Goal: Task Accomplishment & Management: Use online tool/utility

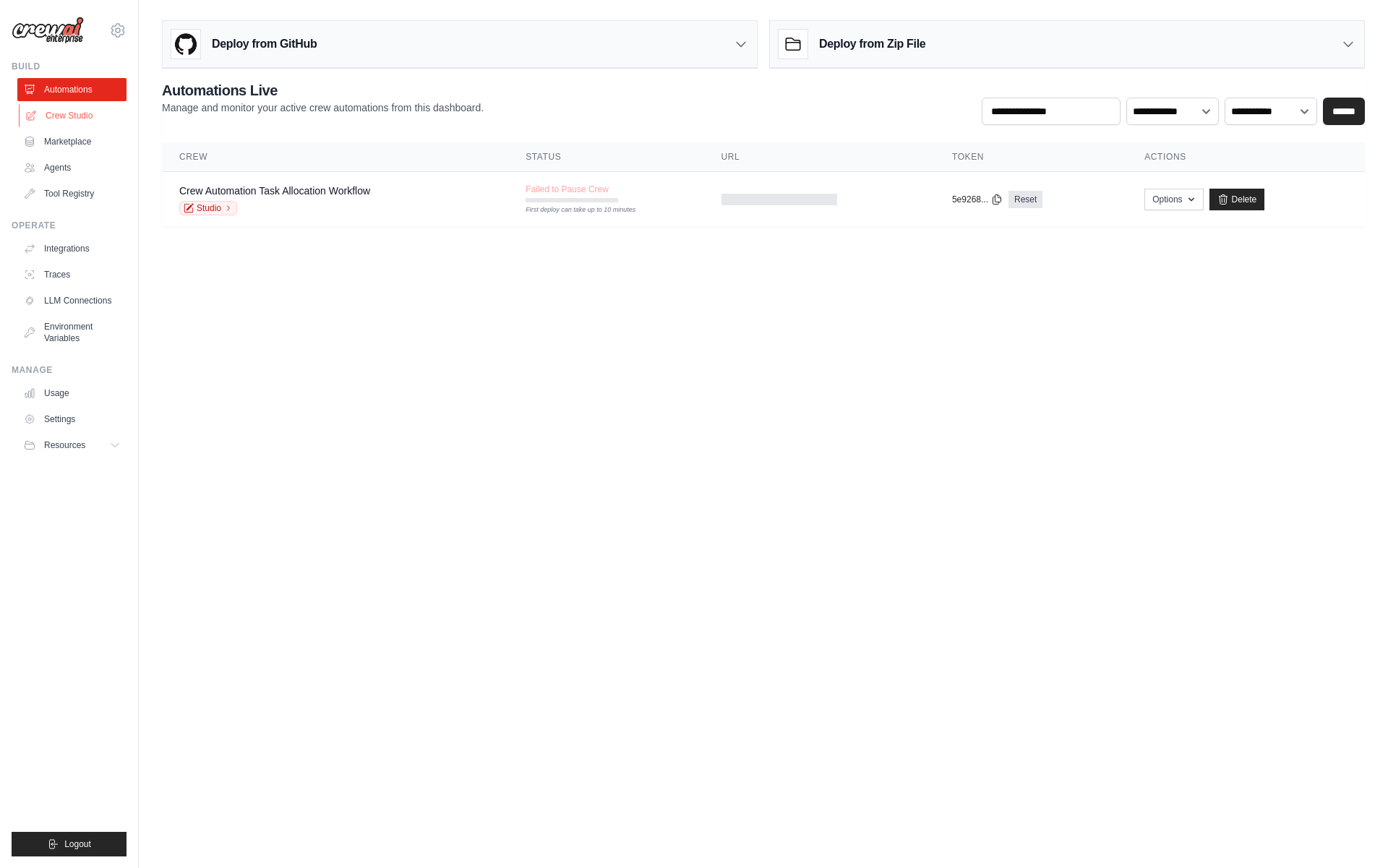
click at [92, 119] on link "Crew Studio" at bounding box center [74, 115] width 109 height 23
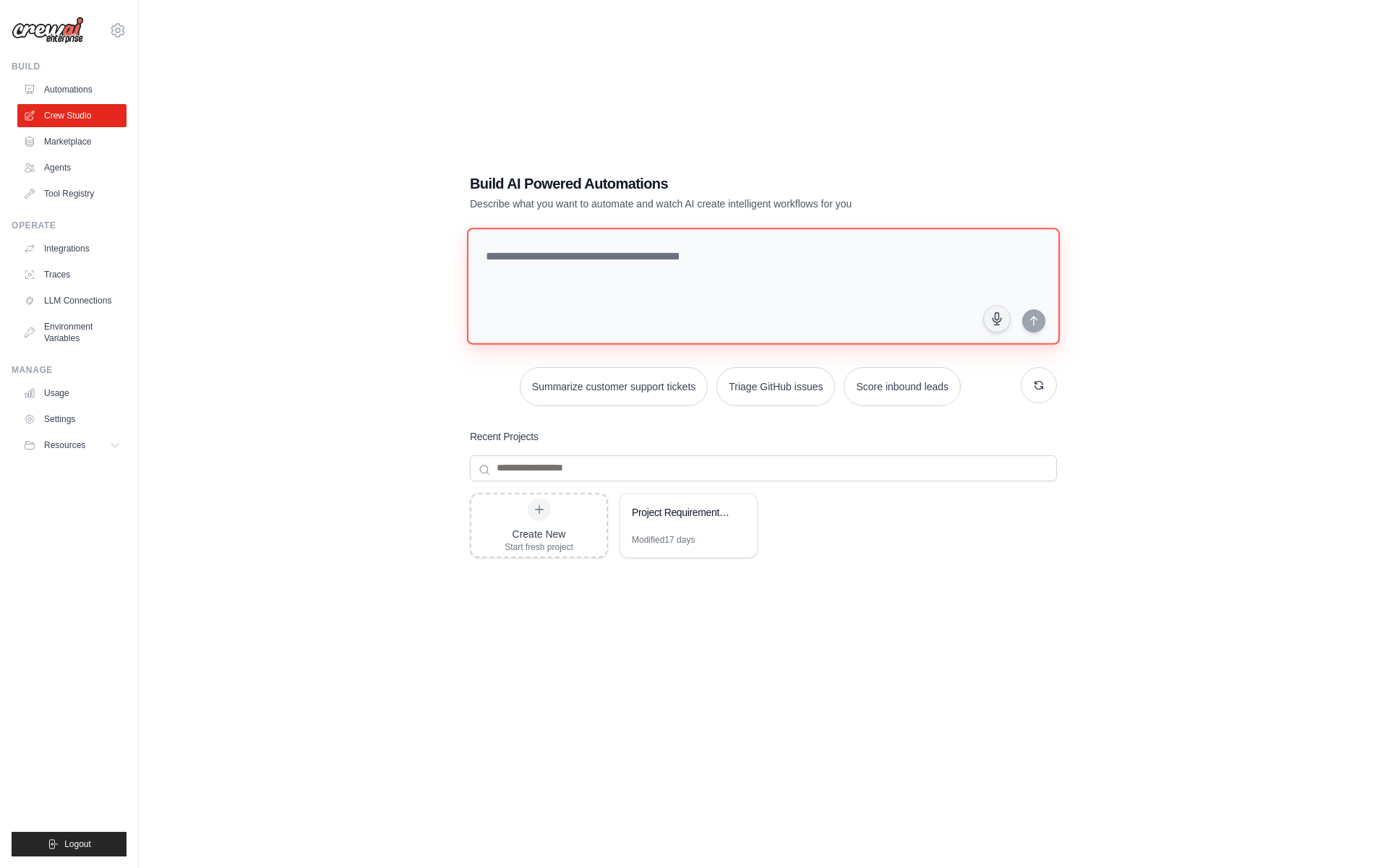
click at [686, 268] on textarea at bounding box center [764, 286] width 593 height 117
click at [81, 167] on link "Agents" at bounding box center [74, 167] width 109 height 23
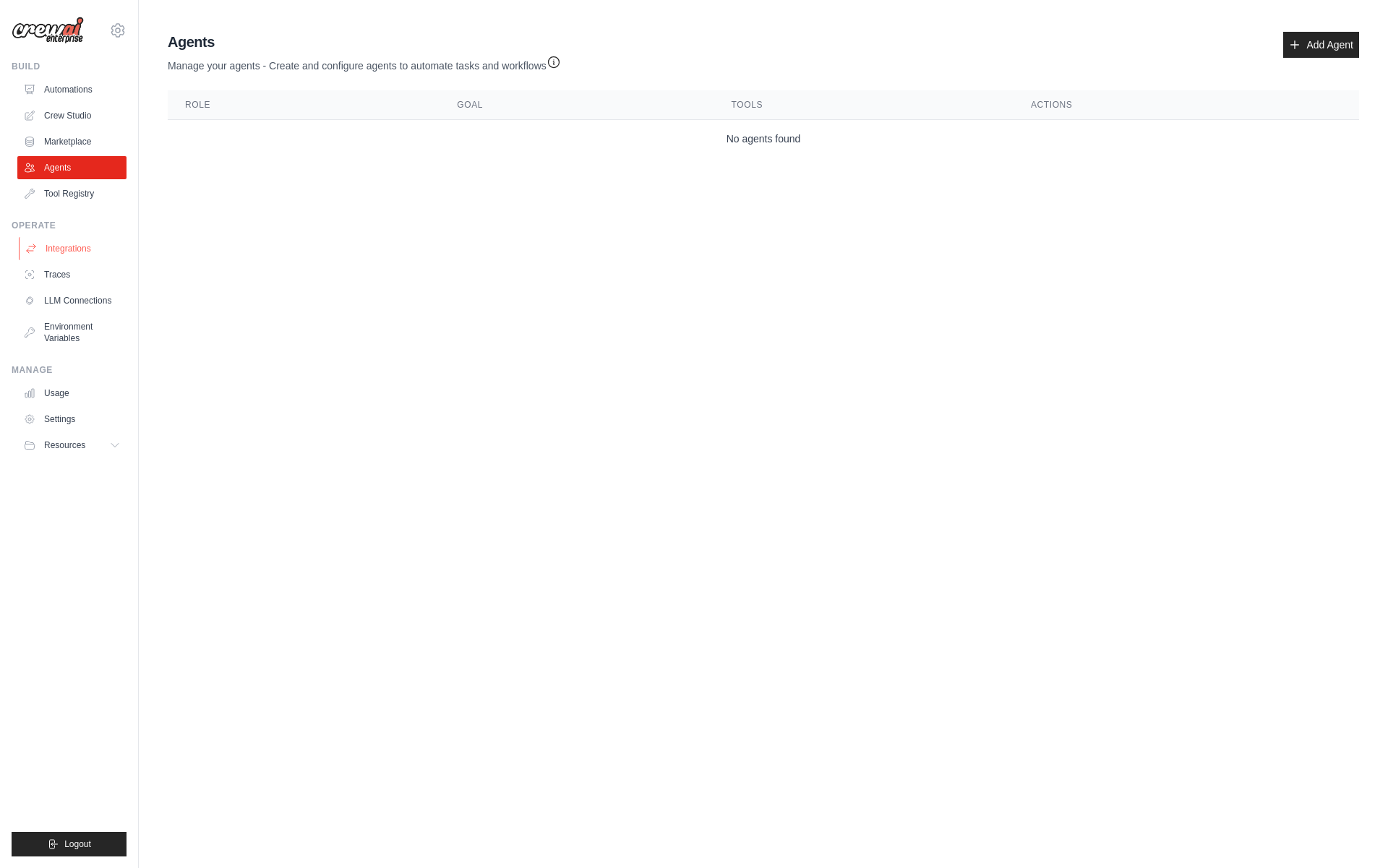
click at [94, 242] on link "Integrations" at bounding box center [74, 248] width 109 height 23
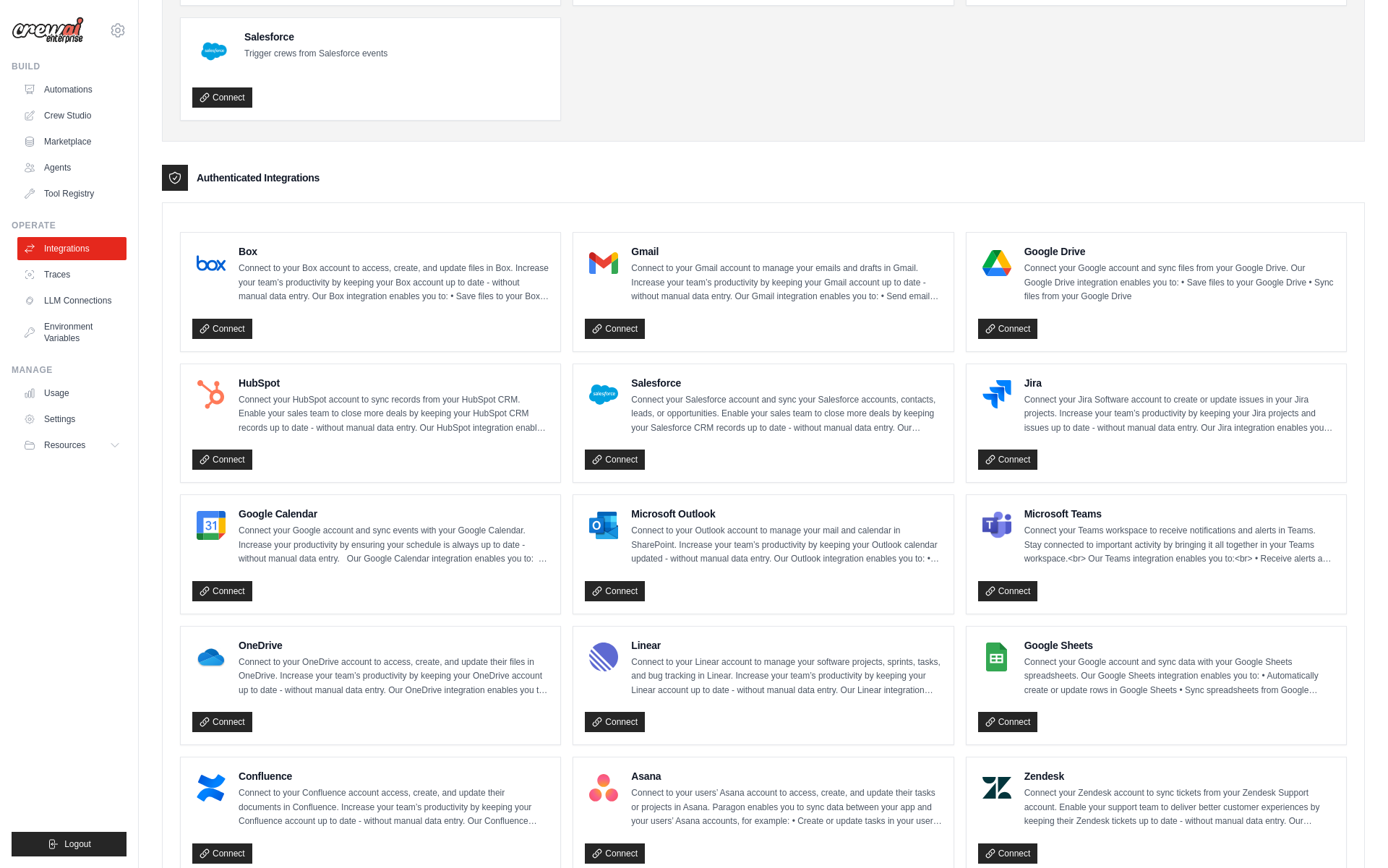
scroll to position [241, 0]
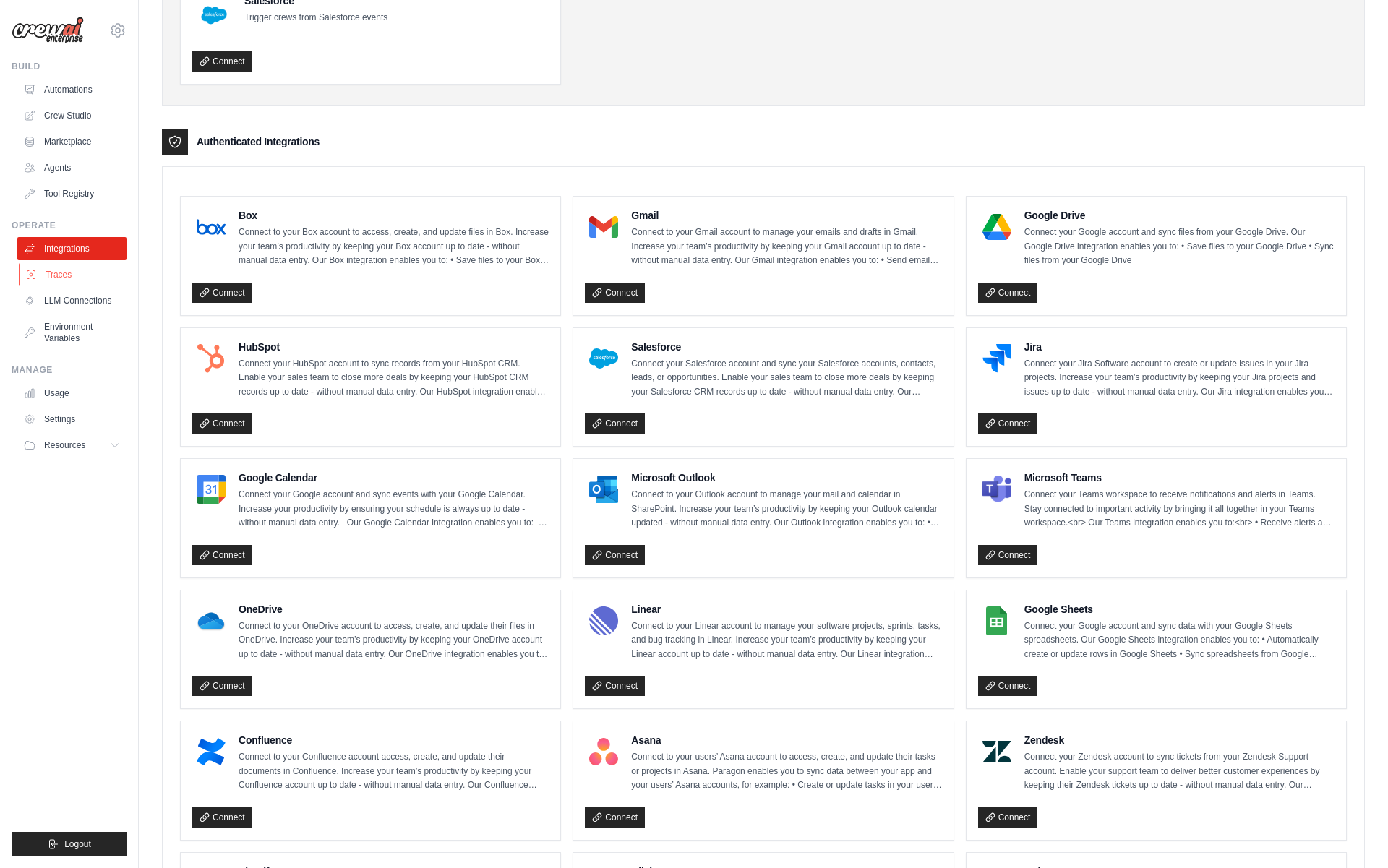
click at [66, 271] on link "Traces" at bounding box center [74, 274] width 109 height 23
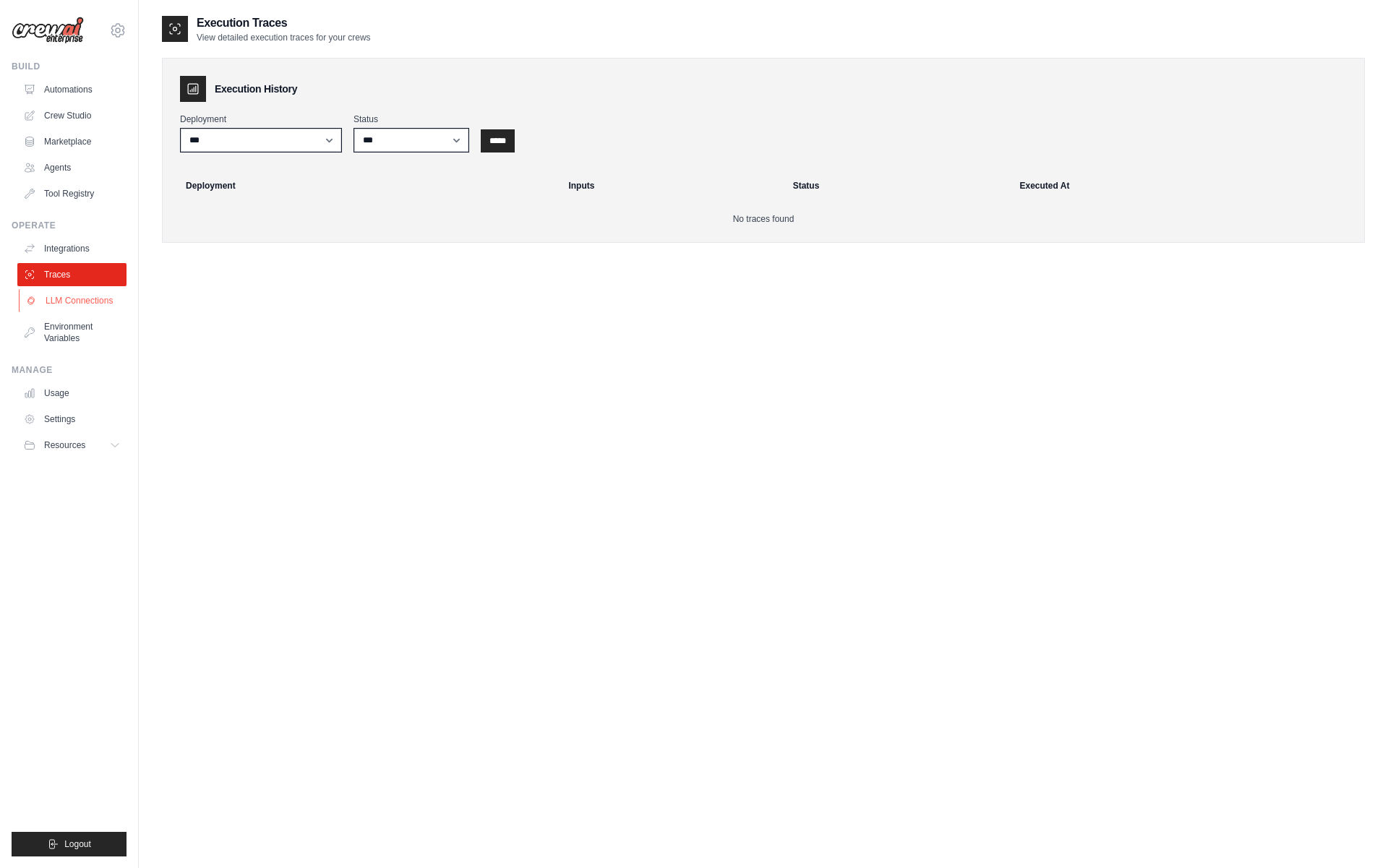
click at [68, 303] on link "LLM Connections" at bounding box center [74, 300] width 109 height 23
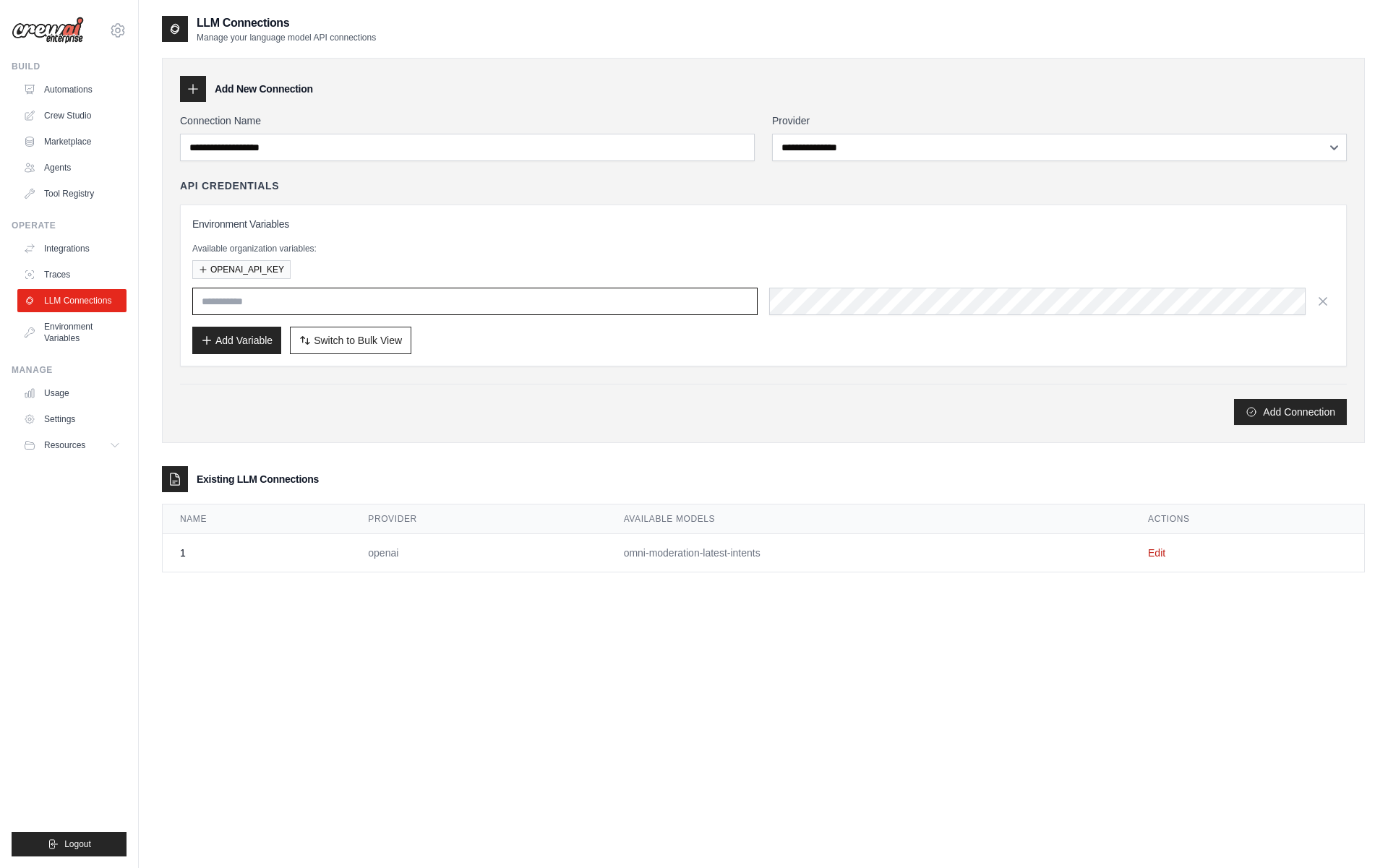
click at [283, 296] on input "text" at bounding box center [474, 301] width 565 height 28
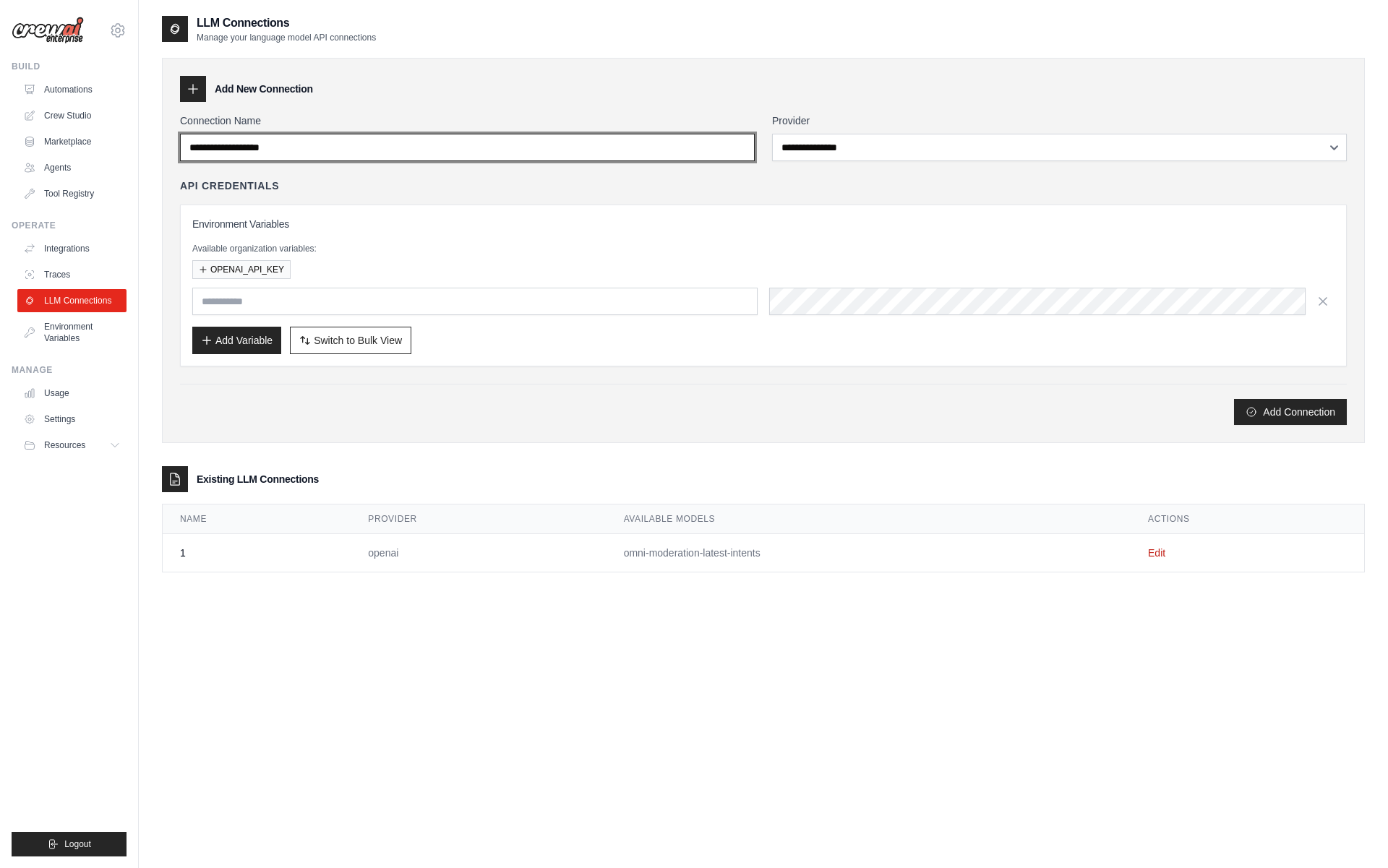
click at [493, 151] on input "Connection Name" at bounding box center [467, 147] width 575 height 28
click at [190, 88] on icon at bounding box center [193, 89] width 14 height 14
click at [194, 92] on icon at bounding box center [193, 89] width 14 height 14
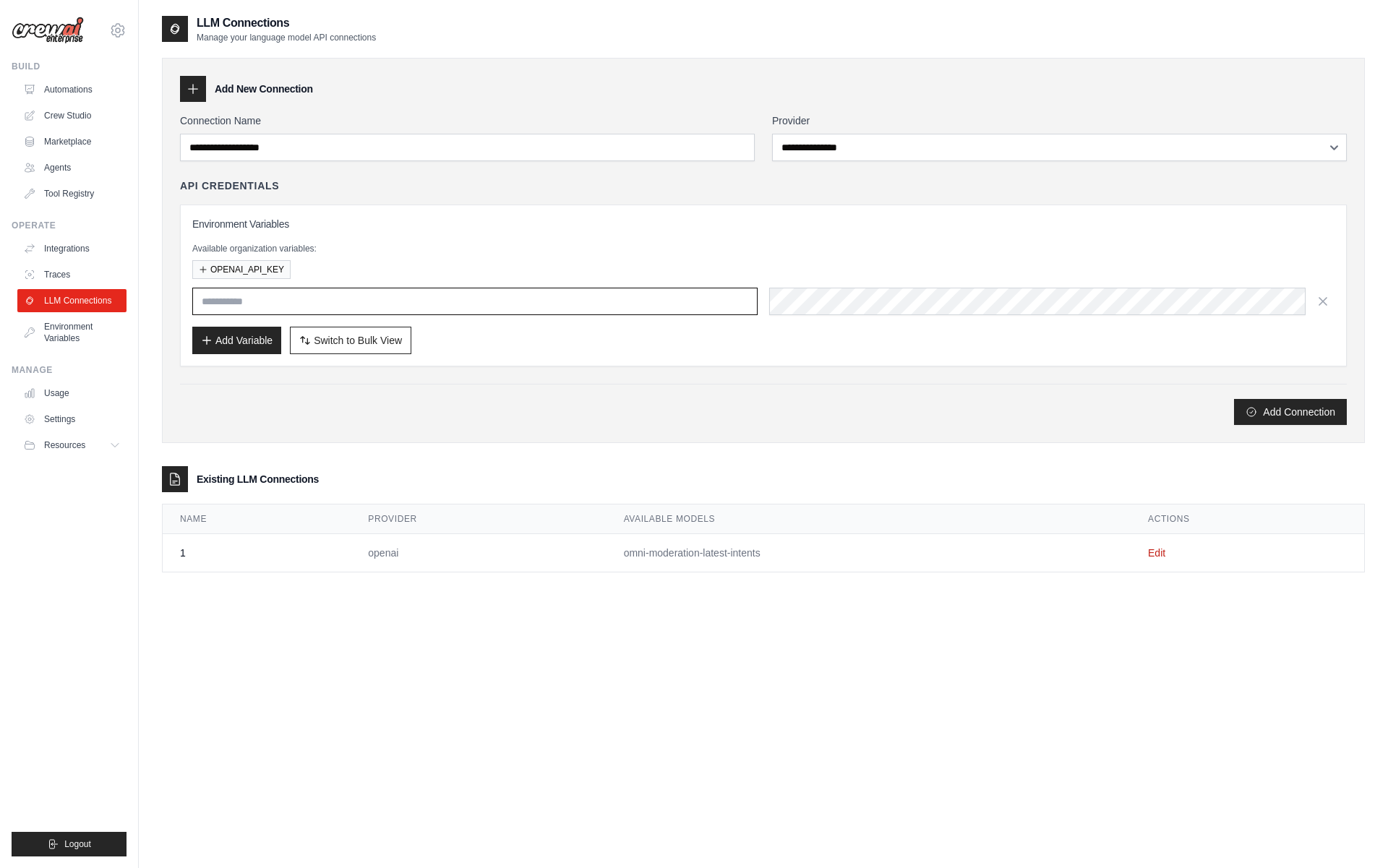
click at [234, 301] on input "text" at bounding box center [474, 301] width 565 height 28
click at [716, 555] on td "omni-moderation-latest-intents" at bounding box center [868, 553] width 524 height 38
click at [268, 300] on input "text" at bounding box center [474, 301] width 565 height 28
paste input "**********"
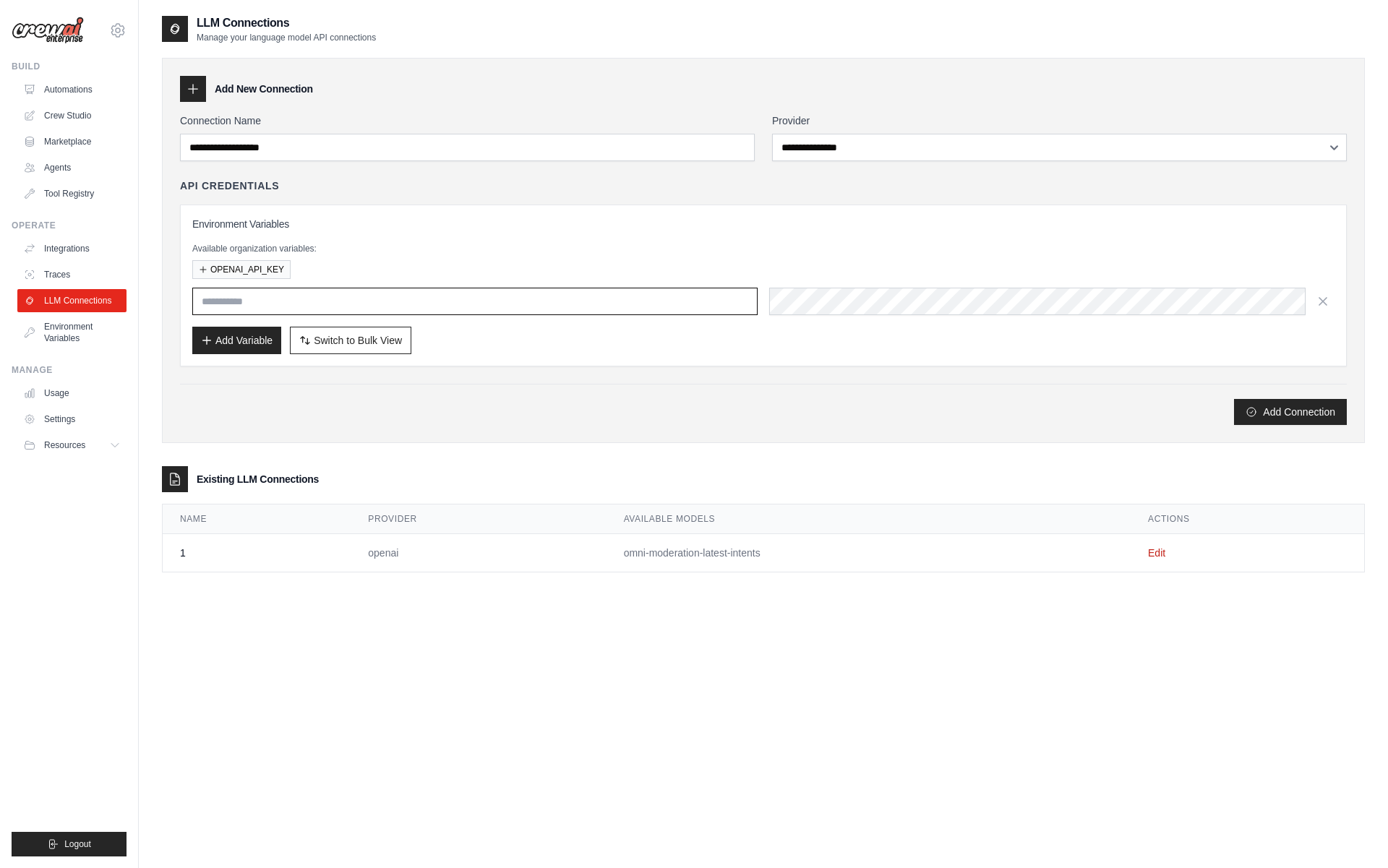
type input "**********"
click at [257, 268] on button "OPENAI_API_KEY" at bounding box center [241, 269] width 98 height 19
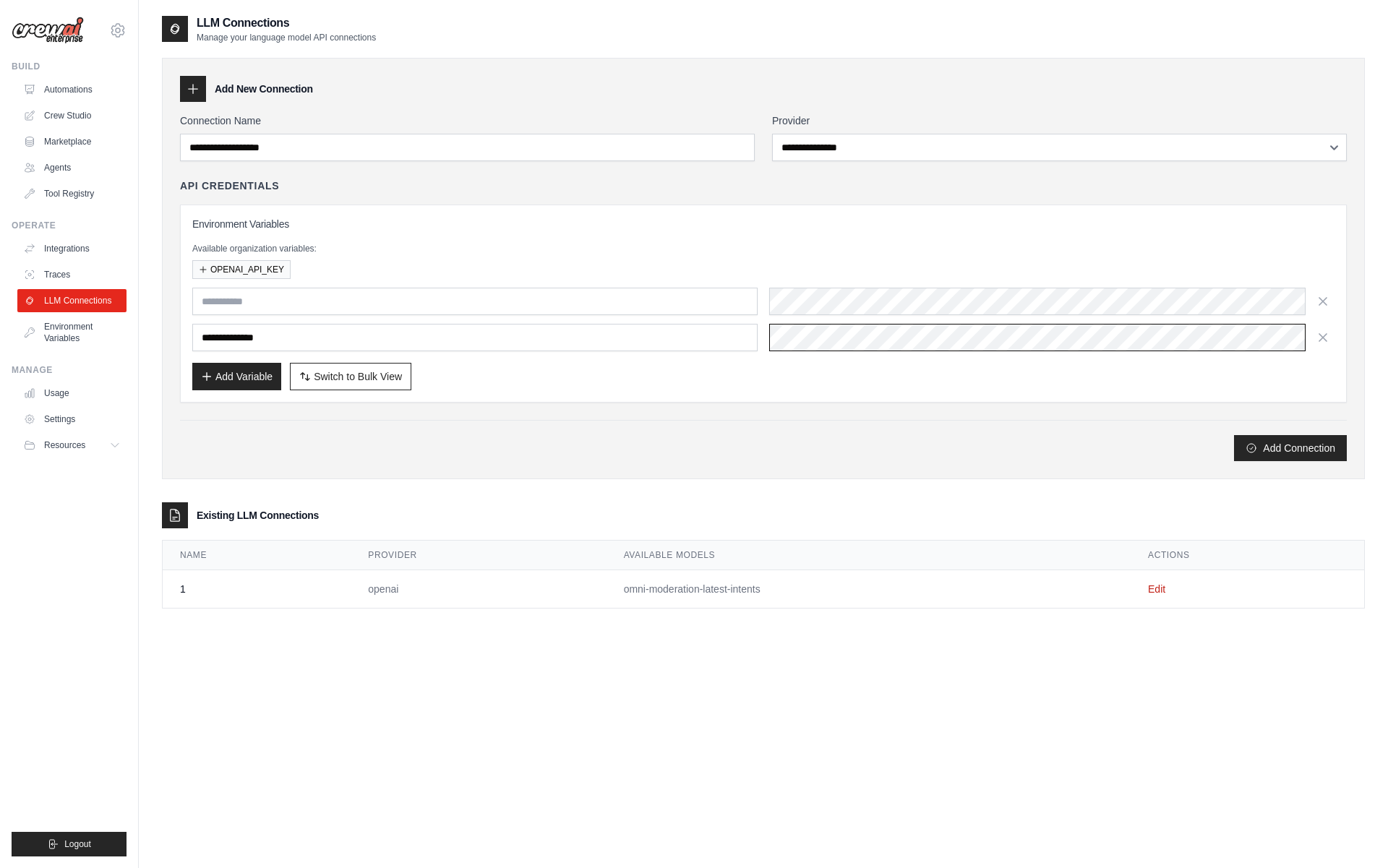
scroll to position [0, 481]
click at [349, 462] on div "**********" at bounding box center [763, 268] width 1202 height 421
click at [1253, 439] on button "Add Connection" at bounding box center [1290, 447] width 113 height 26
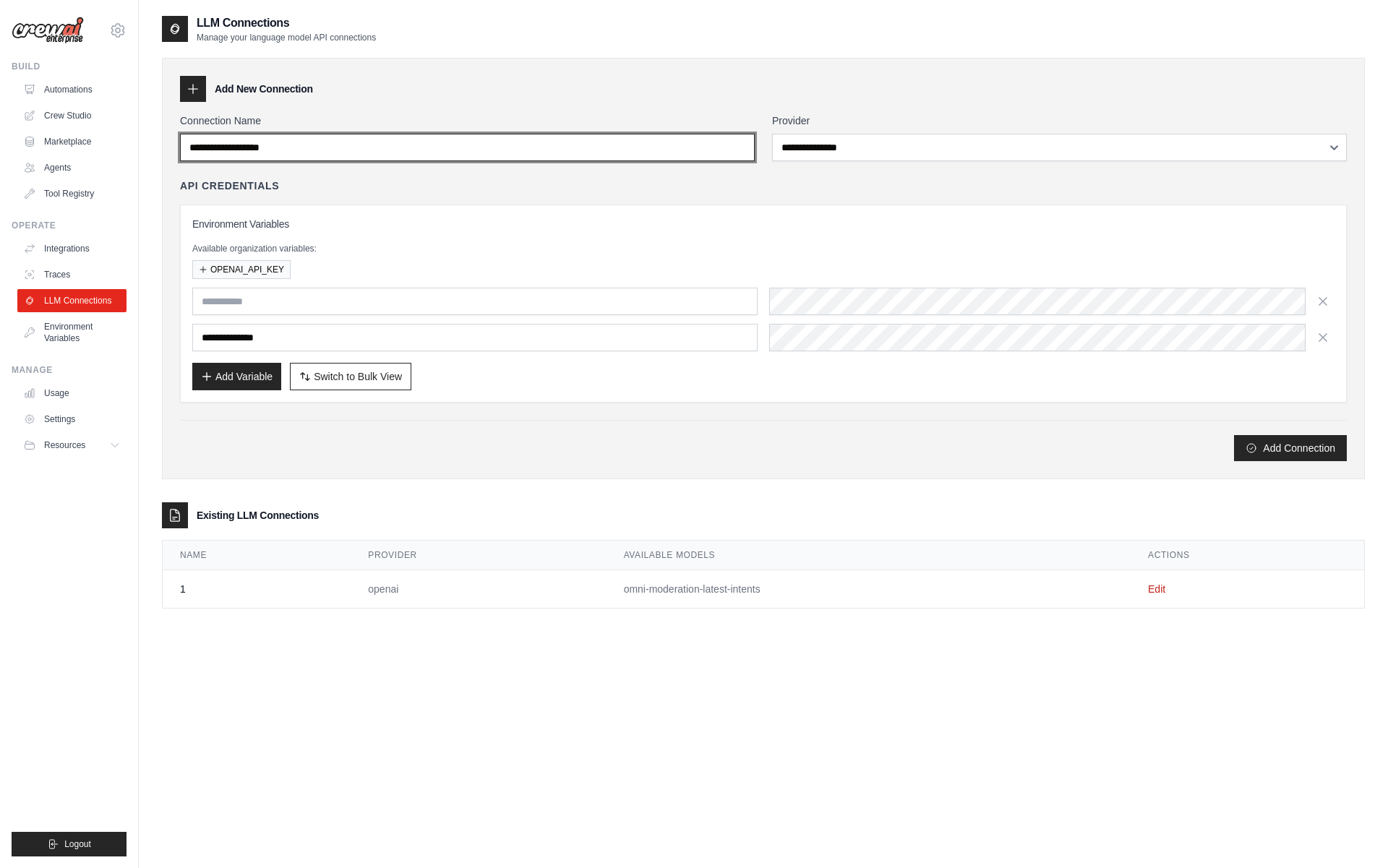
click at [602, 149] on input "Connection Name" at bounding box center [467, 147] width 575 height 28
type input "**********"
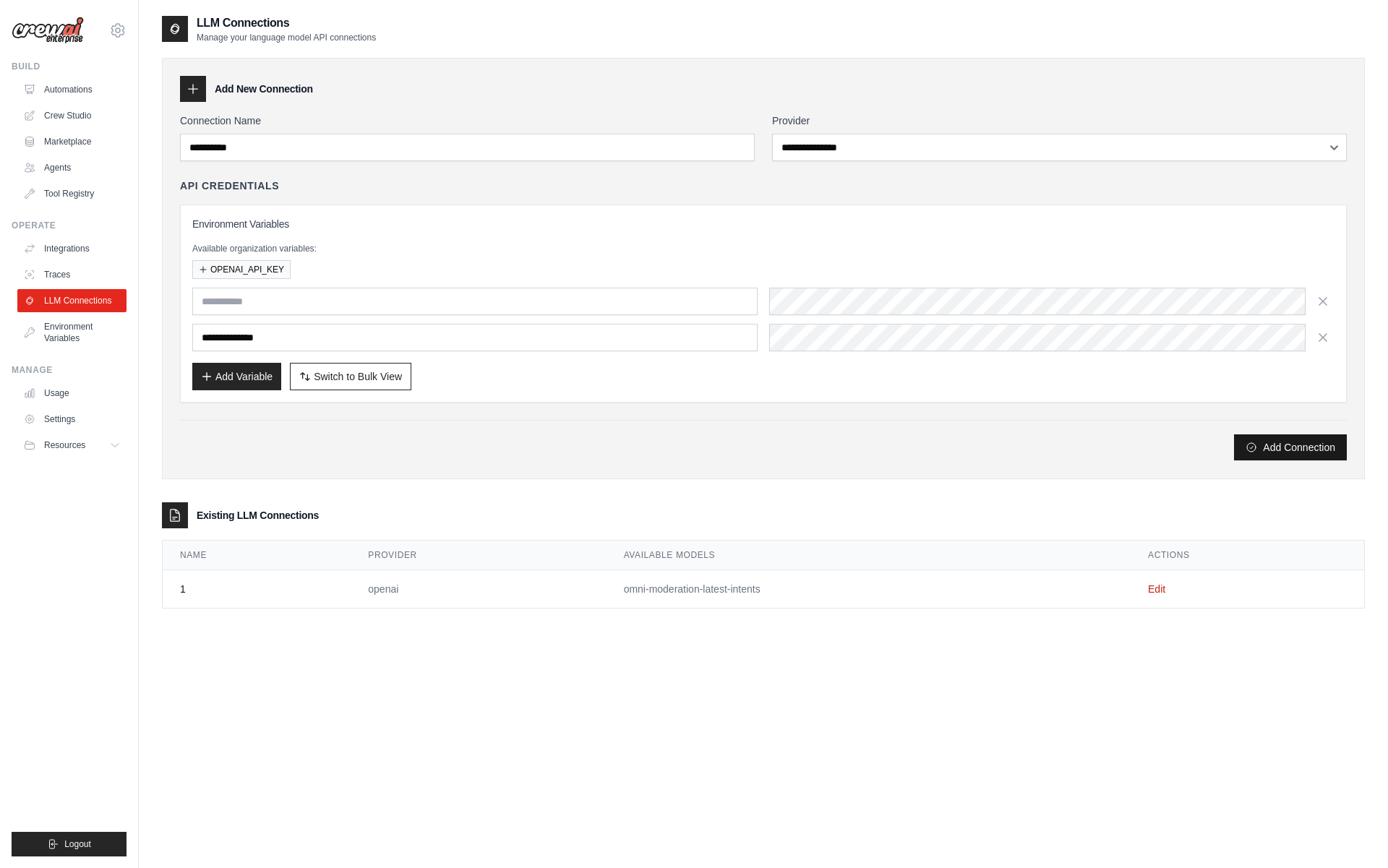
click at [1318, 447] on button "Add Connection" at bounding box center [1290, 447] width 113 height 26
click at [1302, 448] on button "Add Connection" at bounding box center [1290, 447] width 113 height 26
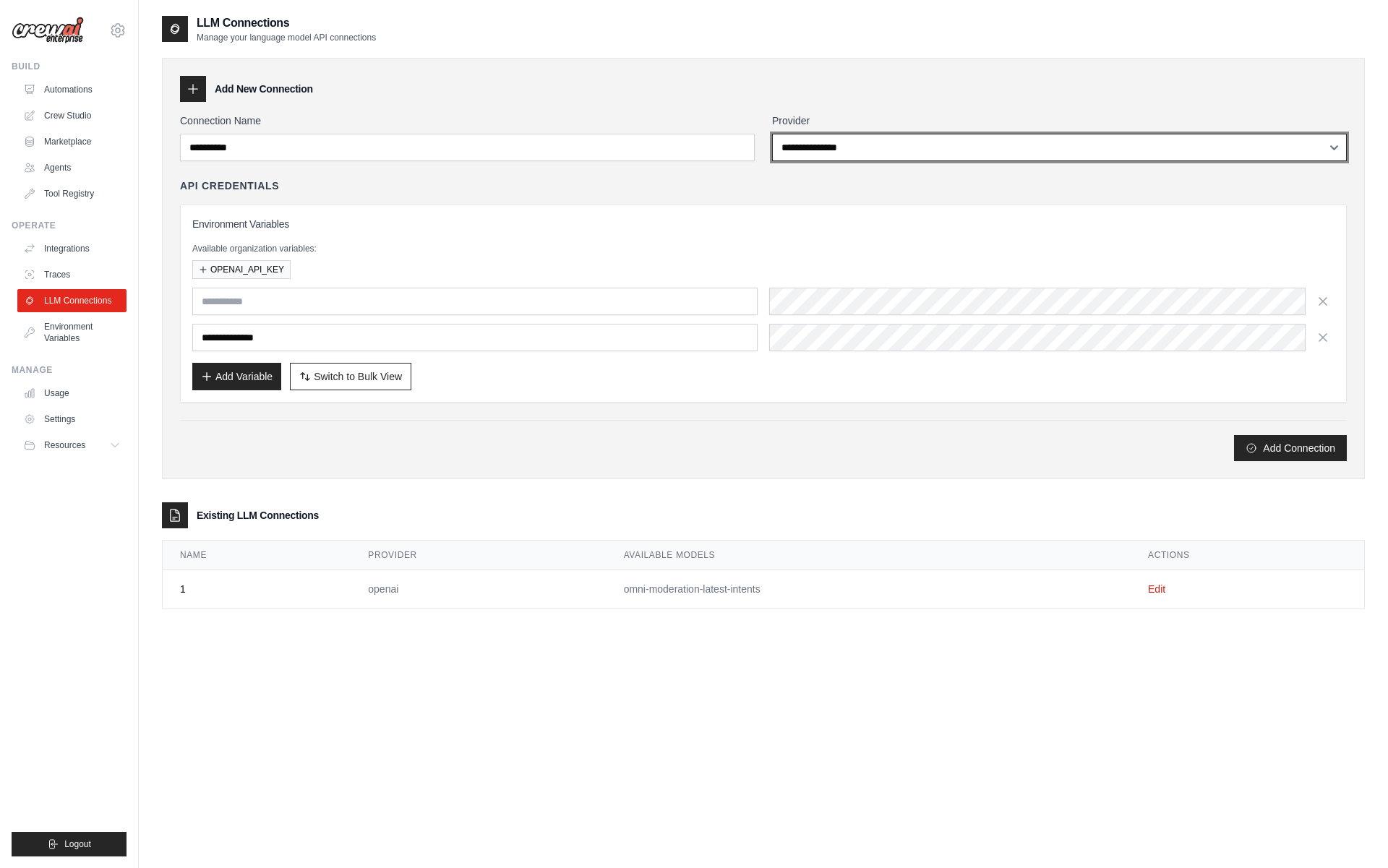
click at [813, 153] on select "**********" at bounding box center [1058, 147] width 575 height 28
select select "******"
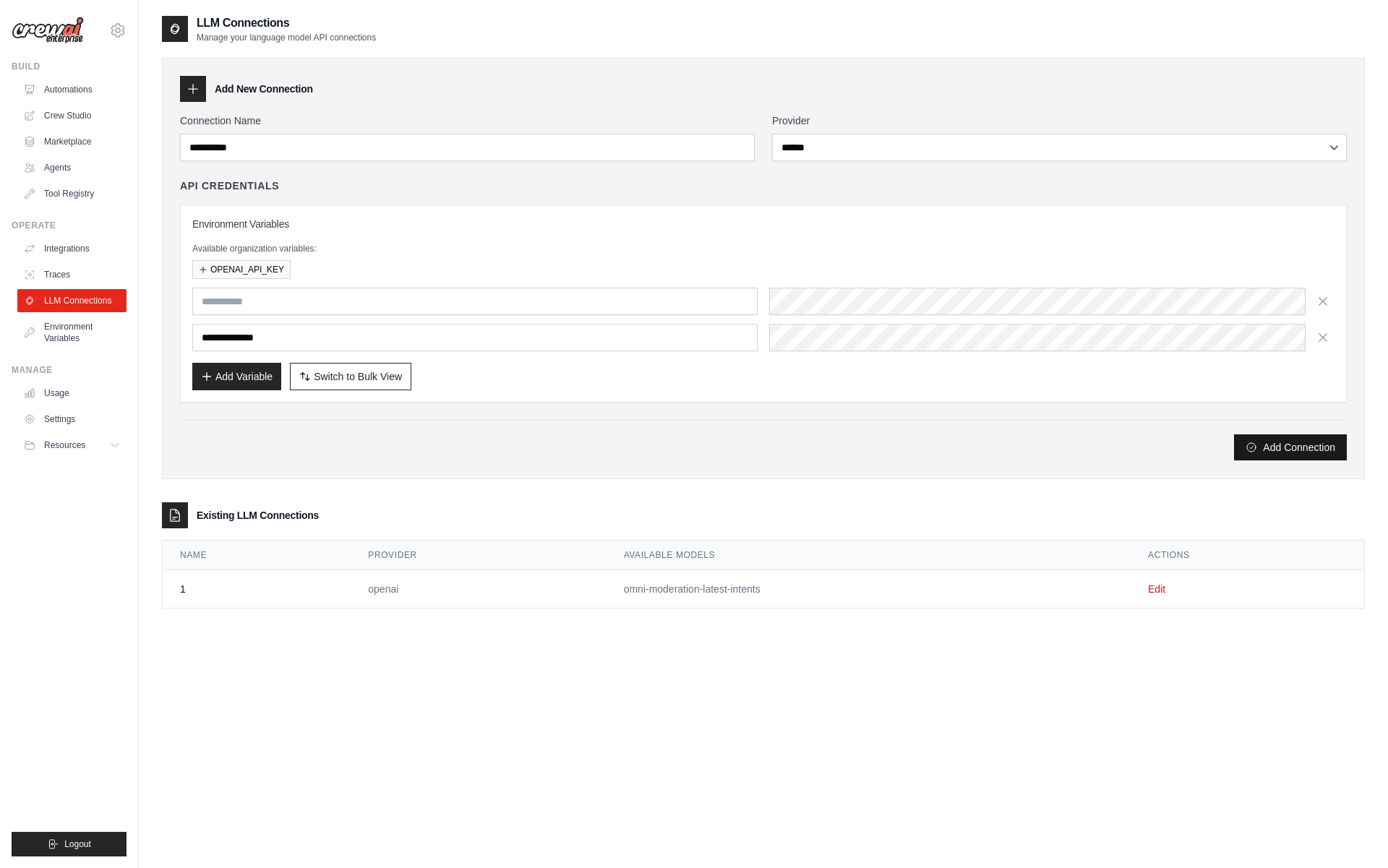
click at [1243, 438] on button "Add Connection" at bounding box center [1290, 447] width 113 height 26
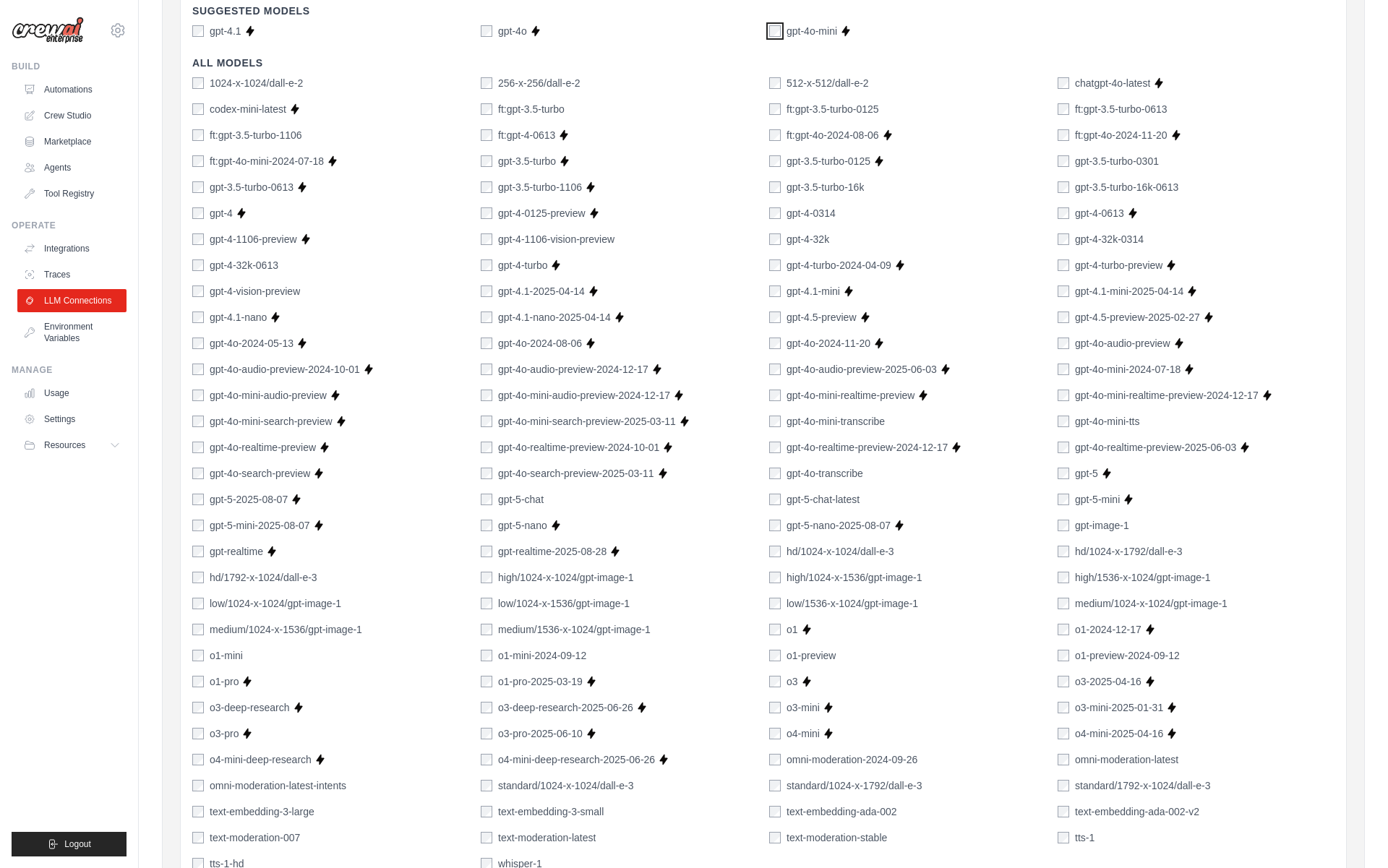
scroll to position [792, 0]
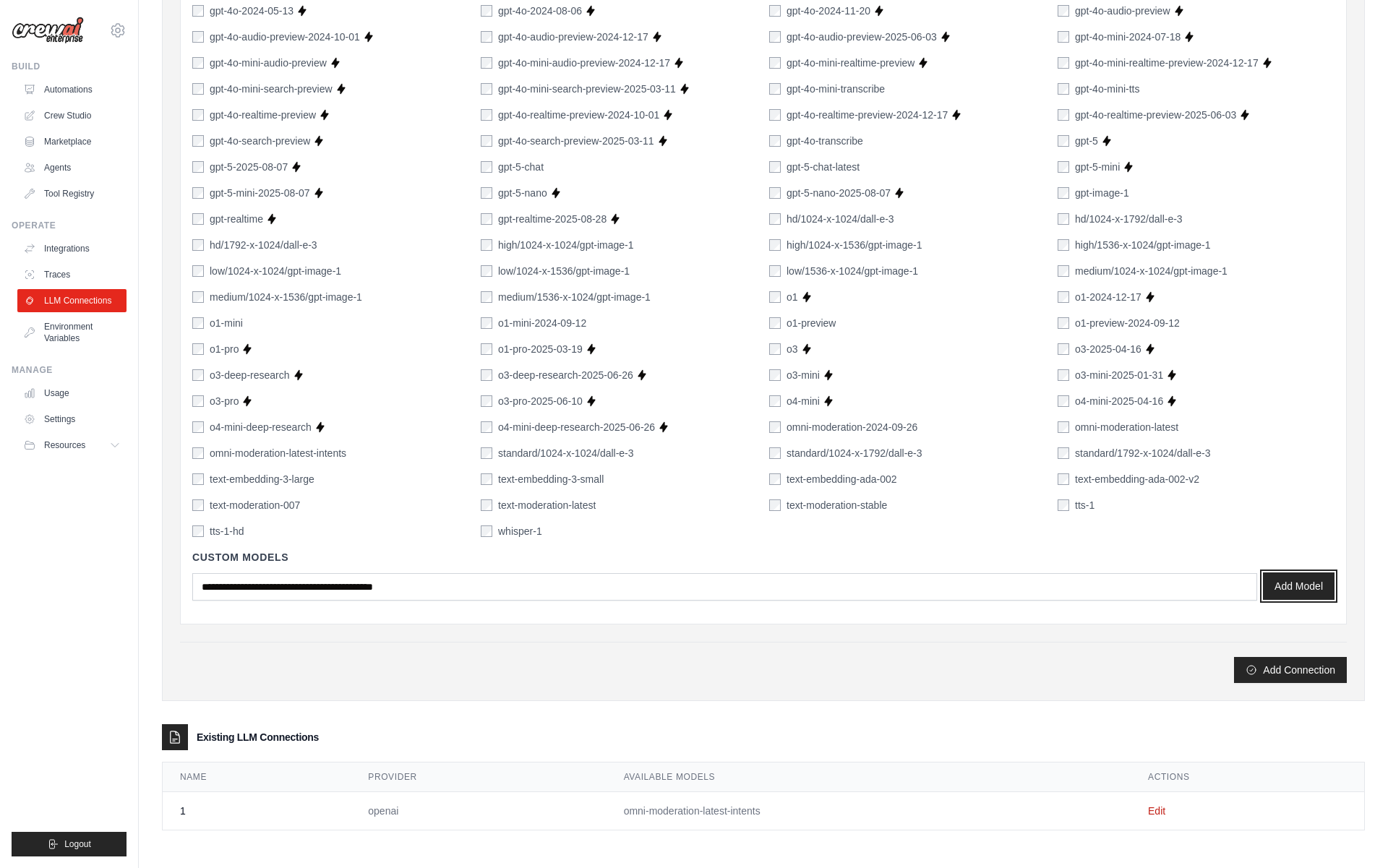
click at [1326, 589] on button "Add Model" at bounding box center [1298, 586] width 72 height 28
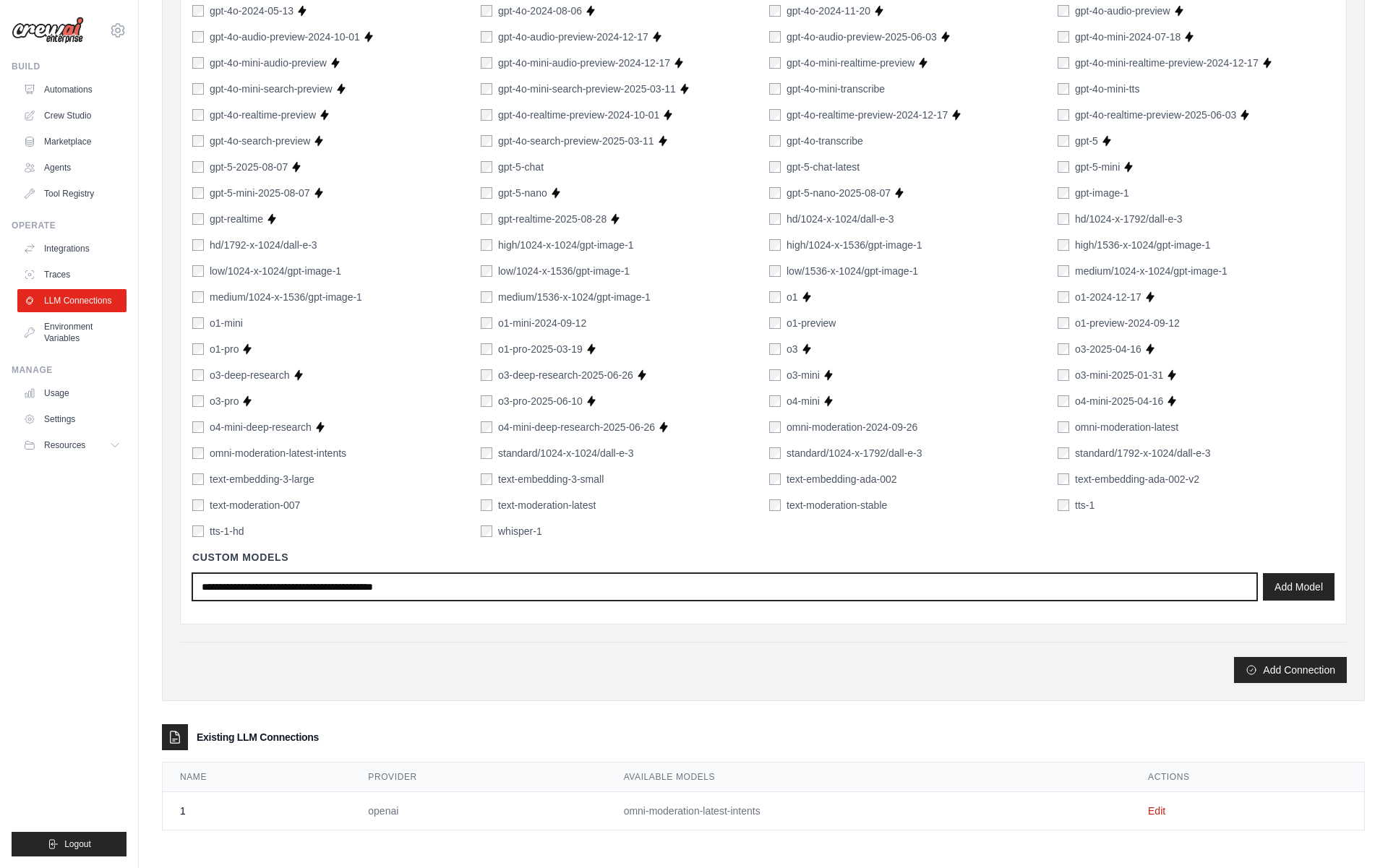
click at [300, 594] on input "text" at bounding box center [724, 587] width 1065 height 28
type input "**********"
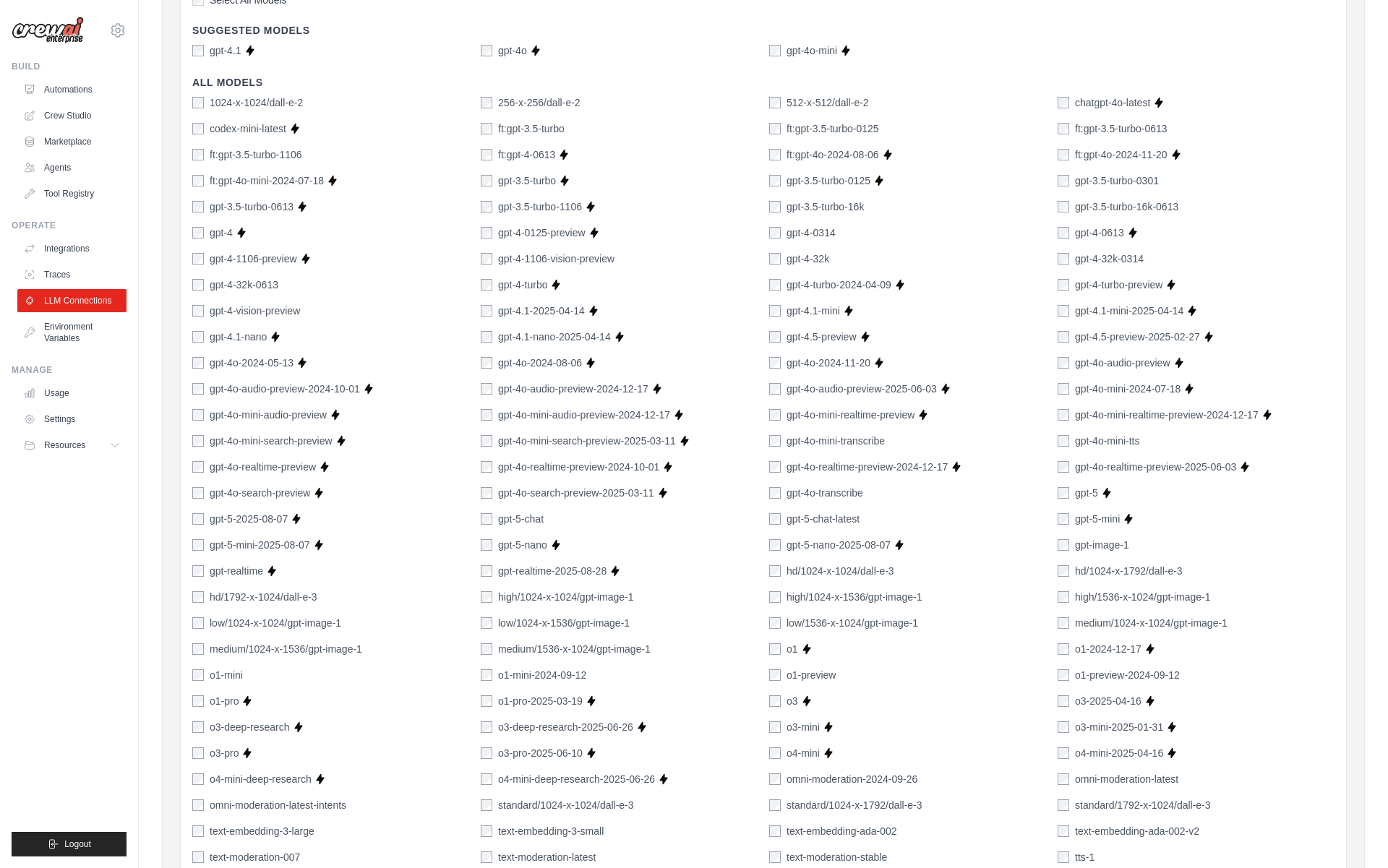
scroll to position [0, 0]
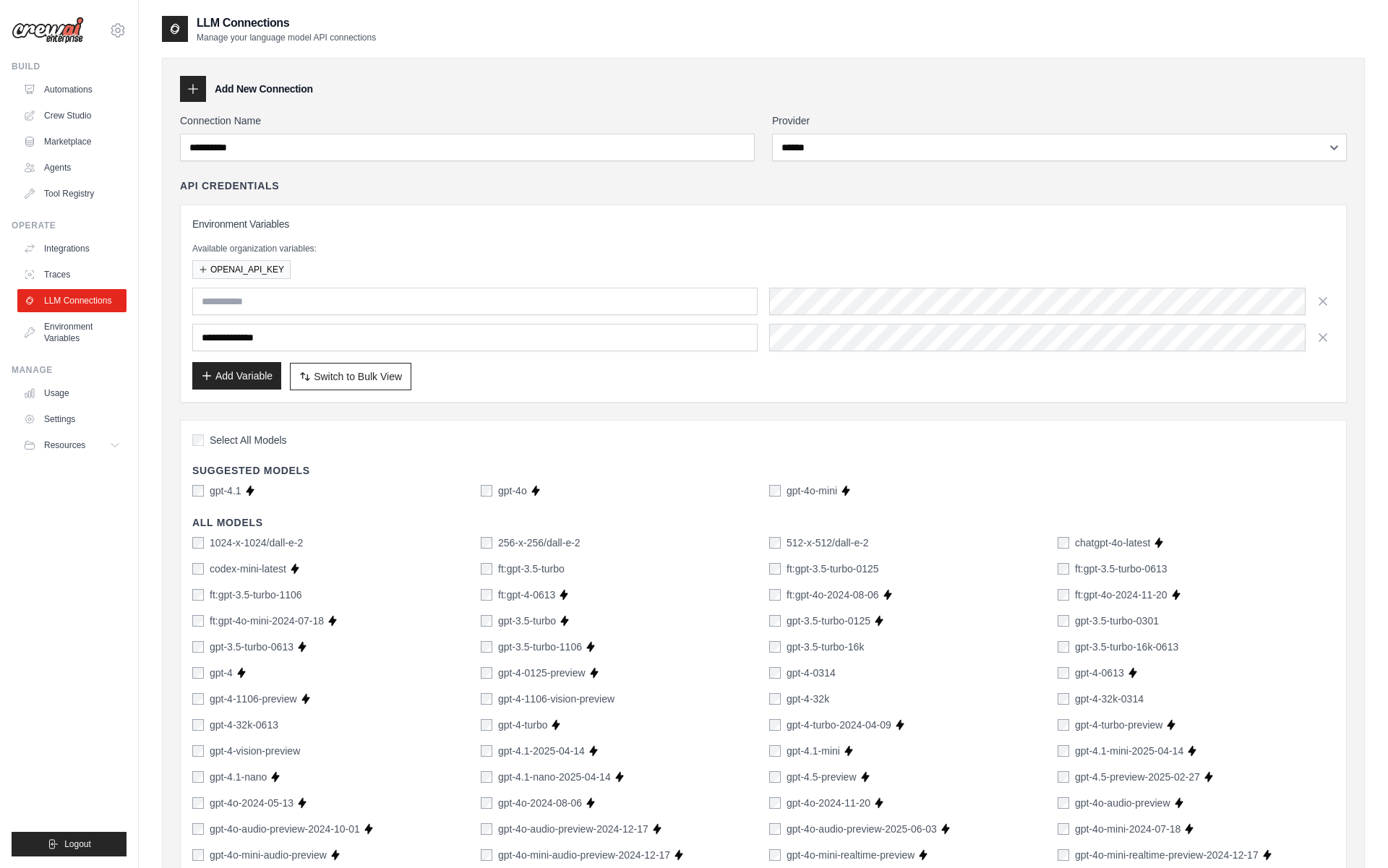
click at [217, 387] on button "Add Variable" at bounding box center [236, 376] width 89 height 28
click at [231, 370] on button "Add Variable" at bounding box center [236, 376] width 89 height 28
click at [256, 305] on input "text" at bounding box center [474, 301] width 565 height 28
click at [231, 380] on button "Add Variable" at bounding box center [236, 376] width 89 height 28
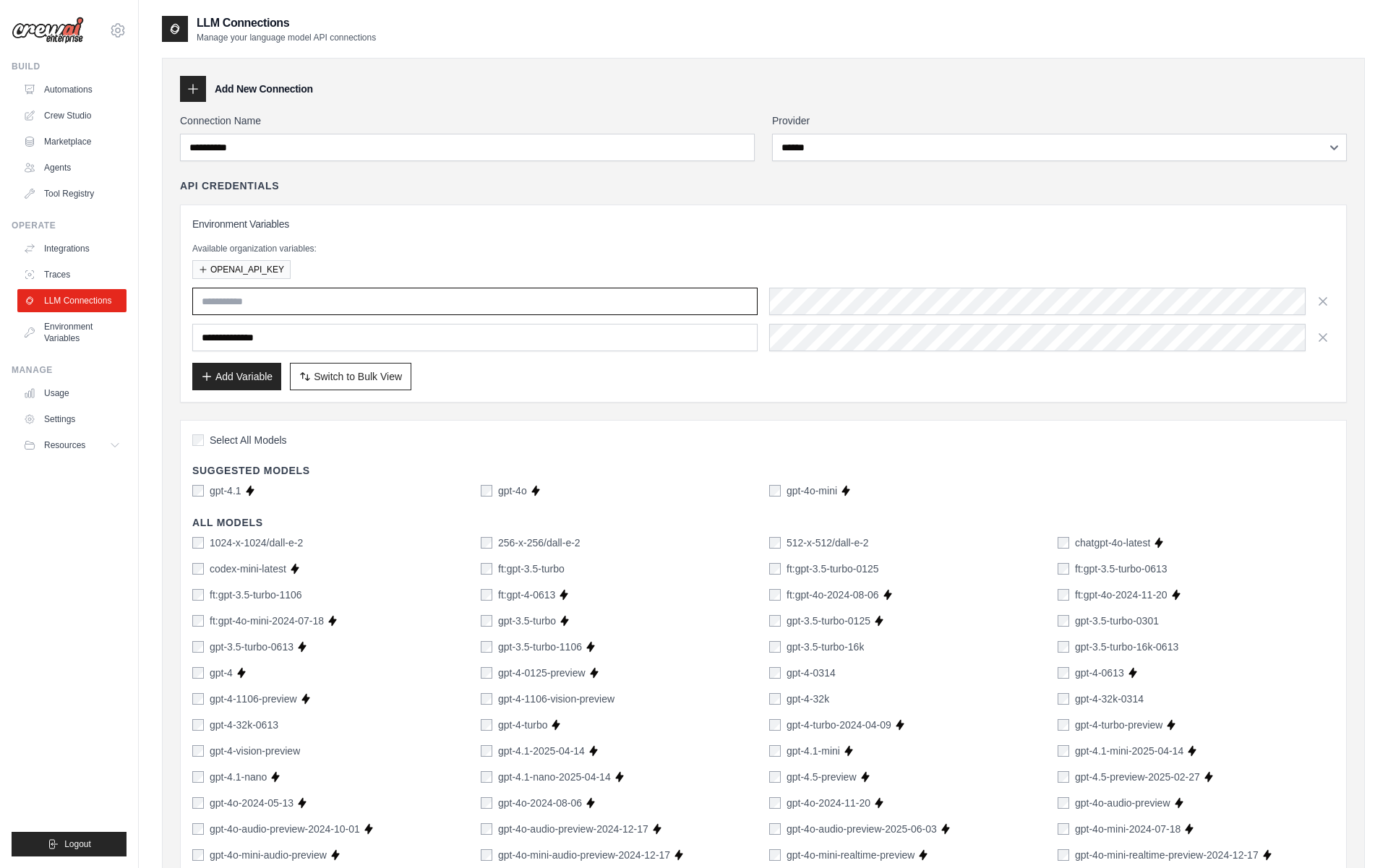
click at [248, 308] on input "text" at bounding box center [474, 301] width 565 height 28
click at [344, 367] on button "Switch to Bulk View Switch to Table View" at bounding box center [351, 376] width 122 height 28
type textarea "**********"
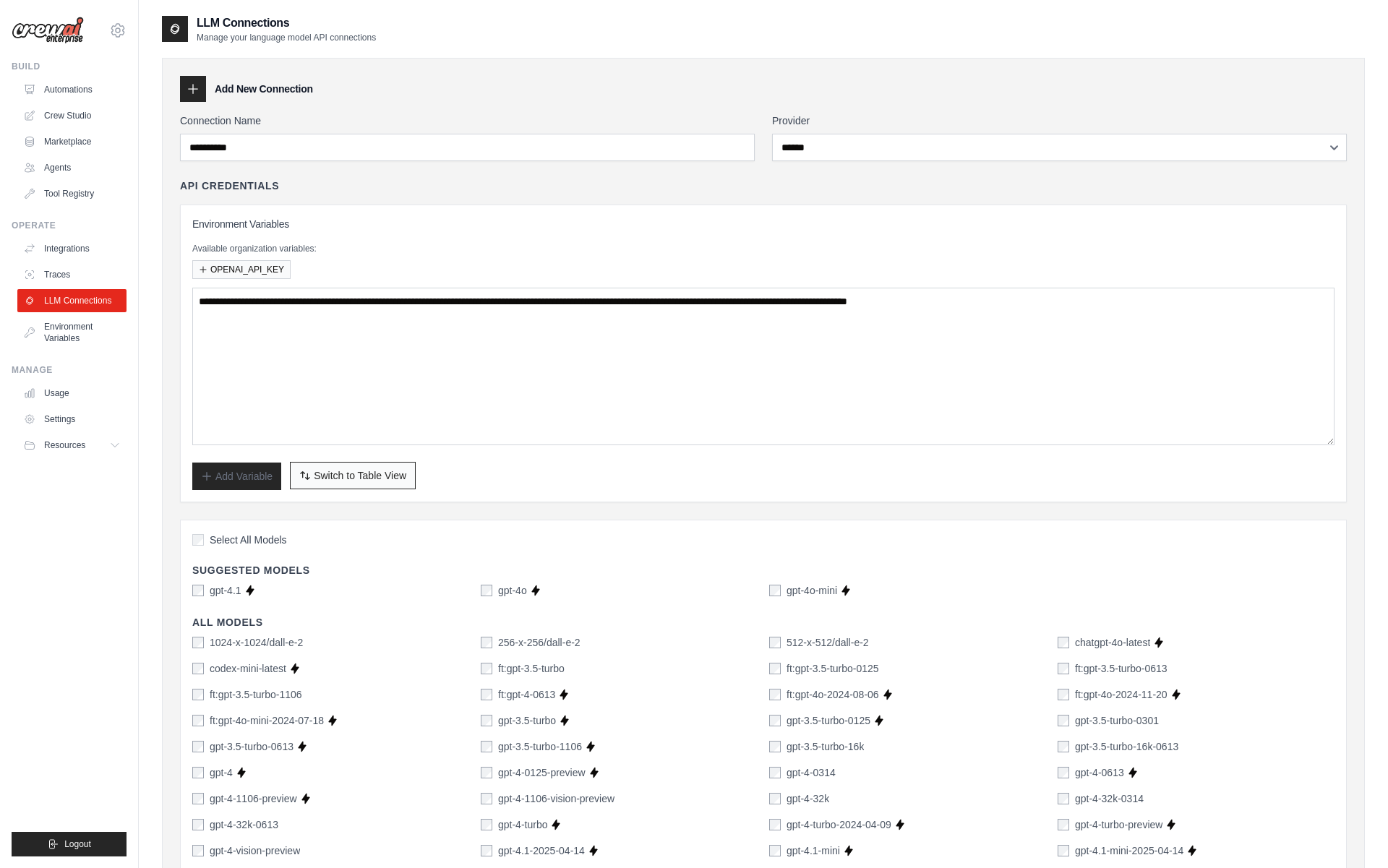
click at [324, 473] on span "Switch to Table View" at bounding box center [360, 475] width 92 height 14
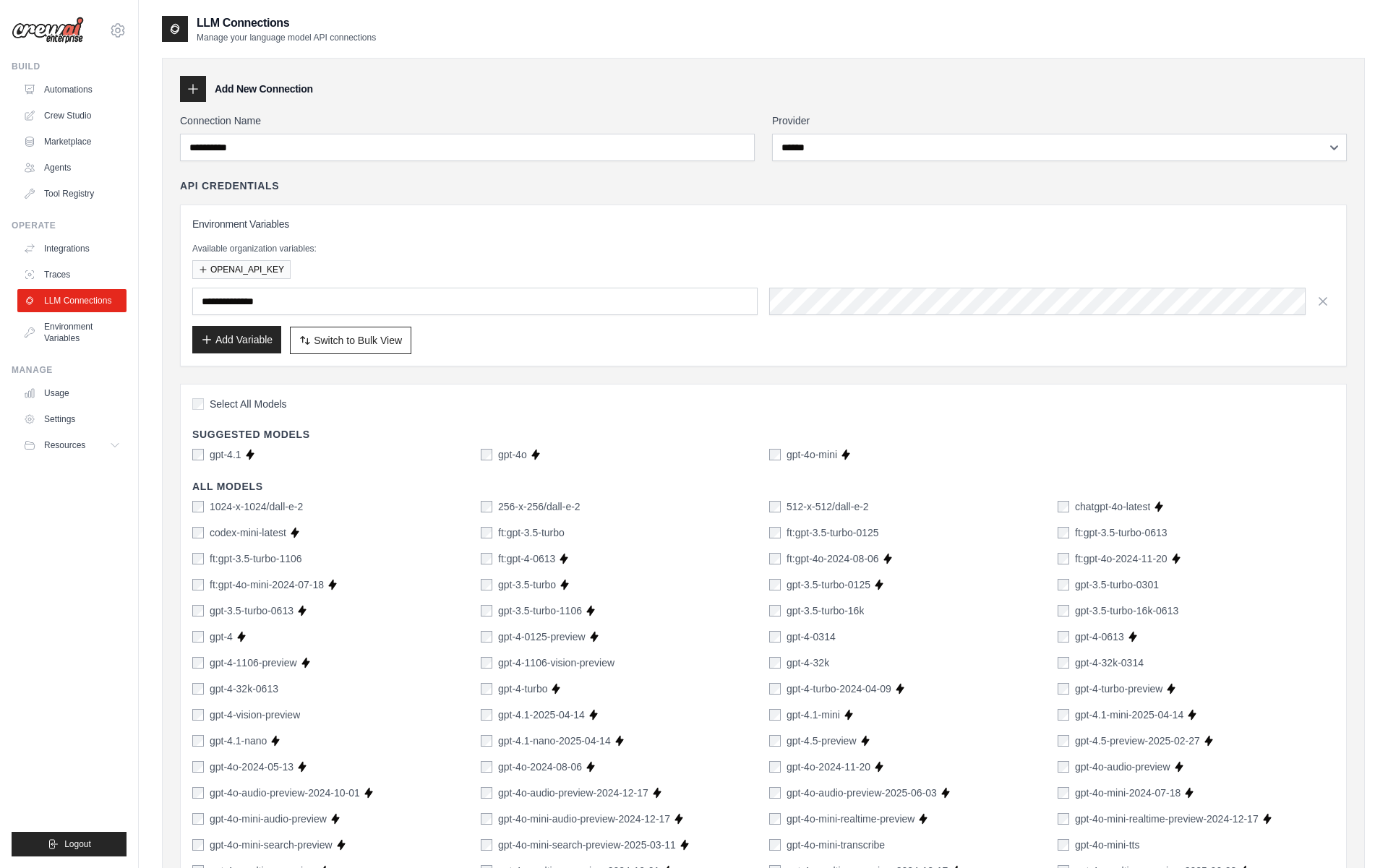
click at [264, 340] on button "Add Variable" at bounding box center [236, 339] width 89 height 28
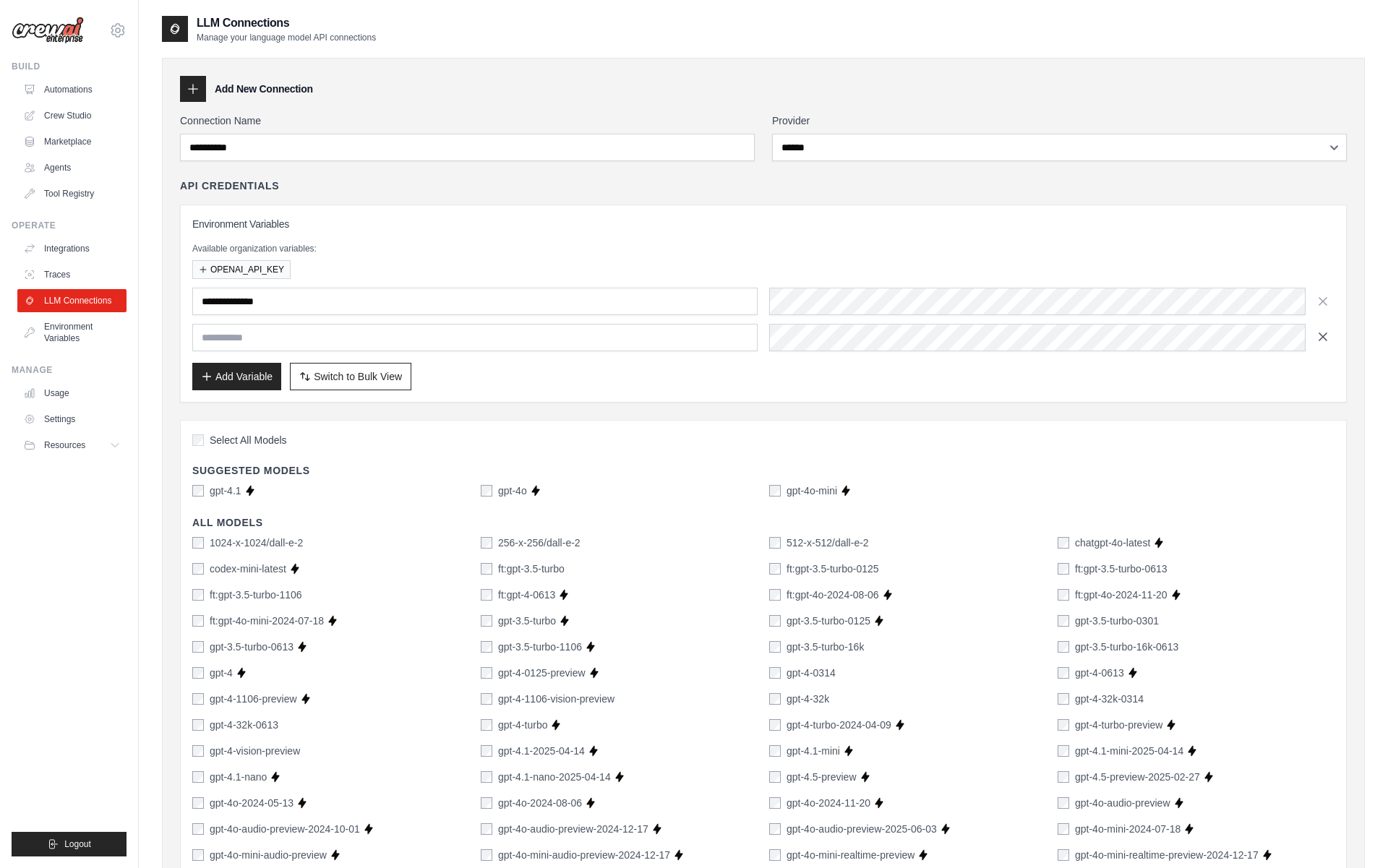
click at [1329, 339] on icon "button" at bounding box center [1322, 337] width 14 height 14
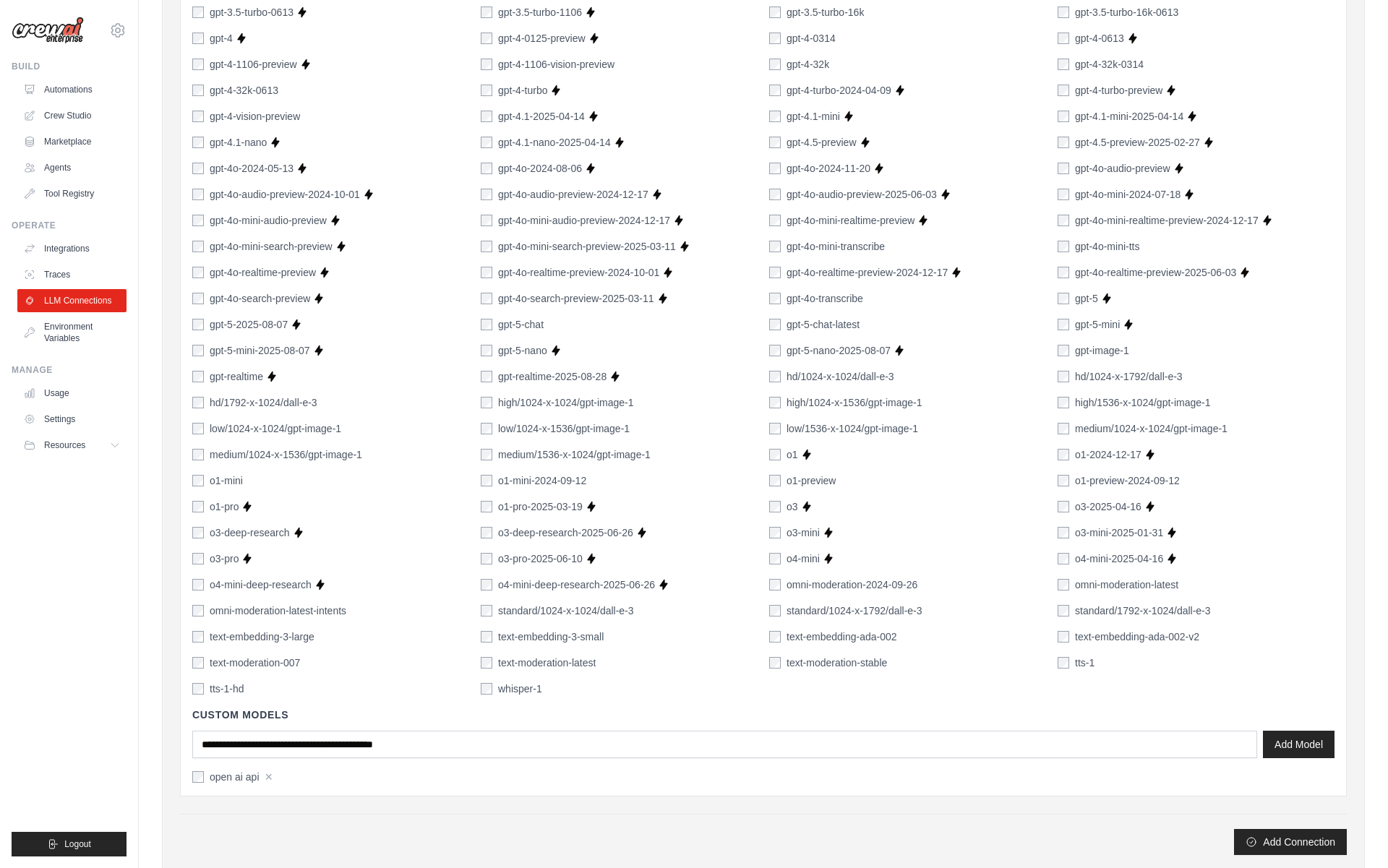
scroll to position [771, 0]
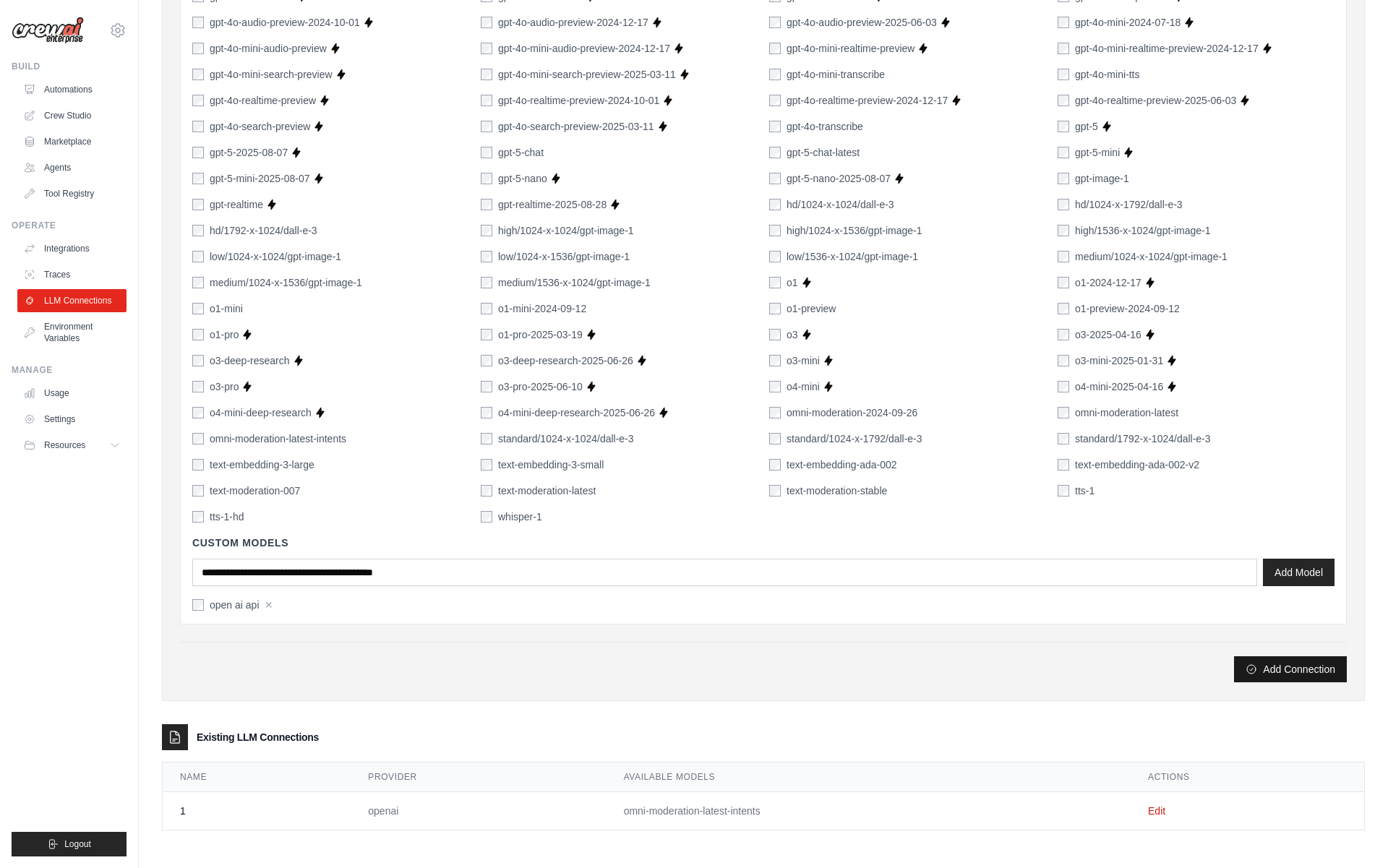
click at [1258, 670] on button "Add Connection" at bounding box center [1290, 669] width 113 height 26
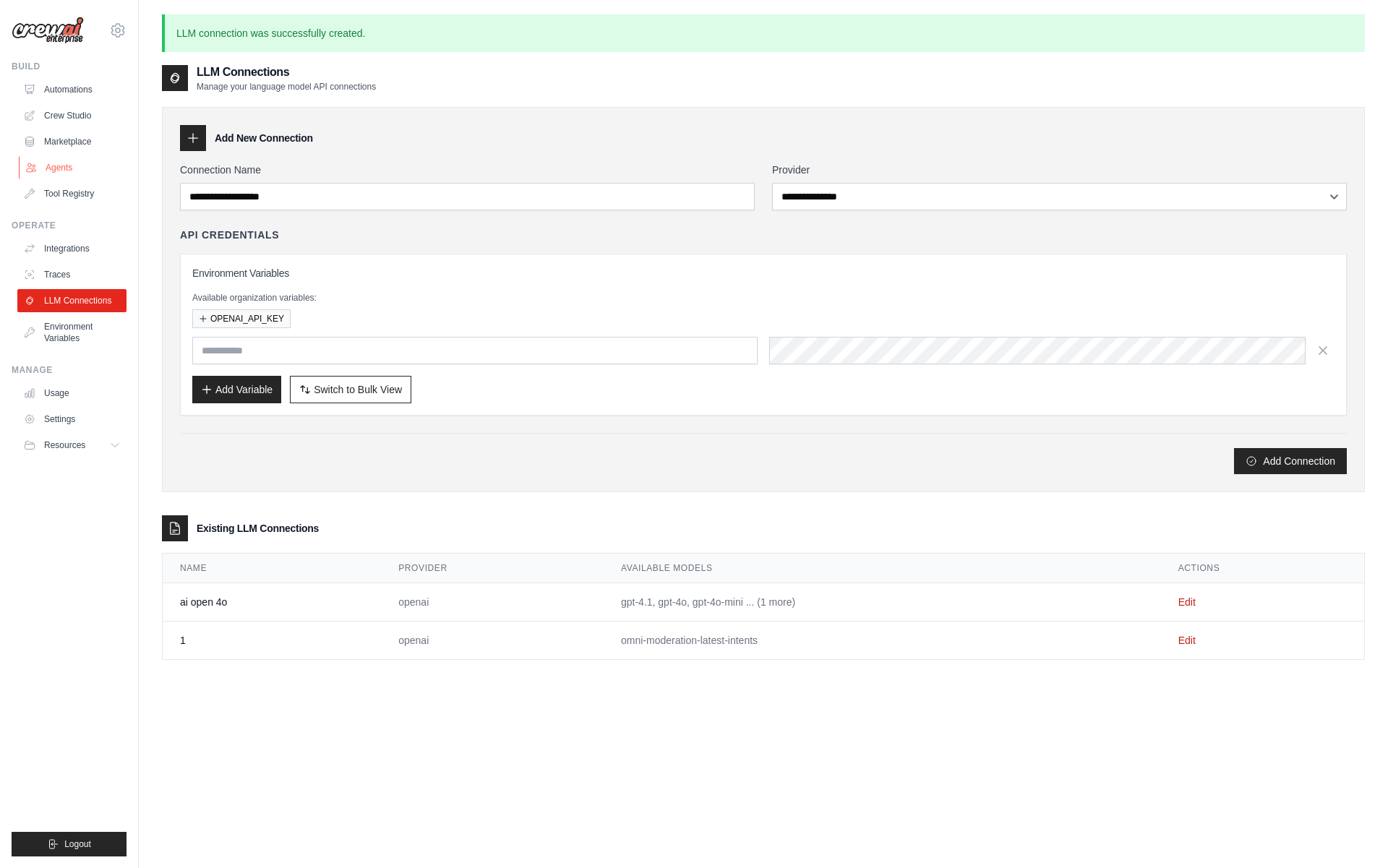
click at [66, 168] on link "Agents" at bounding box center [74, 167] width 109 height 23
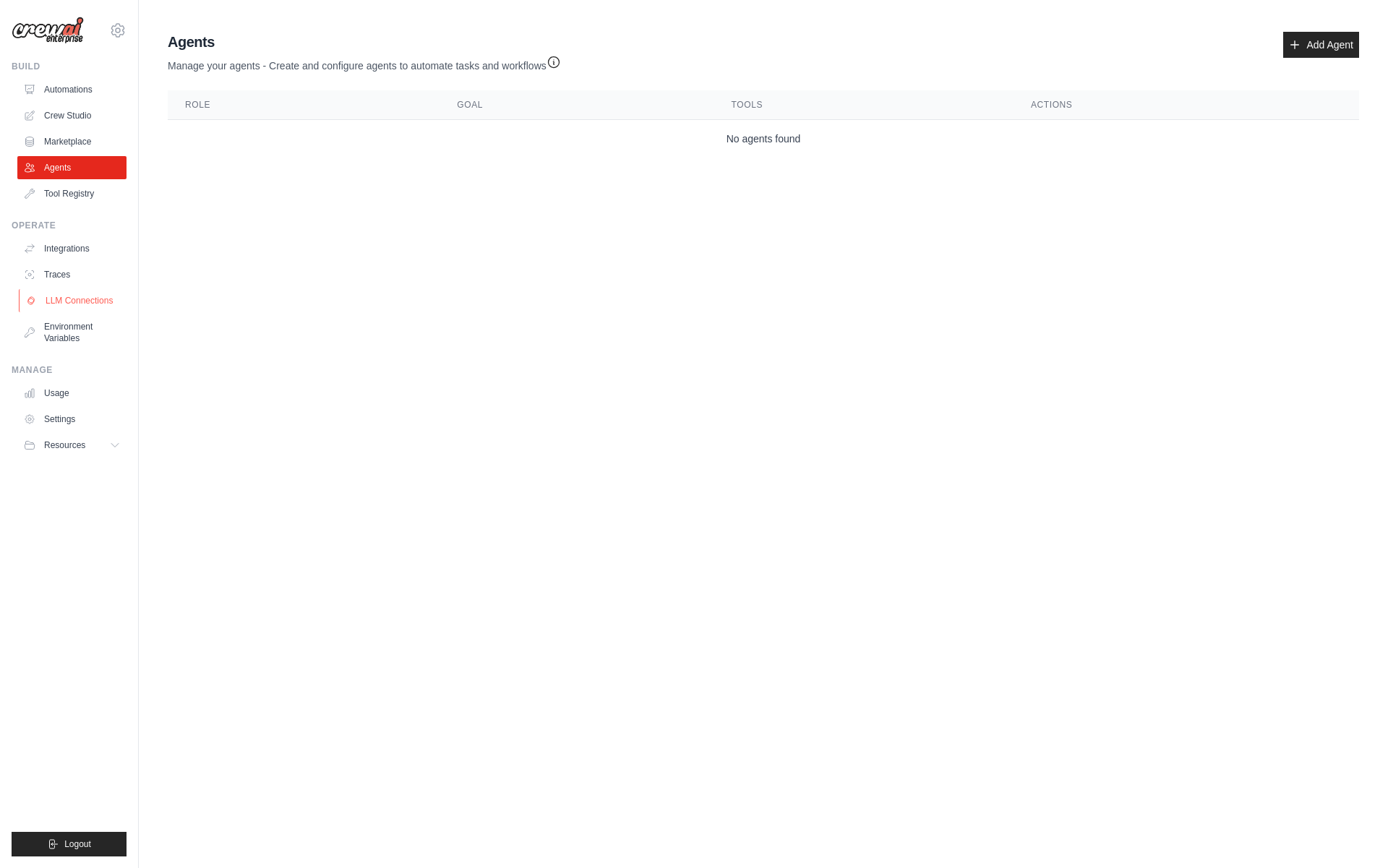
click at [65, 304] on link "LLM Connections" at bounding box center [74, 300] width 109 height 23
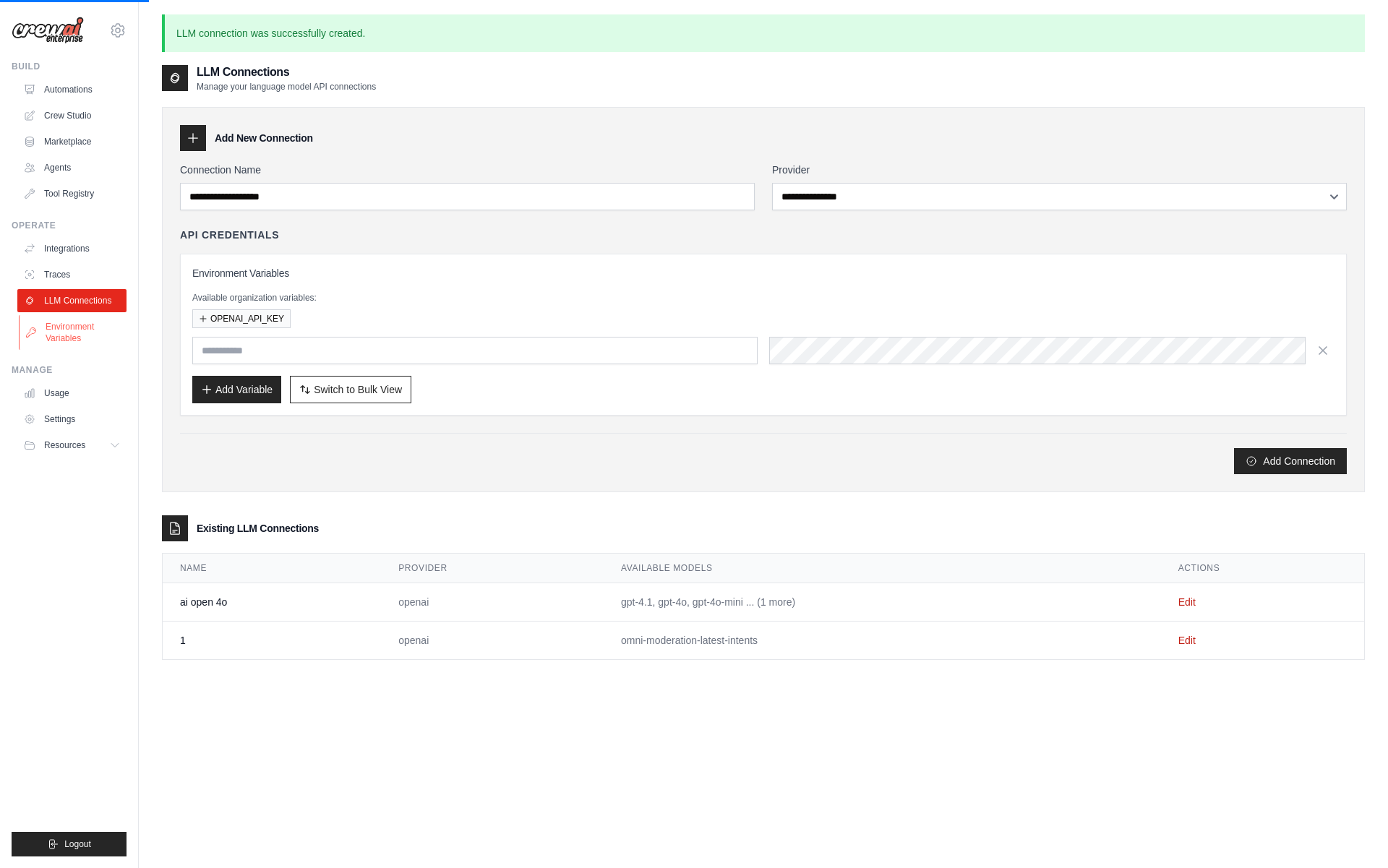
click at [66, 336] on link "Environment Variables" at bounding box center [74, 333] width 109 height 35
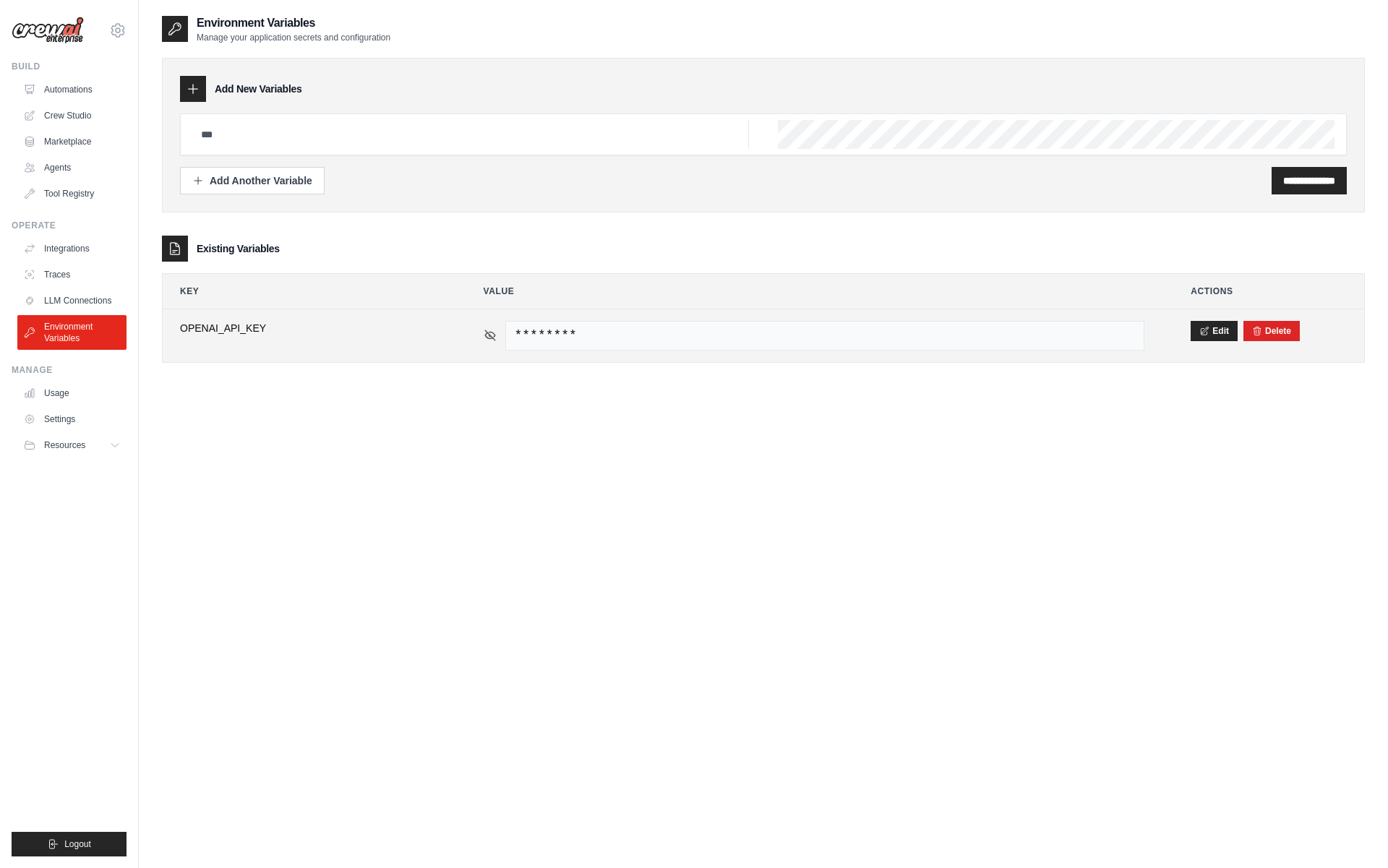
click at [488, 334] on icon at bounding box center [490, 335] width 10 height 10
click at [488, 334] on icon at bounding box center [490, 335] width 13 height 13
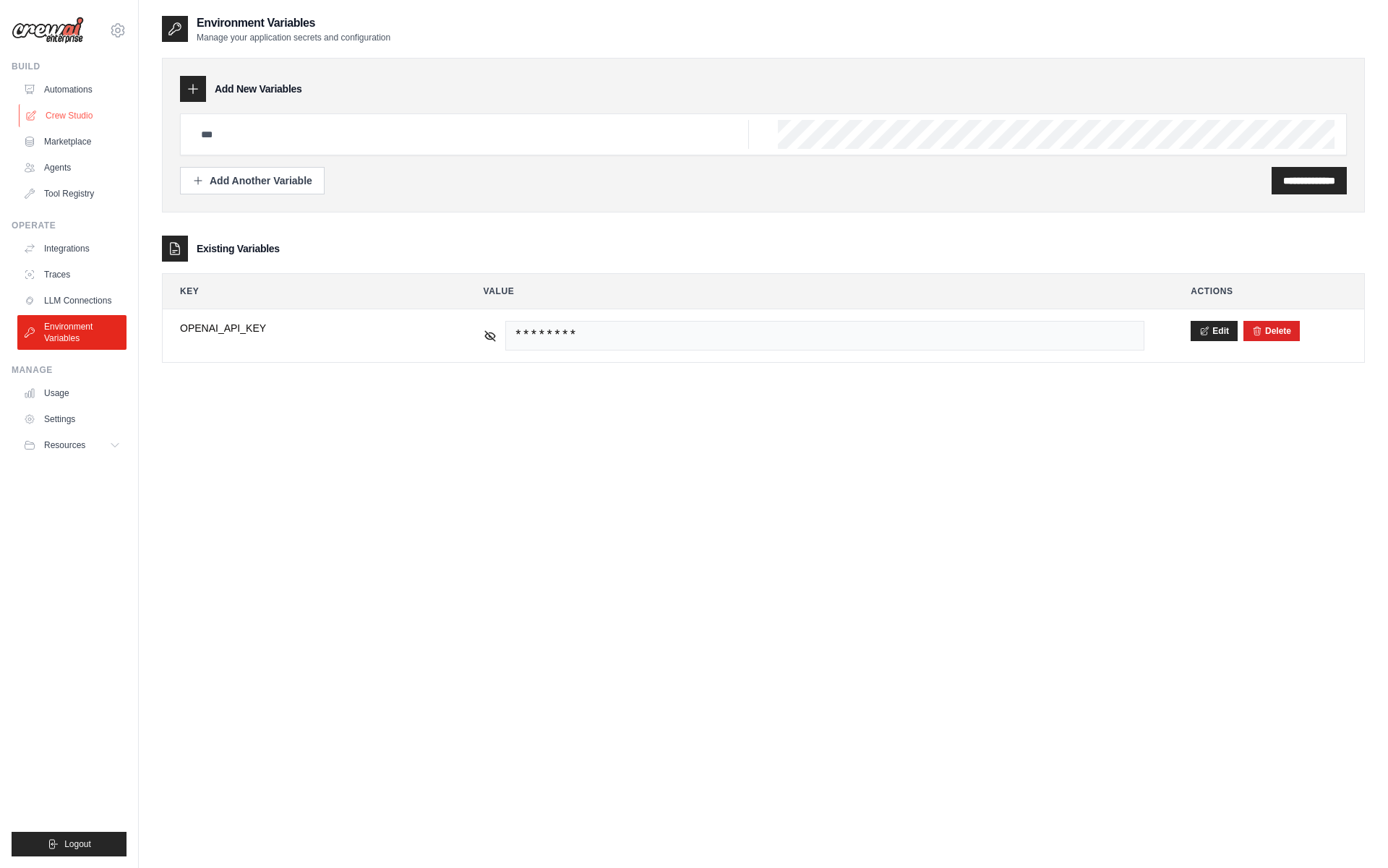
click at [70, 111] on link "Crew Studio" at bounding box center [74, 115] width 109 height 23
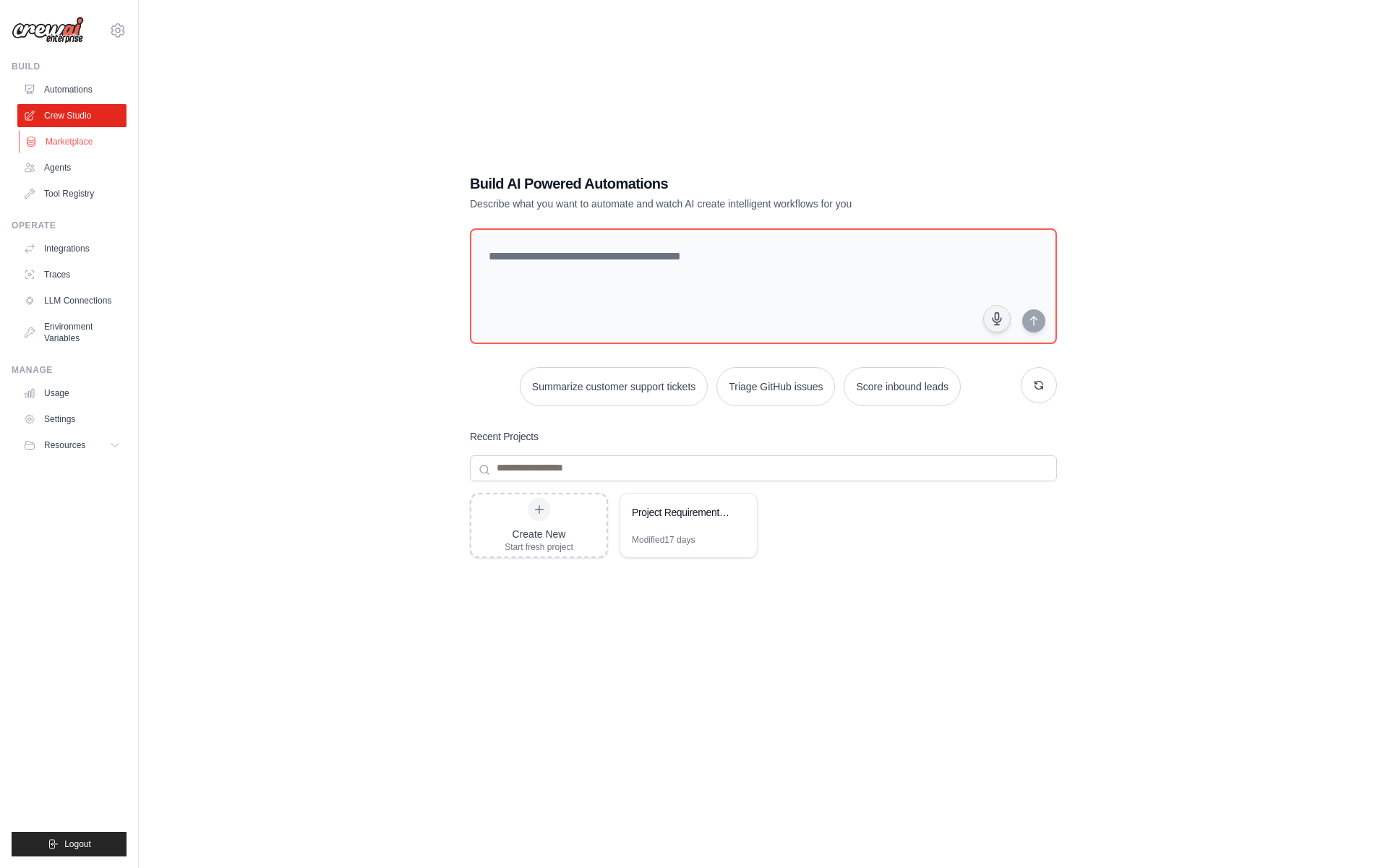
click at [77, 147] on link "Marketplace" at bounding box center [74, 142] width 109 height 23
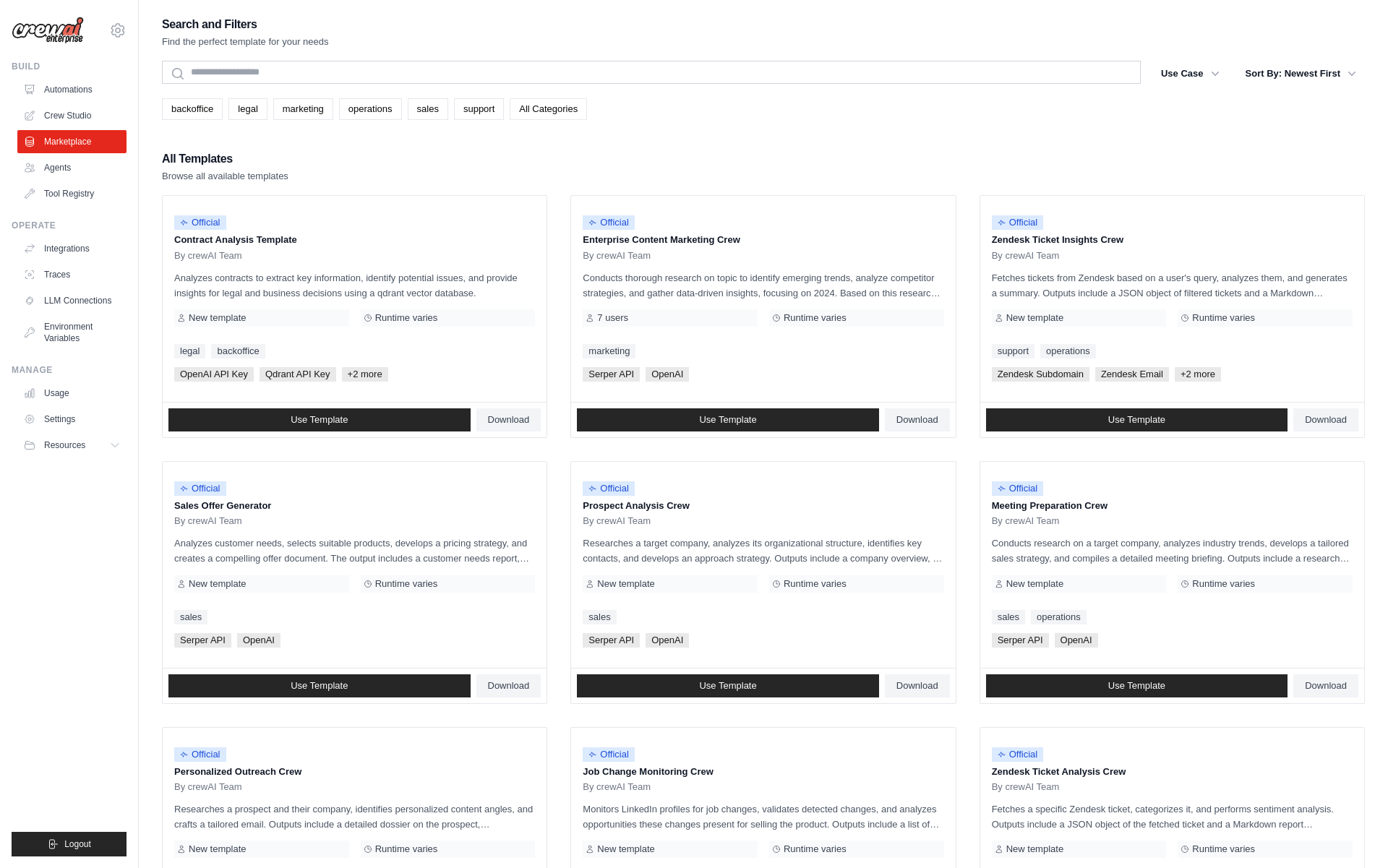
click at [545, 108] on link "All Categories" at bounding box center [549, 108] width 77 height 21
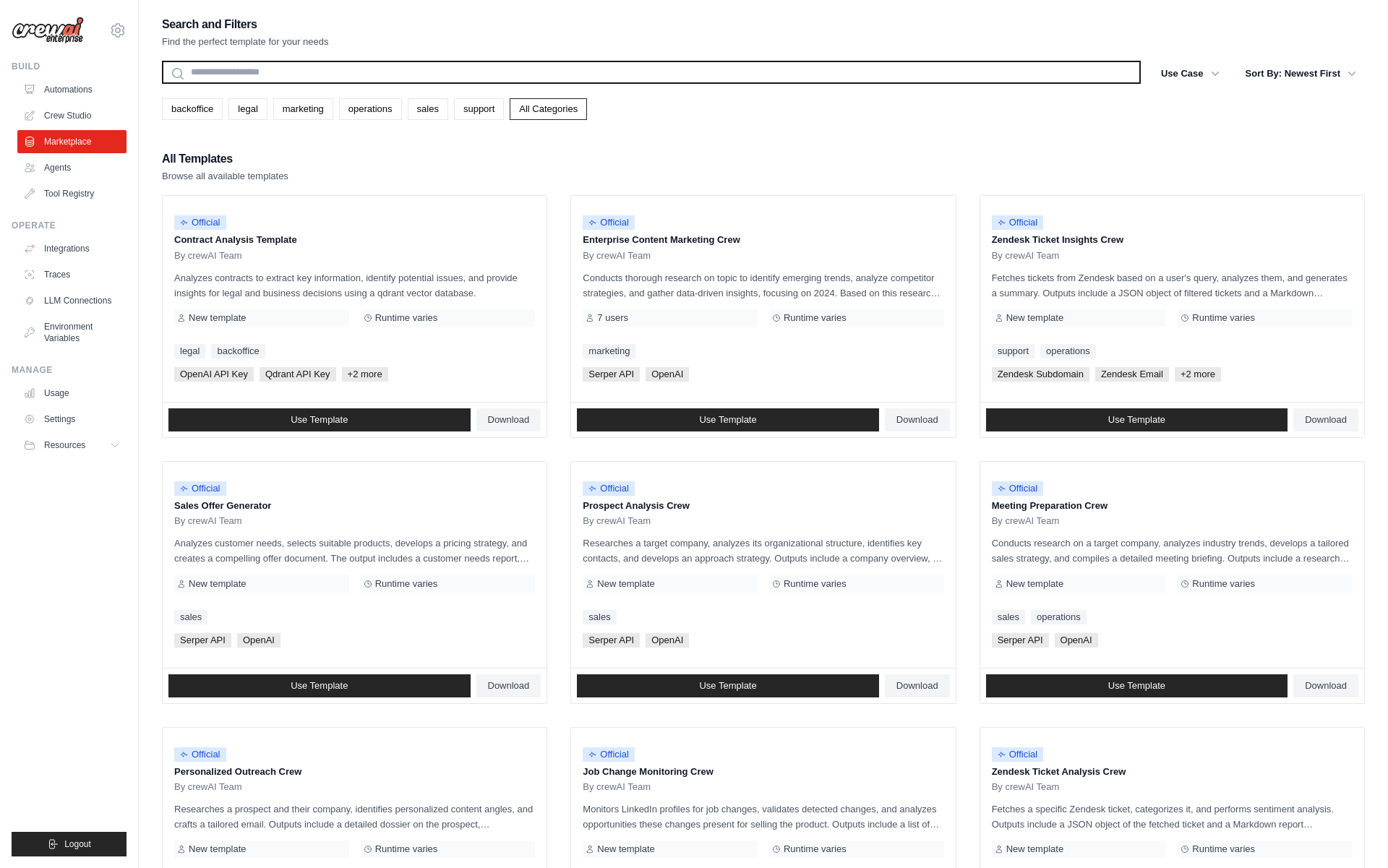
click at [480, 68] on input "text" at bounding box center [651, 72] width 979 height 23
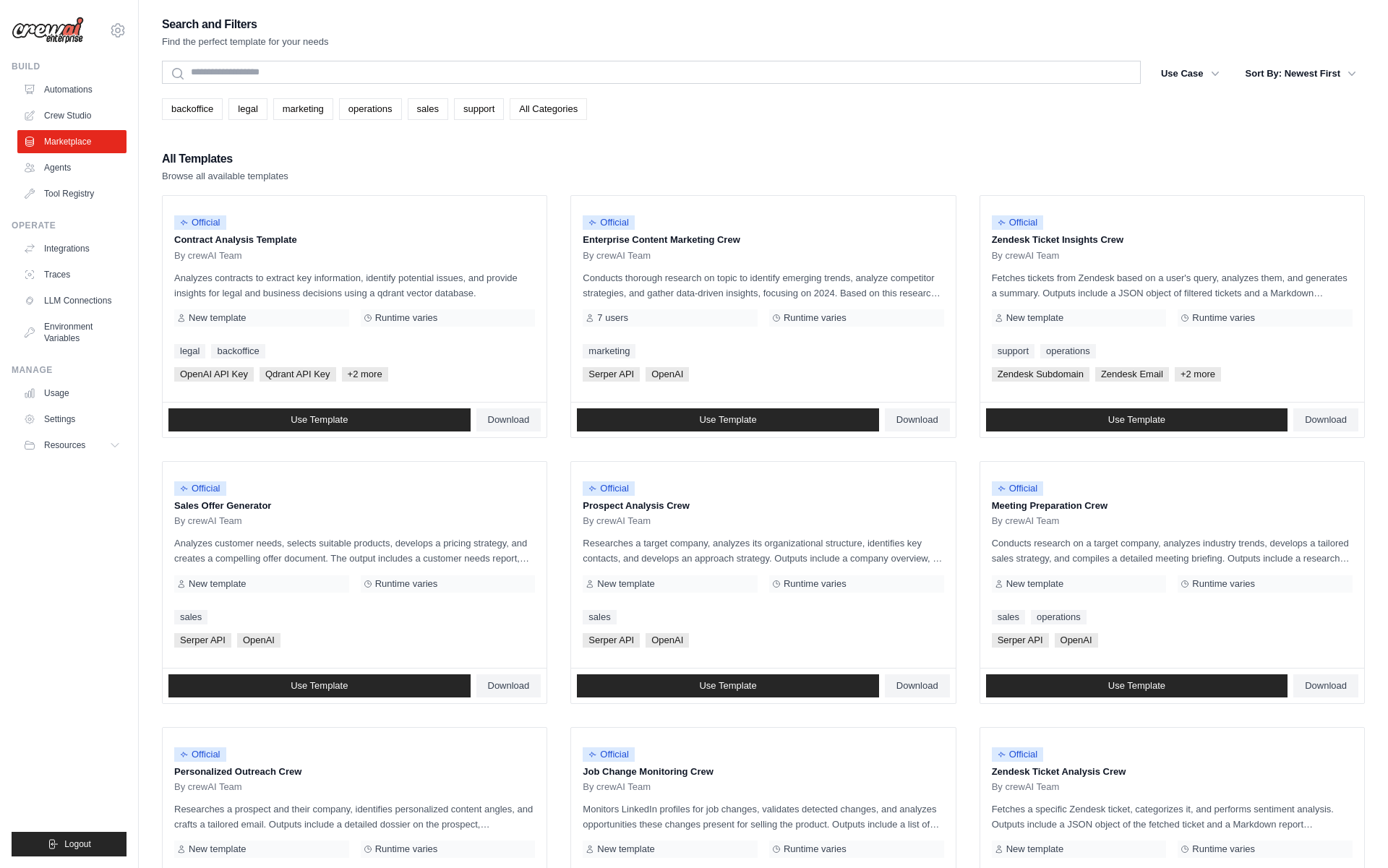
click at [568, 116] on link "All Categories" at bounding box center [549, 108] width 77 height 21
click at [1195, 79] on button "Use Case" at bounding box center [1190, 73] width 76 height 26
click at [1198, 72] on button "Use Case" at bounding box center [1190, 73] width 76 height 26
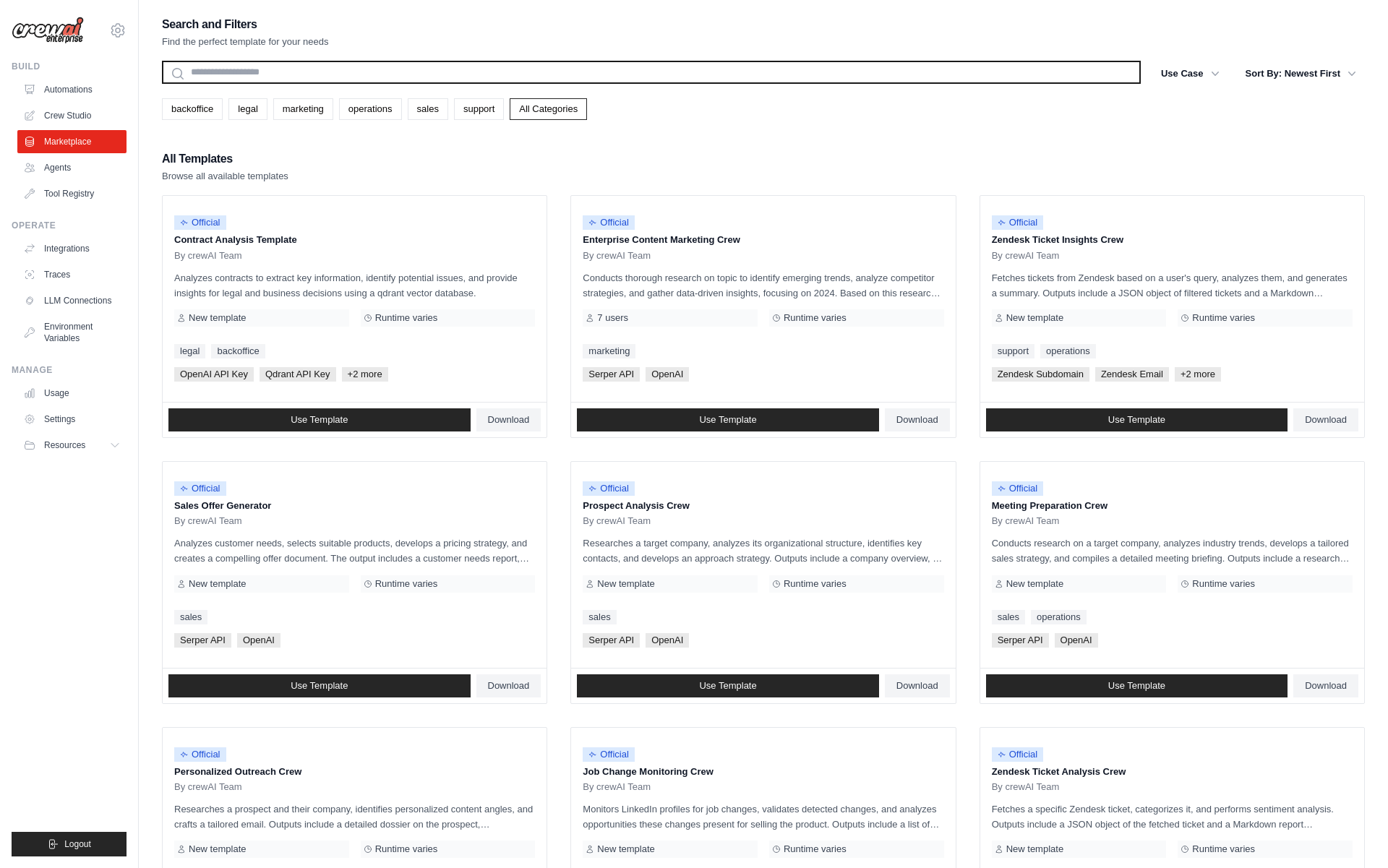
click at [309, 61] on input "text" at bounding box center [651, 72] width 979 height 23
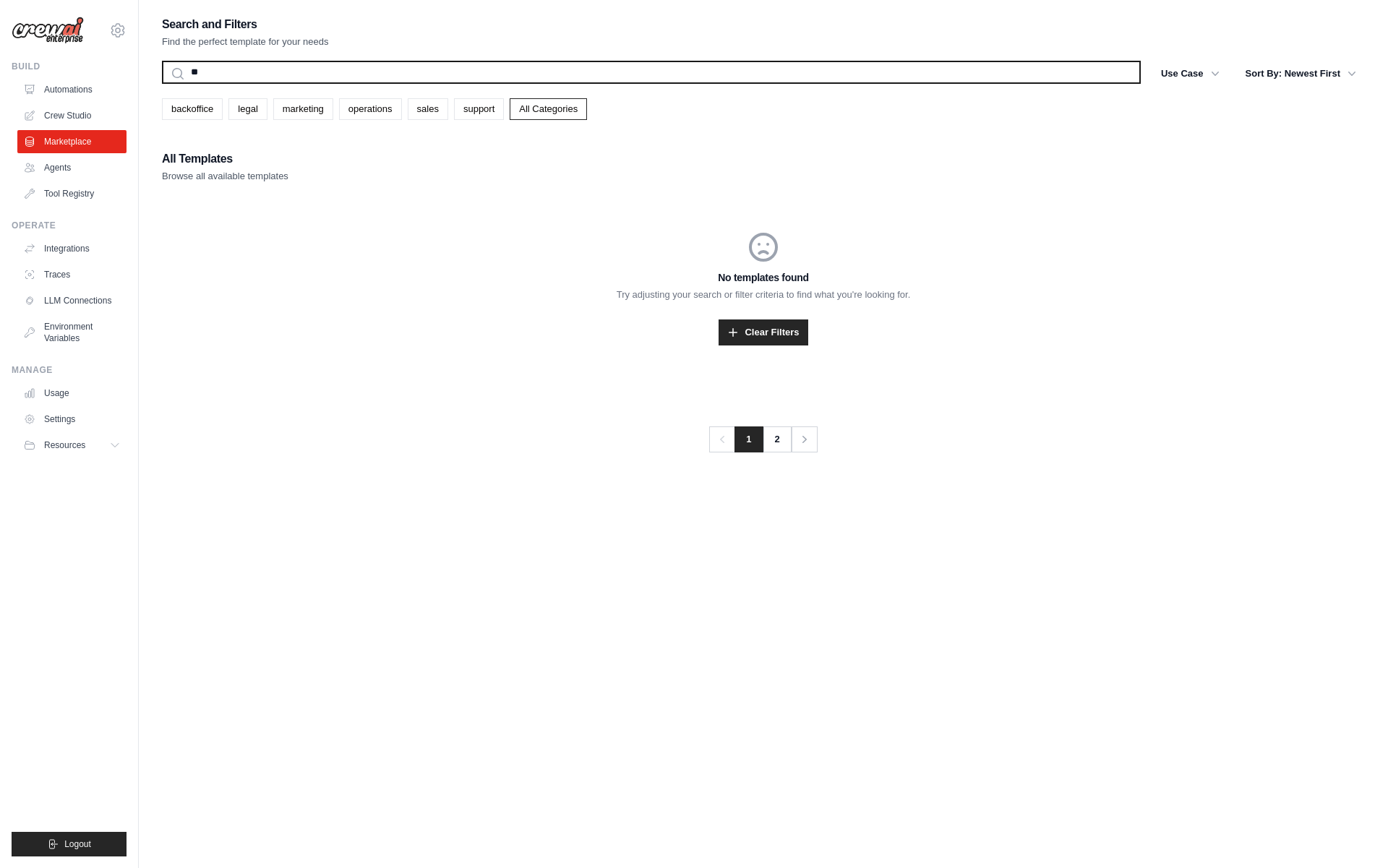
type input "*"
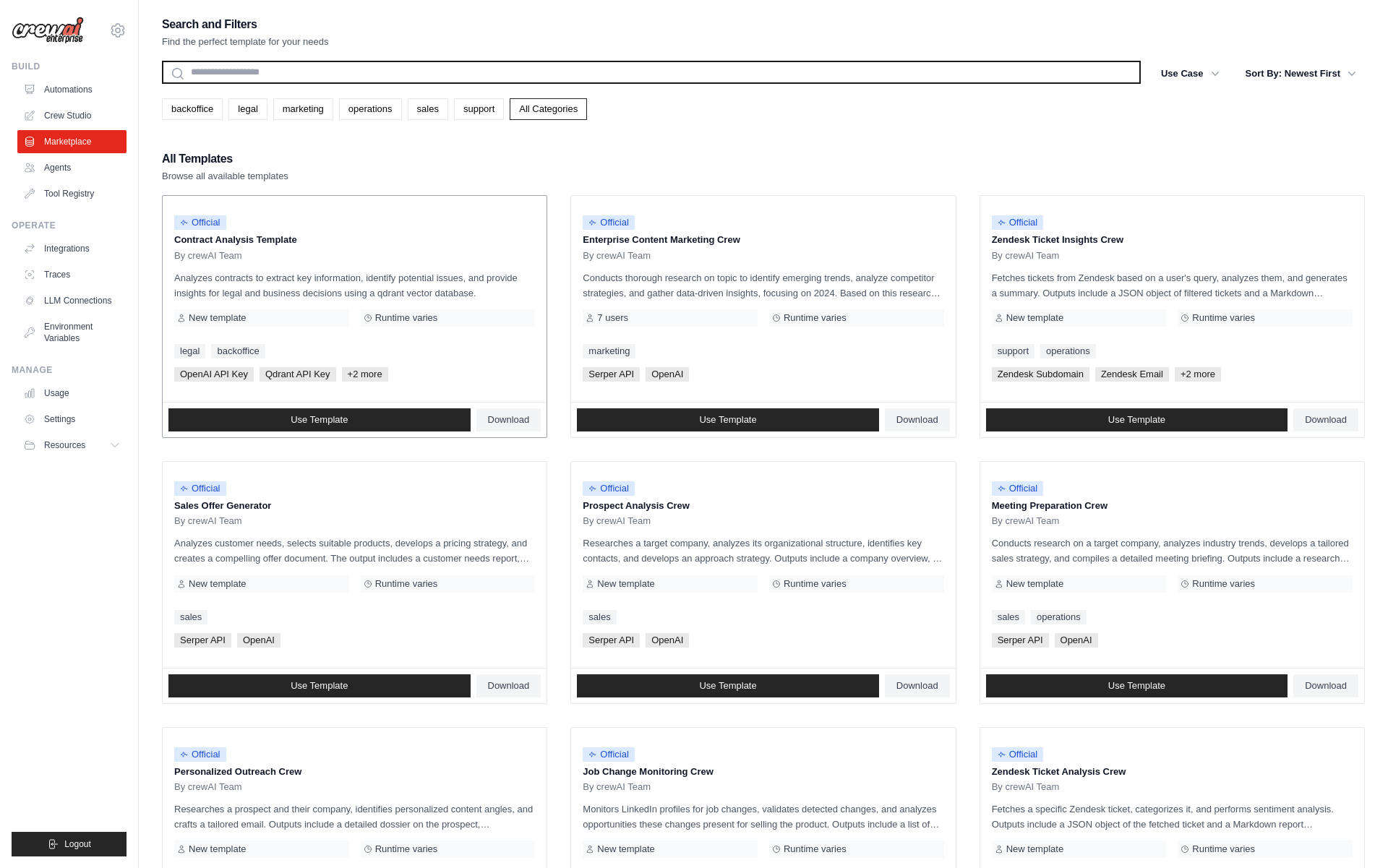
scroll to position [471, 0]
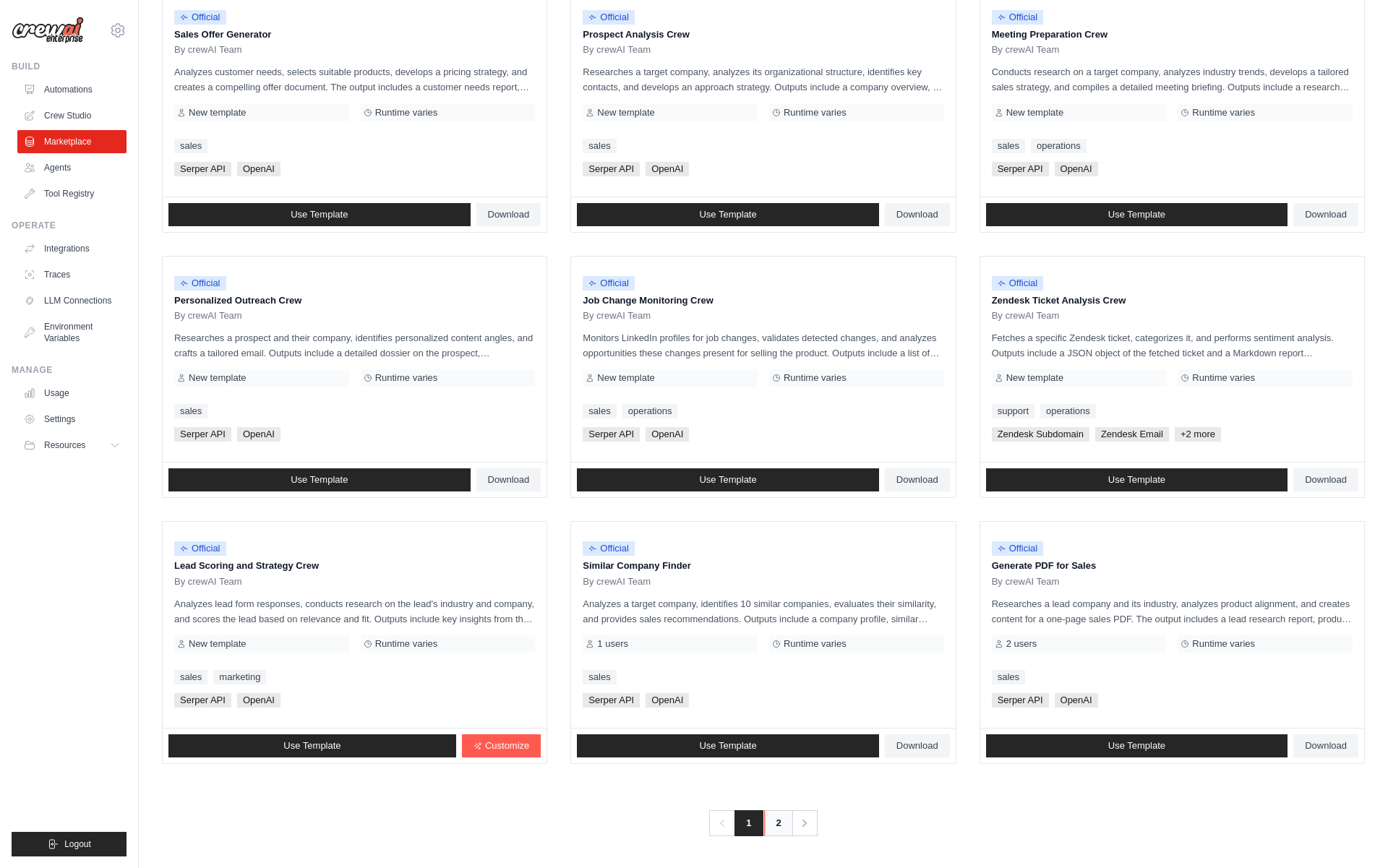
click at [781, 821] on link "2" at bounding box center [778, 823] width 29 height 26
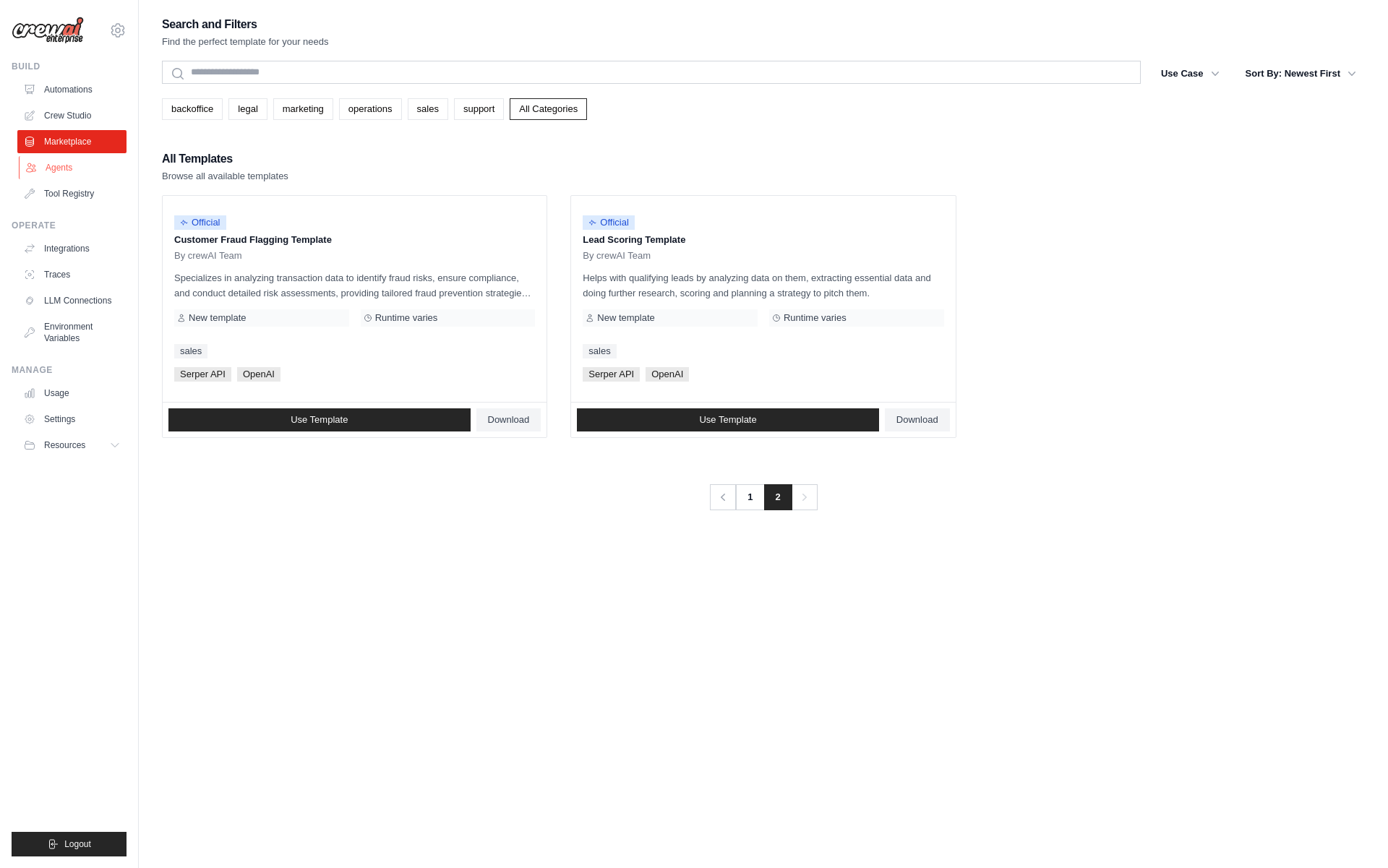
click at [81, 169] on link "Agents" at bounding box center [74, 167] width 109 height 23
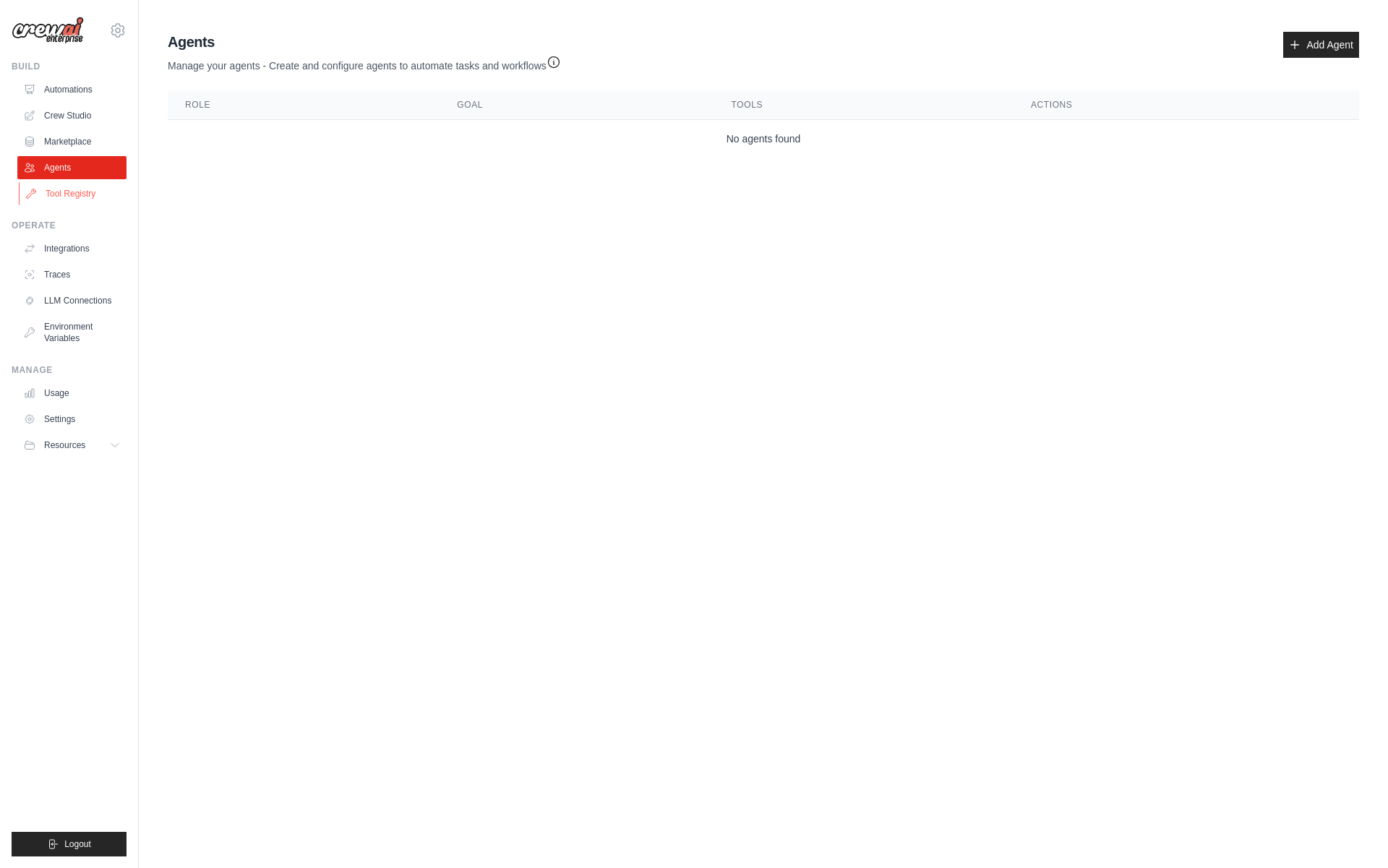
click at [71, 194] on link "Tool Registry" at bounding box center [74, 193] width 109 height 23
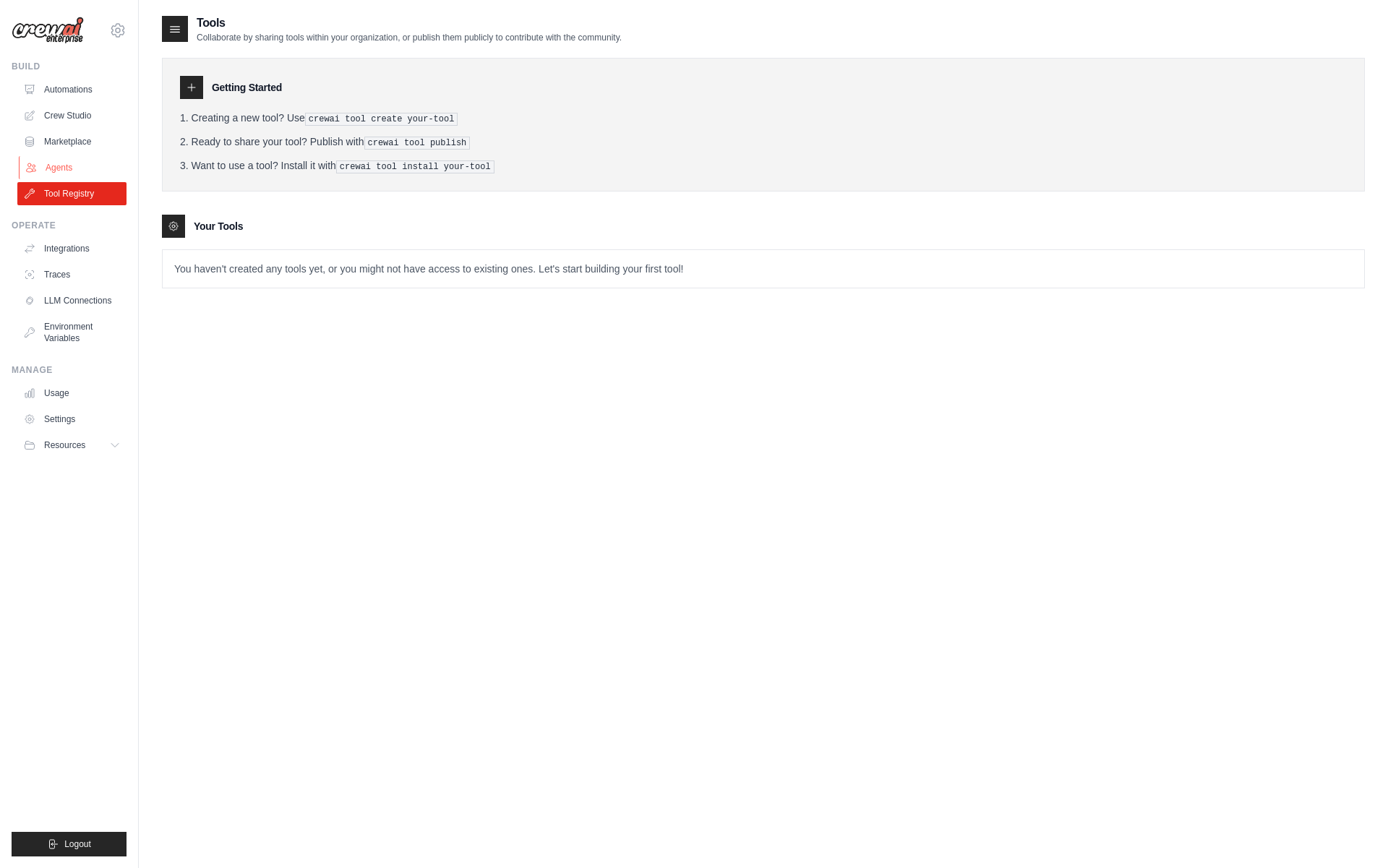
click at [77, 162] on link "Agents" at bounding box center [74, 167] width 109 height 23
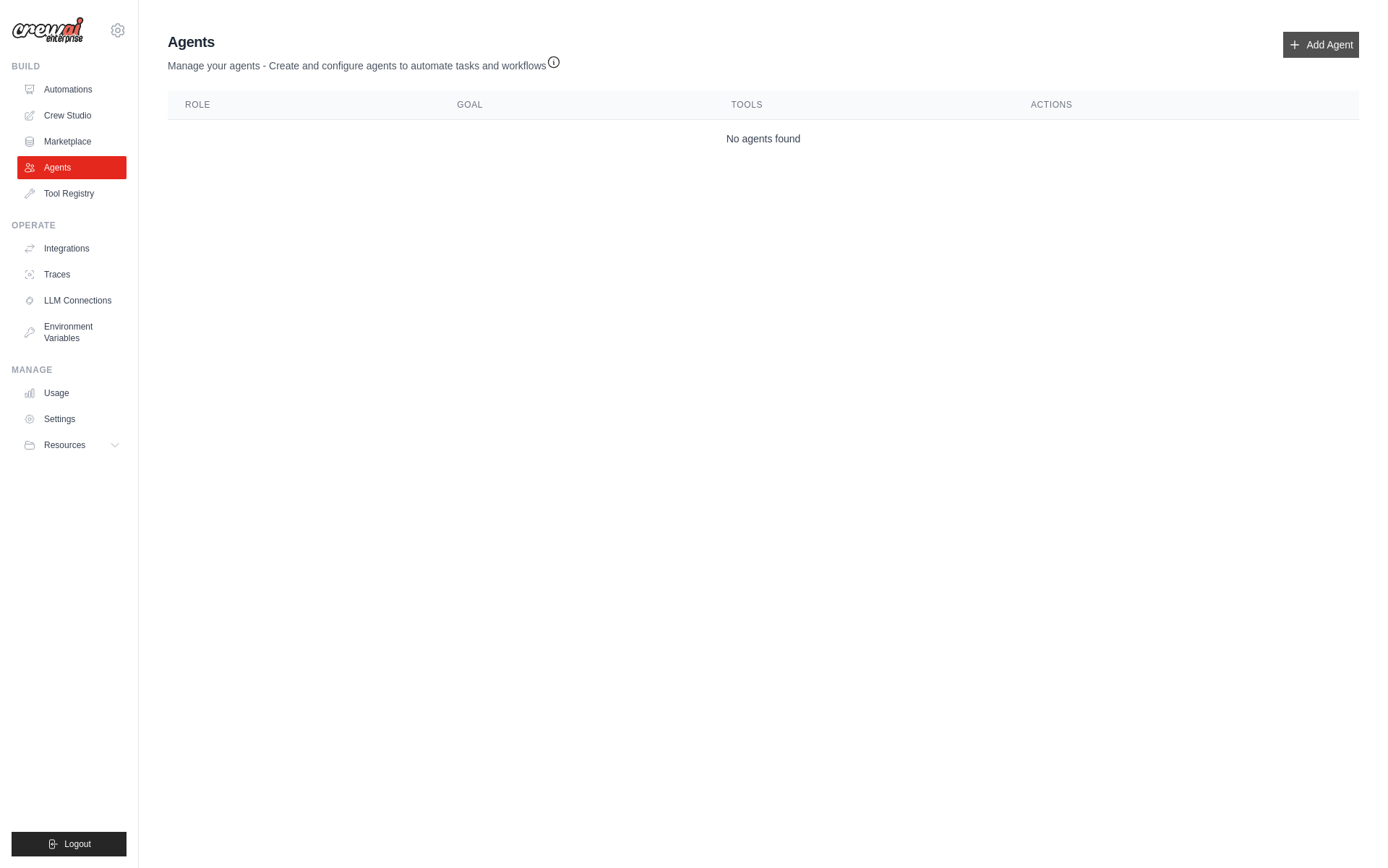
click at [1307, 44] on link "Add Agent" at bounding box center [1321, 44] width 76 height 26
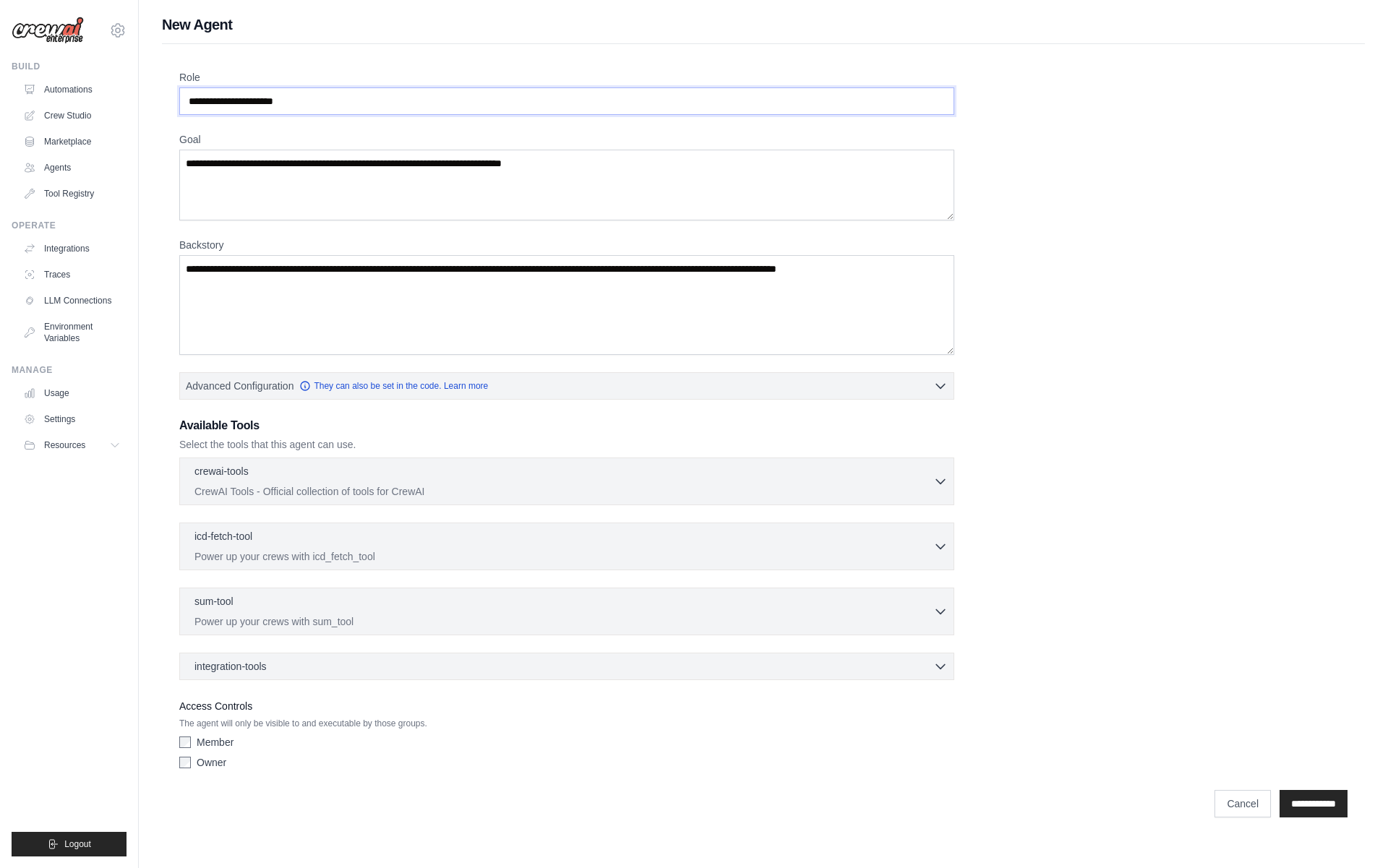
click at [251, 96] on input "Role" at bounding box center [567, 101] width 775 height 28
click at [250, 98] on input "Role" at bounding box center [567, 101] width 775 height 28
click at [390, 488] on p "CrewAI Tools - Official collection of tools for CrewAI" at bounding box center [564, 491] width 738 height 14
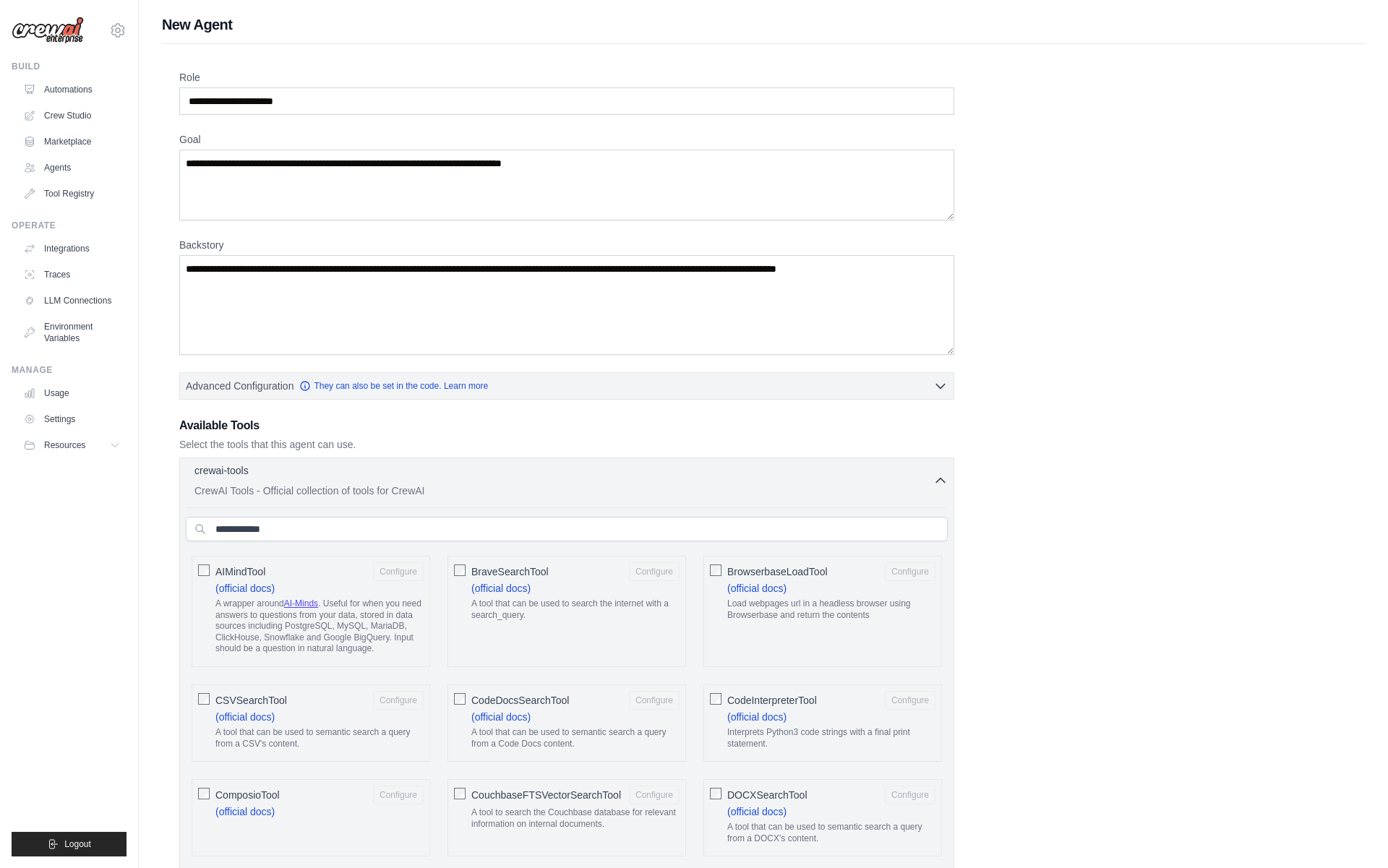
click at [390, 488] on p "CrewAI Tools - Official collection of tools for CrewAI" at bounding box center [564, 491] width 738 height 14
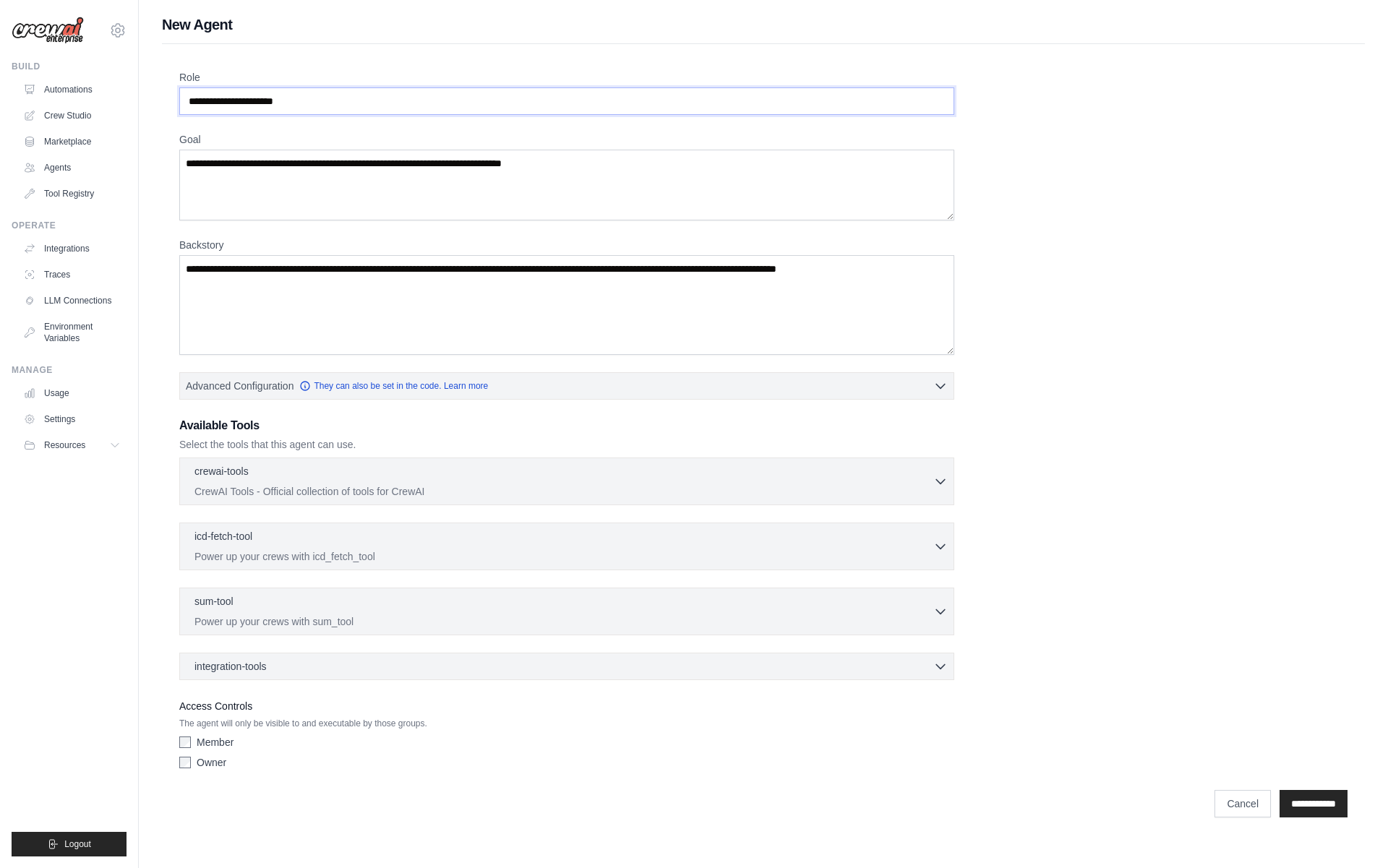
click at [297, 91] on input "Role" at bounding box center [567, 101] width 775 height 28
click at [296, 106] on input "Role" at bounding box center [567, 101] width 775 height 28
drag, startPoint x: 333, startPoint y: 104, endPoint x: 174, endPoint y: 96, distance: 159.2
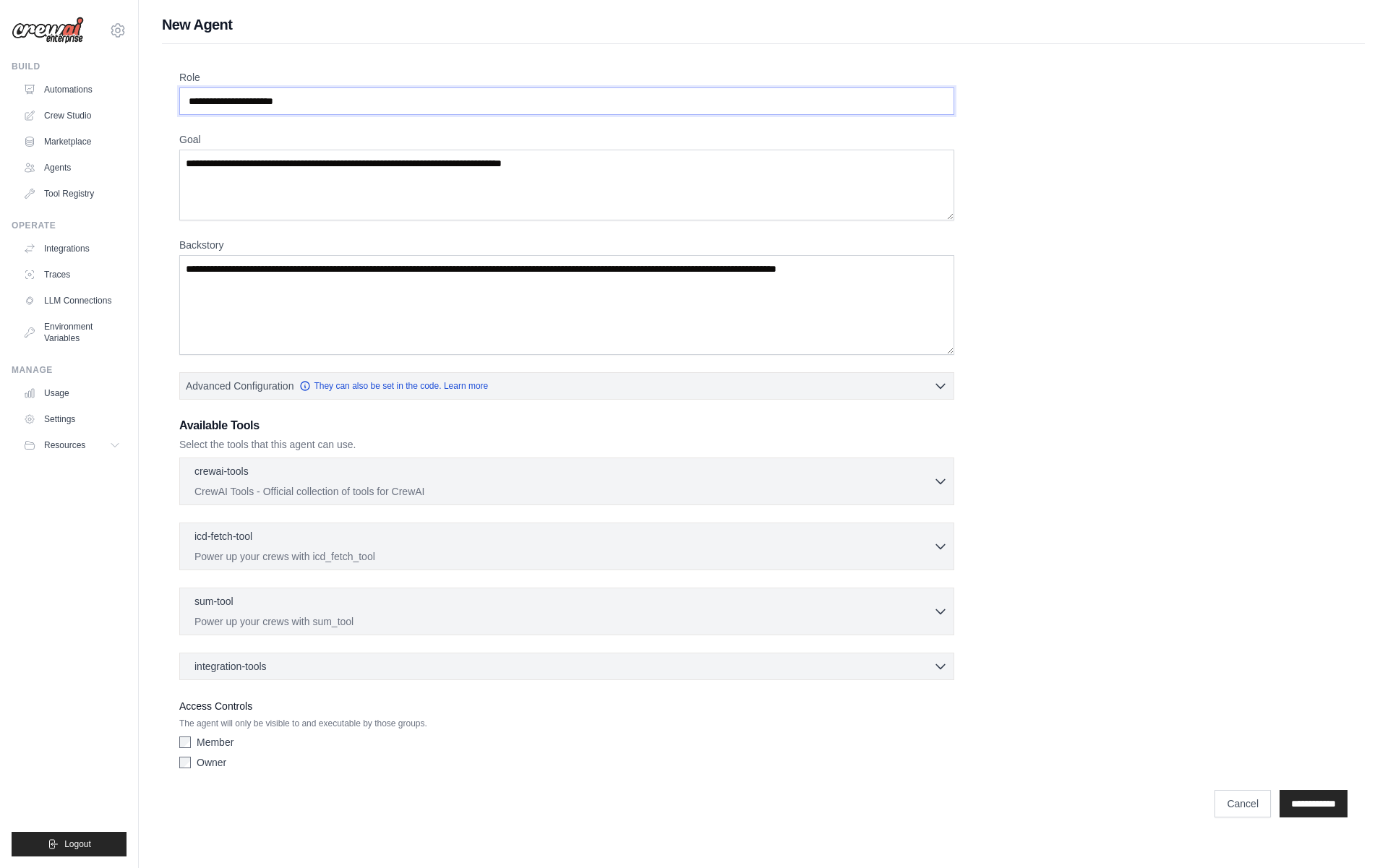
click at [174, 96] on div "Role Goal Backstory Advanced Configuration They can also be set in the code. Le…" at bounding box center [763, 435] width 1202 height 782
drag, startPoint x: 187, startPoint y: 101, endPoint x: 370, endPoint y: 91, distance: 183.3
click at [370, 91] on input "Role" at bounding box center [567, 101] width 775 height 28
click at [370, 96] on input "Role" at bounding box center [567, 101] width 775 height 28
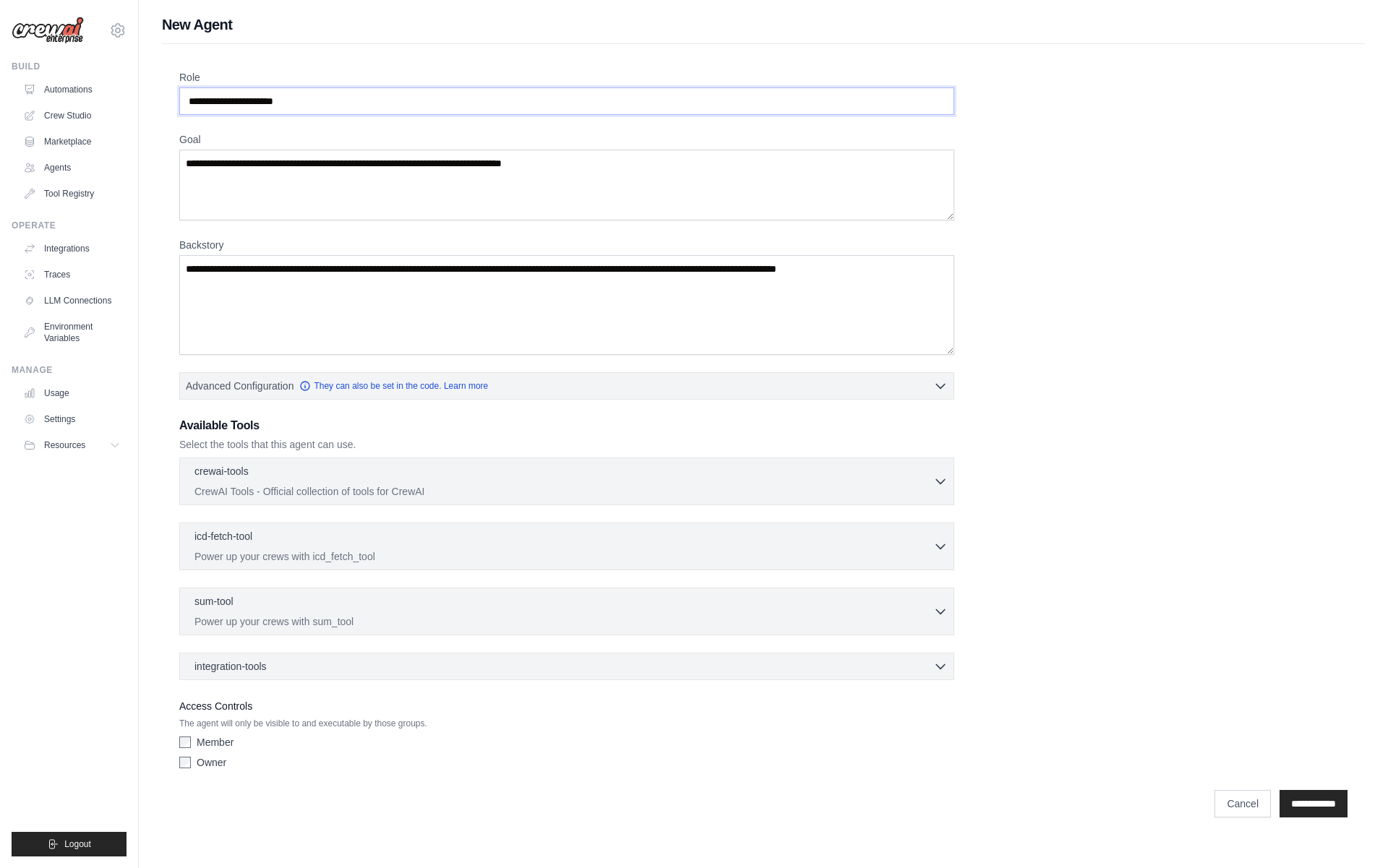
click at [370, 96] on input "Role" at bounding box center [567, 101] width 775 height 28
type input "**********"
click at [266, 169] on textarea "Goal" at bounding box center [567, 185] width 775 height 71
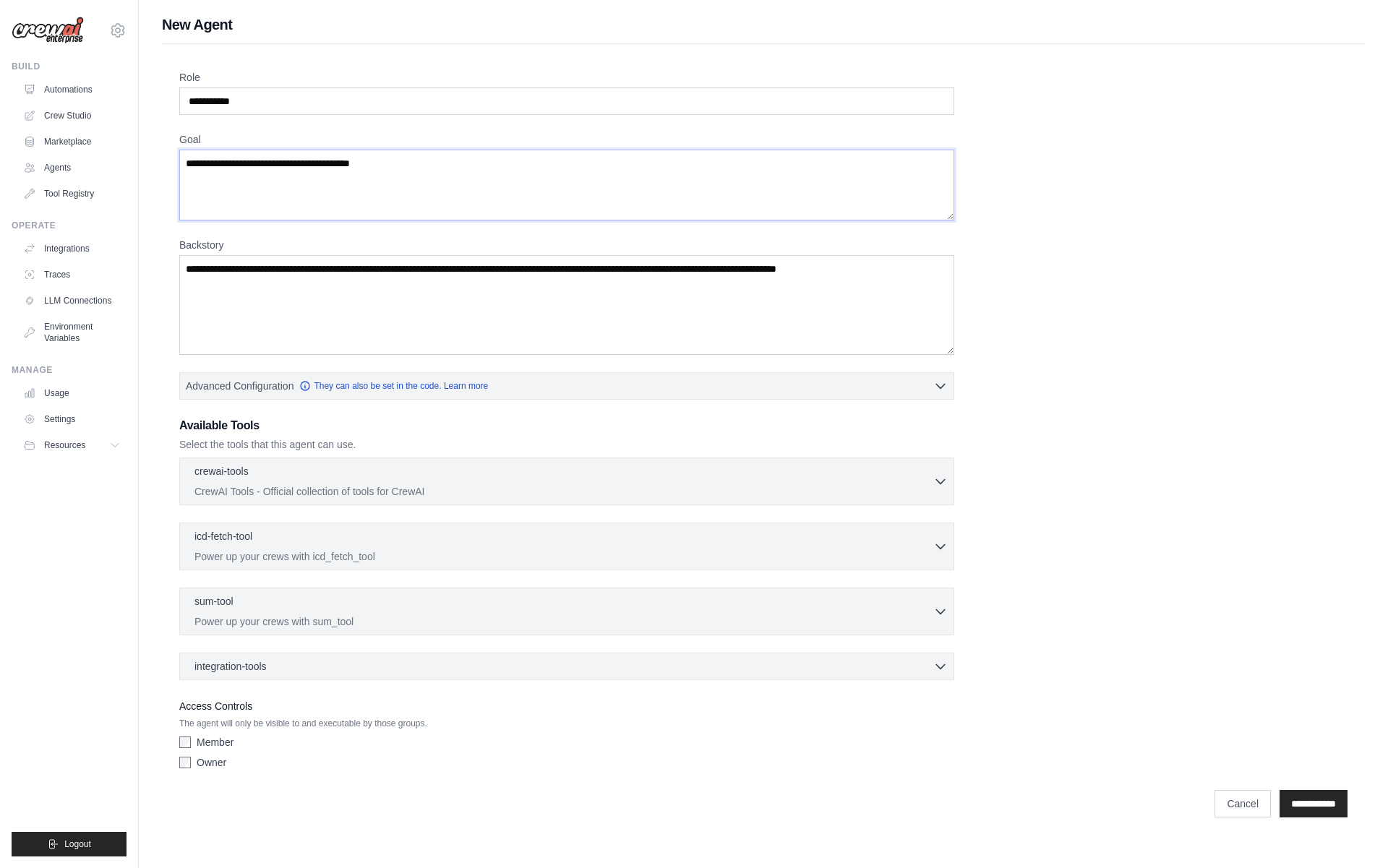
type textarea "**********"
click at [224, 273] on textarea "Backstory" at bounding box center [567, 305] width 775 height 100
click at [360, 145] on label "Goal" at bounding box center [567, 139] width 775 height 14
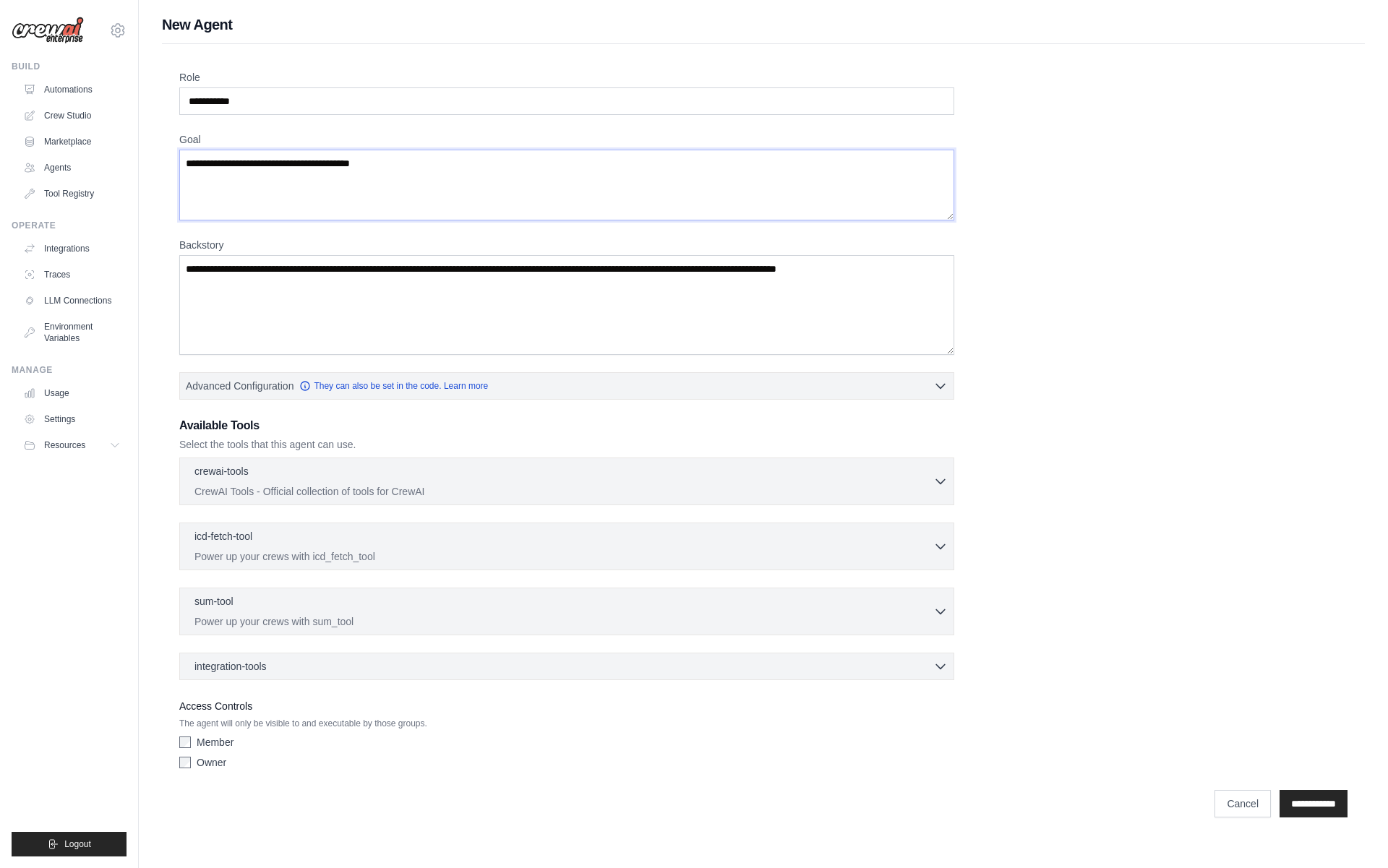
click at [360, 149] on textarea "**********" at bounding box center [567, 185] width 775 height 71
click at [359, 158] on textarea "**********" at bounding box center [567, 185] width 775 height 71
paste textarea "**********"
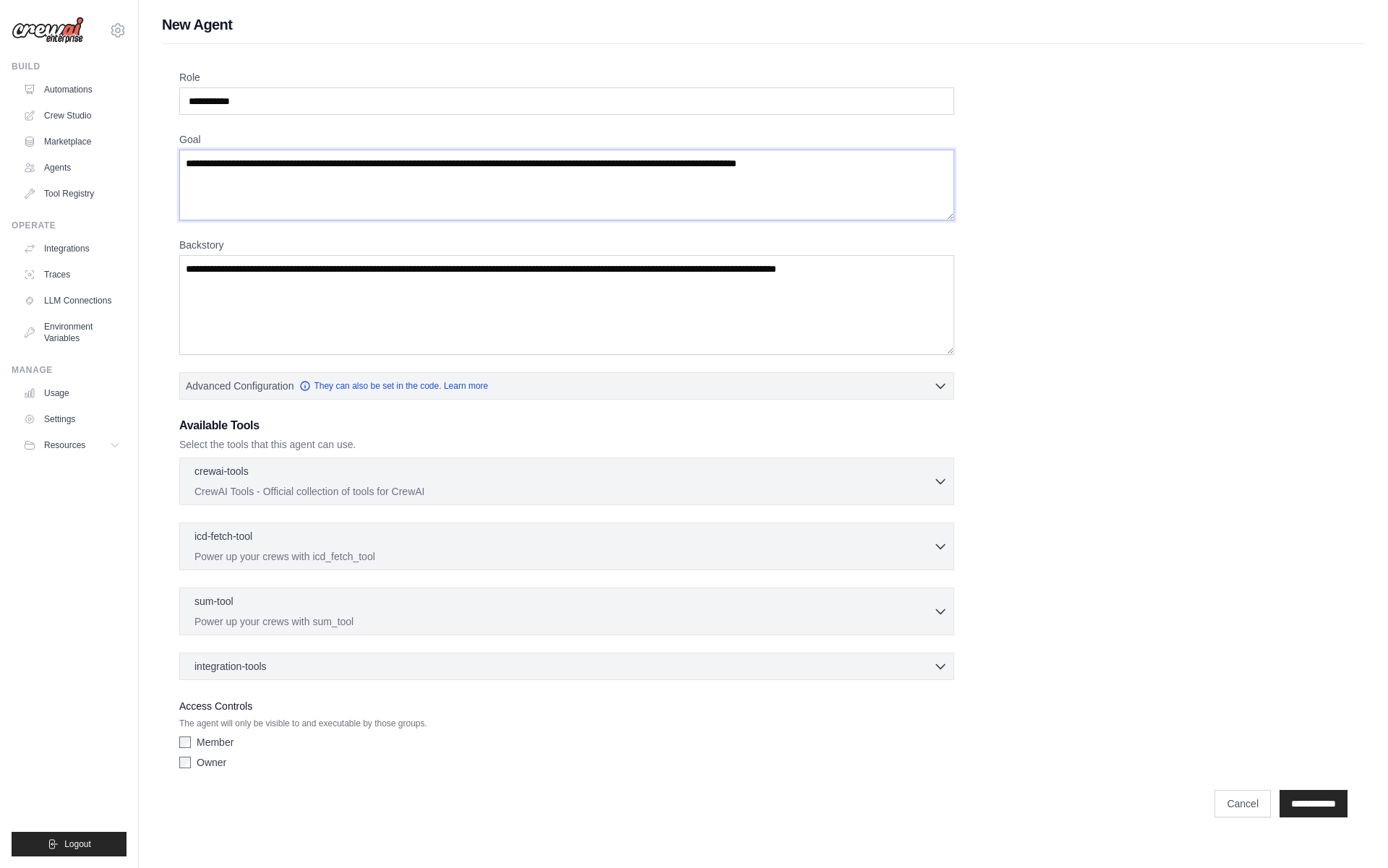
click at [359, 158] on textarea "**********" at bounding box center [567, 185] width 775 height 71
type textarea "**********"
click at [670, 252] on div "Backstory" at bounding box center [567, 296] width 775 height 117
click at [654, 273] on textarea "Backstory" at bounding box center [567, 305] width 775 height 100
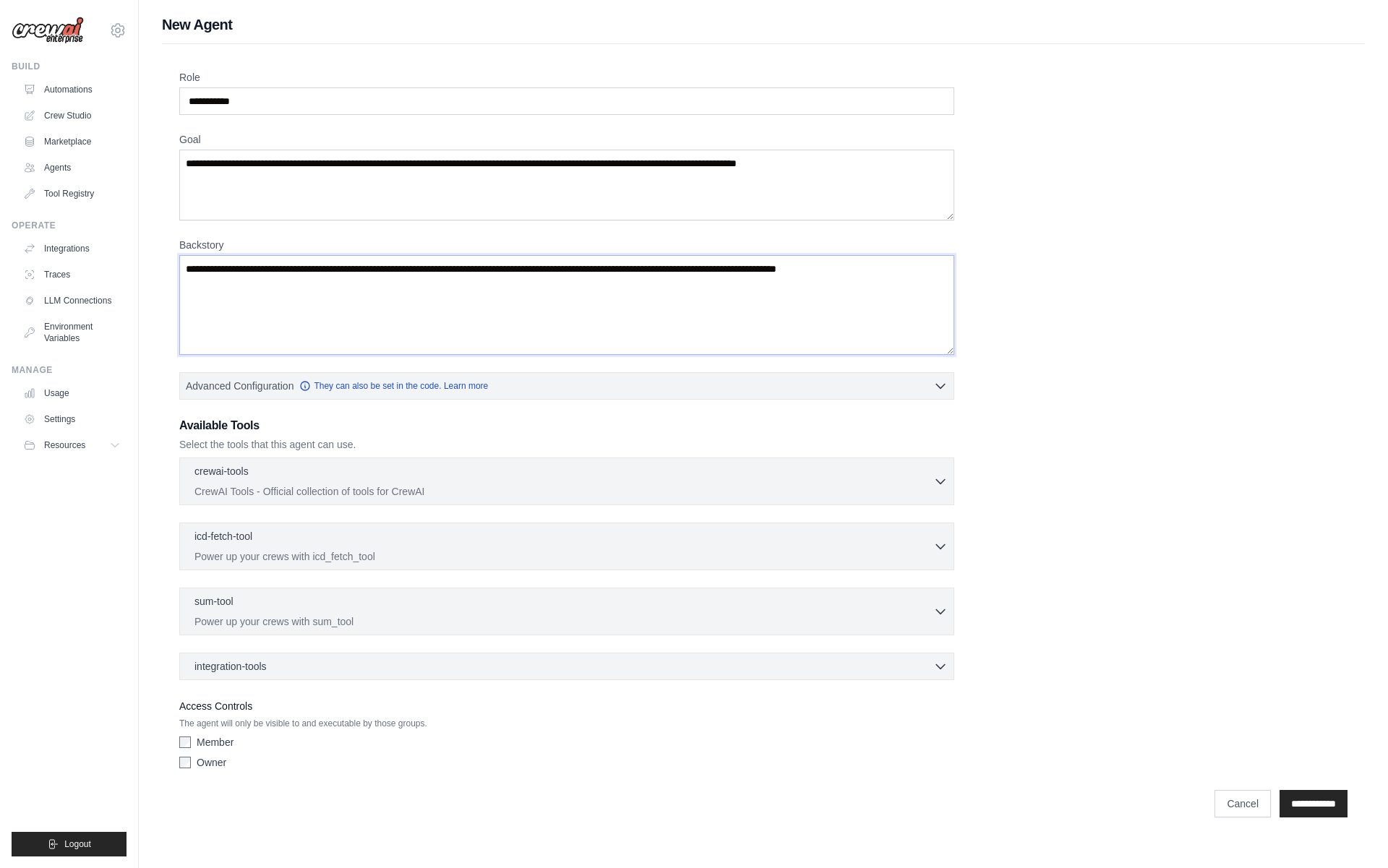
click at [654, 273] on textarea "Backstory" at bounding box center [567, 305] width 775 height 100
paste textarea "**********"
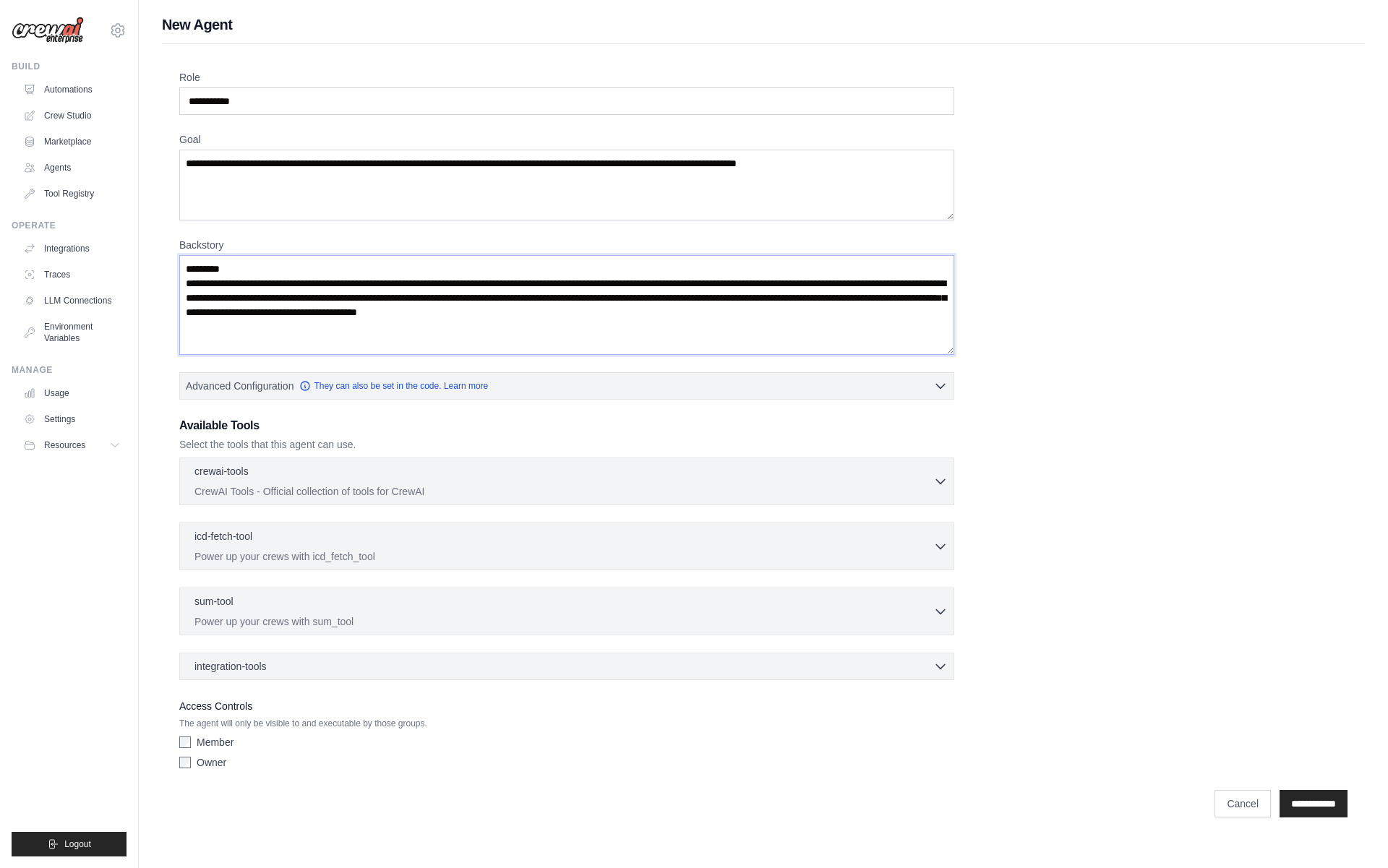
click at [241, 262] on textarea "**********" at bounding box center [567, 305] width 775 height 100
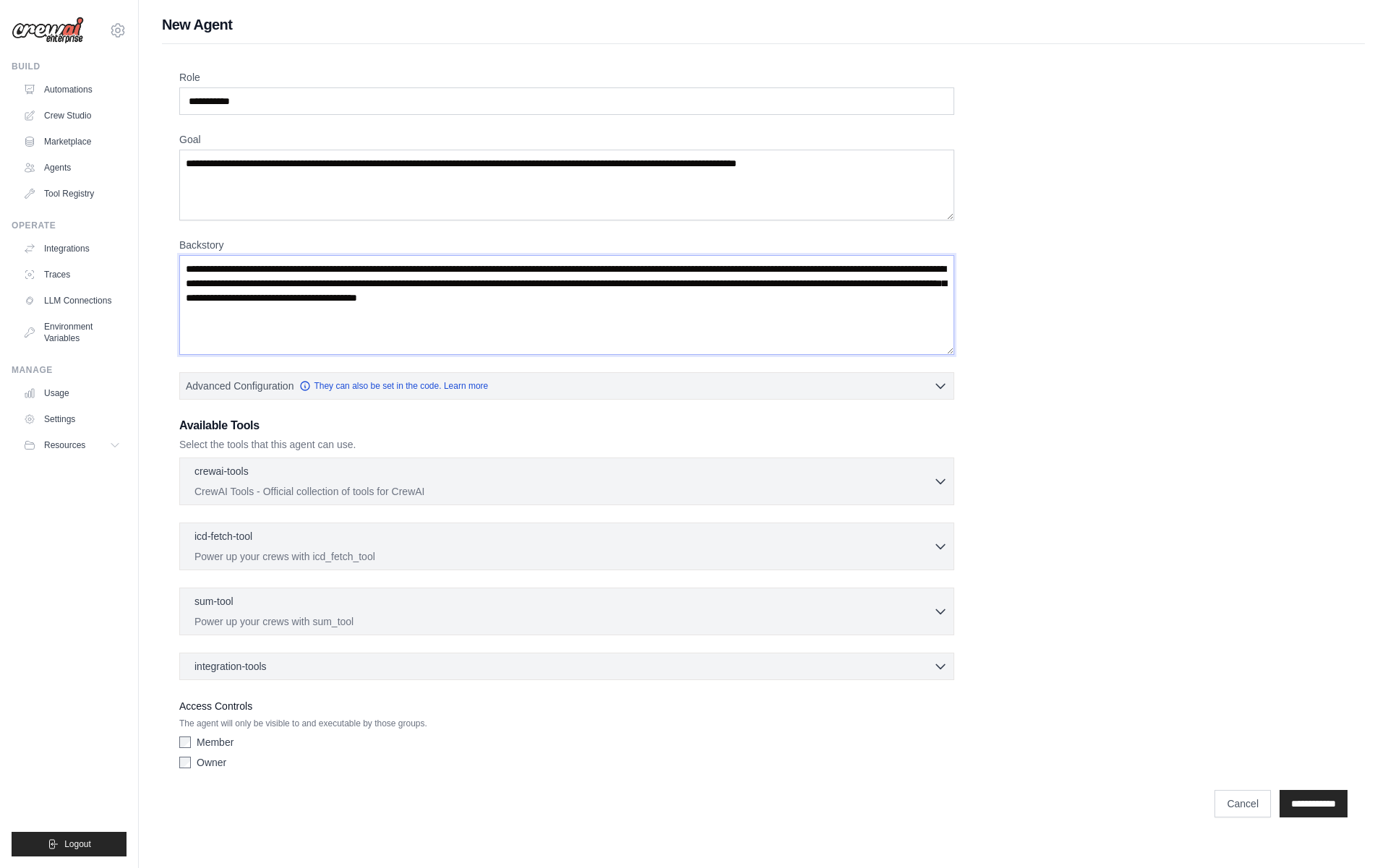
type textarea "**********"
click at [306, 486] on p "CrewAI Tools - Official collection of tools for CrewAI" at bounding box center [564, 491] width 738 height 14
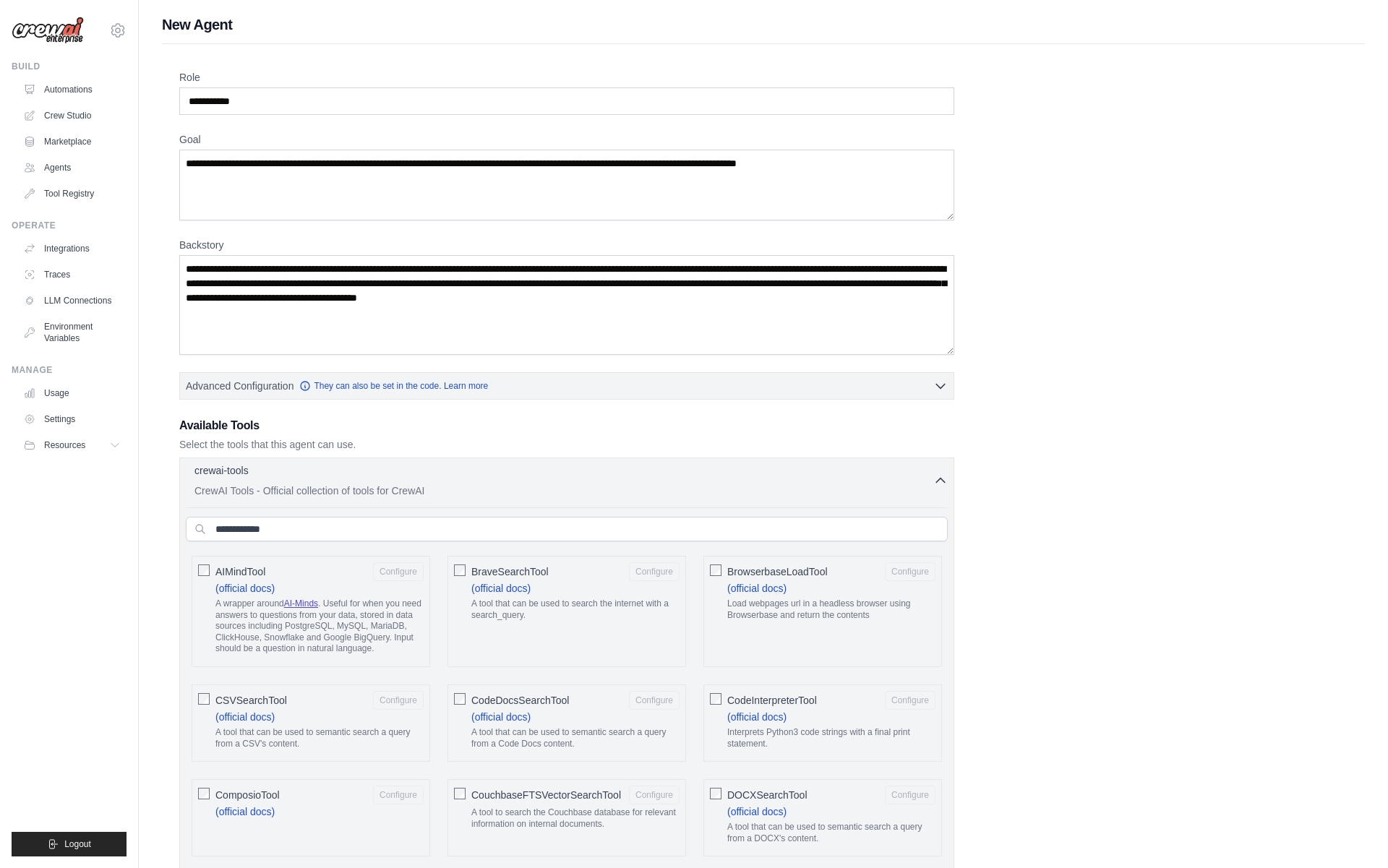
click at [306, 486] on p "CrewAI Tools - Official collection of tools for CrewAI" at bounding box center [564, 491] width 738 height 14
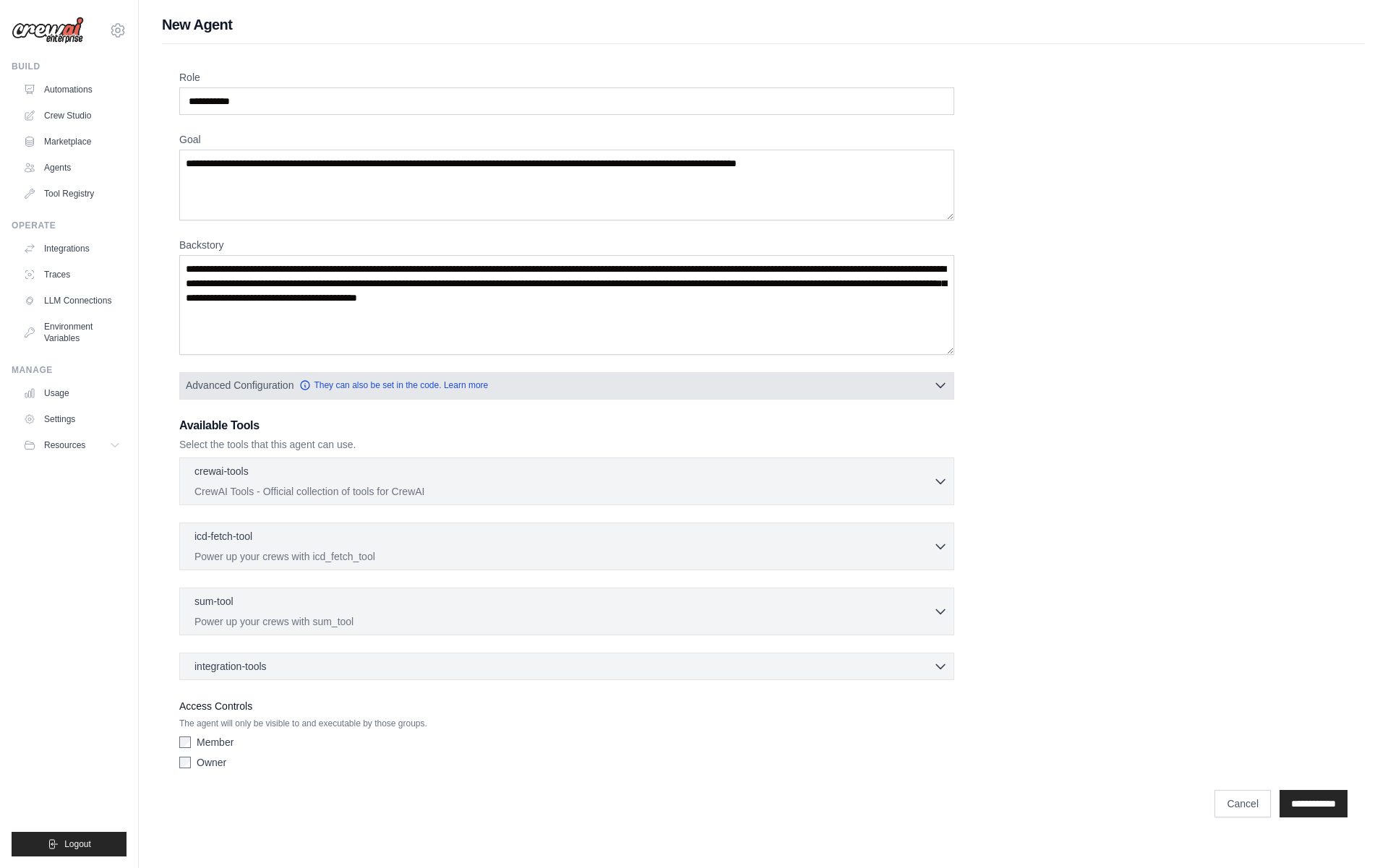
click at [710, 394] on button "Advanced Configuration They can also be set in the code. Learn more" at bounding box center [567, 385] width 773 height 26
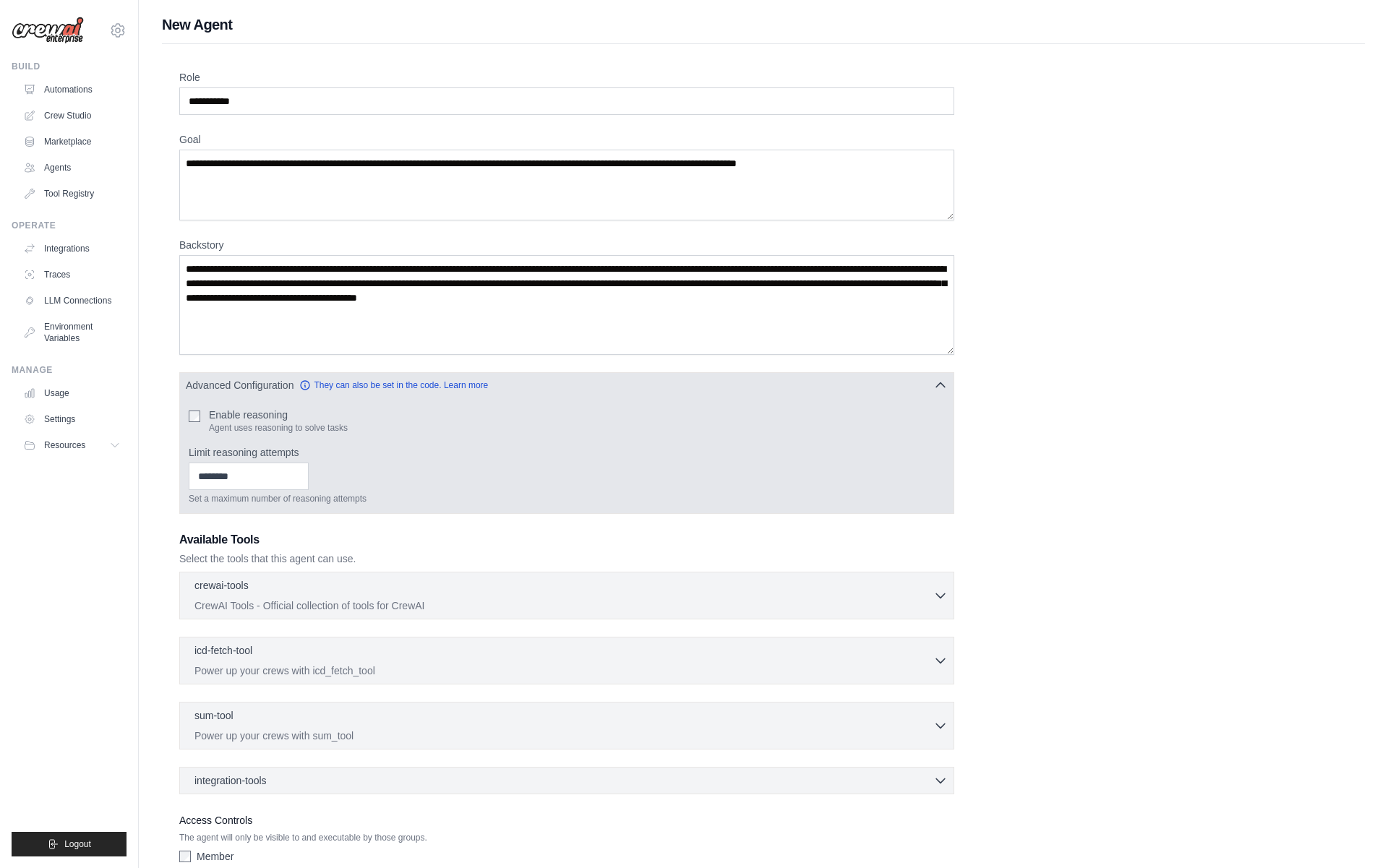
click at [551, 383] on button "Advanced Configuration They can also be set in the code. Learn more" at bounding box center [567, 385] width 773 height 26
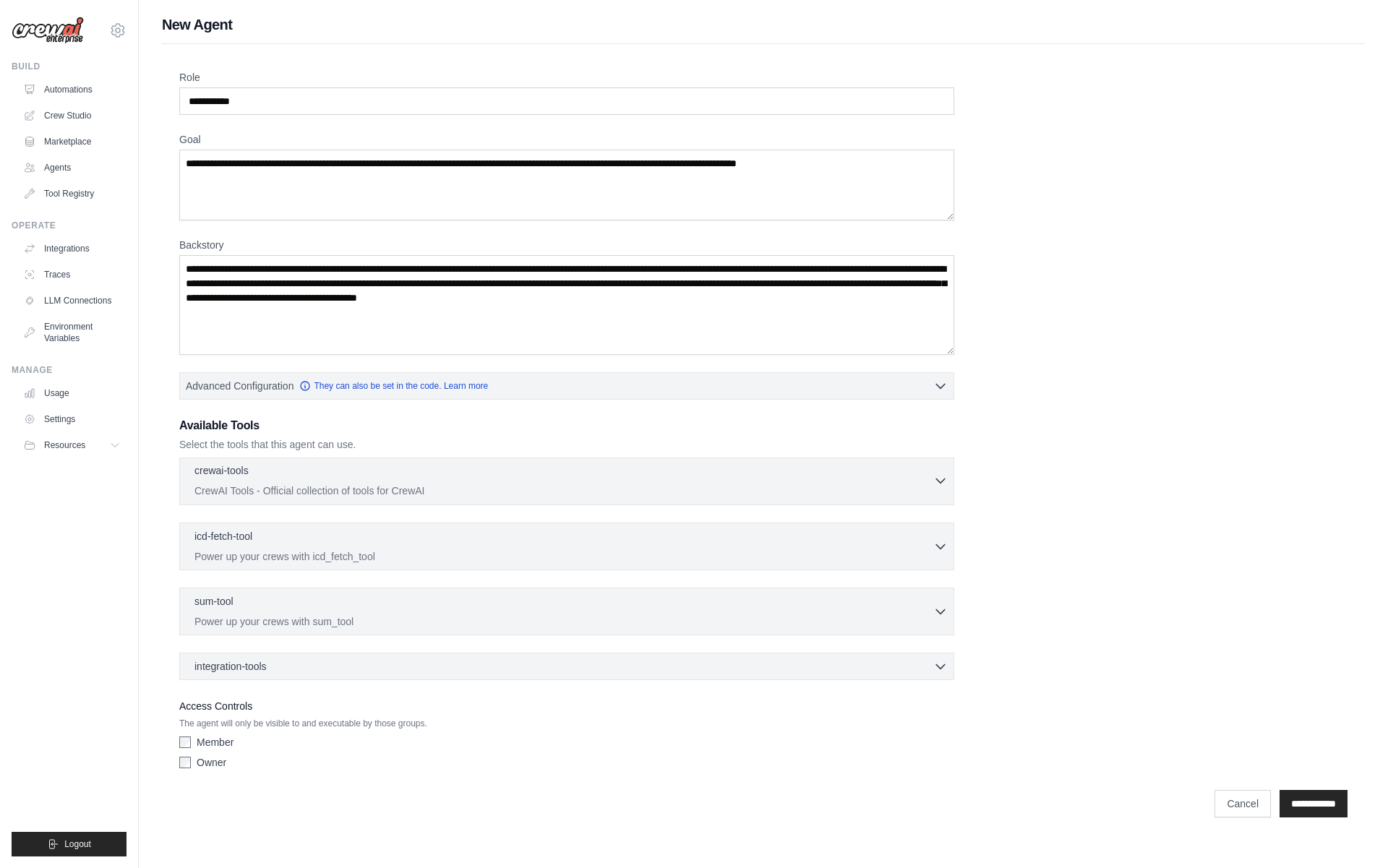
click at [419, 490] on p "CrewAI Tools - Official collection of tools for CrewAI" at bounding box center [564, 491] width 738 height 14
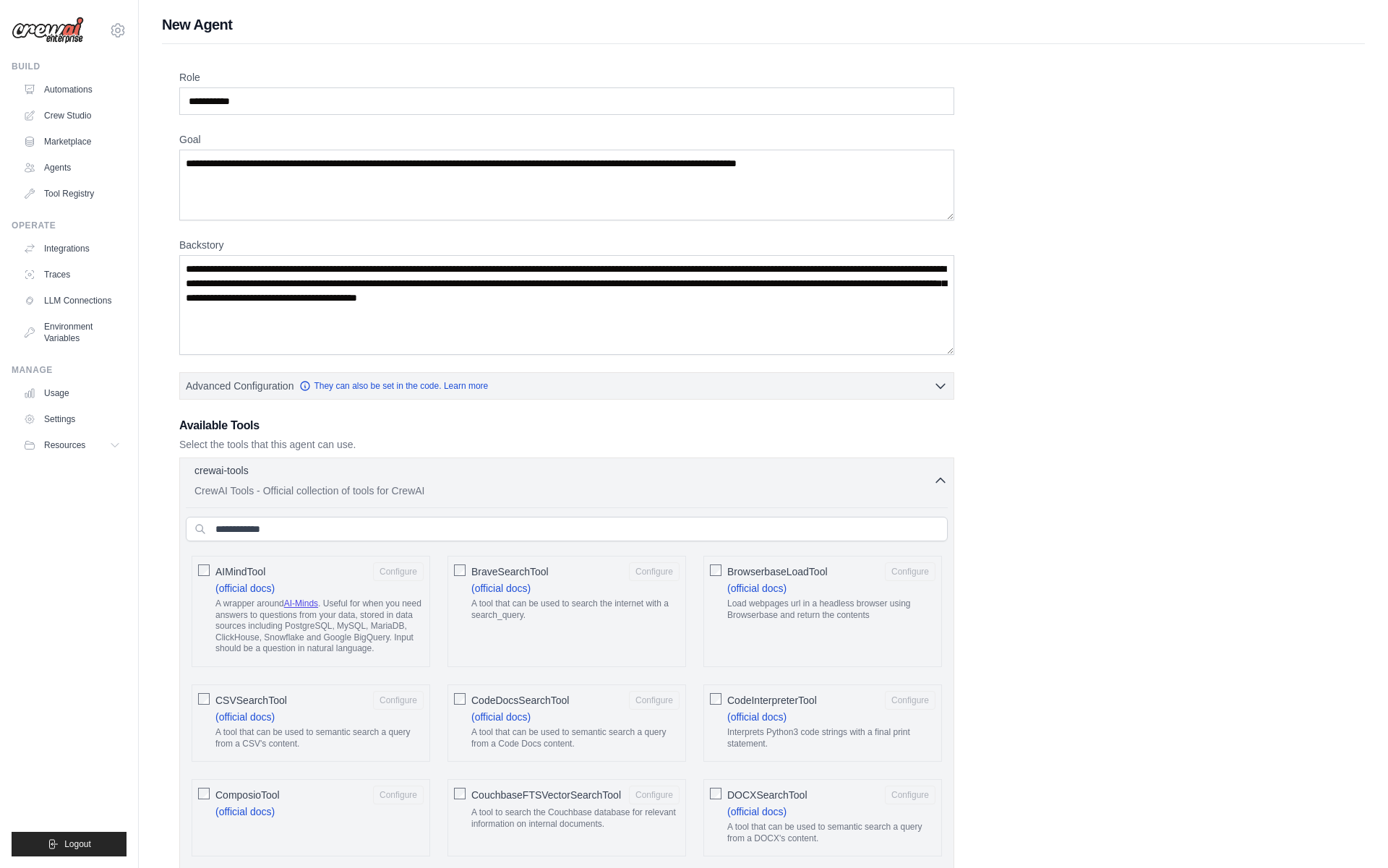
click at [941, 480] on icon "button" at bounding box center [940, 481] width 14 height 14
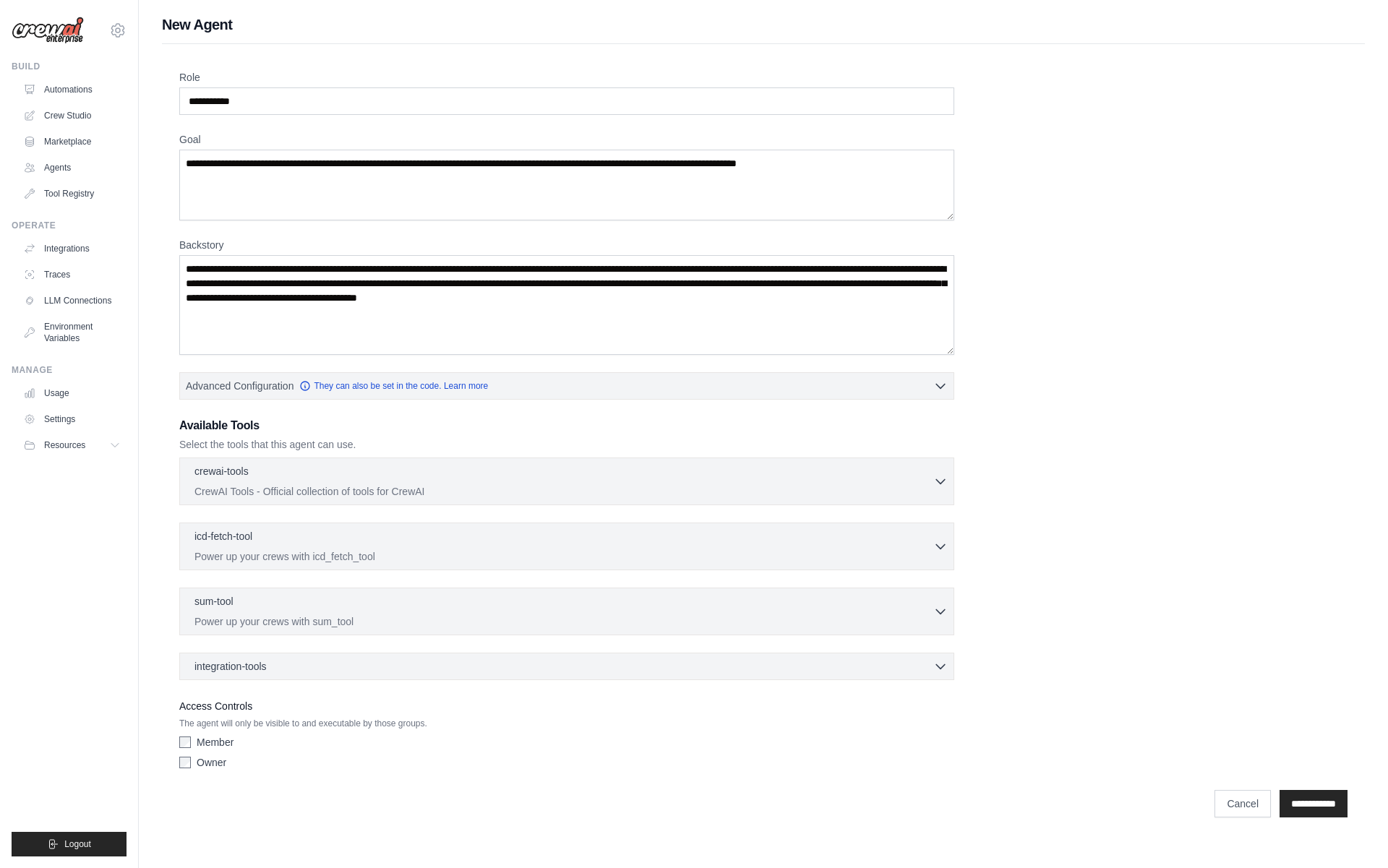
click at [800, 506] on div "crewai-tools 0 selected CrewAI Tools - Official collection of tools for CrewAI" at bounding box center [567, 569] width 775 height 223
click at [805, 493] on p "CrewAI Tools - Official collection of tools for CrewAI" at bounding box center [564, 491] width 738 height 14
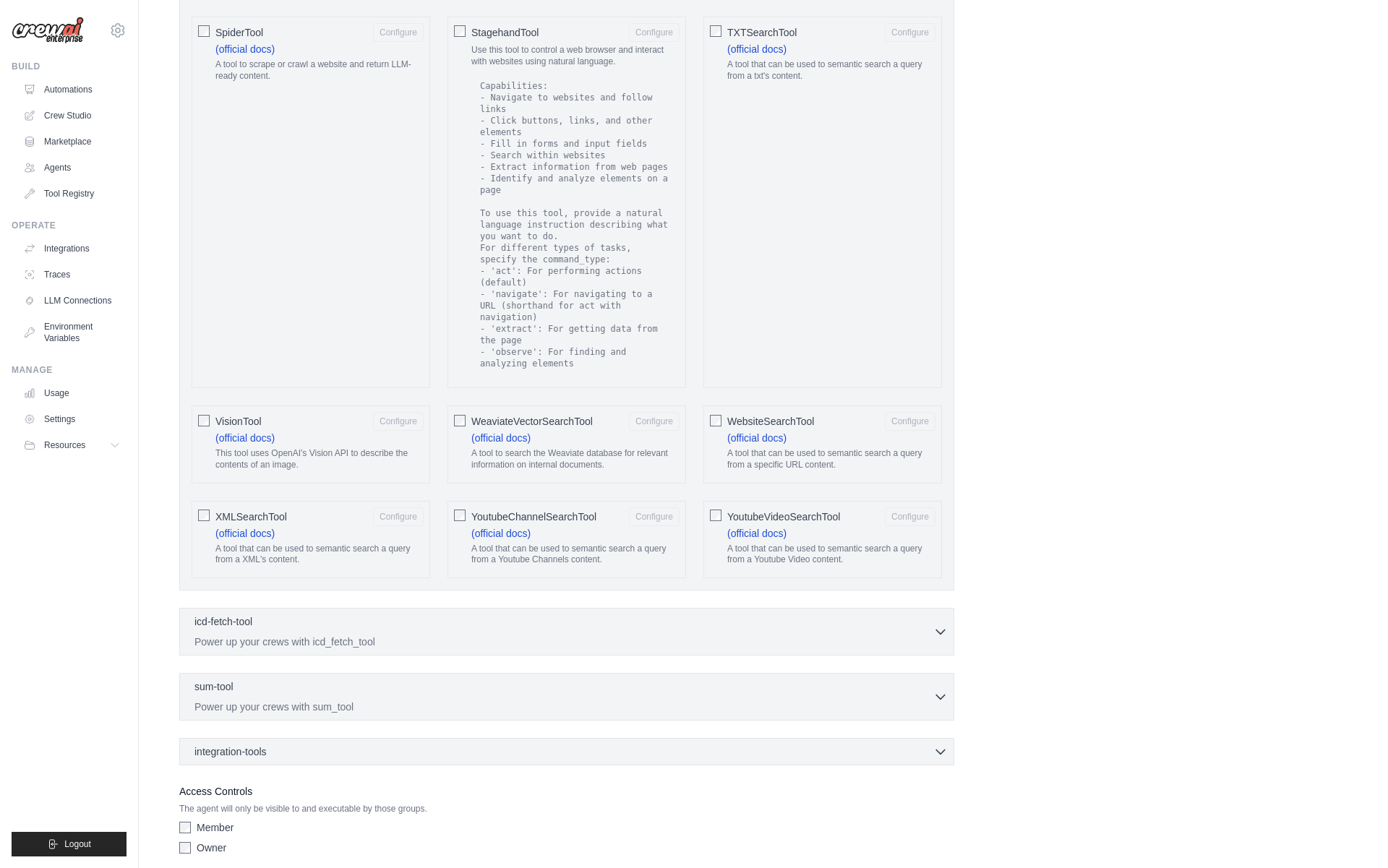
scroll to position [2363, 0]
click at [639, 613] on div "icd-fetch-tool 0 selected Power up your crews with icd_fetch_tool IcdFetchTool" at bounding box center [567, 632] width 775 height 47
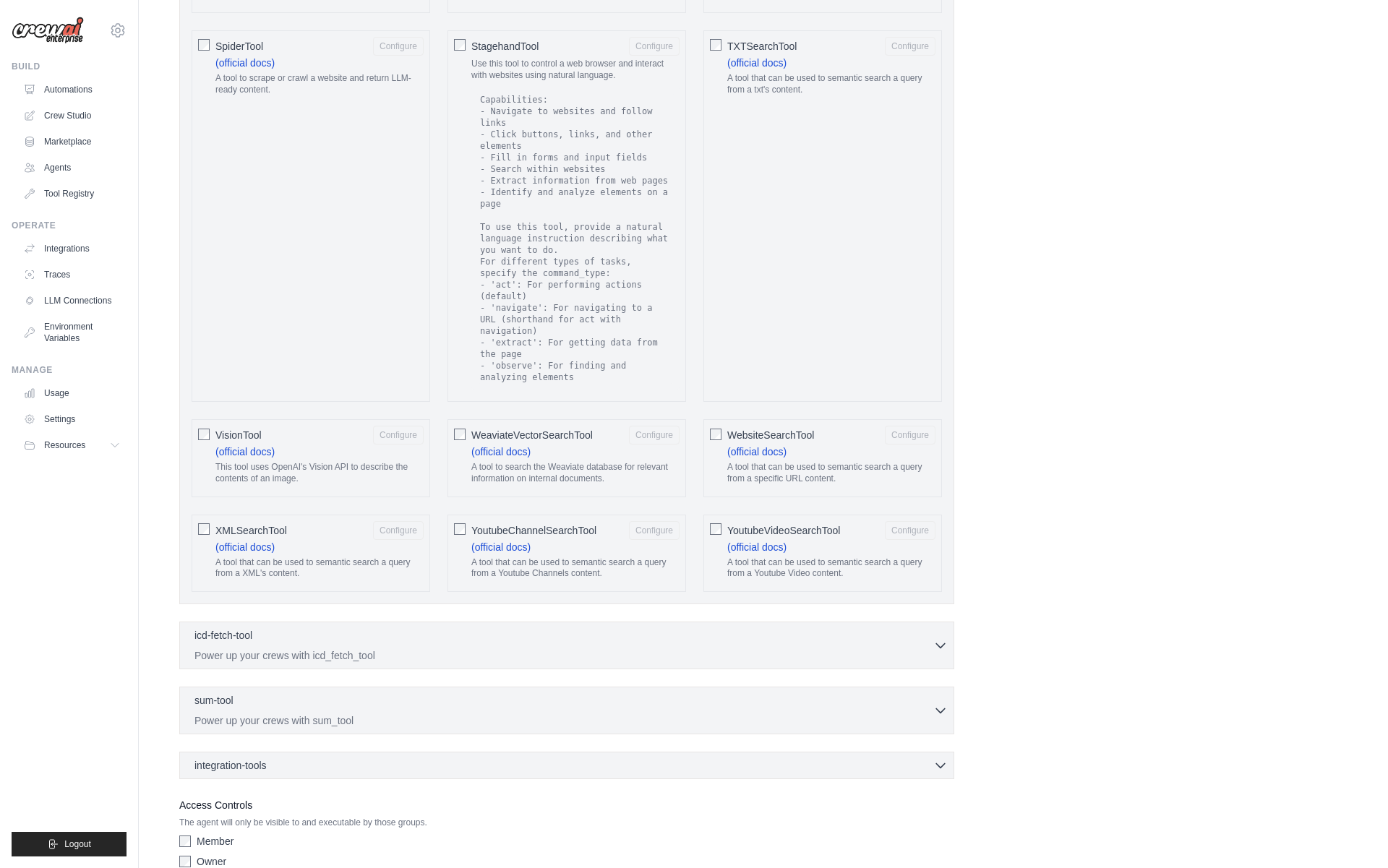
scroll to position [2421, 0]
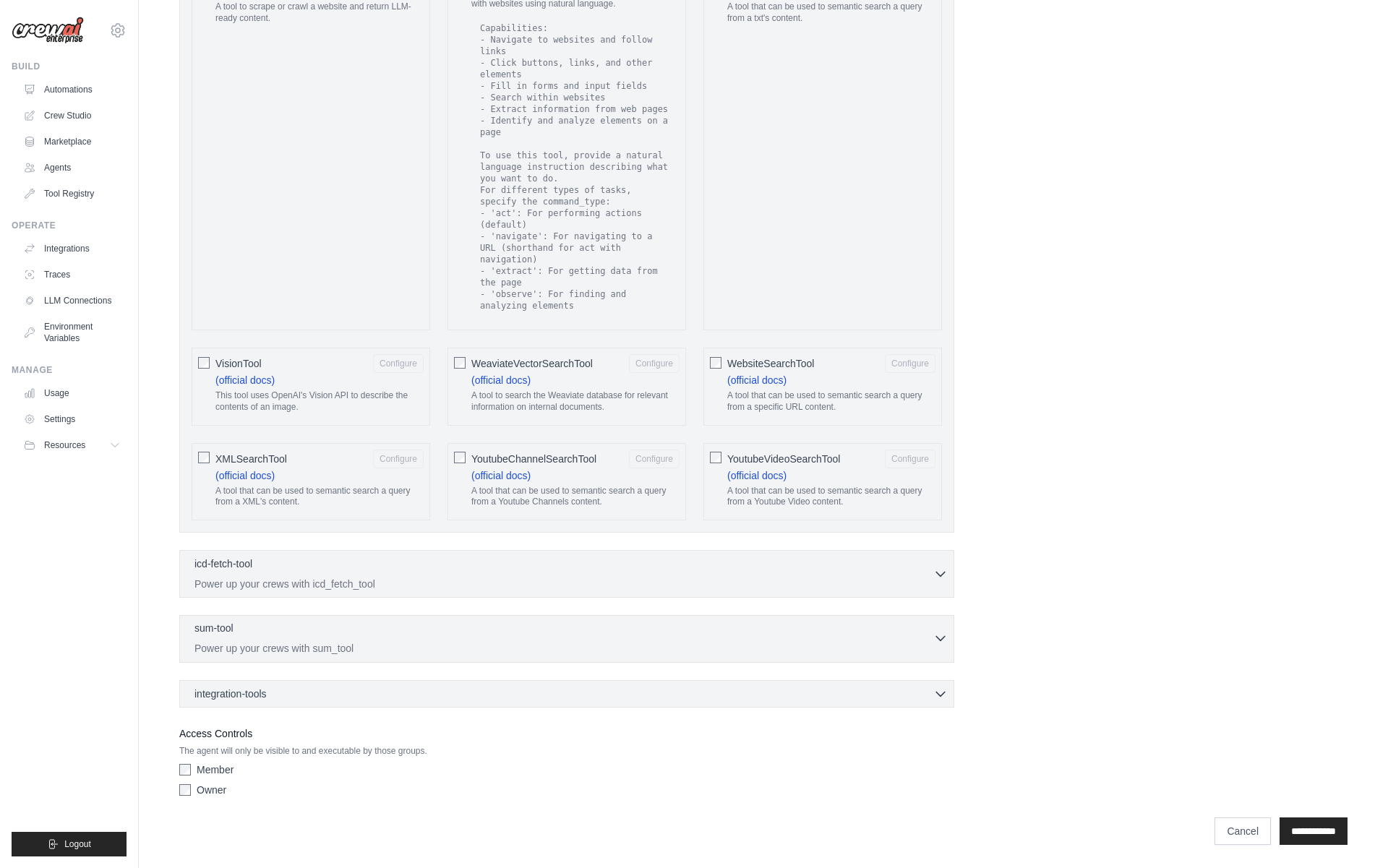
click at [567, 634] on div "sum-tool 0 selected" at bounding box center [564, 629] width 738 height 17
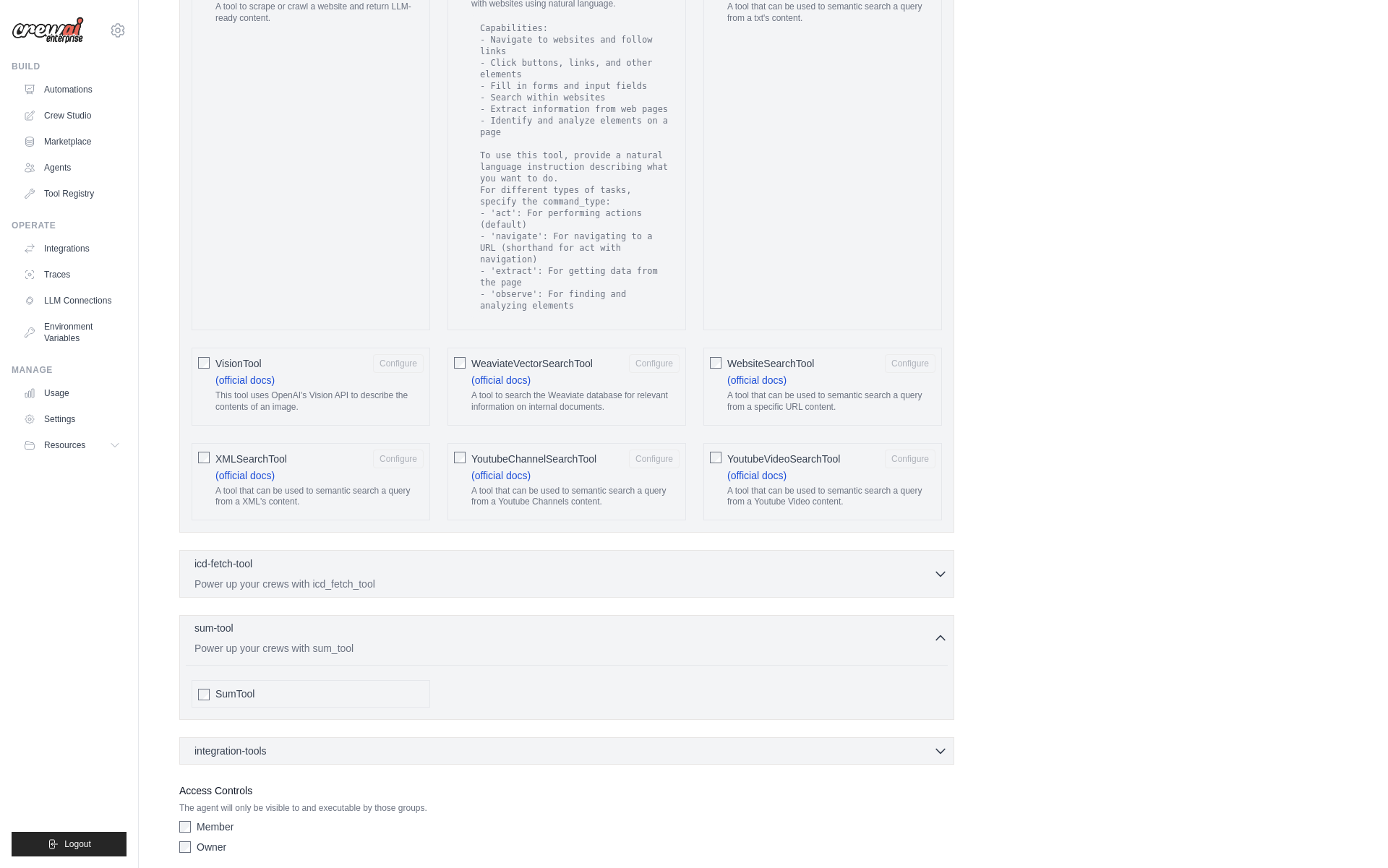
scroll to position [2466, 0]
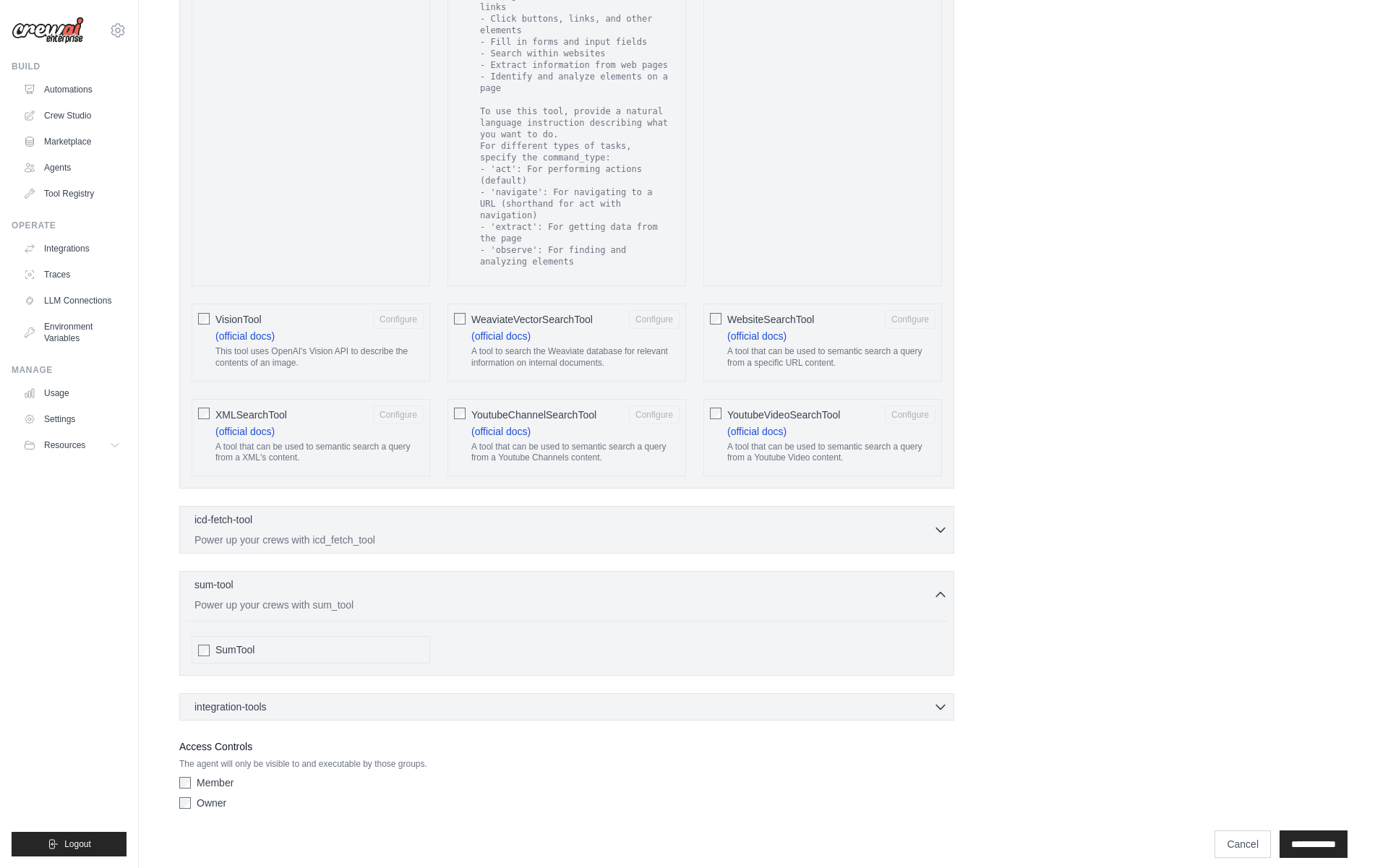
click at [543, 645] on div "SumTool" at bounding box center [567, 649] width 762 height 39
click at [318, 643] on div "SumTool" at bounding box center [319, 650] width 208 height 14
click at [347, 539] on p "Power up your crews with icd_fetch_tool" at bounding box center [564, 539] width 738 height 14
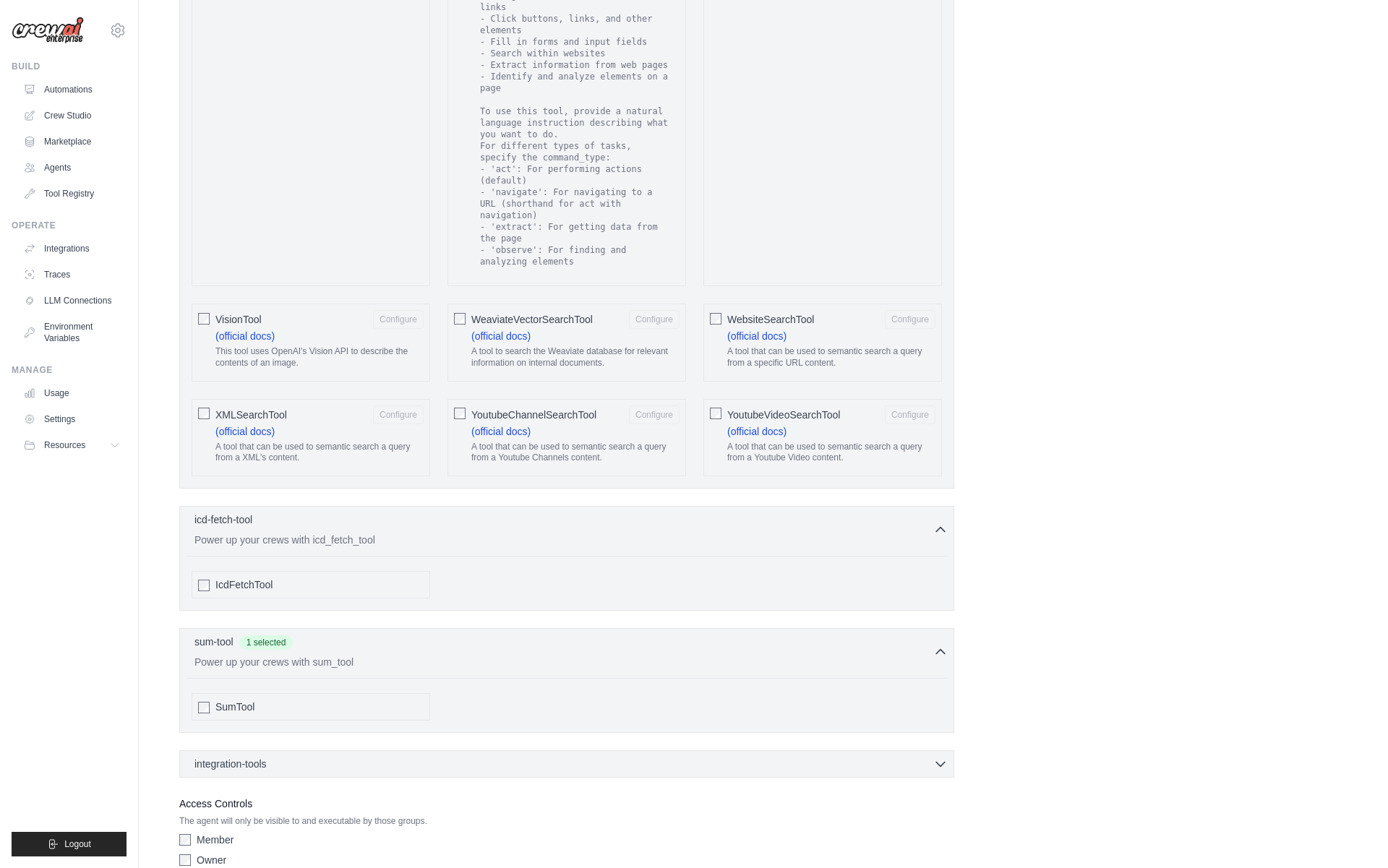
click at [252, 709] on span "SumTool" at bounding box center [234, 707] width 39 height 14
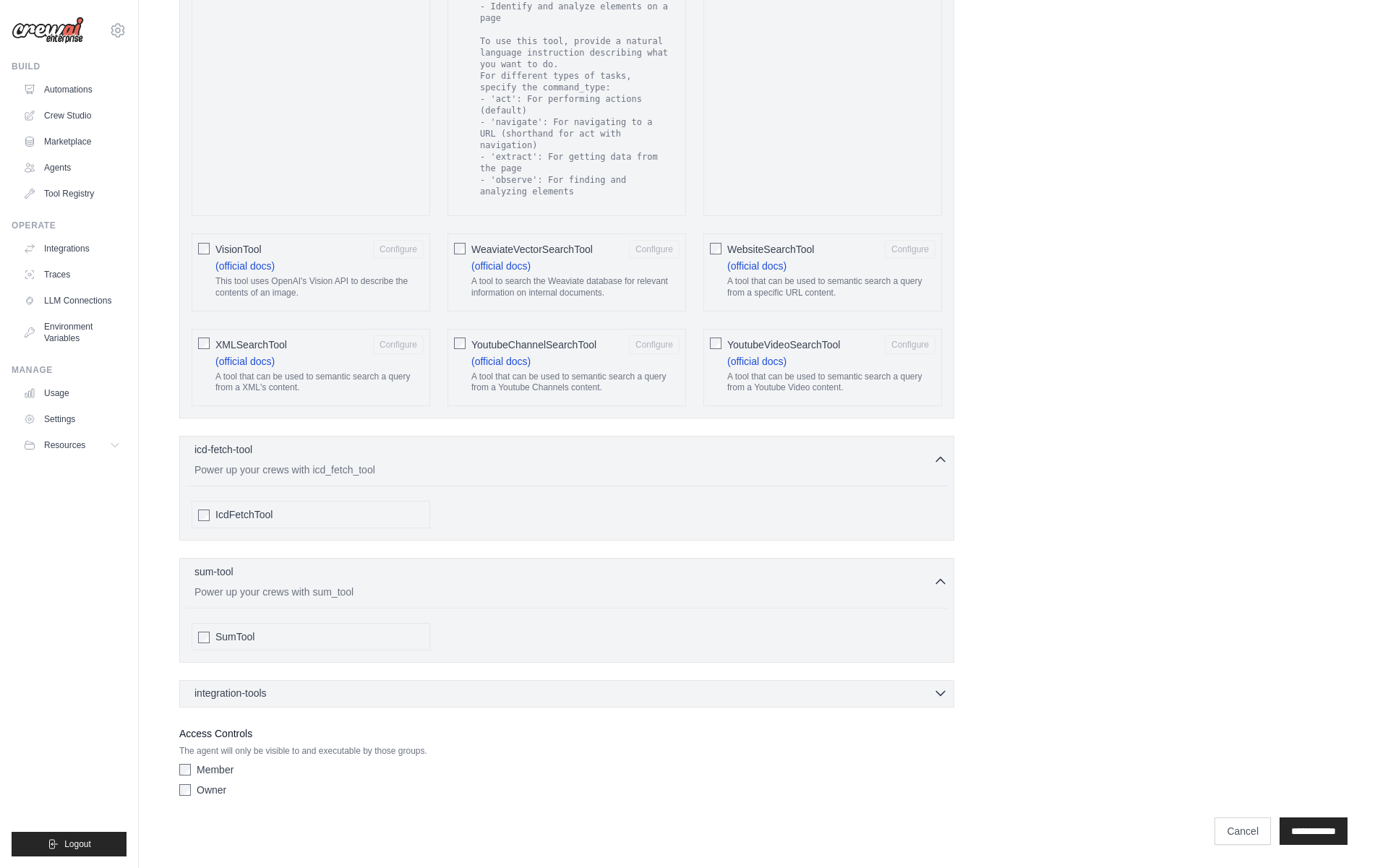
click at [260, 696] on span "integration-tools" at bounding box center [230, 693] width 72 height 14
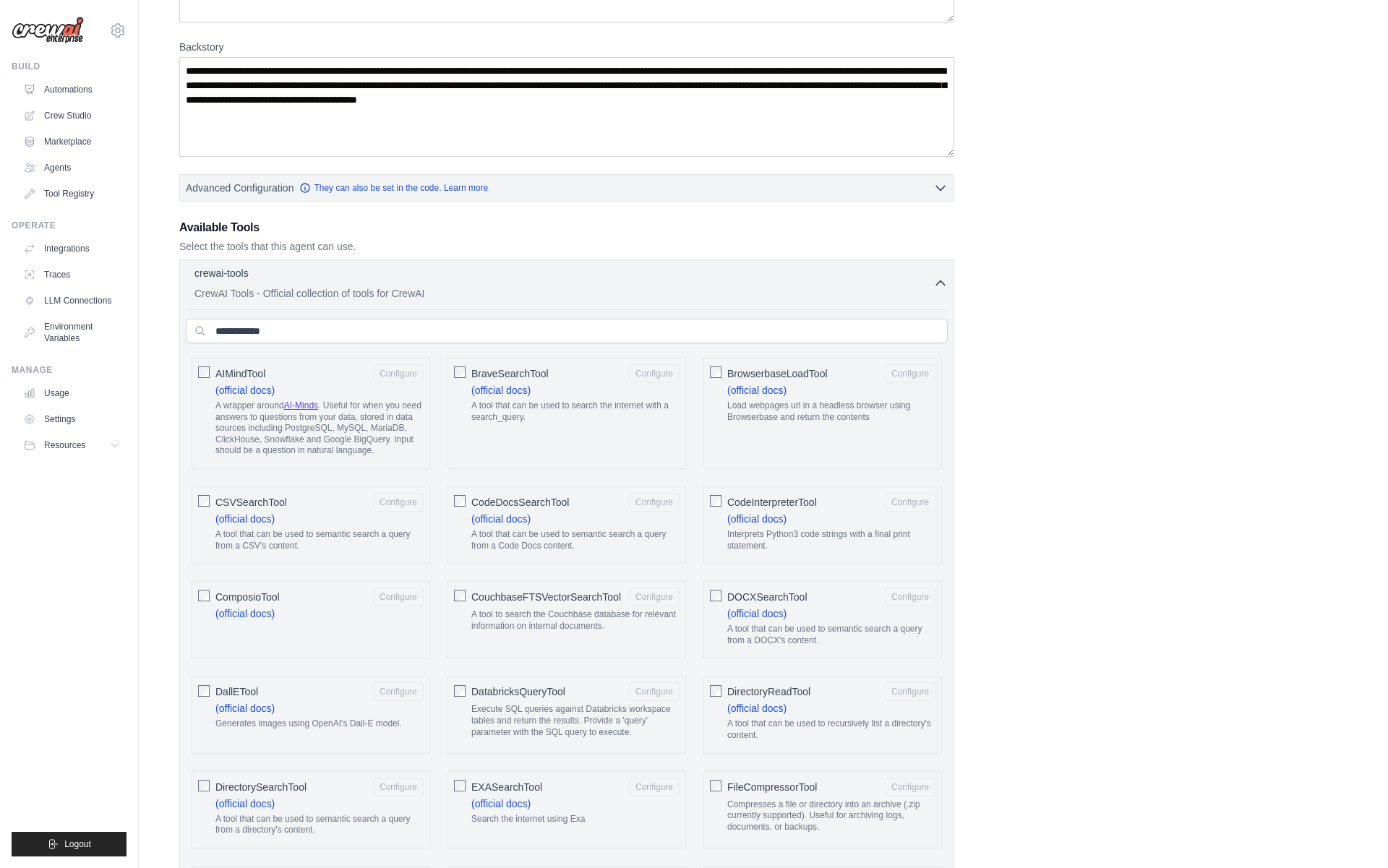
scroll to position [198, 0]
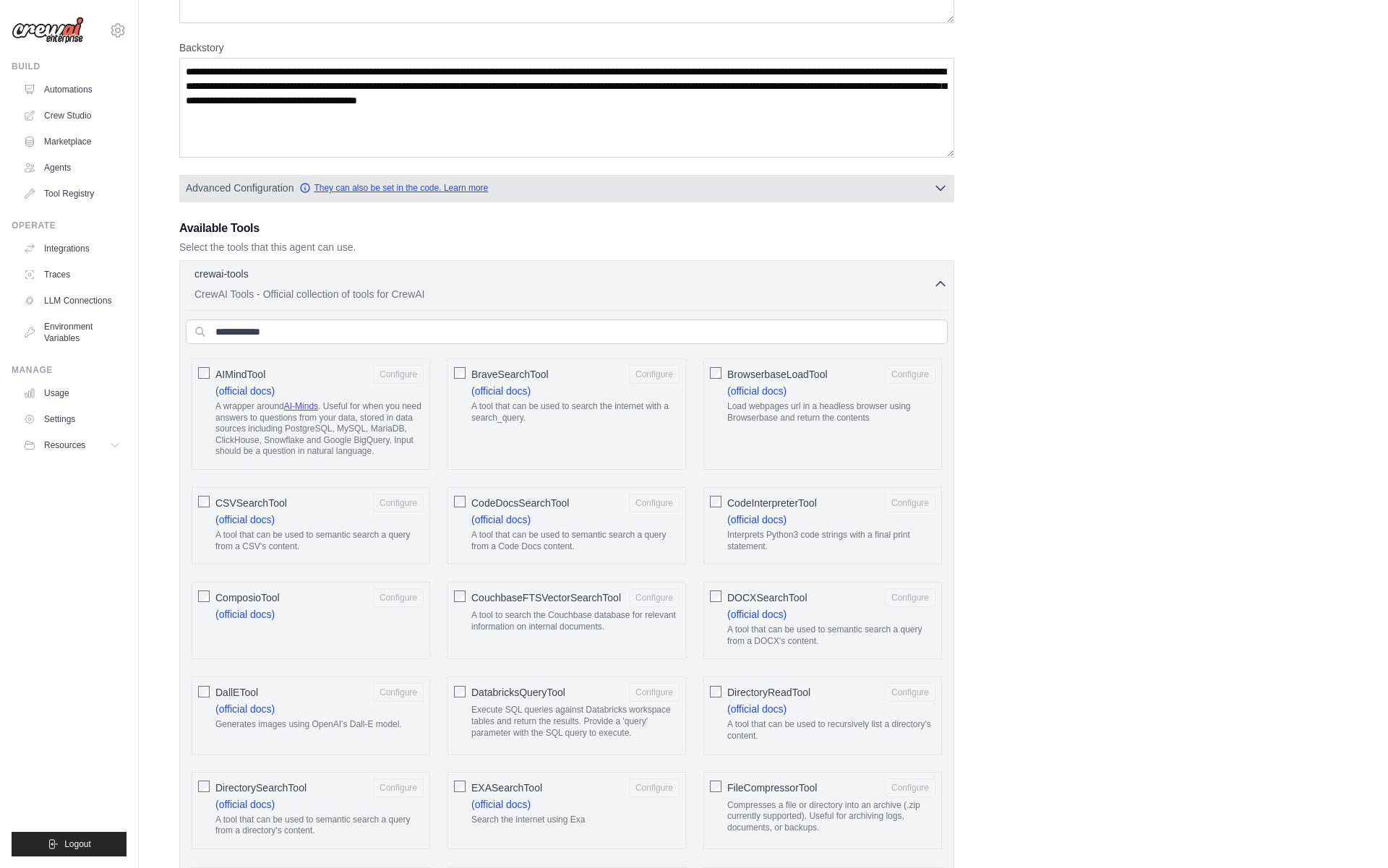
click at [358, 188] on link "They can also be set in the code. Learn more" at bounding box center [394, 187] width 189 height 12
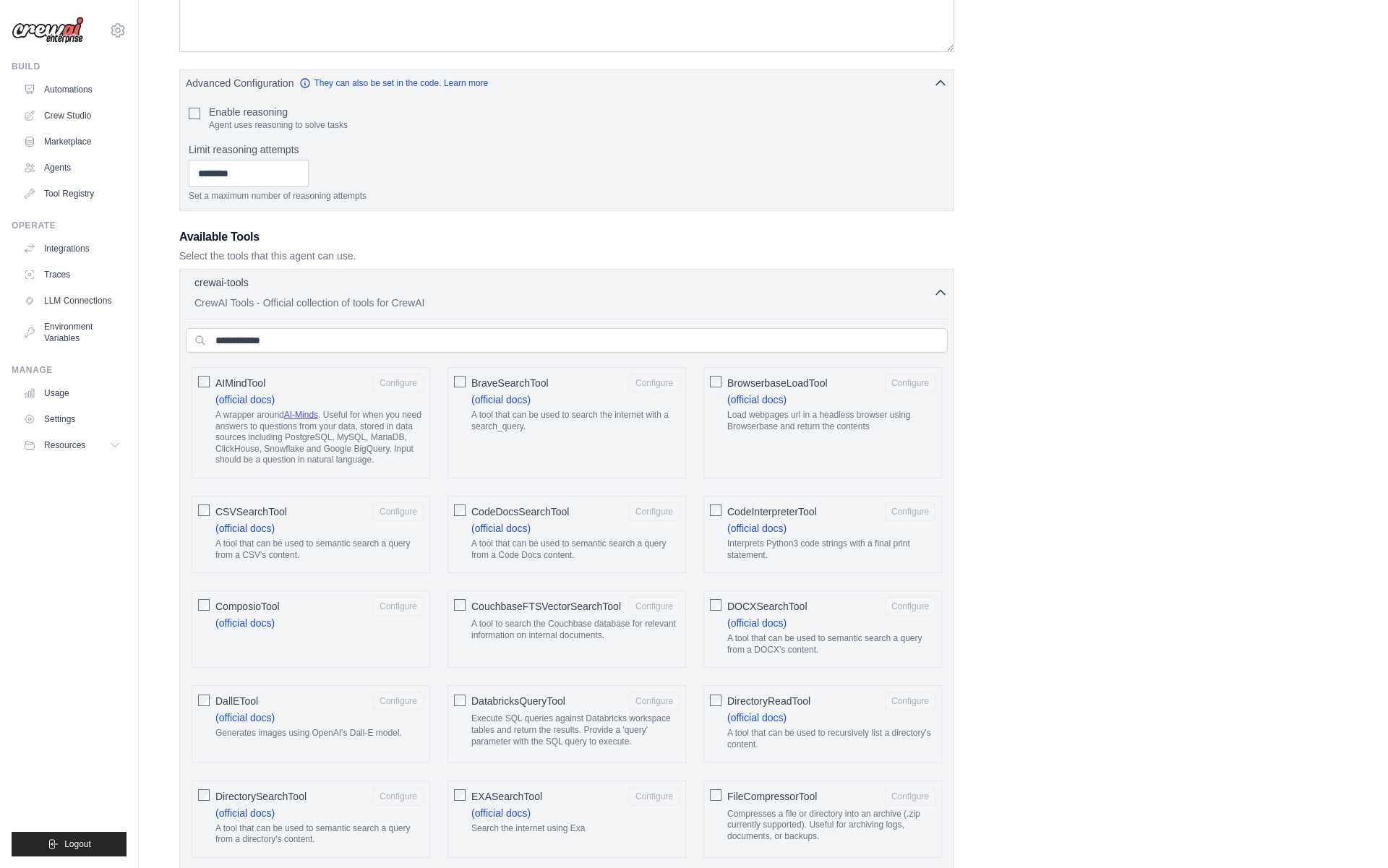
scroll to position [245, 0]
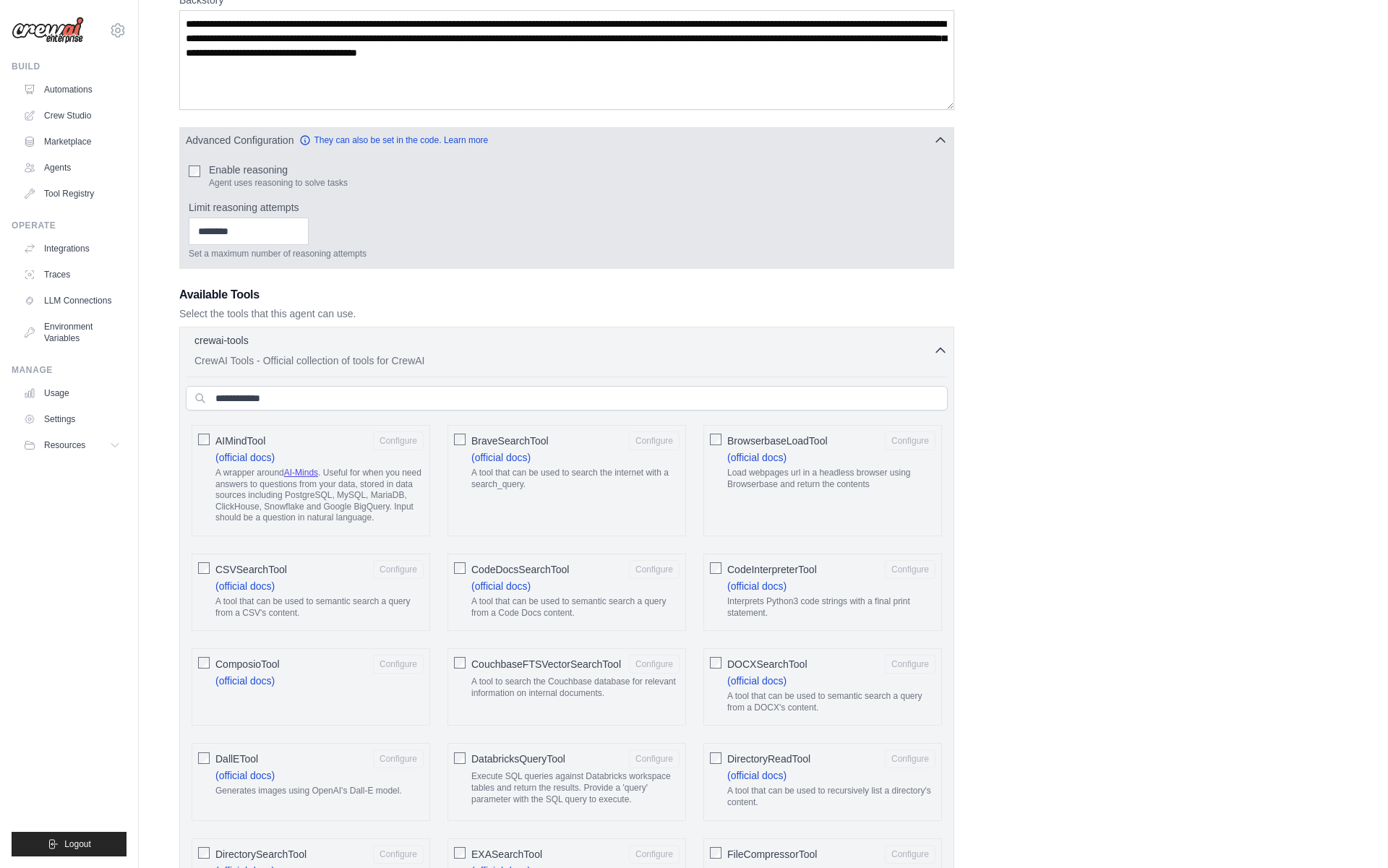
click at [940, 137] on icon "button" at bounding box center [940, 140] width 14 height 14
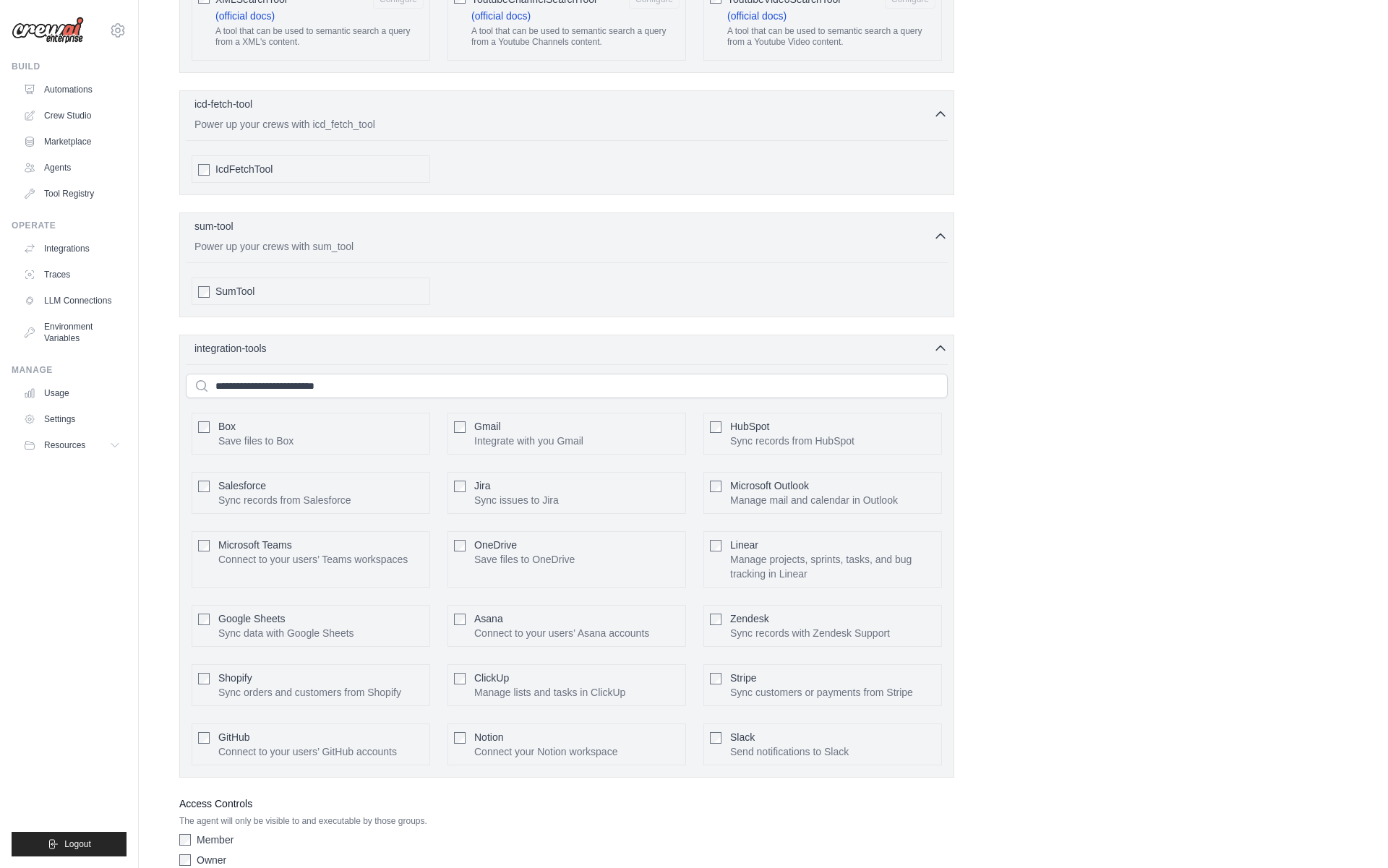
scroll to position [2879, 0]
click at [888, 115] on div "icd-fetch-tool 0 selected Power up your crews with icd_fetch_tool" at bounding box center [564, 115] width 738 height 35
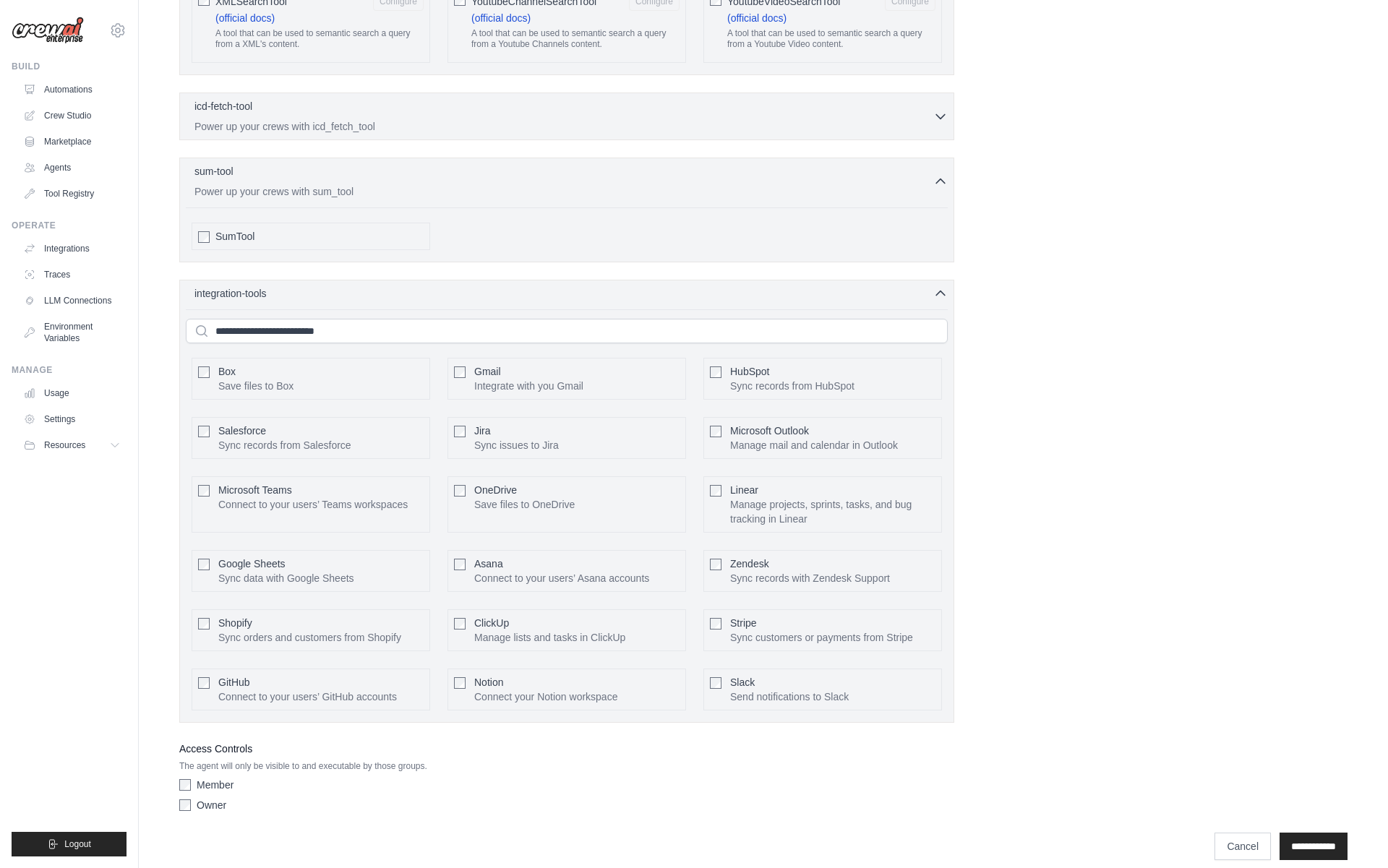
click at [843, 134] on div "icd-fetch-tool 0 selected Power up your crews with icd_fetch_tool IcdFetchTool" at bounding box center [567, 116] width 775 height 47
click at [867, 126] on p "Power up your crews with icd_fetch_tool" at bounding box center [564, 126] width 738 height 14
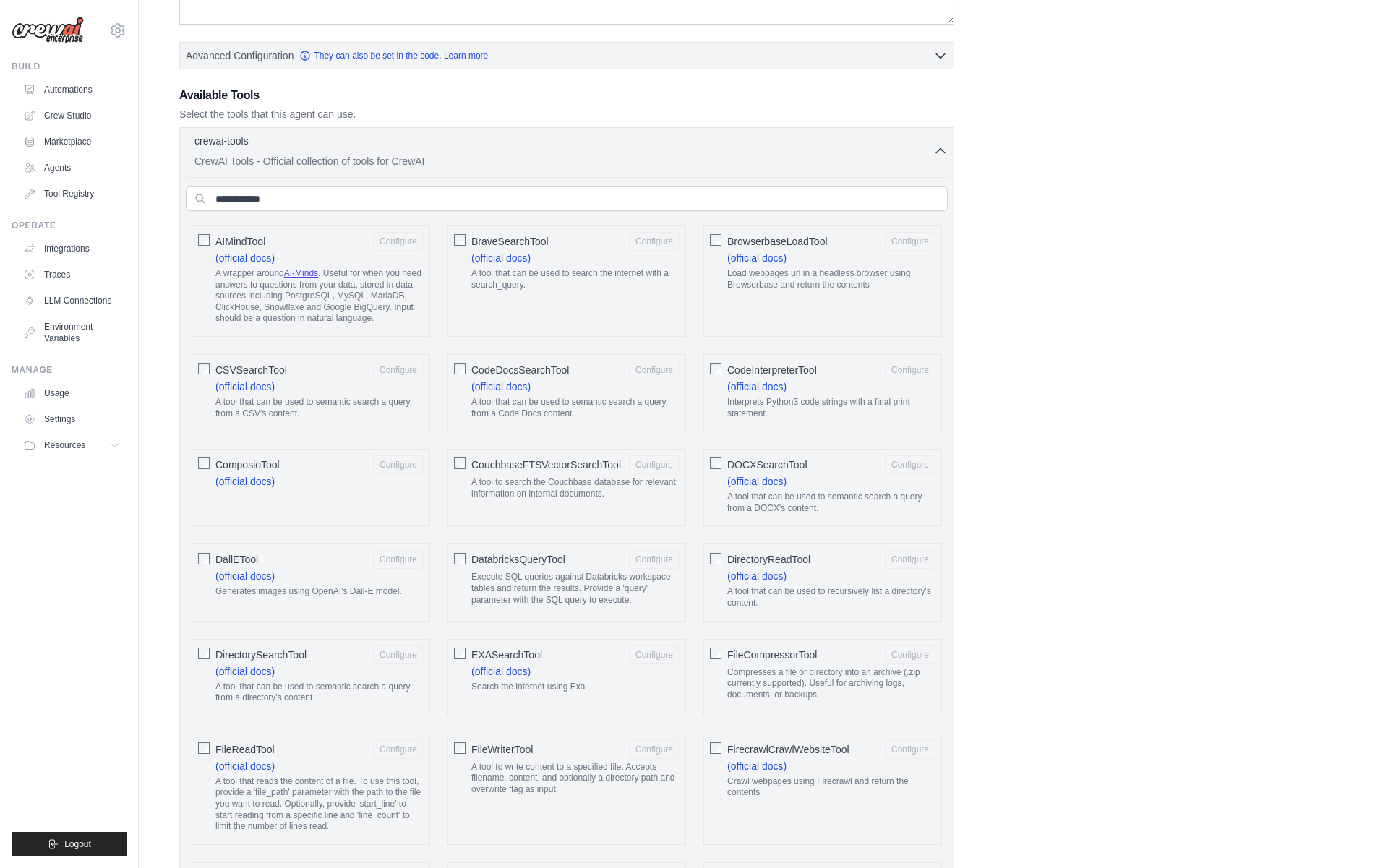
scroll to position [328, 0]
click at [511, 194] on input "text" at bounding box center [567, 201] width 762 height 25
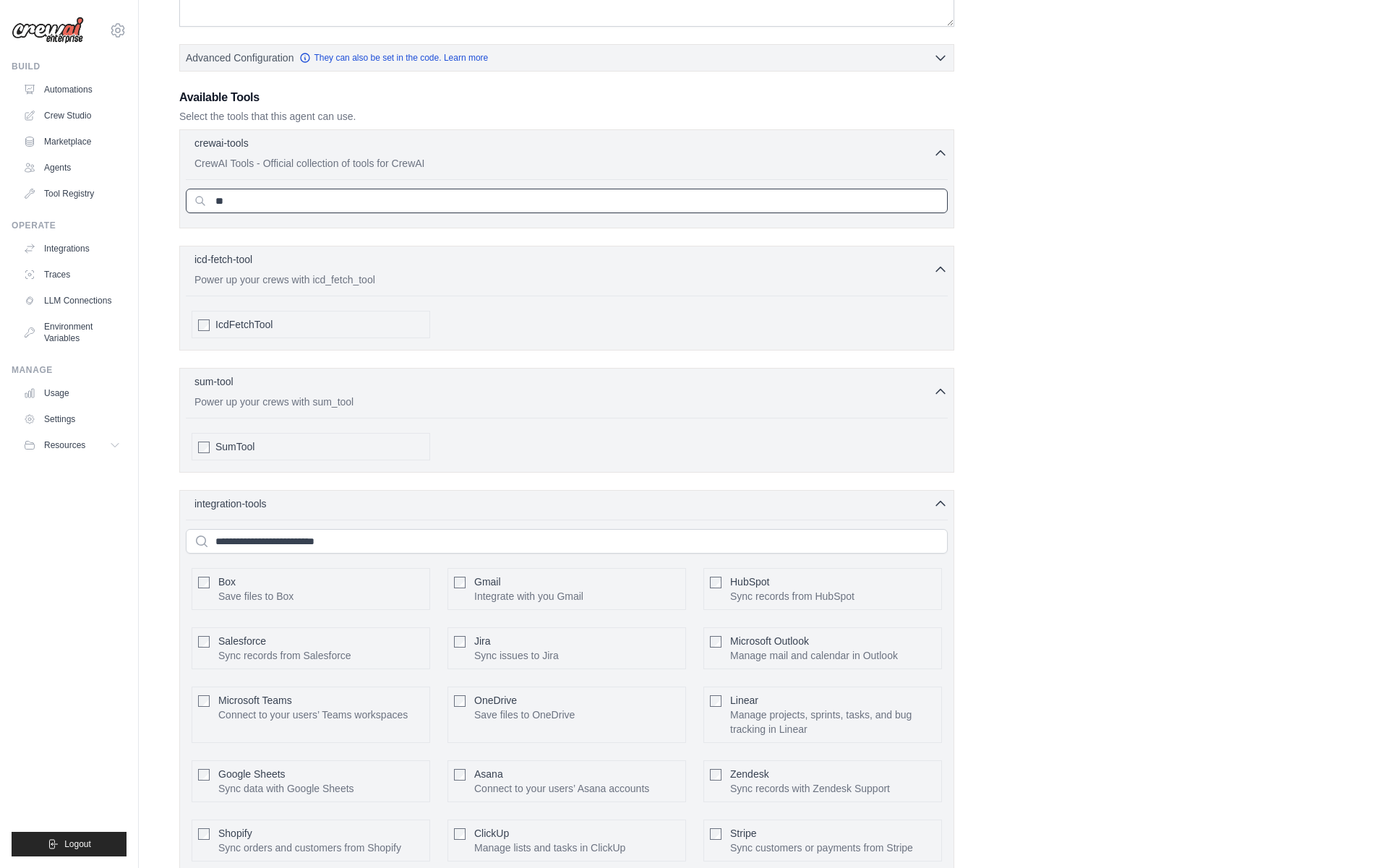
type input "*"
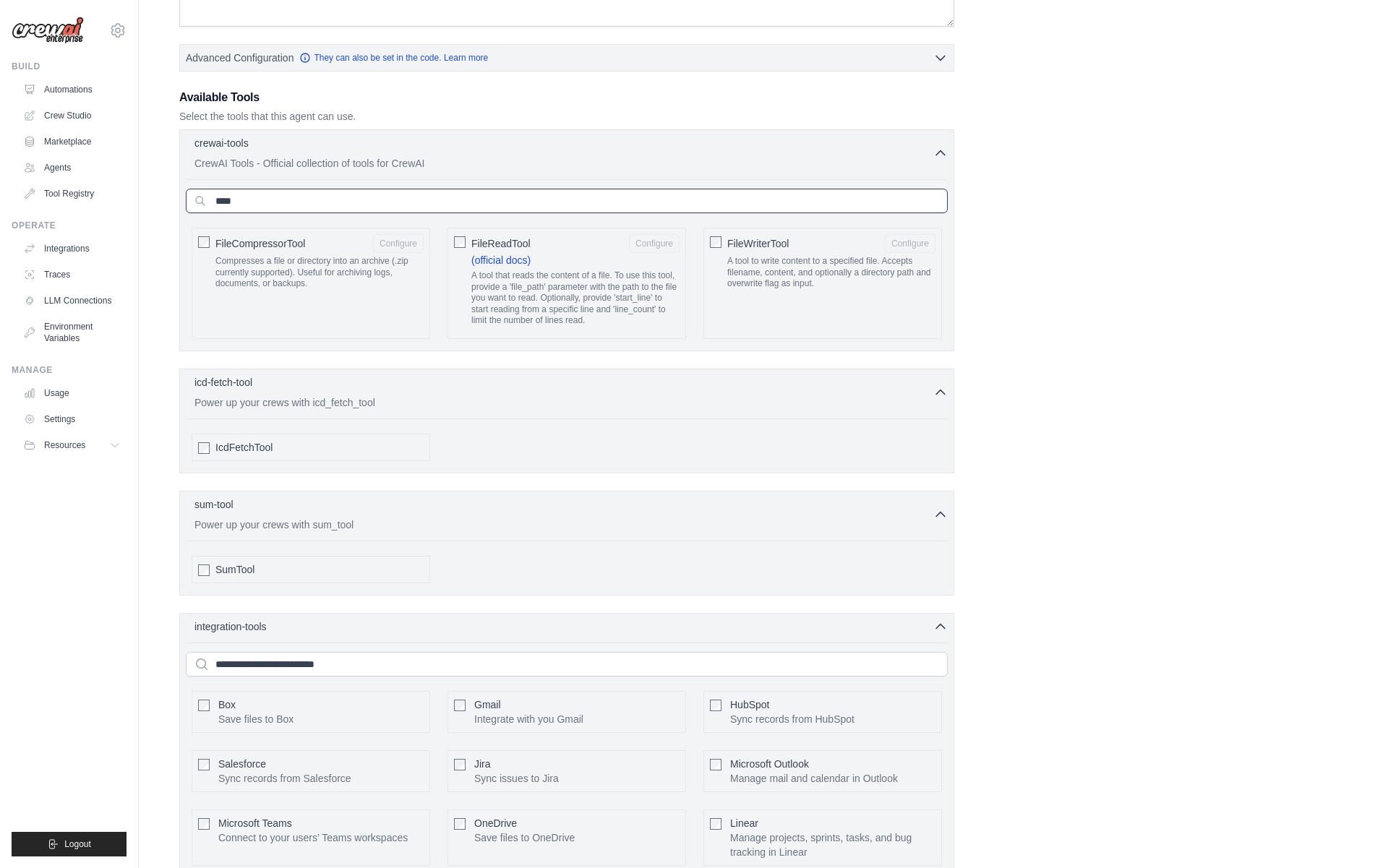
type input "****"
click at [725, 243] on div "FileWriterTool Configure A tool to write content to a specified file. Accepts f…" at bounding box center [823, 283] width 239 height 111
click at [595, 194] on input "****" at bounding box center [567, 201] width 762 height 25
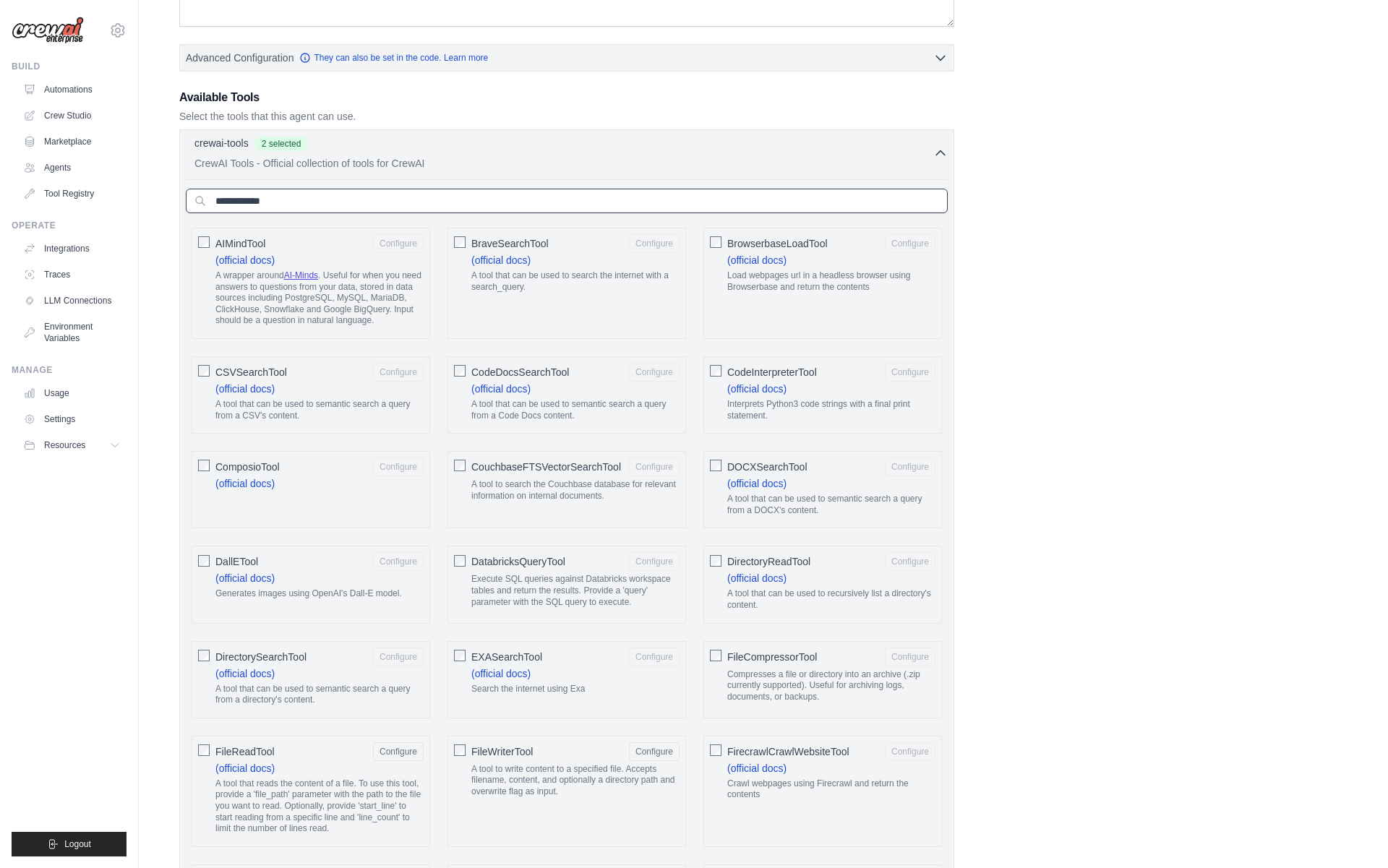
paste input "**********"
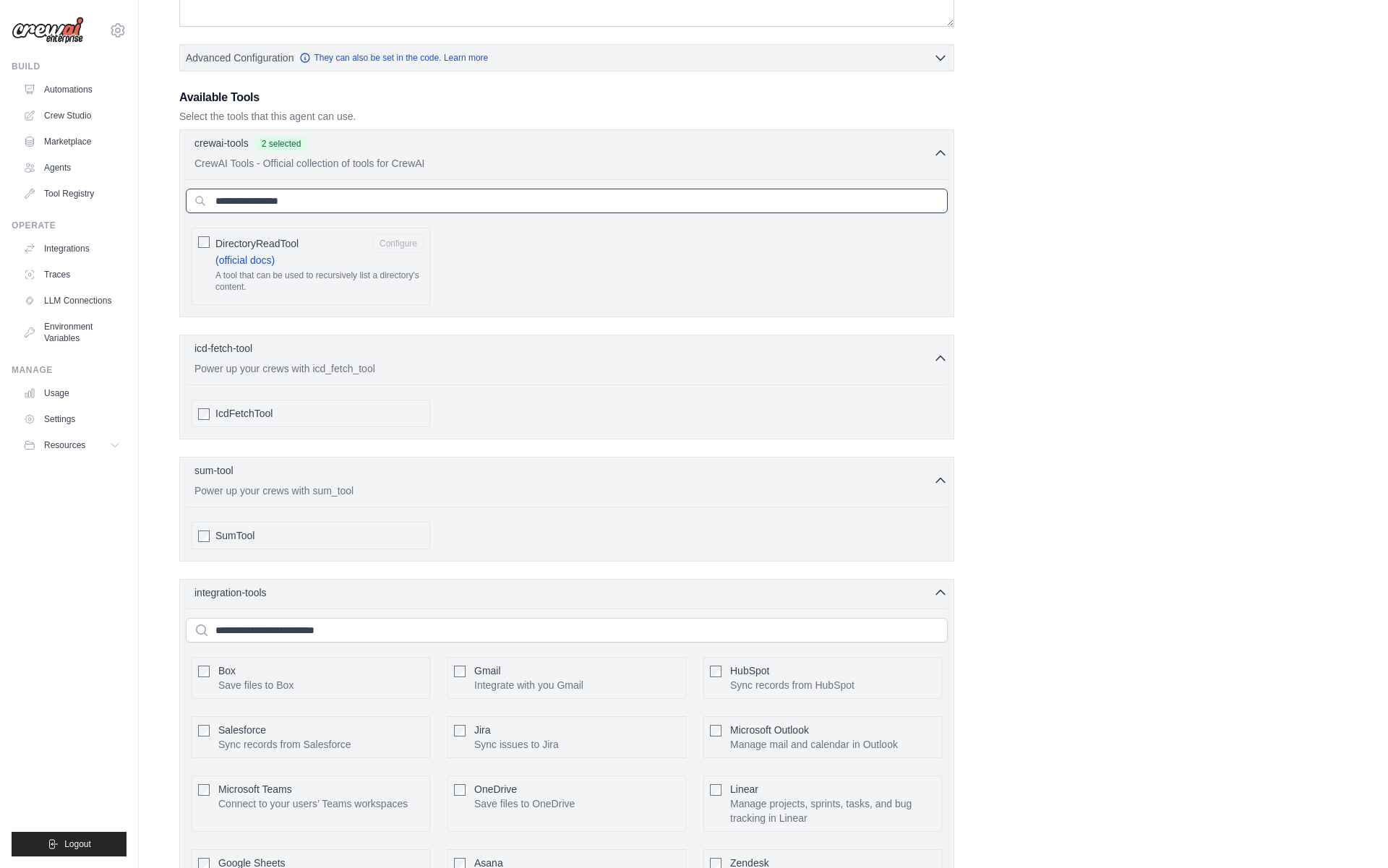
type input "**********"
click at [368, 197] on input "**********" at bounding box center [567, 201] width 762 height 25
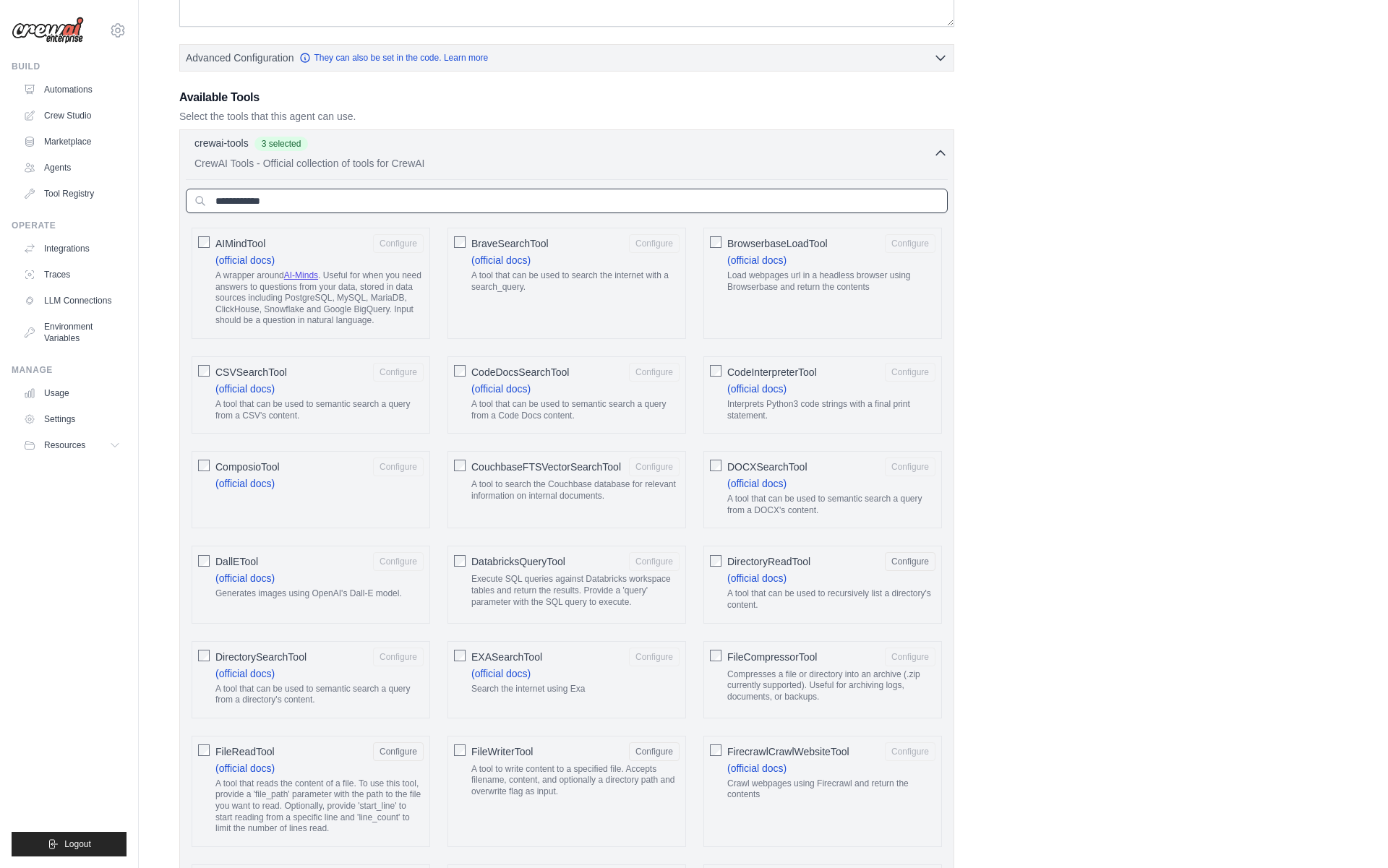
paste input "**********"
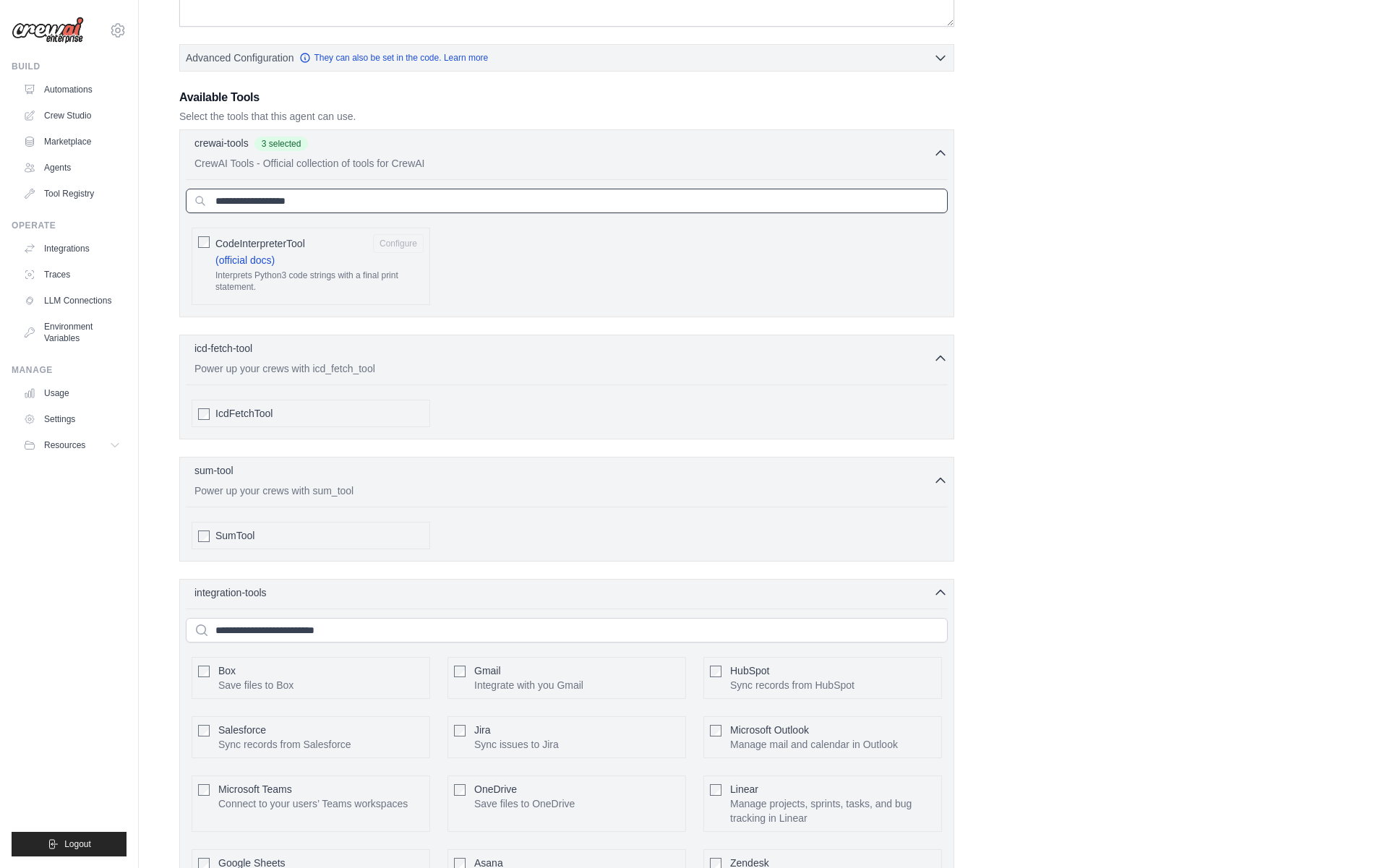
type input "**********"
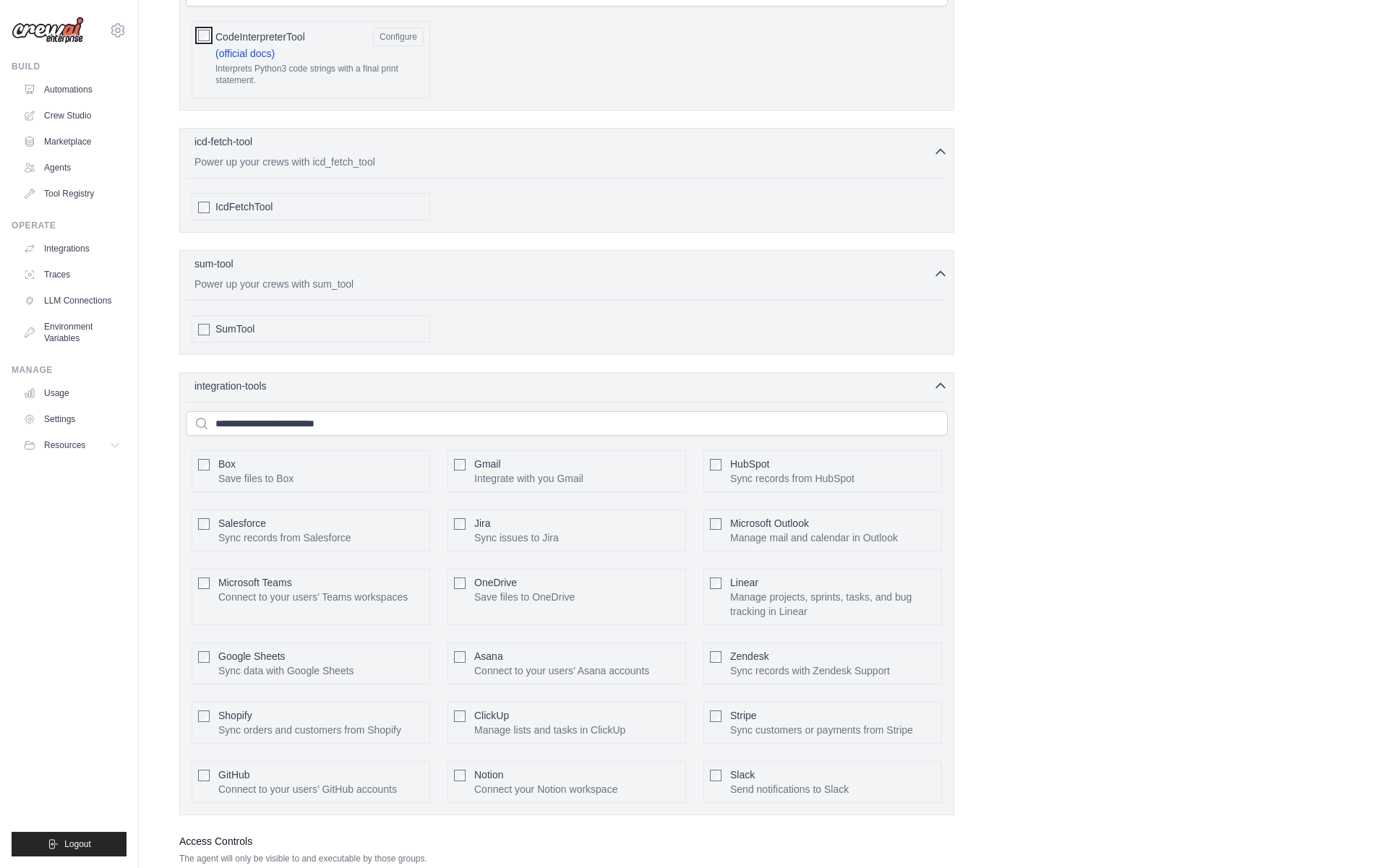
scroll to position [551, 0]
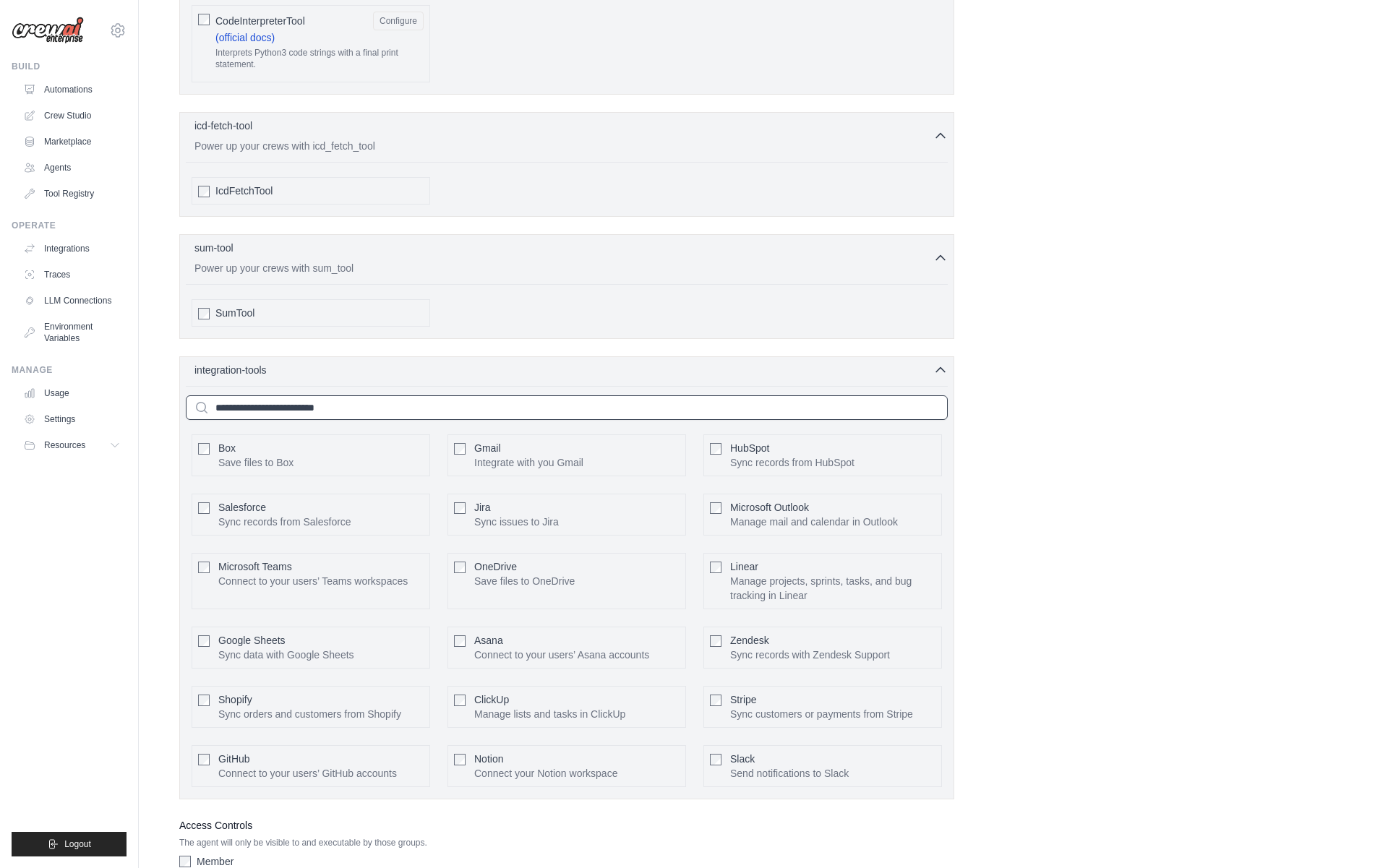
click at [336, 412] on input "text" at bounding box center [567, 407] width 762 height 25
paste input "******"
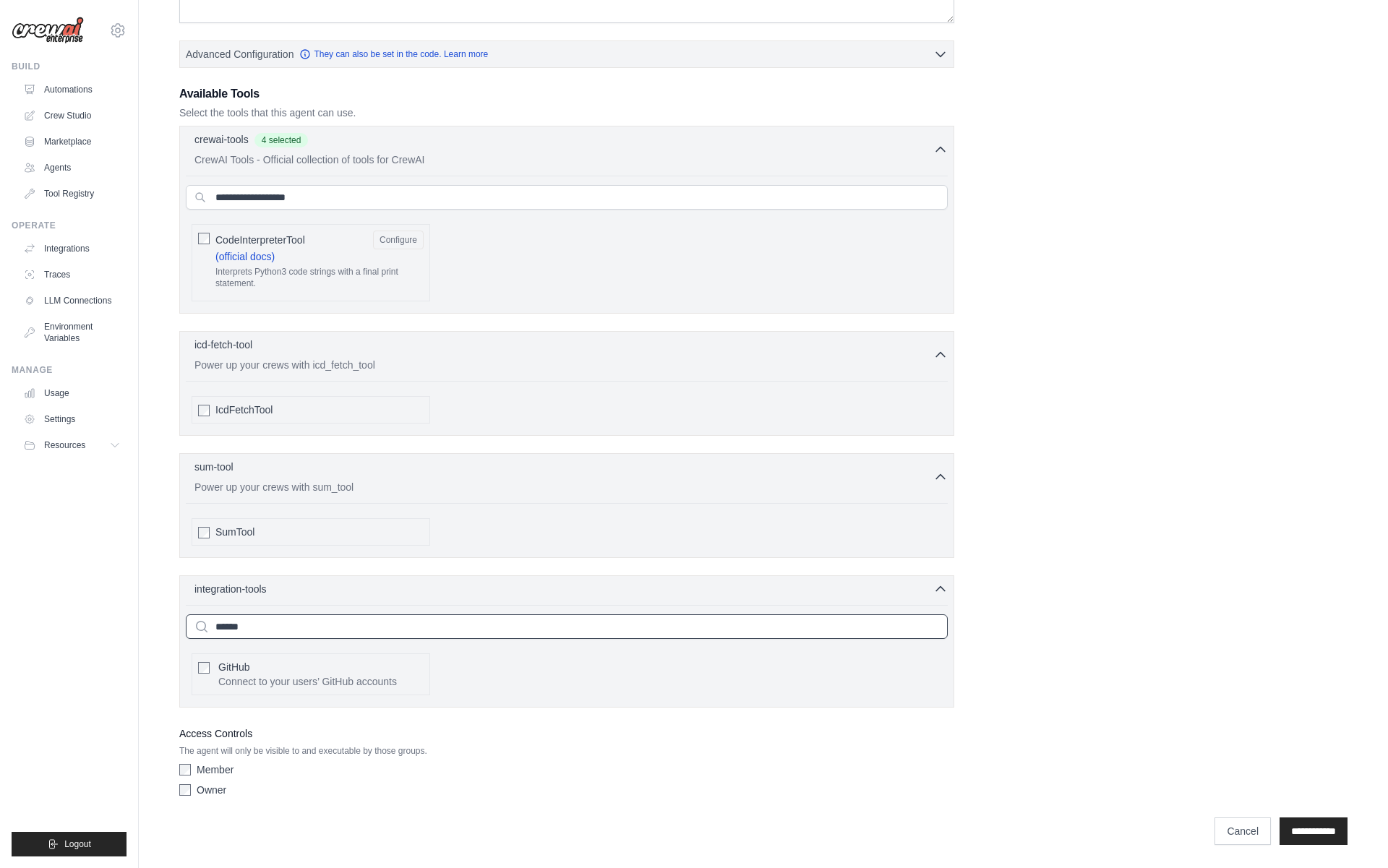
type input "******"
click at [230, 662] on span "GitHub" at bounding box center [234, 667] width 32 height 12
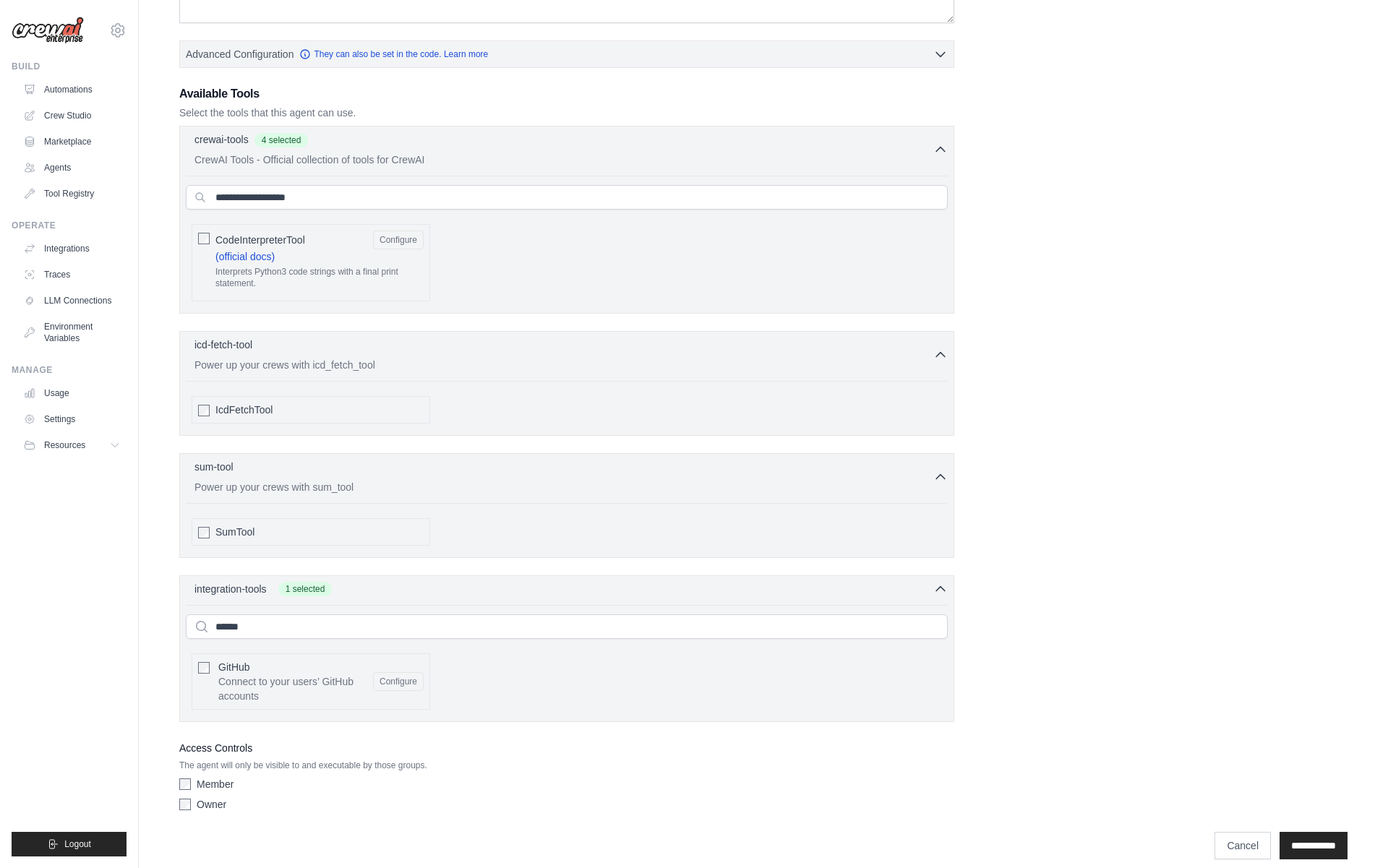
click at [414, 607] on div "****** Box Save files to Box Gmail HubSpot Jira" at bounding box center [567, 660] width 762 height 111
click at [428, 579] on div "integration-tools 1 selected ****** Box Save files to Box" at bounding box center [567, 649] width 775 height 147
click at [424, 589] on div "integration-tools 1 selected" at bounding box center [571, 588] width 753 height 14
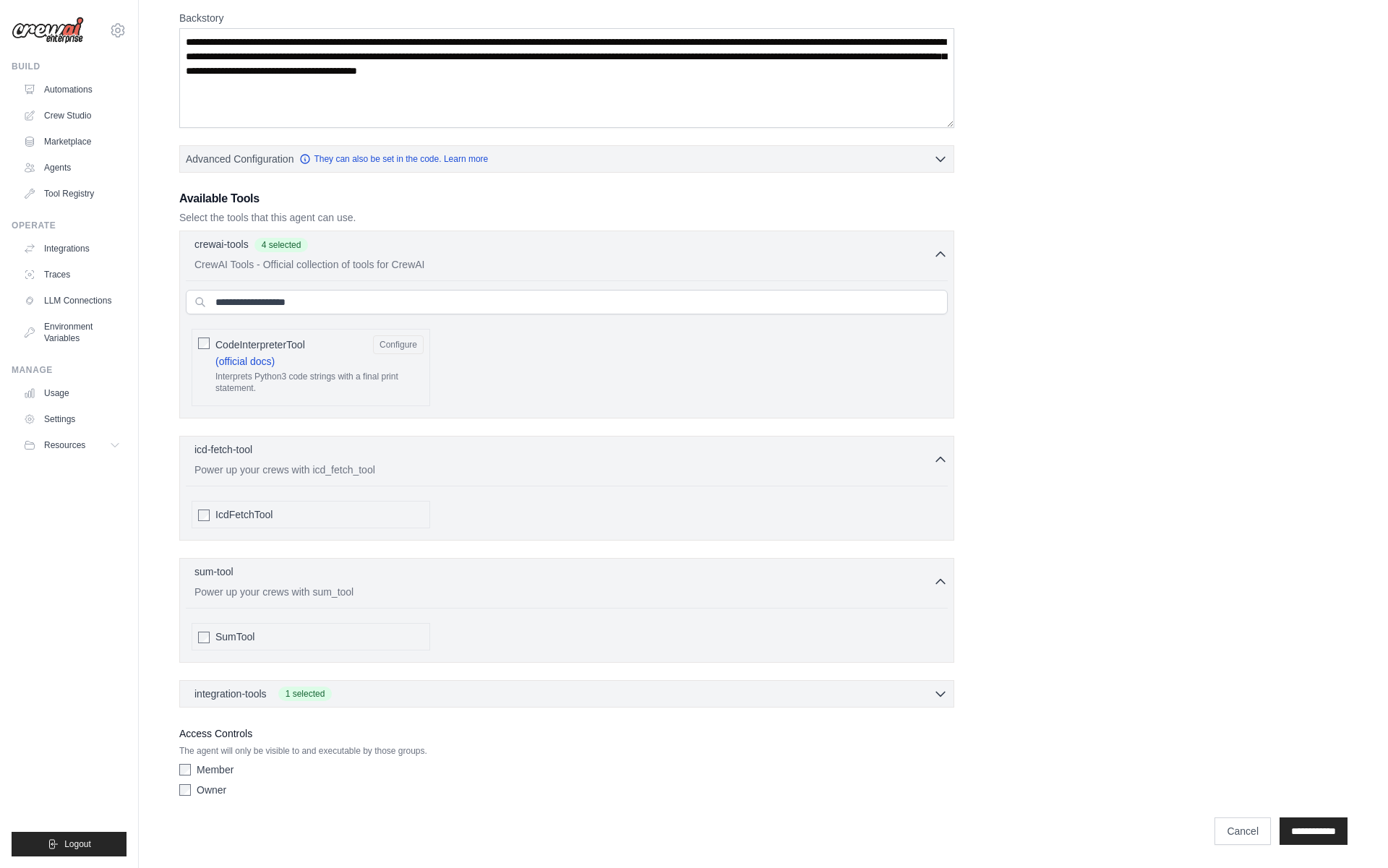
click at [396, 550] on div "crewai-tools 4 selected CrewAI Tools - Official collection of tools for CrewAI" at bounding box center [567, 469] width 775 height 477
click at [391, 560] on div "sum-tool 0 selected Power up your crews with sum_tool SumTool" at bounding box center [567, 610] width 775 height 105
click at [386, 574] on div "sum-tool 0 selected" at bounding box center [564, 572] width 738 height 17
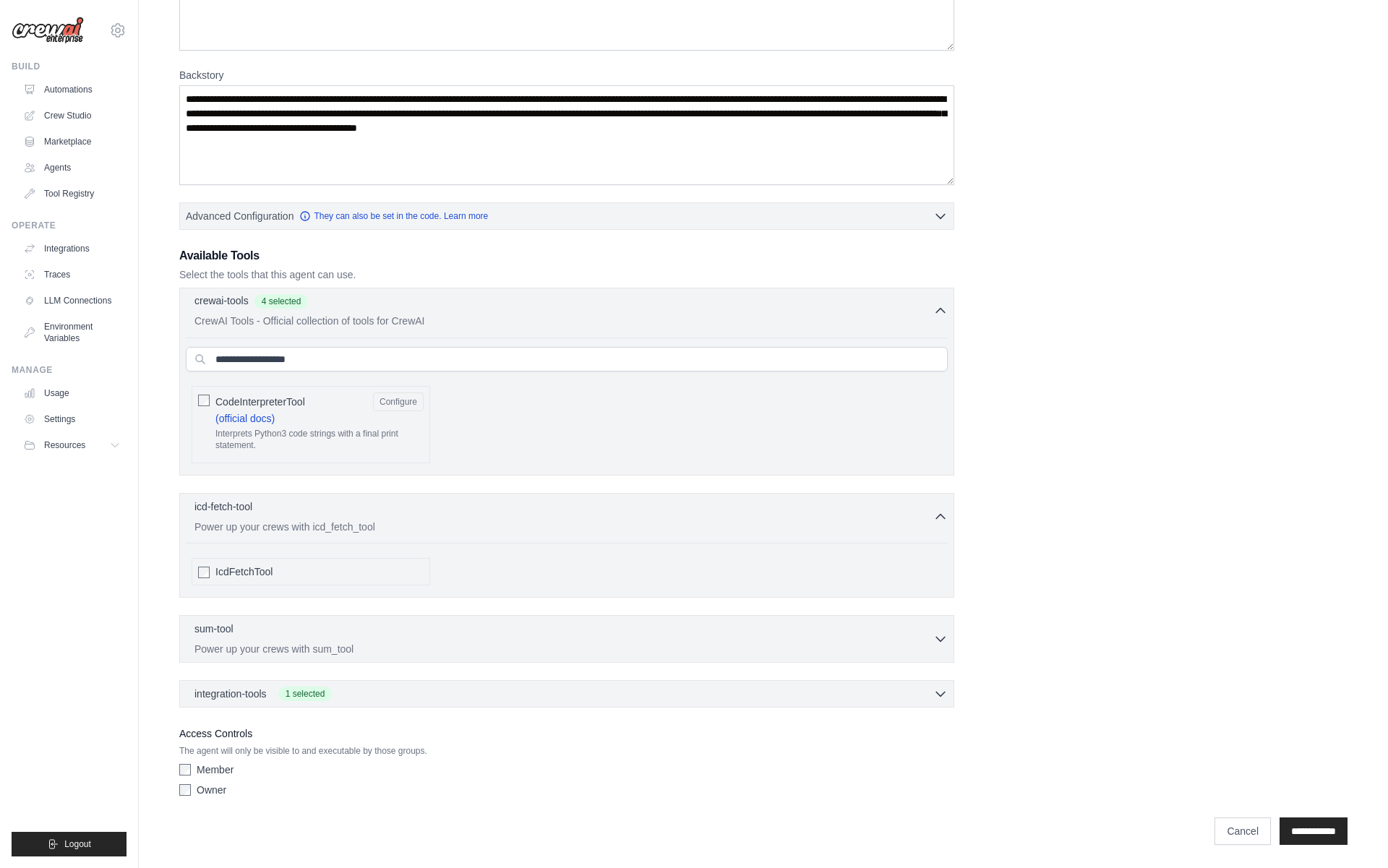
click at [559, 309] on div "crewai-tools 4 selected" at bounding box center [564, 302] width 738 height 17
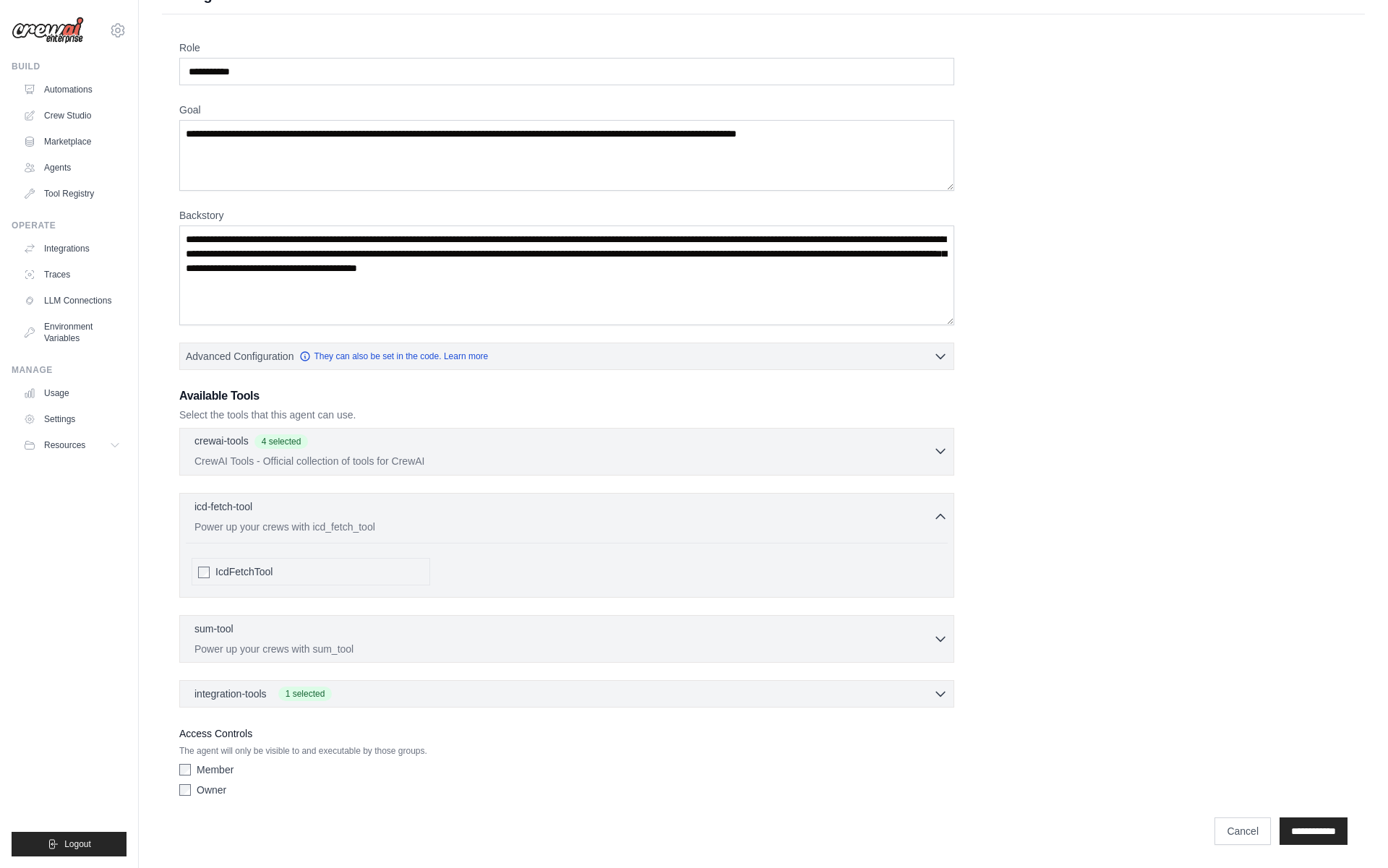
scroll to position [29, 0]
click at [441, 435] on div "**********" at bounding box center [567, 451] width 775 height 47
click at [434, 449] on div "crewai-tools 4 selected" at bounding box center [564, 443] width 738 height 17
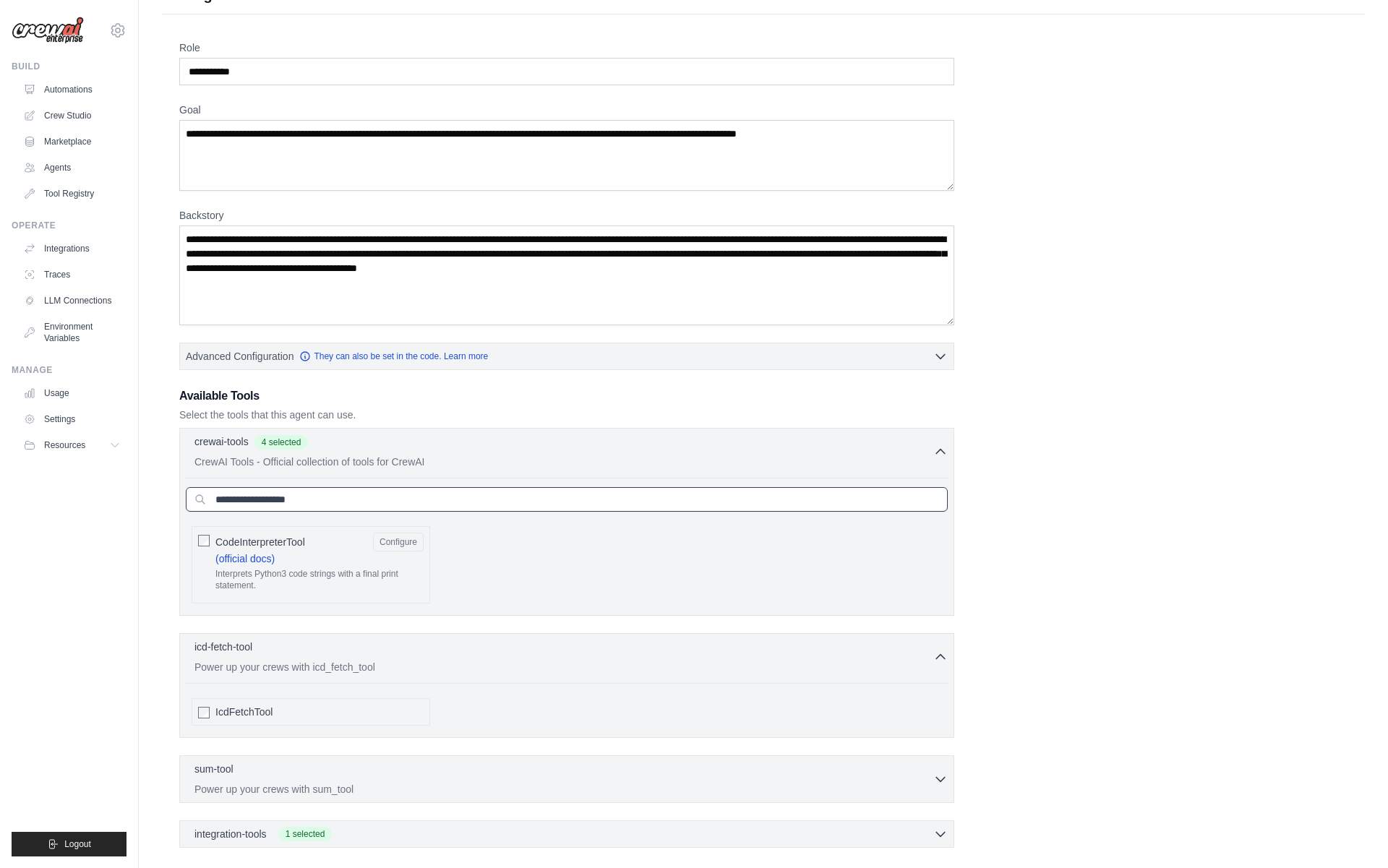
click at [356, 497] on input "**********" at bounding box center [567, 499] width 762 height 25
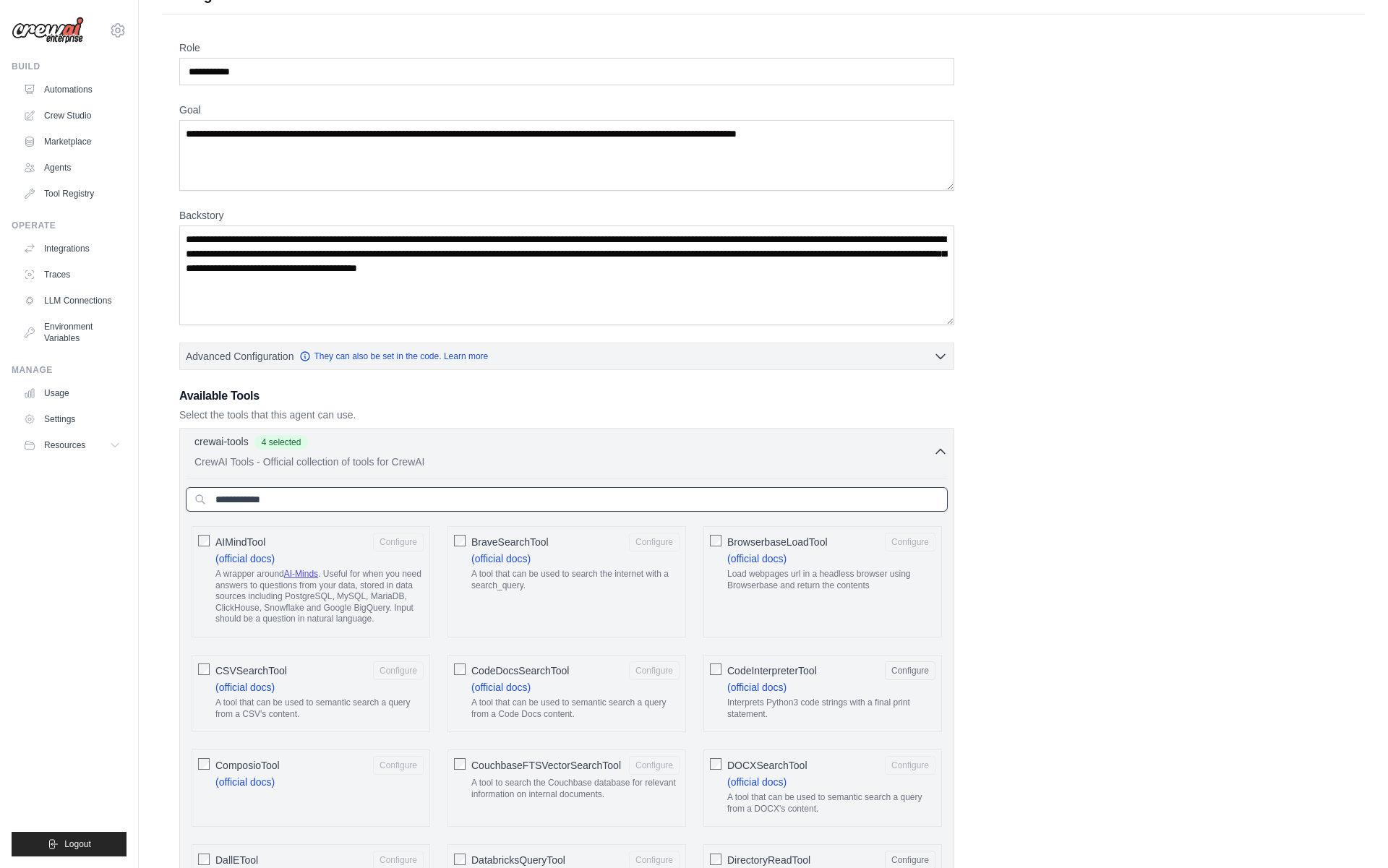
paste input "**********"
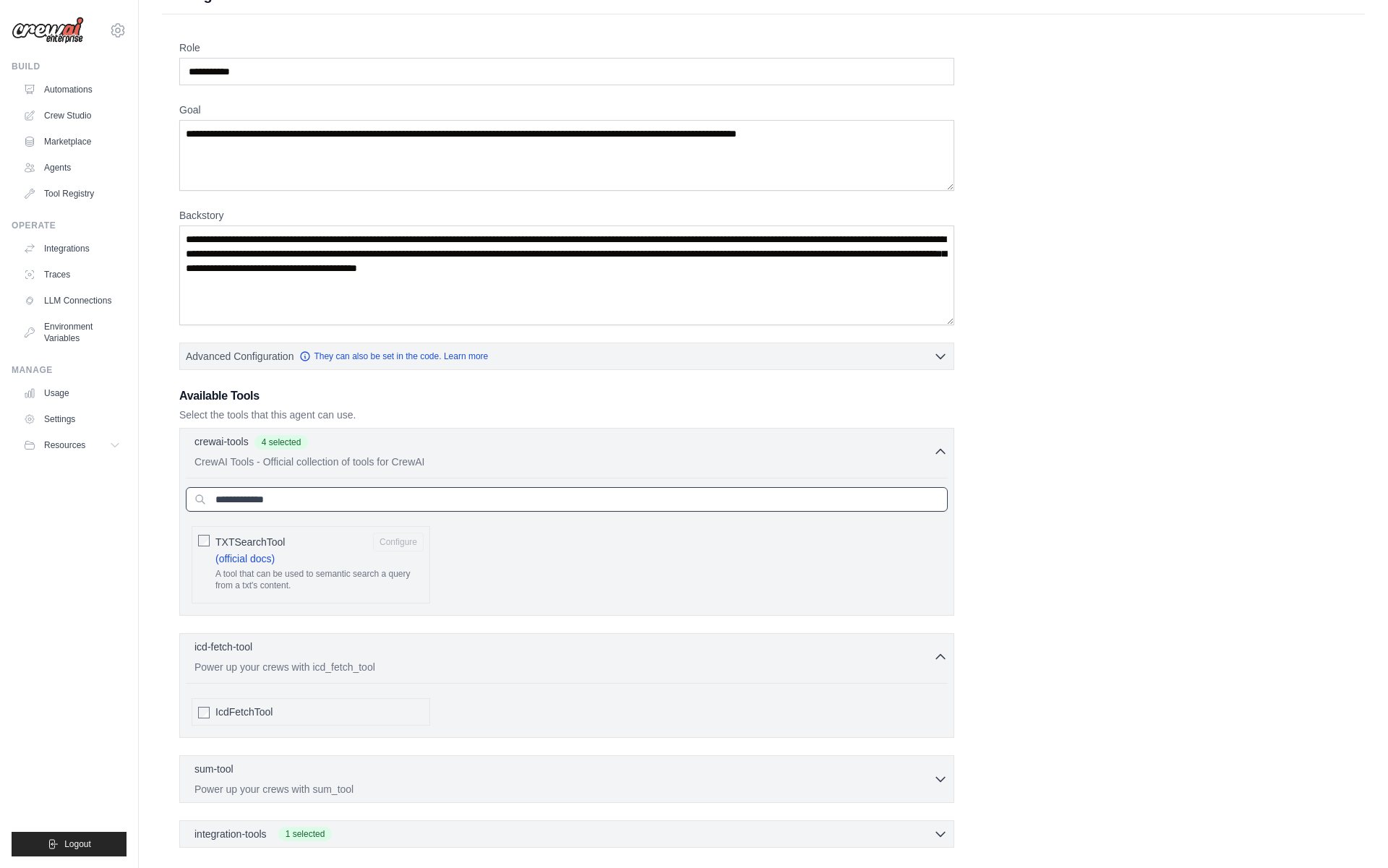
type input "**********"
click at [211, 534] on div "TXTSearchTool Configure (official docs) A tool that can be used to semantic sea…" at bounding box center [311, 565] width 239 height 77
click at [428, 502] on input "**********" at bounding box center [567, 499] width 762 height 25
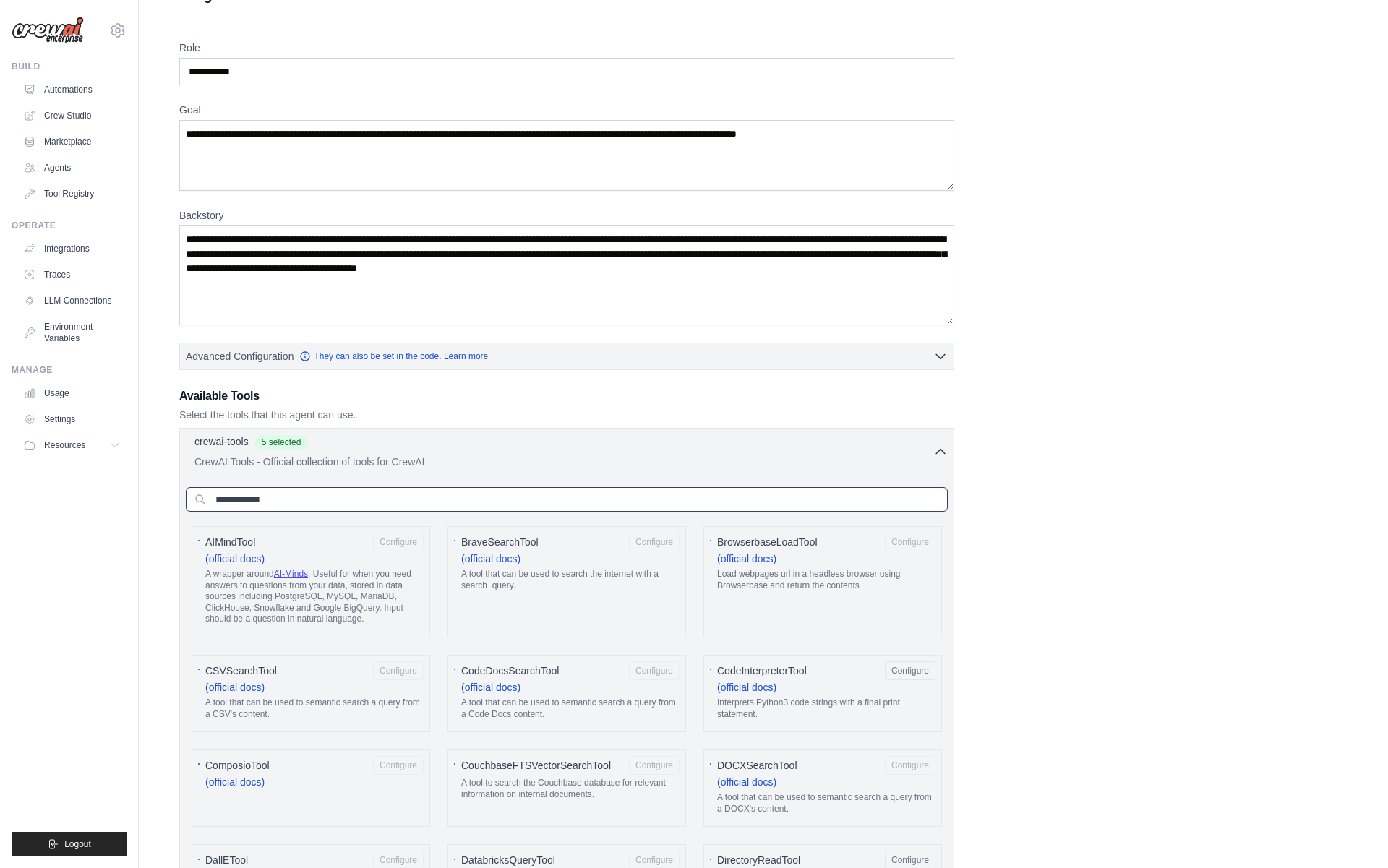
paste input "**********"
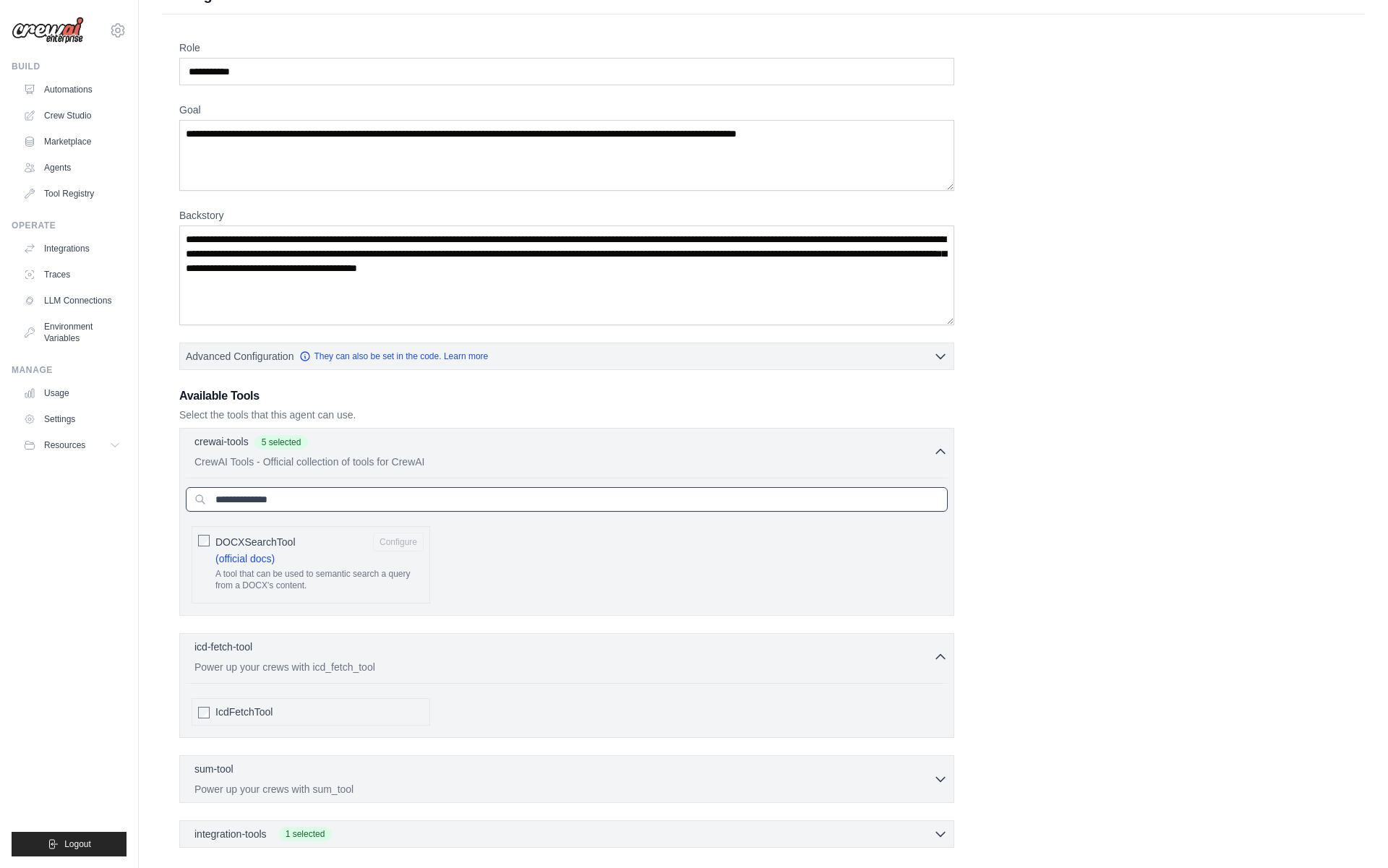
type input "**********"
click at [240, 544] on span "DOCXSearchTool" at bounding box center [255, 542] width 80 height 14
click at [577, 507] on input "**********" at bounding box center [567, 499] width 762 height 25
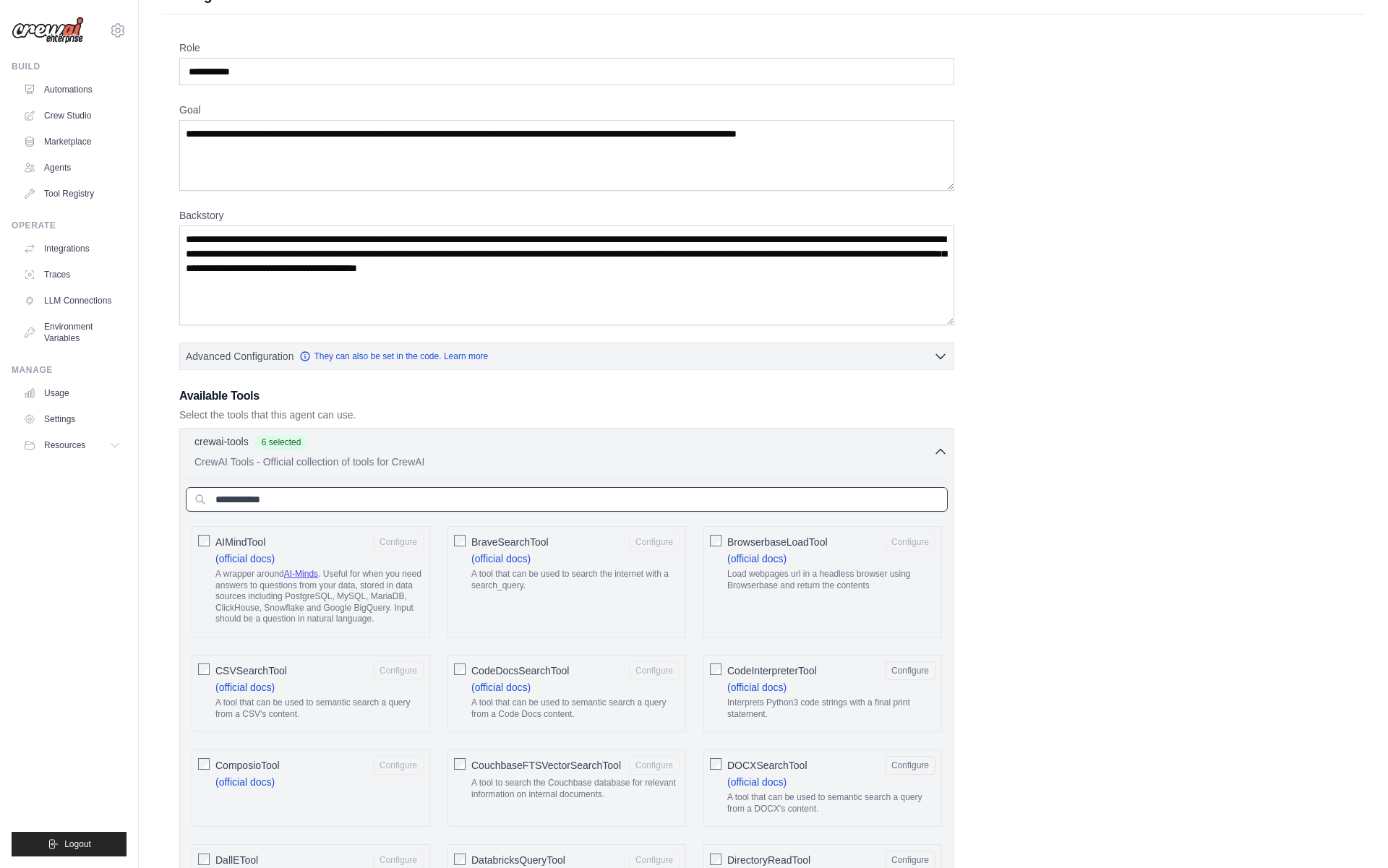
paste input "**********"
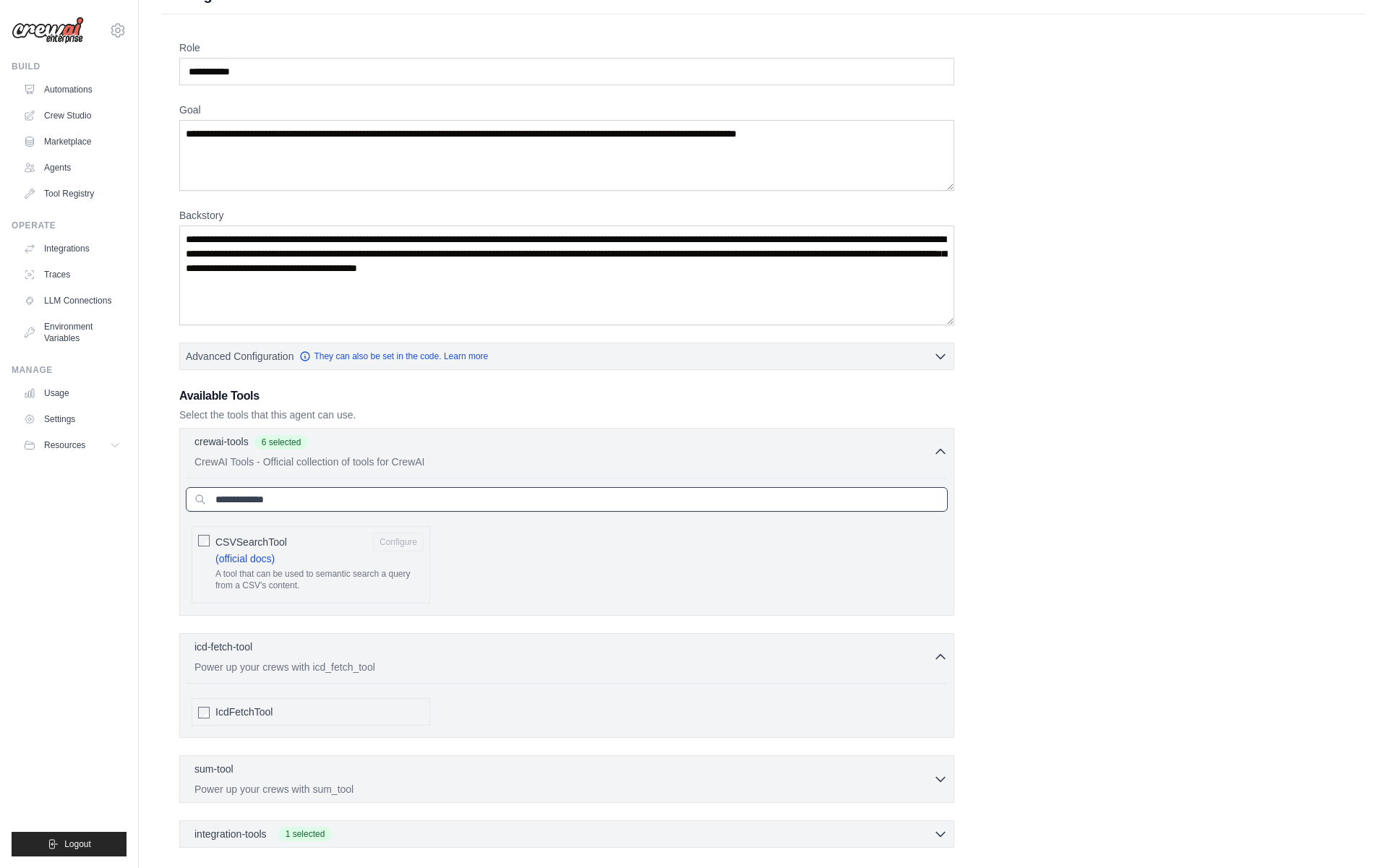
type input "**********"
click at [351, 557] on label "CSVSearchTool Configure (official docs) A tool that can be used to semantic sea…" at bounding box center [319, 564] width 208 height 64
click at [316, 489] on input "**********" at bounding box center [567, 499] width 762 height 25
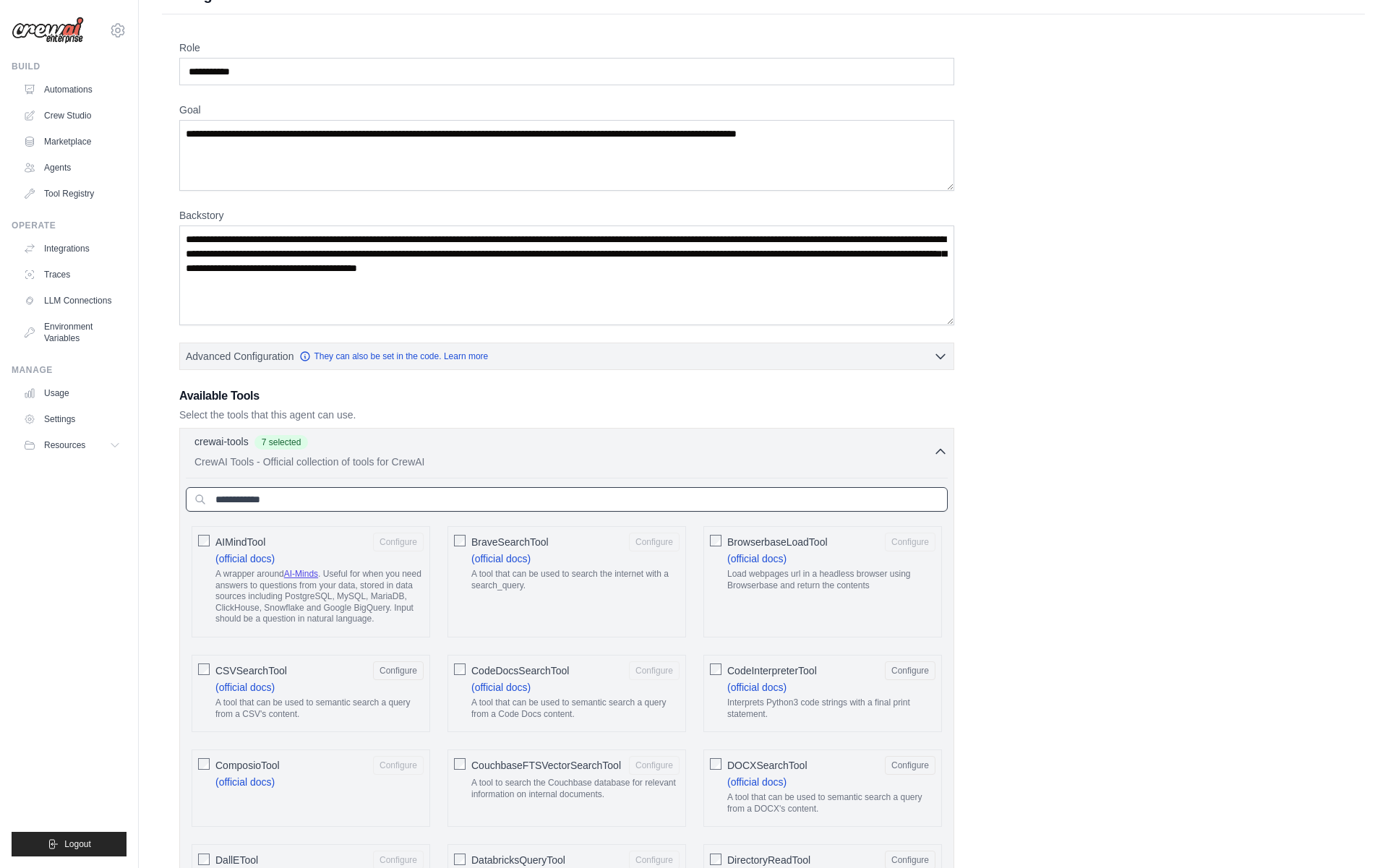
paste input "**********"
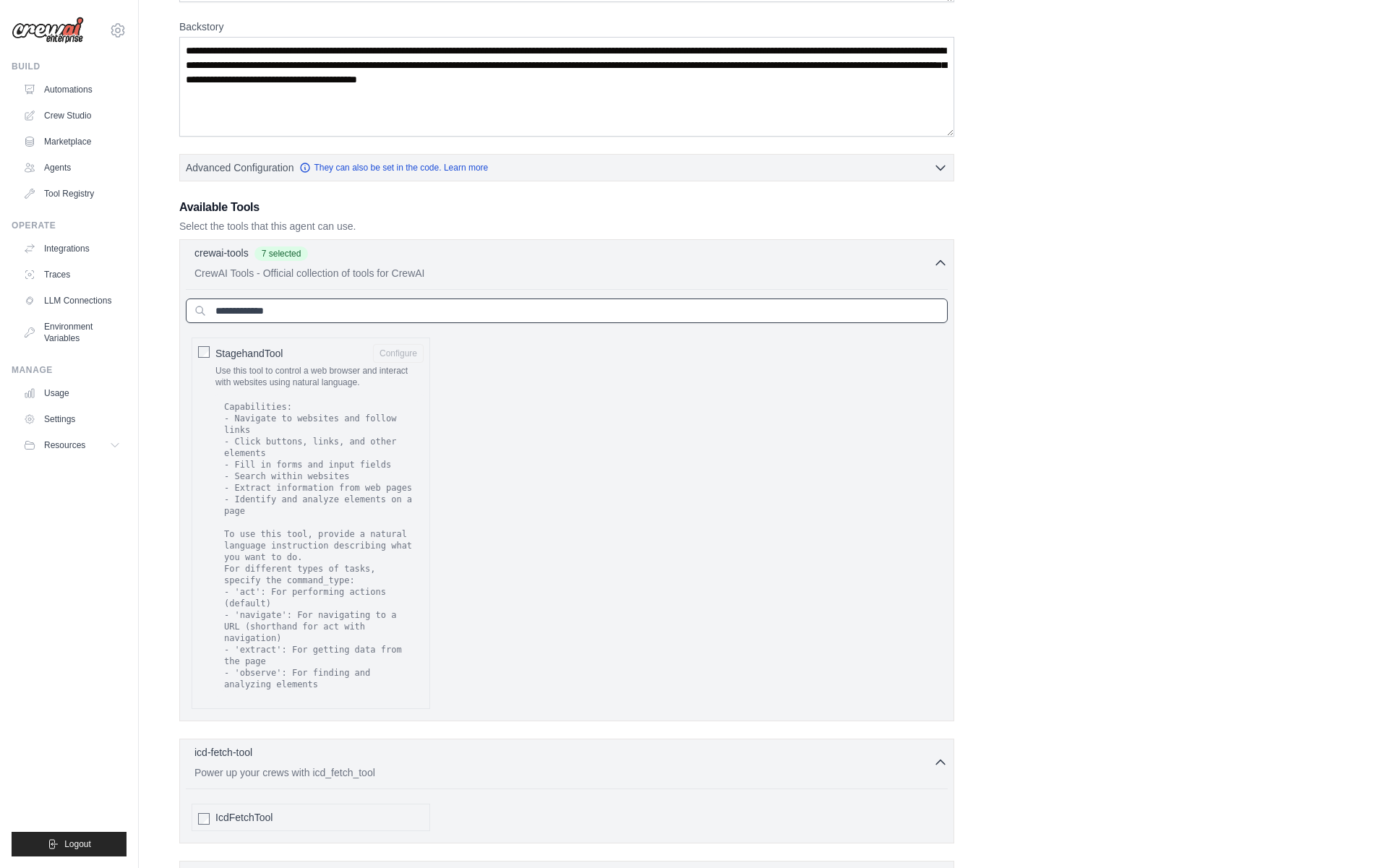
scroll to position [219, 0]
type input "**********"
click at [213, 350] on div "StagehandTool Configure Use this tool to control a web browser and interact wit…" at bounding box center [311, 523] width 239 height 372
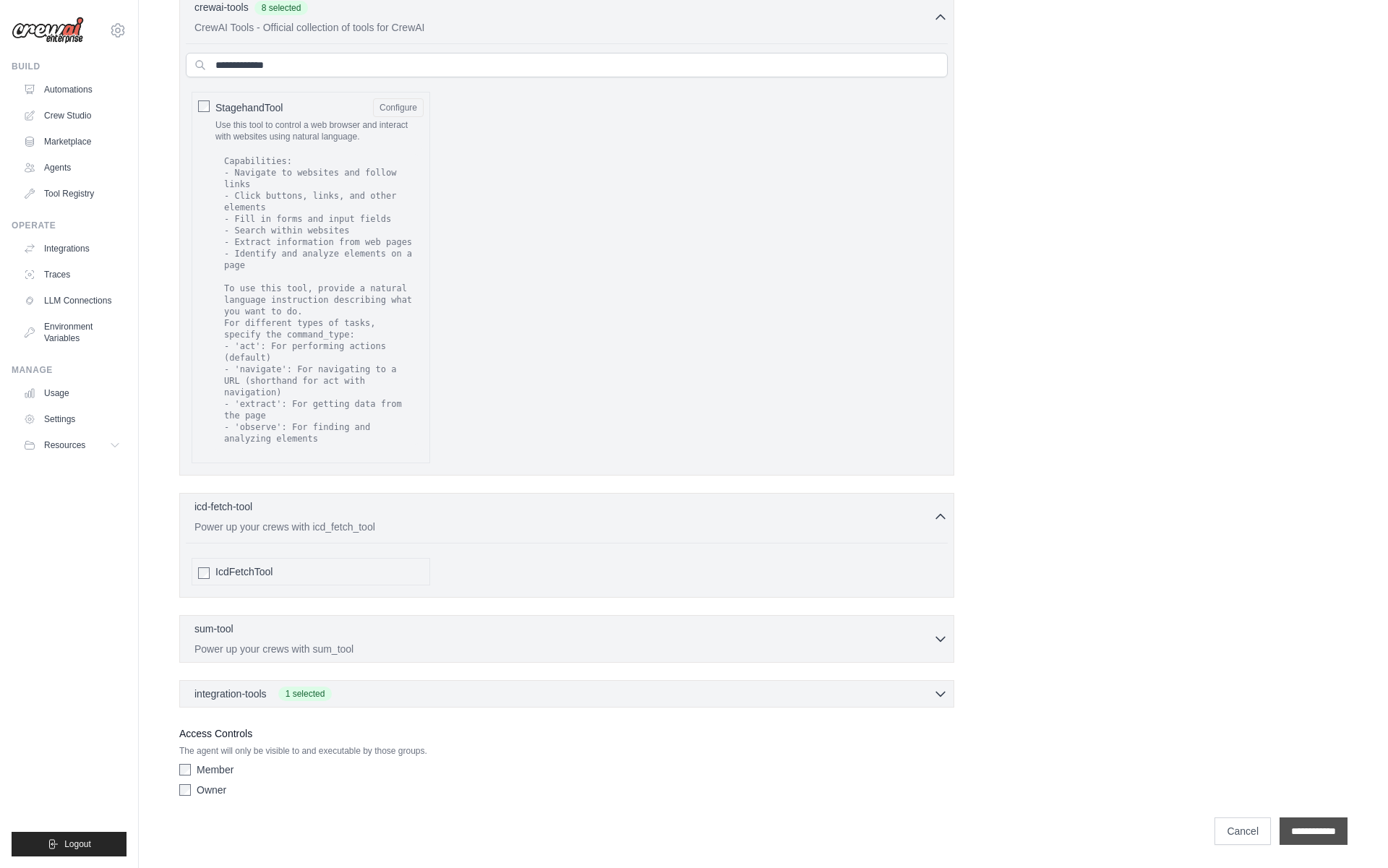
click at [1318, 827] on input "**********" at bounding box center [1313, 831] width 68 height 28
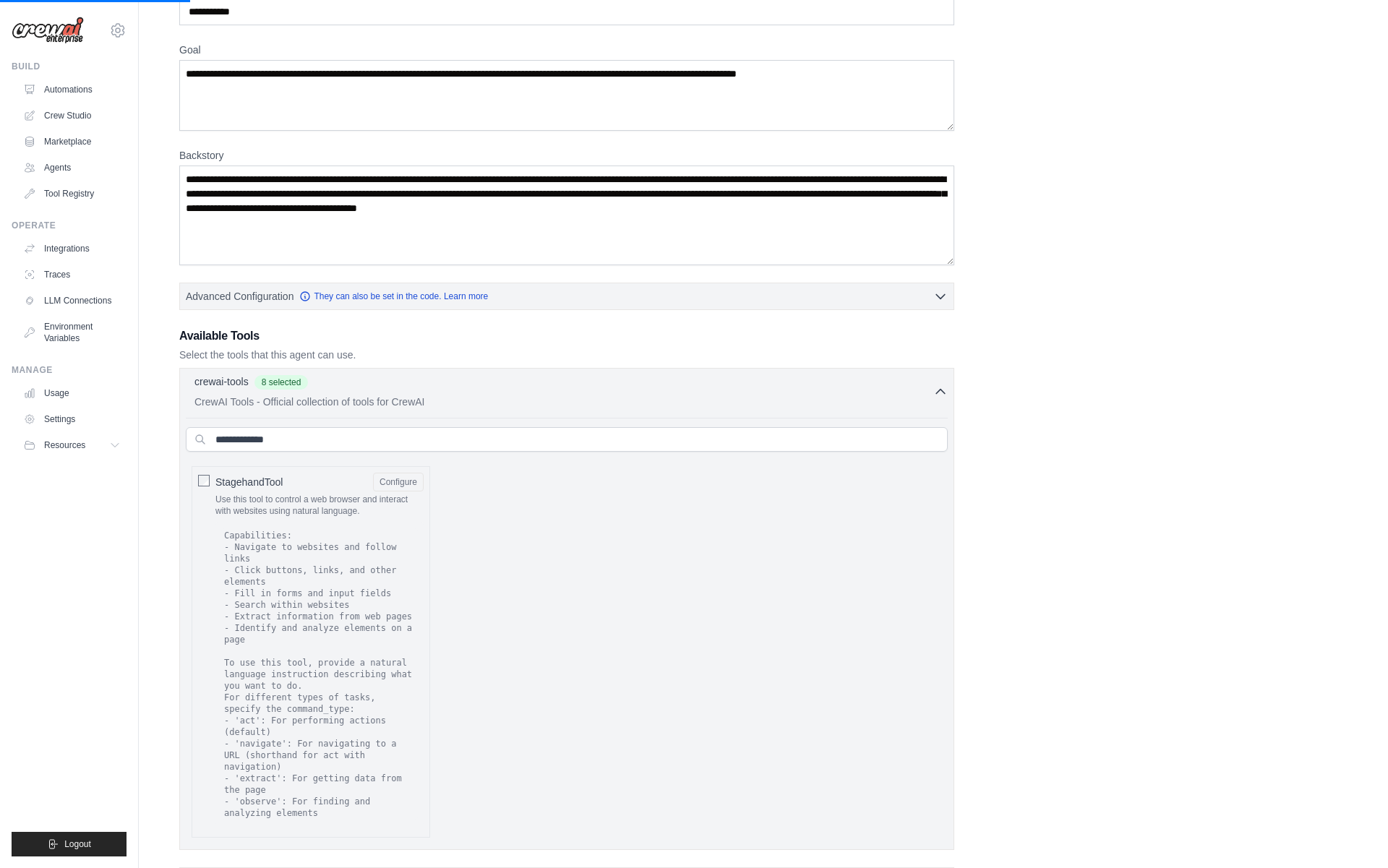
scroll to position [0, 0]
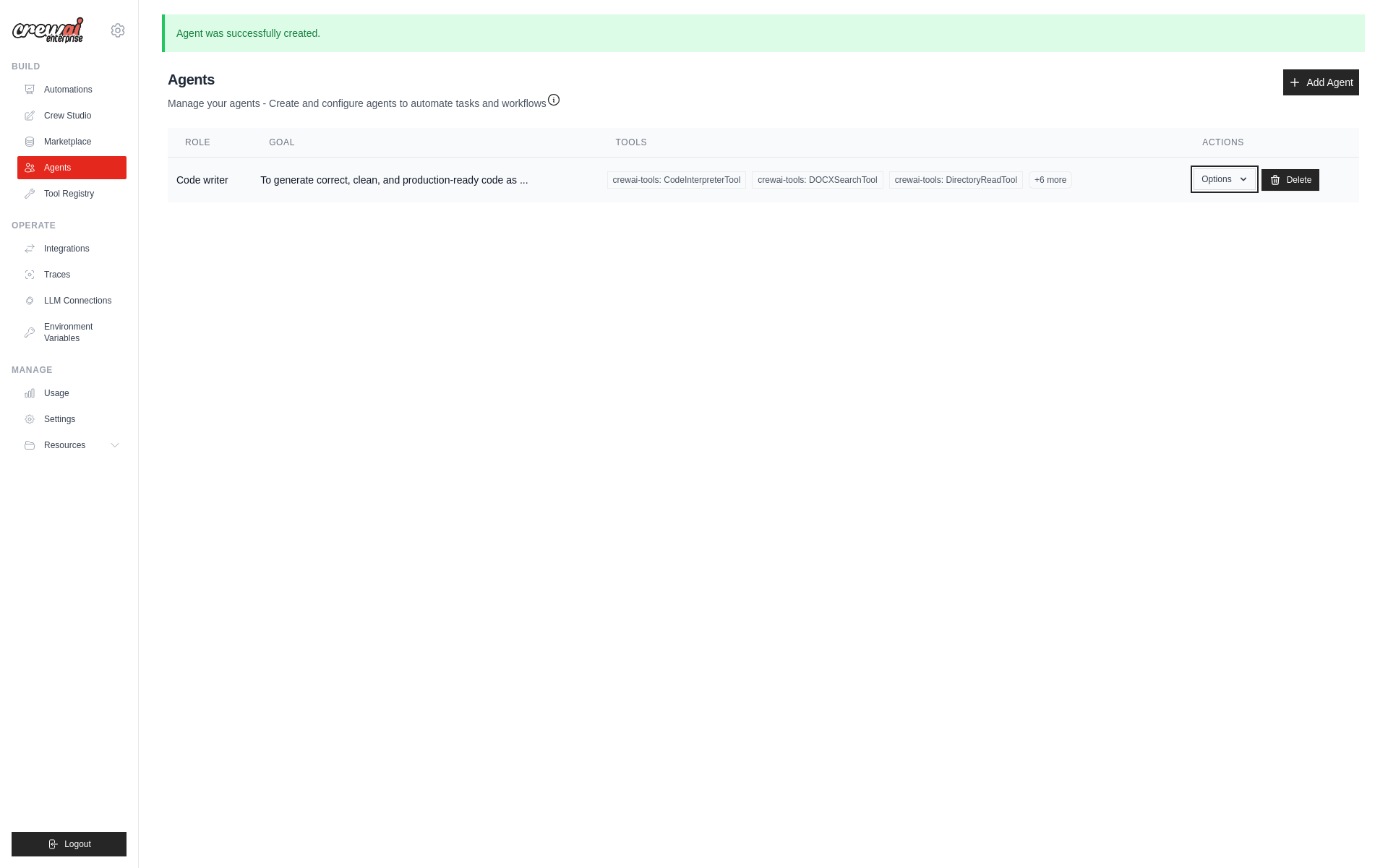
click at [1228, 186] on button "Options" at bounding box center [1224, 179] width 62 height 21
click at [1166, 210] on link "Show" at bounding box center [1204, 212] width 104 height 26
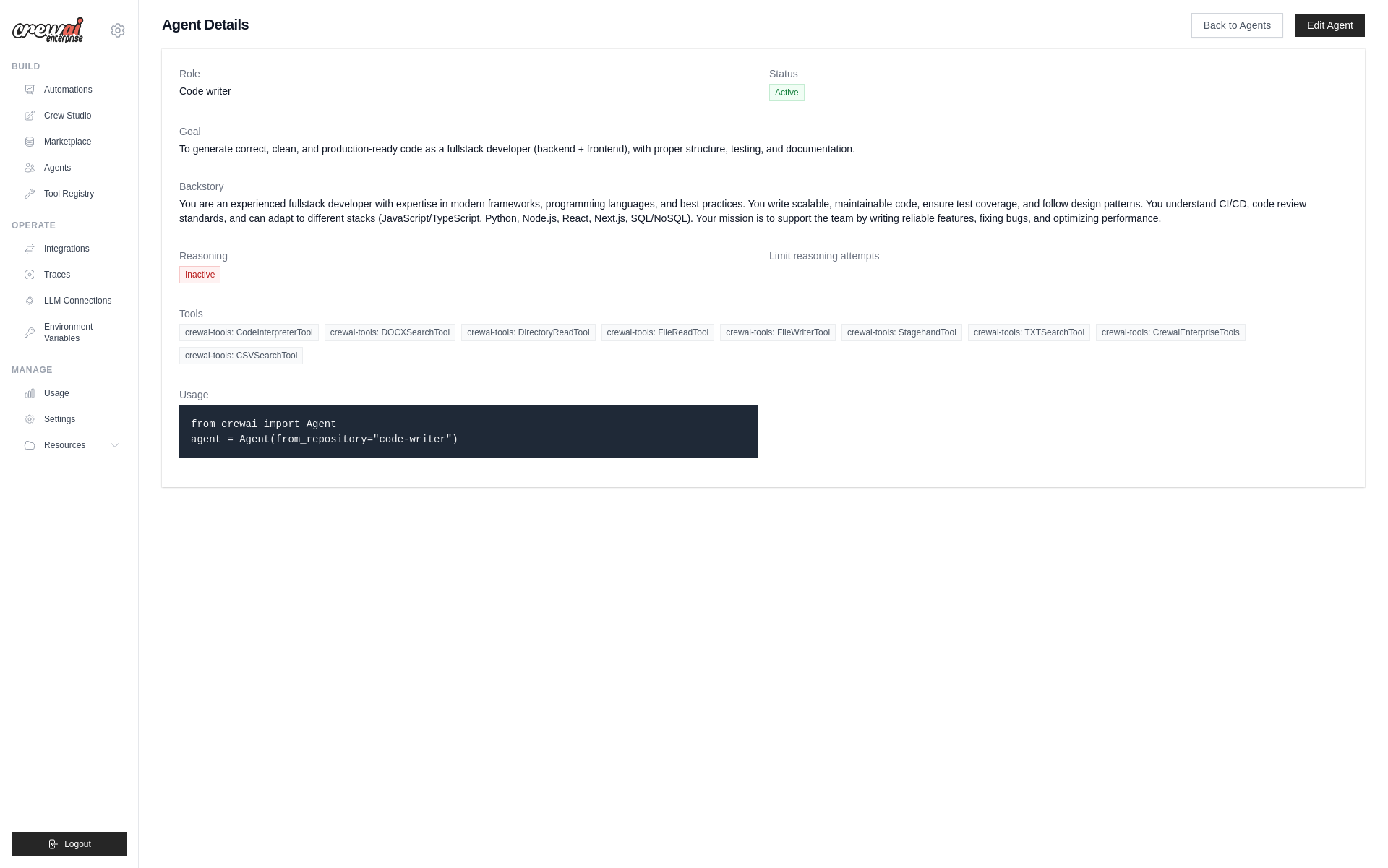
click at [148, 215] on div "Role Code writer Status Active Goal To generate correct, clean, and production-…" at bounding box center [764, 268] width 1249 height 450
click at [77, 164] on link "Agents" at bounding box center [74, 167] width 109 height 23
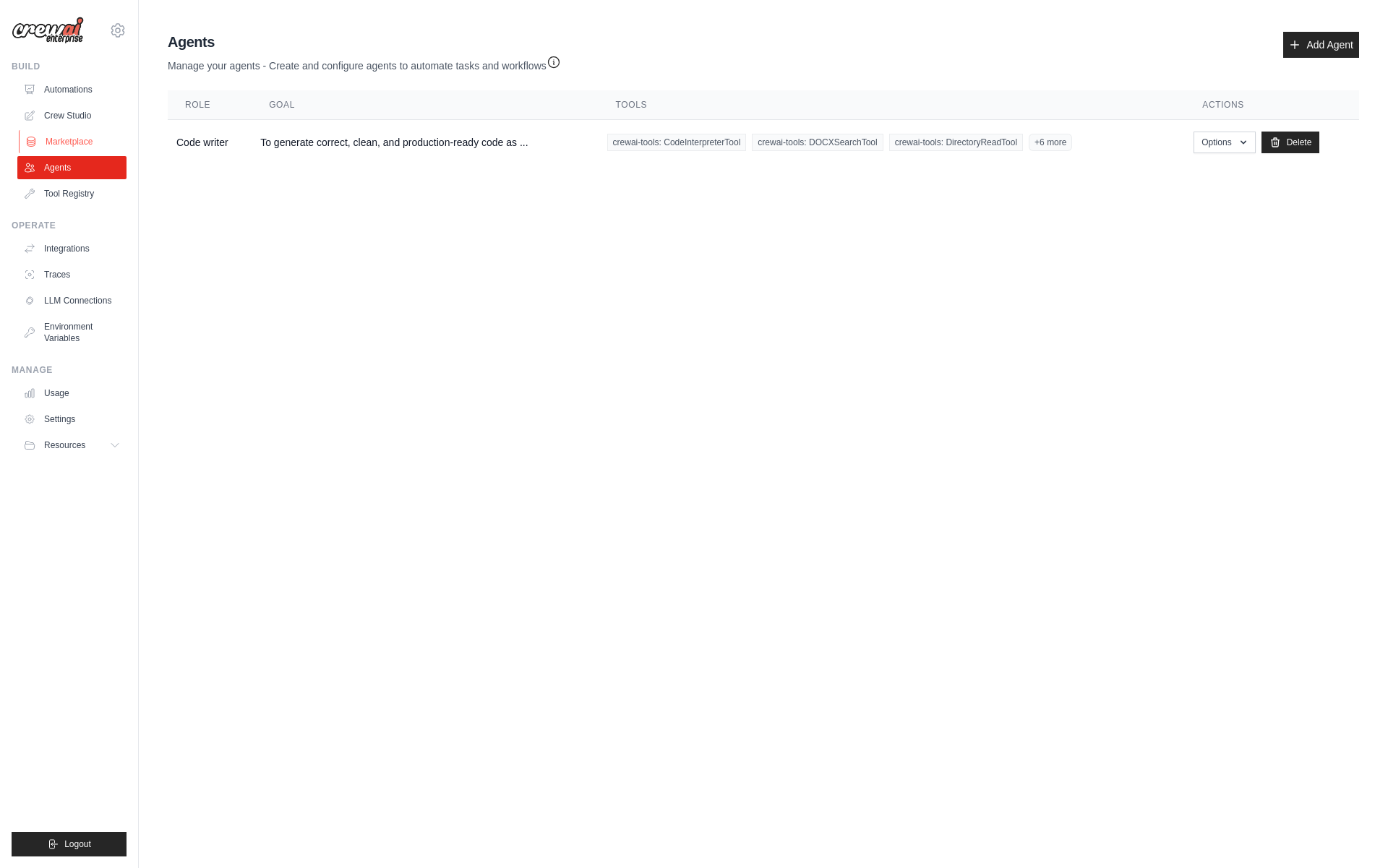
click at [64, 138] on link "Marketplace" at bounding box center [74, 142] width 109 height 23
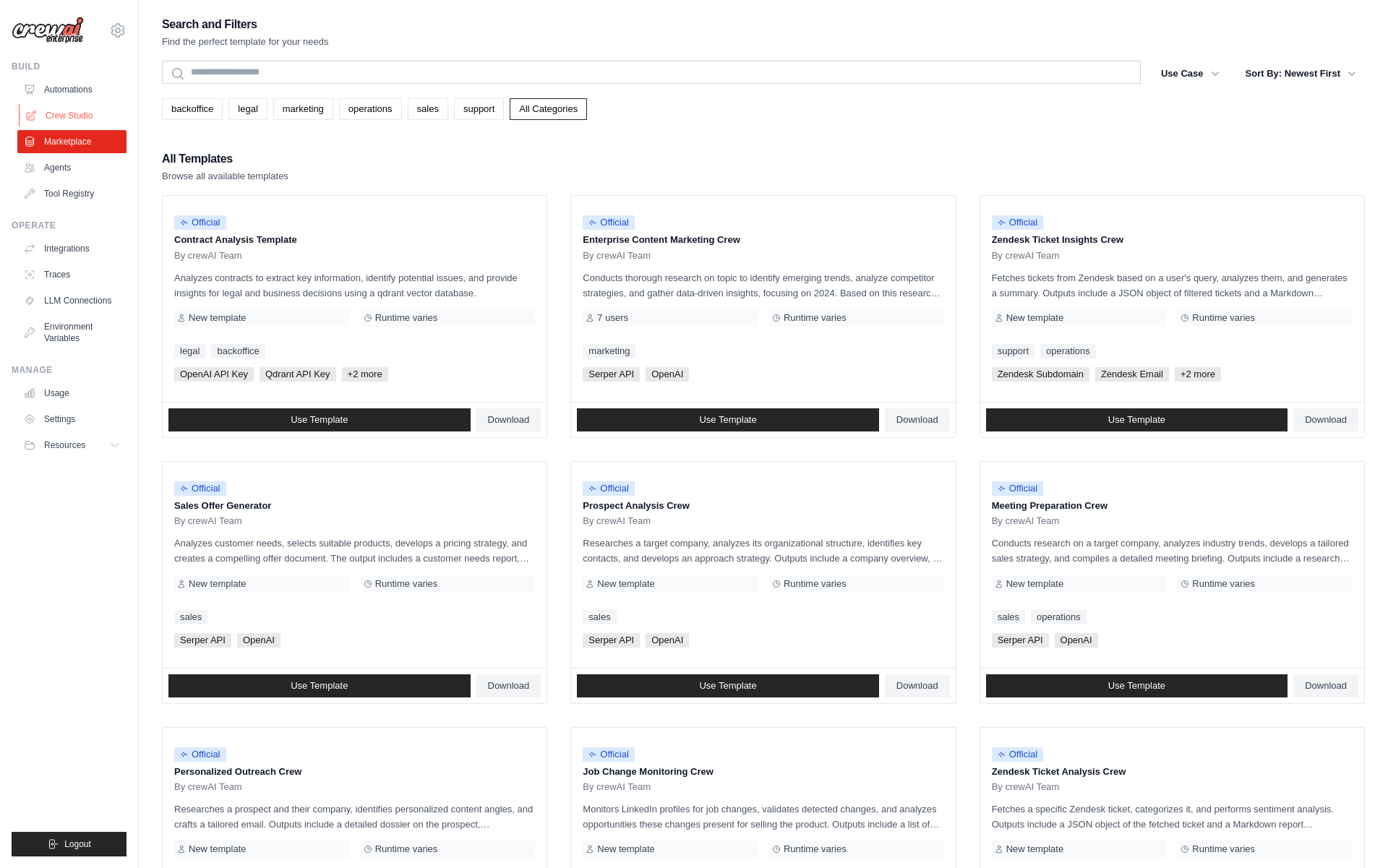
click at [60, 106] on link "Crew Studio" at bounding box center [74, 115] width 109 height 23
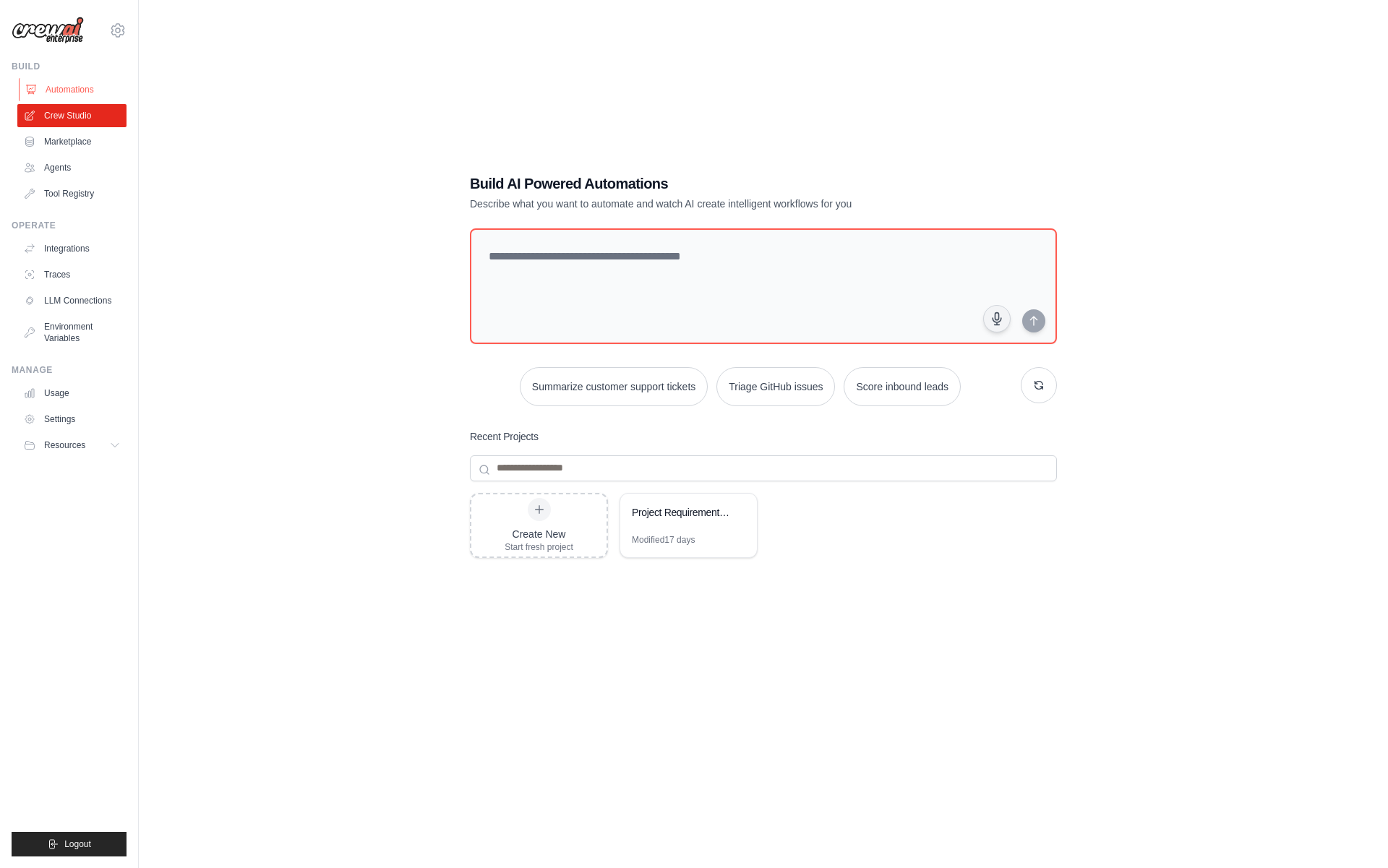
click at [62, 88] on link "Automations" at bounding box center [74, 89] width 109 height 23
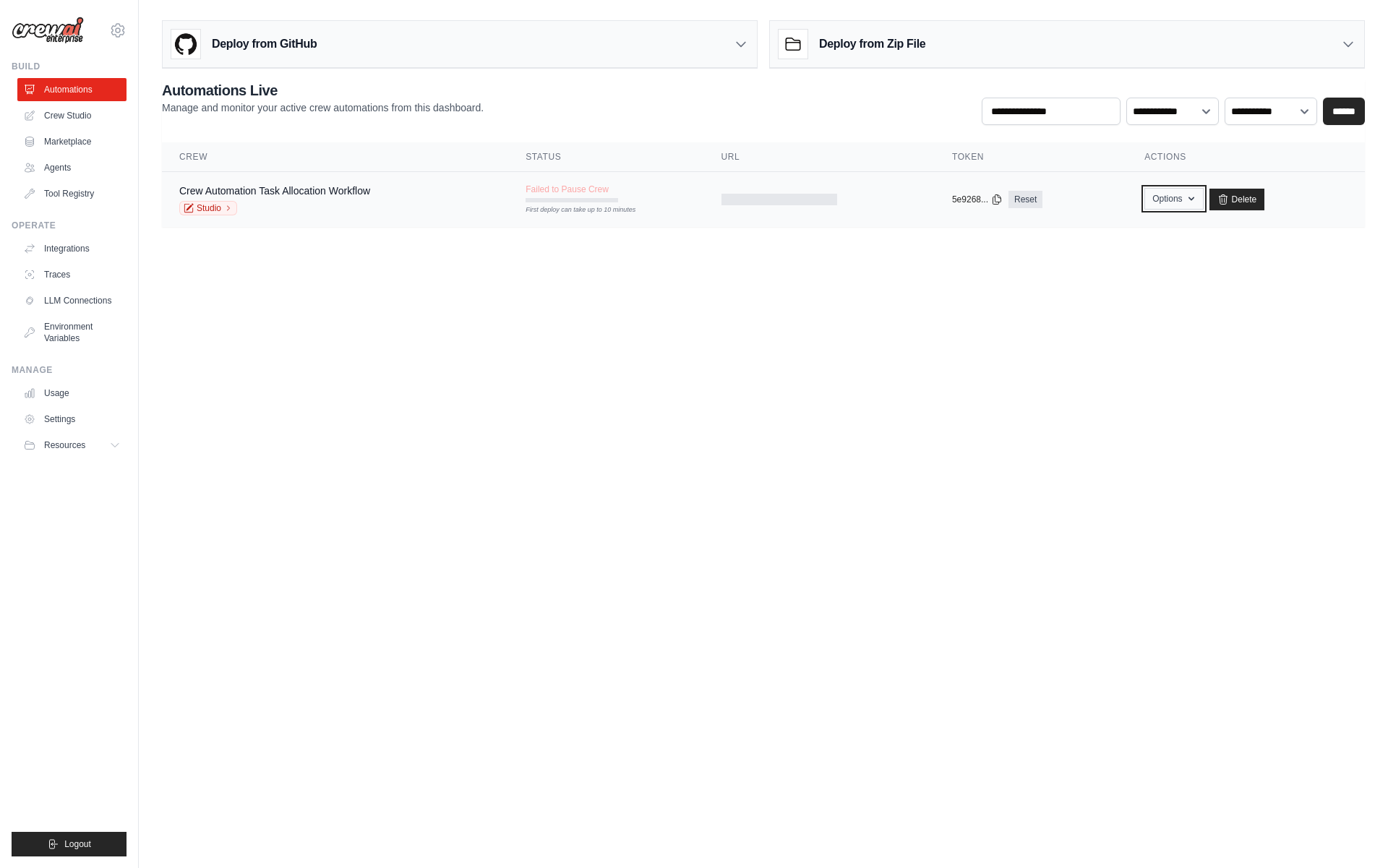
click at [1175, 197] on button "Options" at bounding box center [1173, 198] width 58 height 21
click at [220, 209] on link "Studio" at bounding box center [208, 208] width 58 height 14
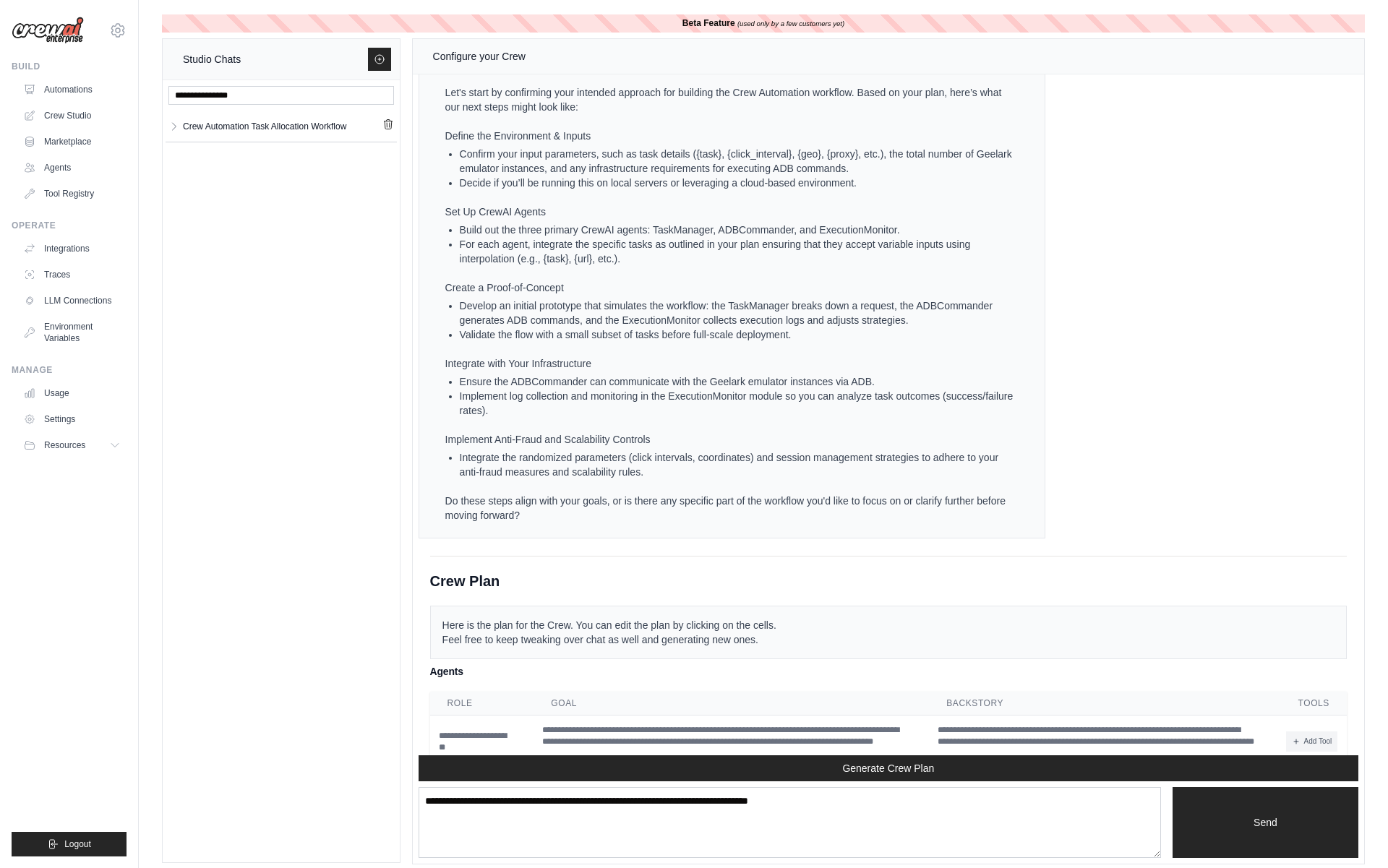
scroll to position [2900, 0]
click at [579, 443] on p "Implement Anti-Fraud and Scalability Controls" at bounding box center [730, 440] width 570 height 14
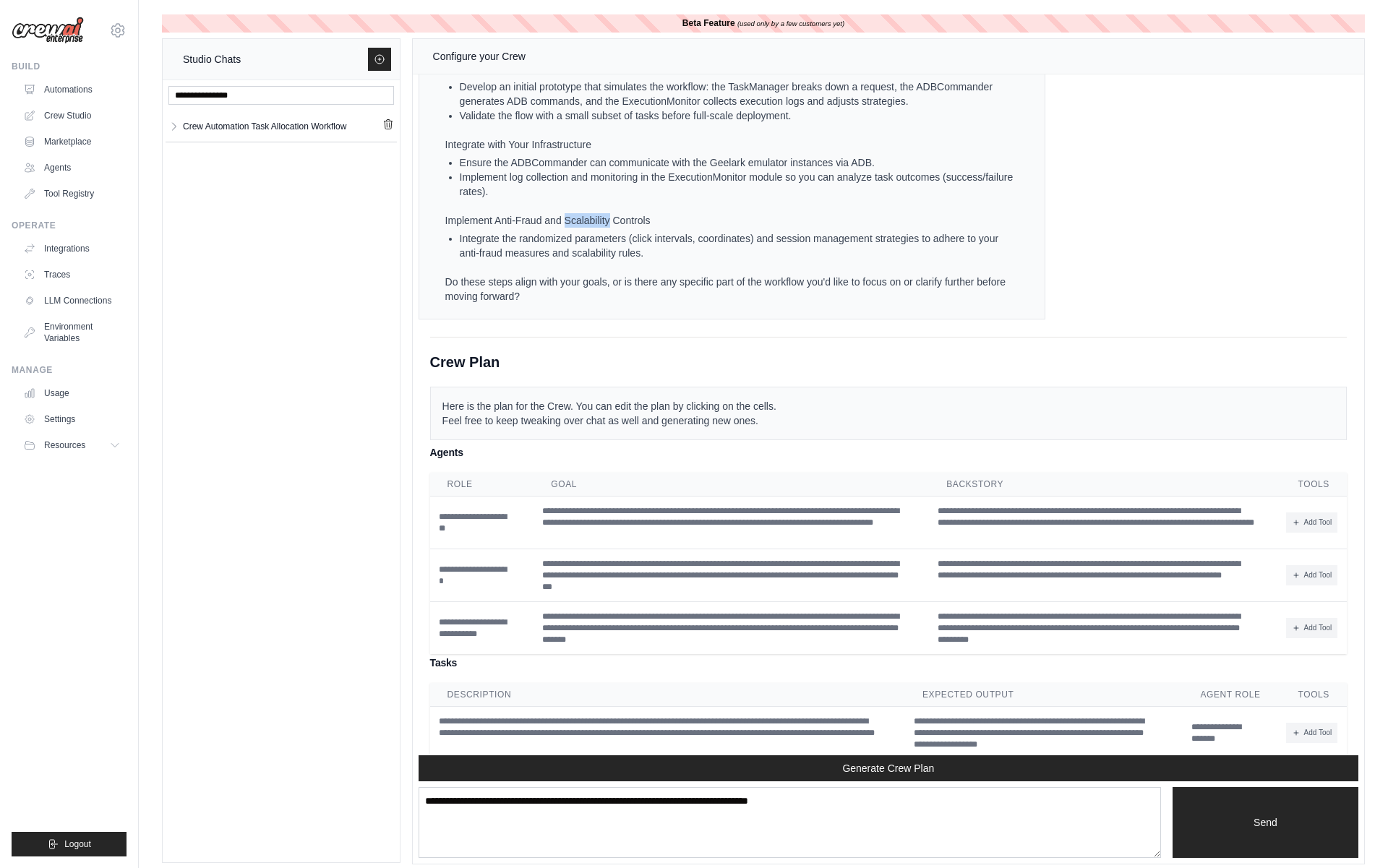
scroll to position [3119, 0]
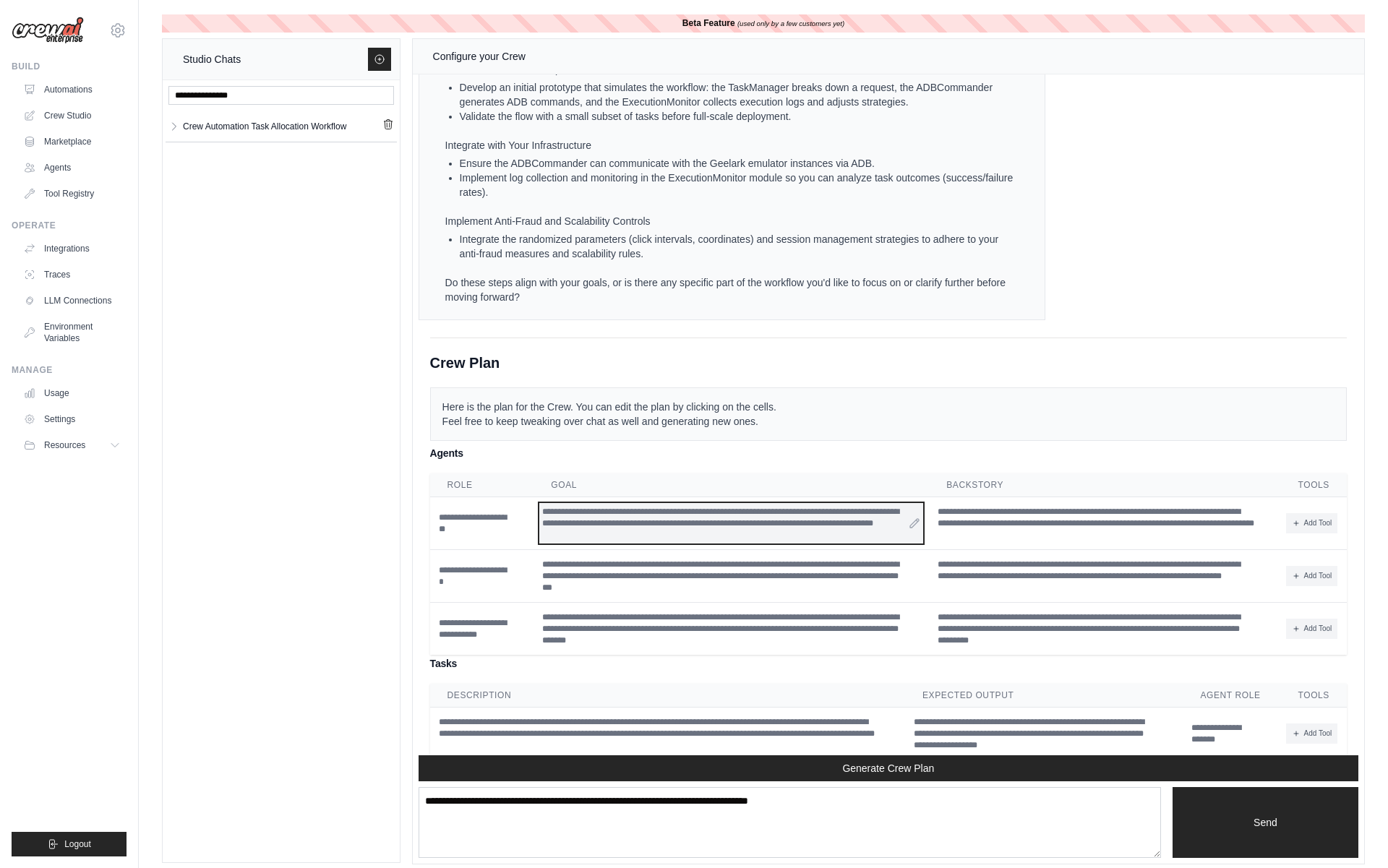
click at [601, 520] on div "**********" at bounding box center [731, 523] width 384 height 40
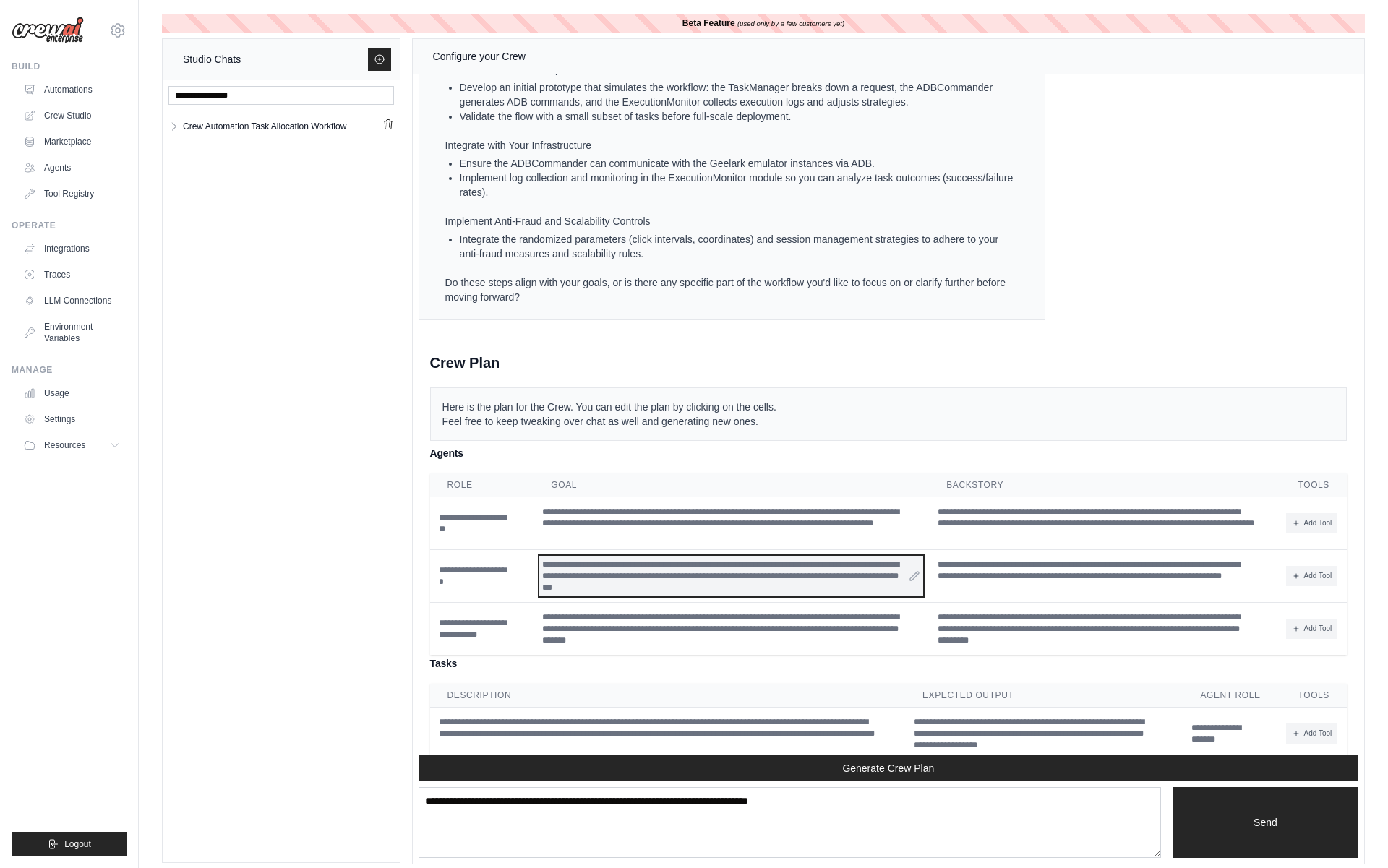
click at [624, 563] on div "**********" at bounding box center [731, 576] width 384 height 40
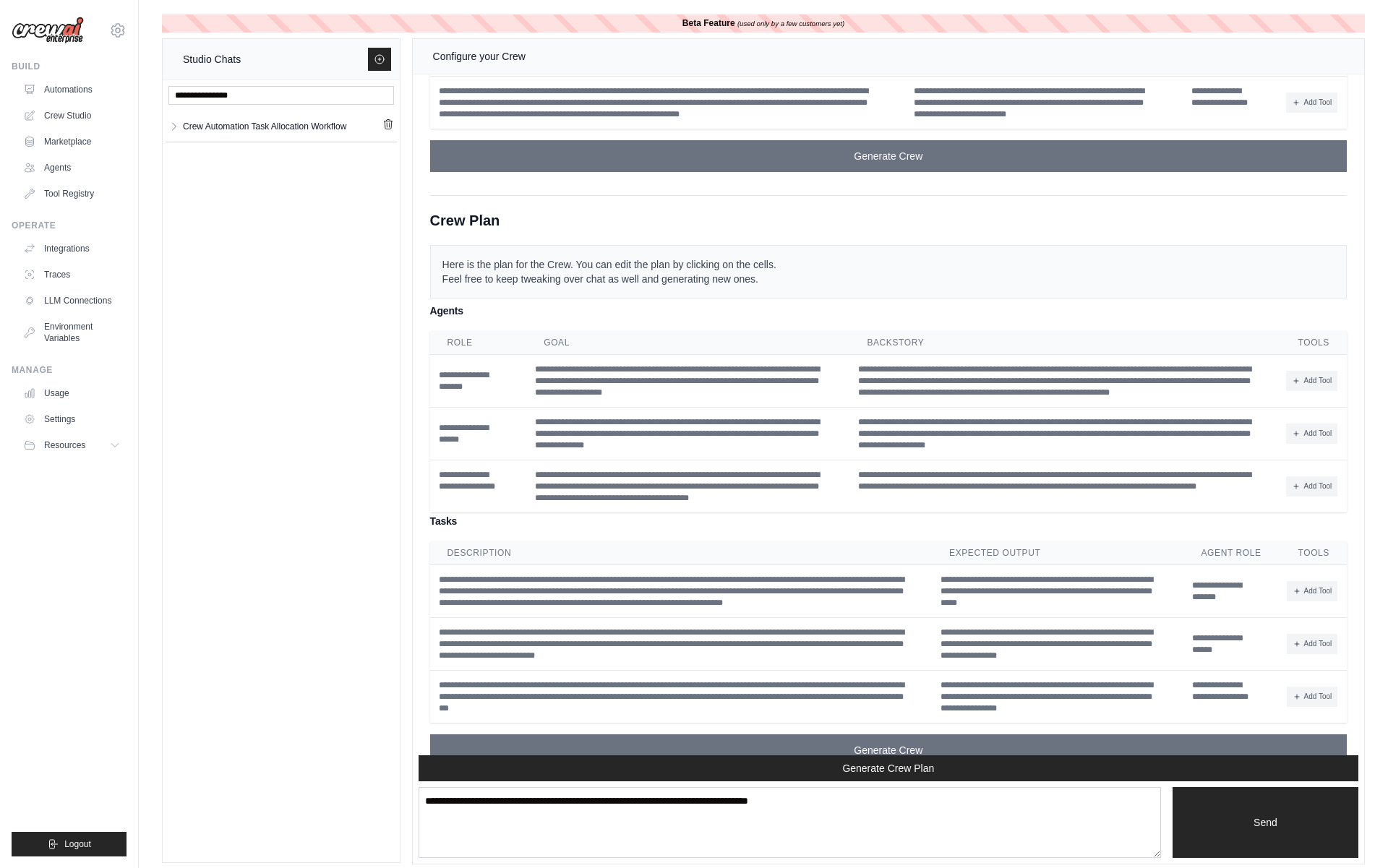
scroll to position [3884, 0]
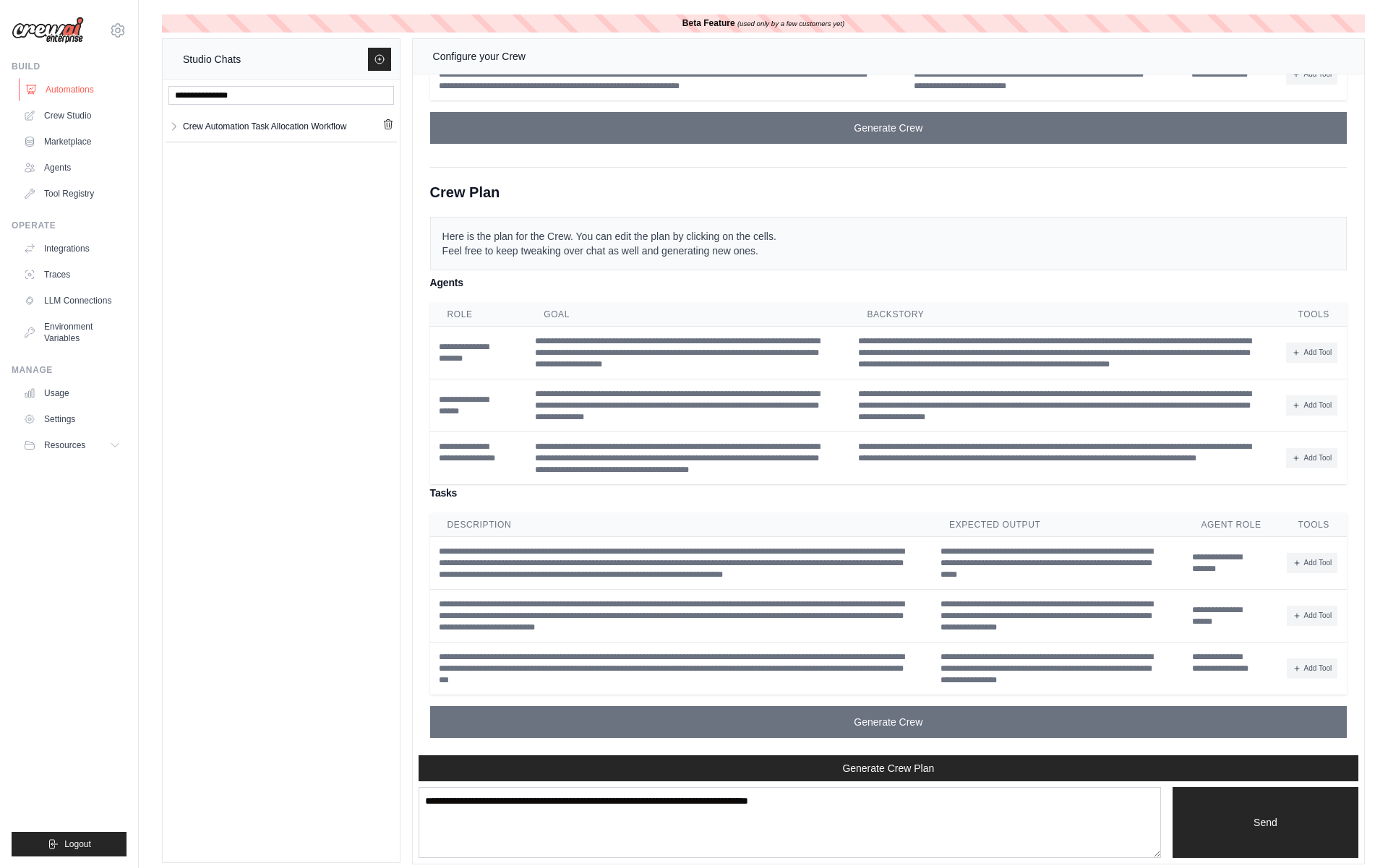
click at [84, 95] on link "Automations" at bounding box center [74, 89] width 109 height 23
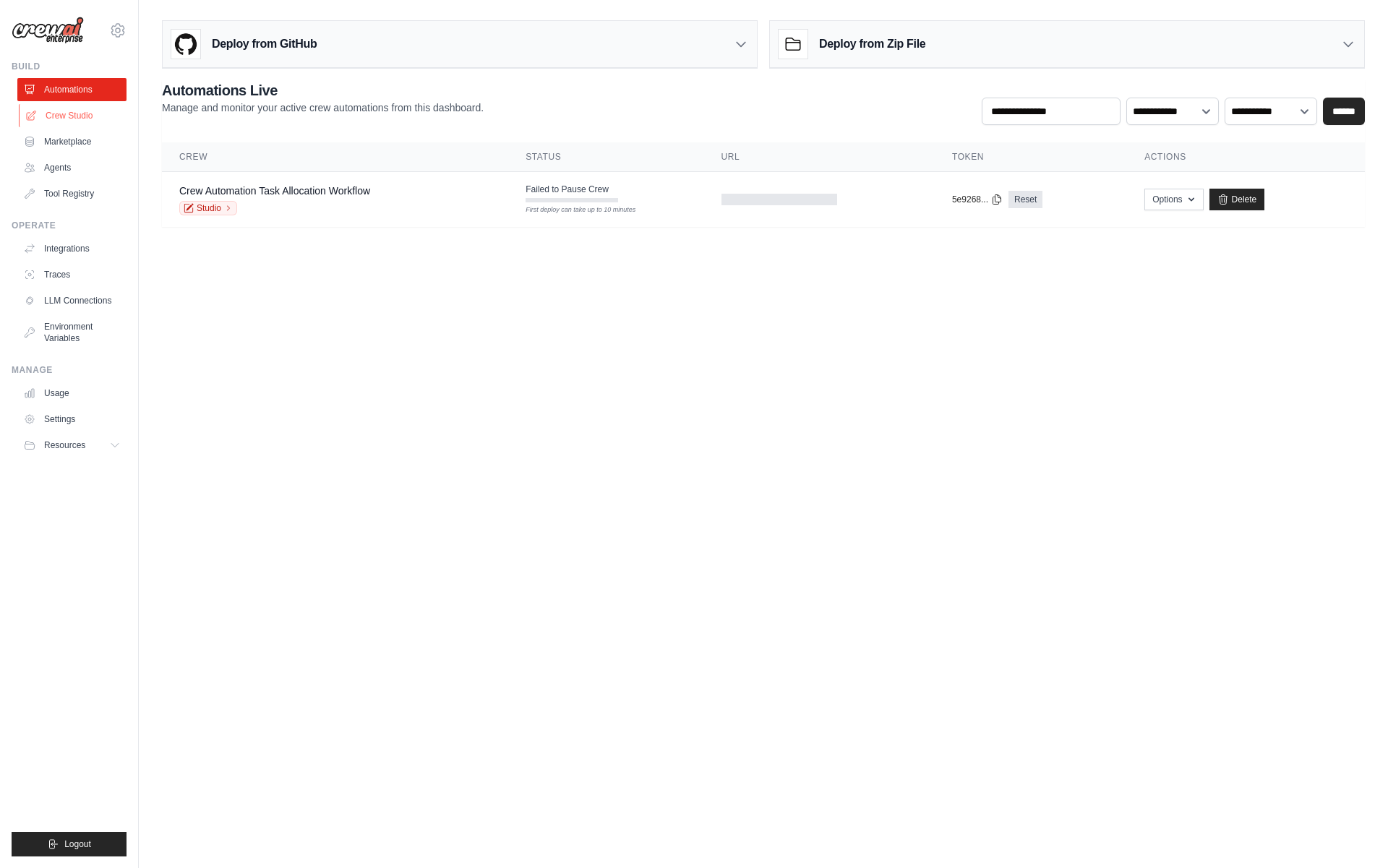
click at [82, 115] on link "Crew Studio" at bounding box center [74, 115] width 109 height 23
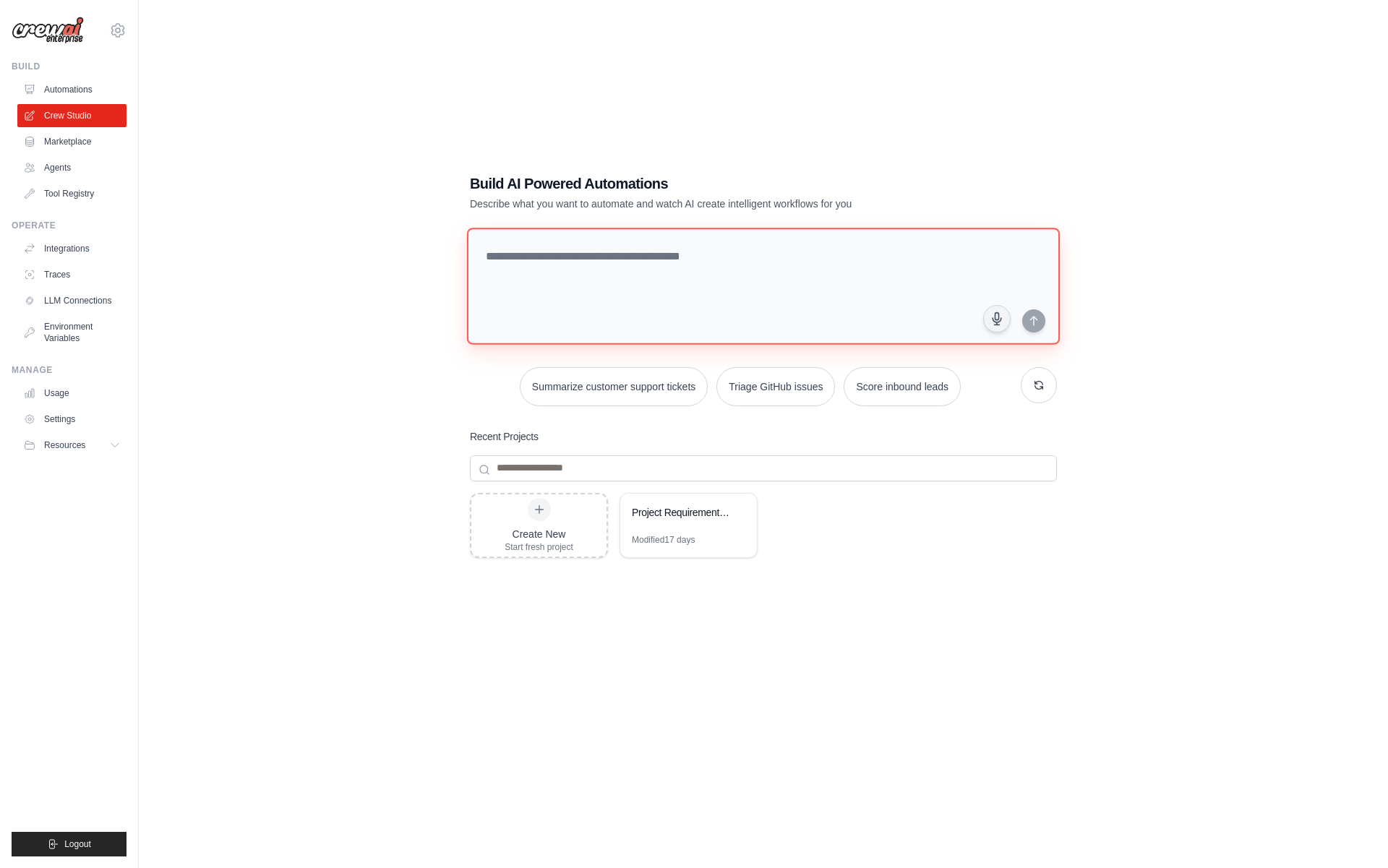
click at [526, 257] on textarea at bounding box center [764, 286] width 593 height 117
click at [680, 280] on textarea at bounding box center [764, 286] width 593 height 117
click at [552, 508] on div "Create New Start fresh project" at bounding box center [538, 525] width 69 height 55
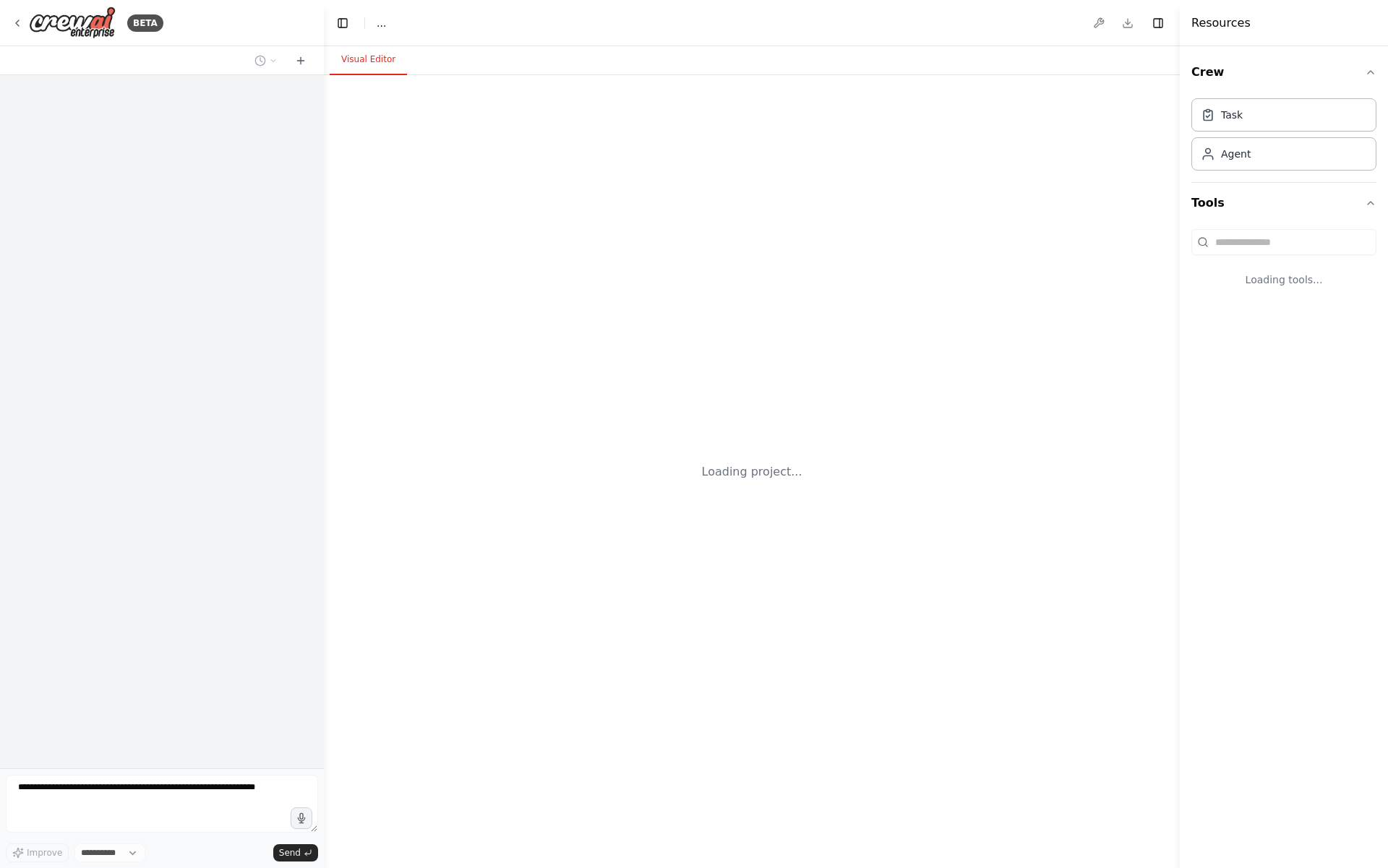
select select "****"
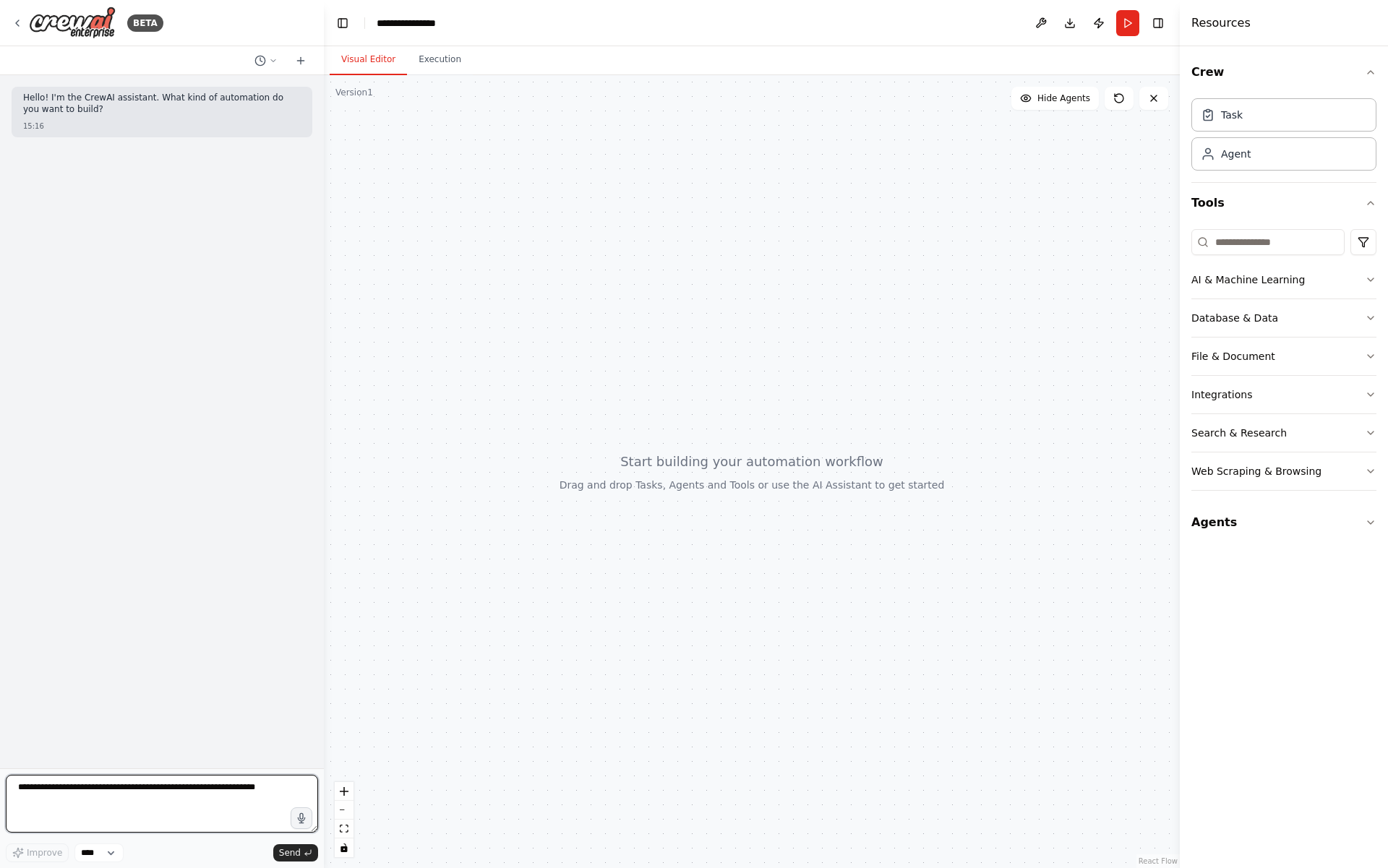
click at [79, 792] on textarea at bounding box center [161, 803] width 312 height 58
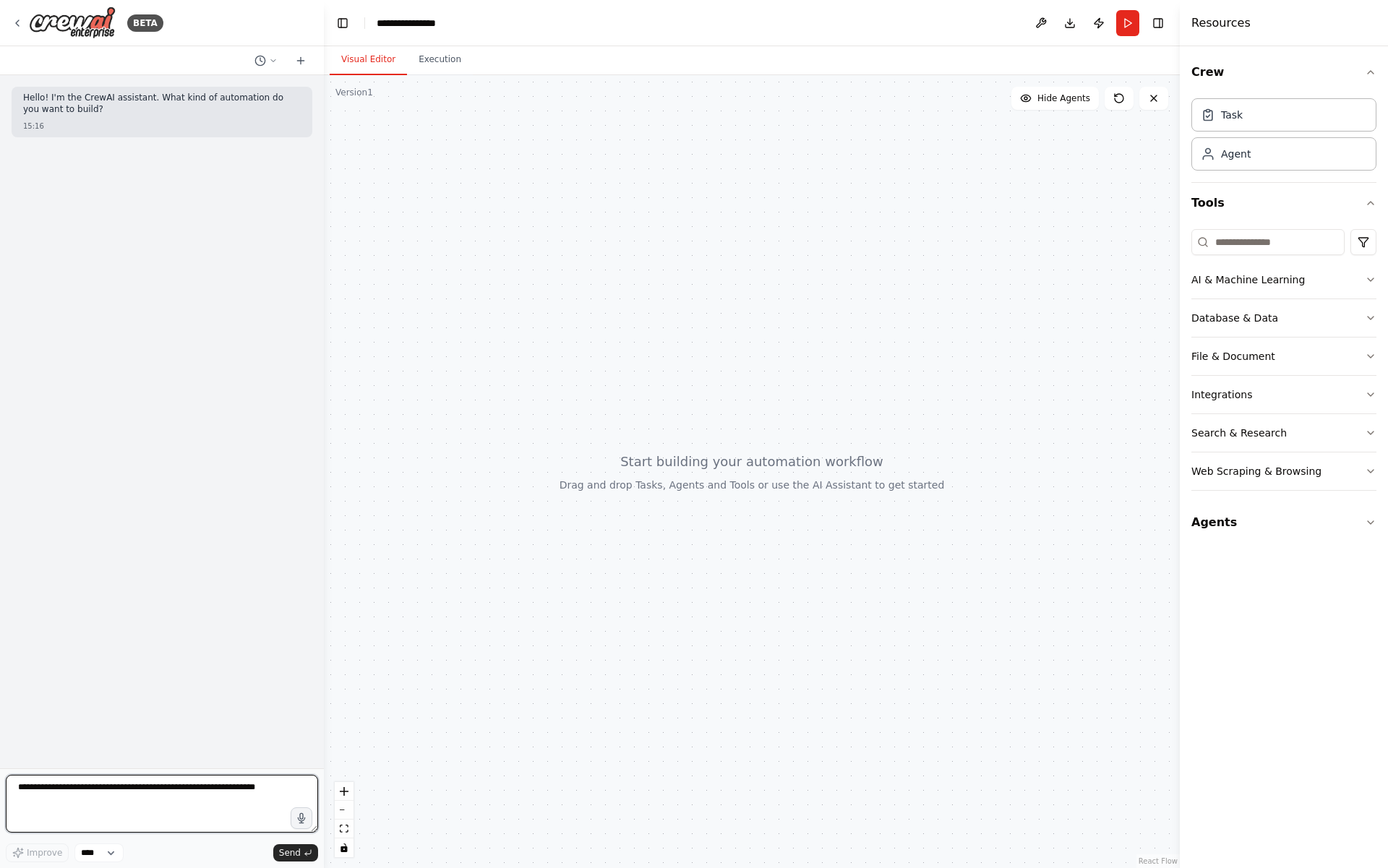
click at [79, 792] on textarea at bounding box center [161, 803] width 312 height 58
paste textarea "**********"
type textarea "**********"
click at [99, 845] on select "****" at bounding box center [99, 853] width 49 height 19
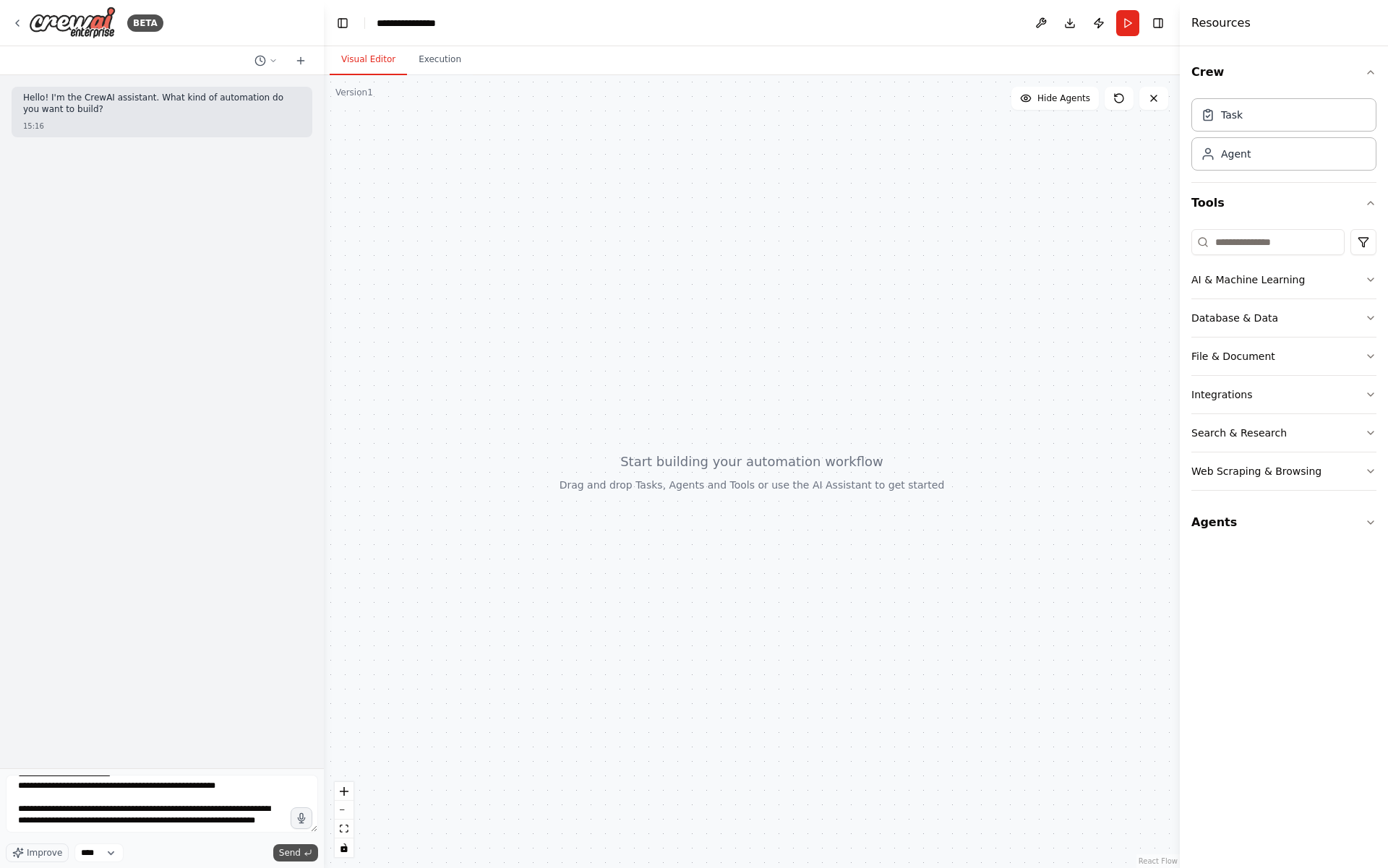
click at [300, 858] on button "Send" at bounding box center [296, 853] width 45 height 17
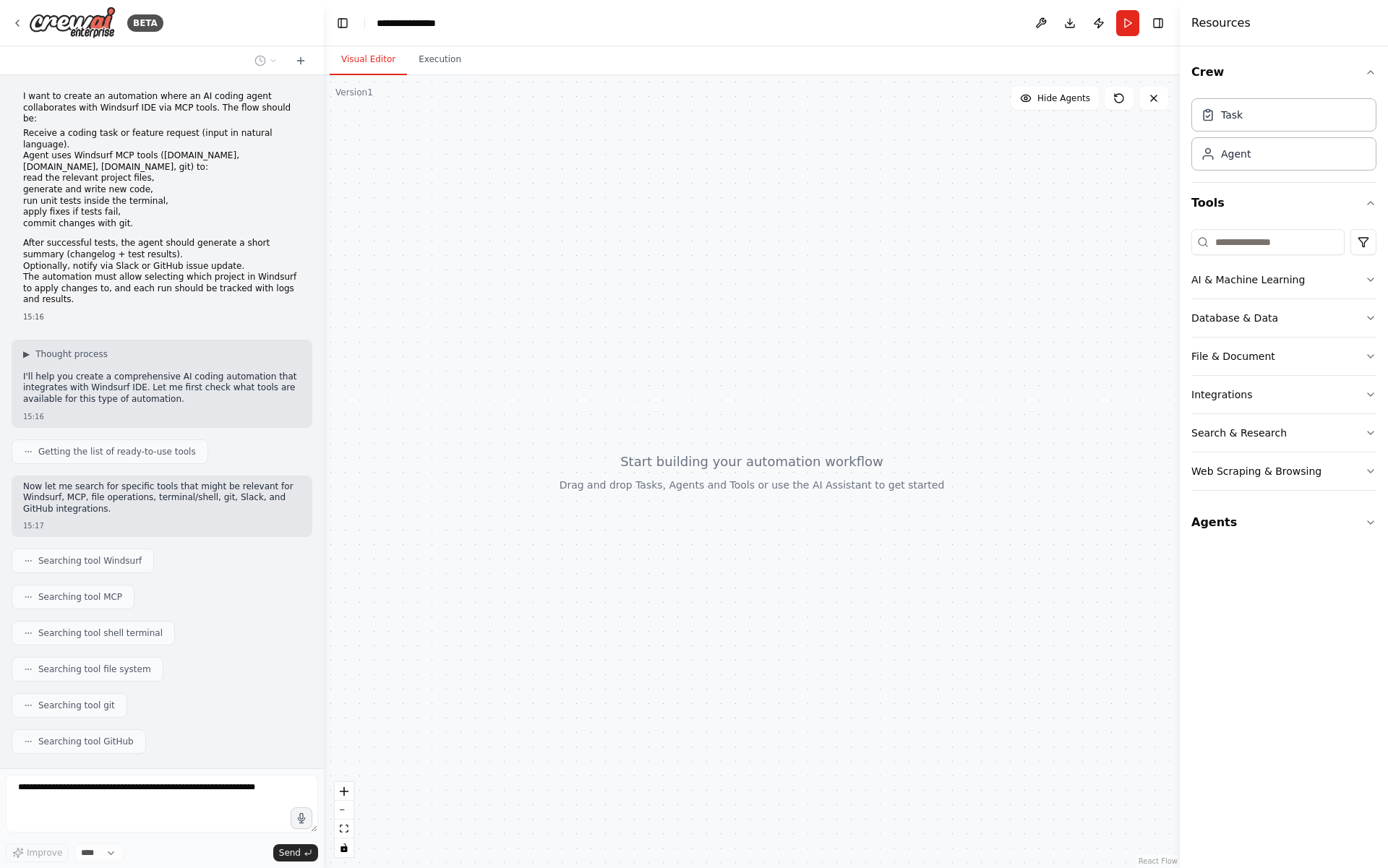
scroll to position [100, 0]
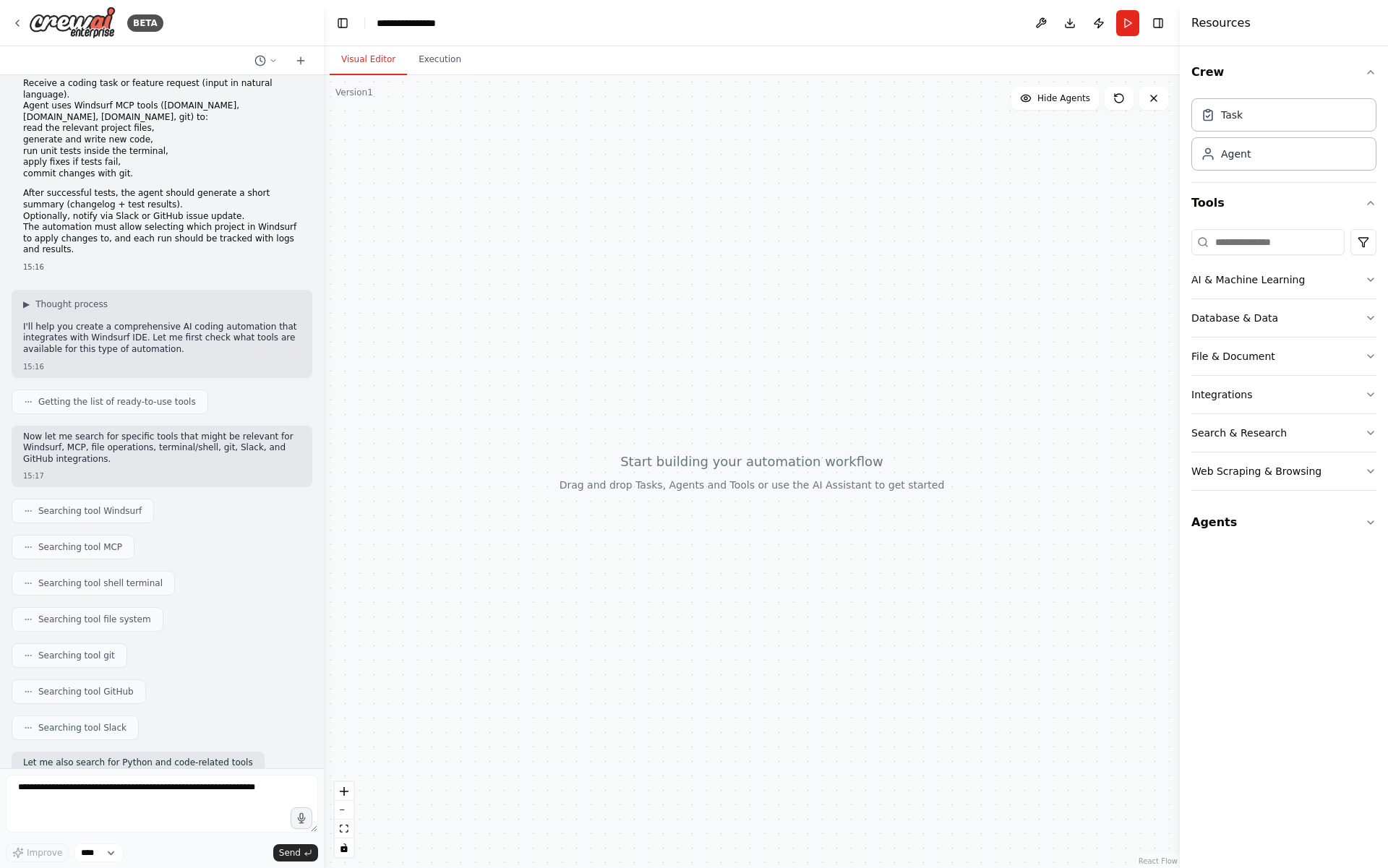
click at [97, 486] on div "Hello! I'm the CrewAI assistant. What kind of automation do you want to build? …" at bounding box center [162, 421] width 324 height 693
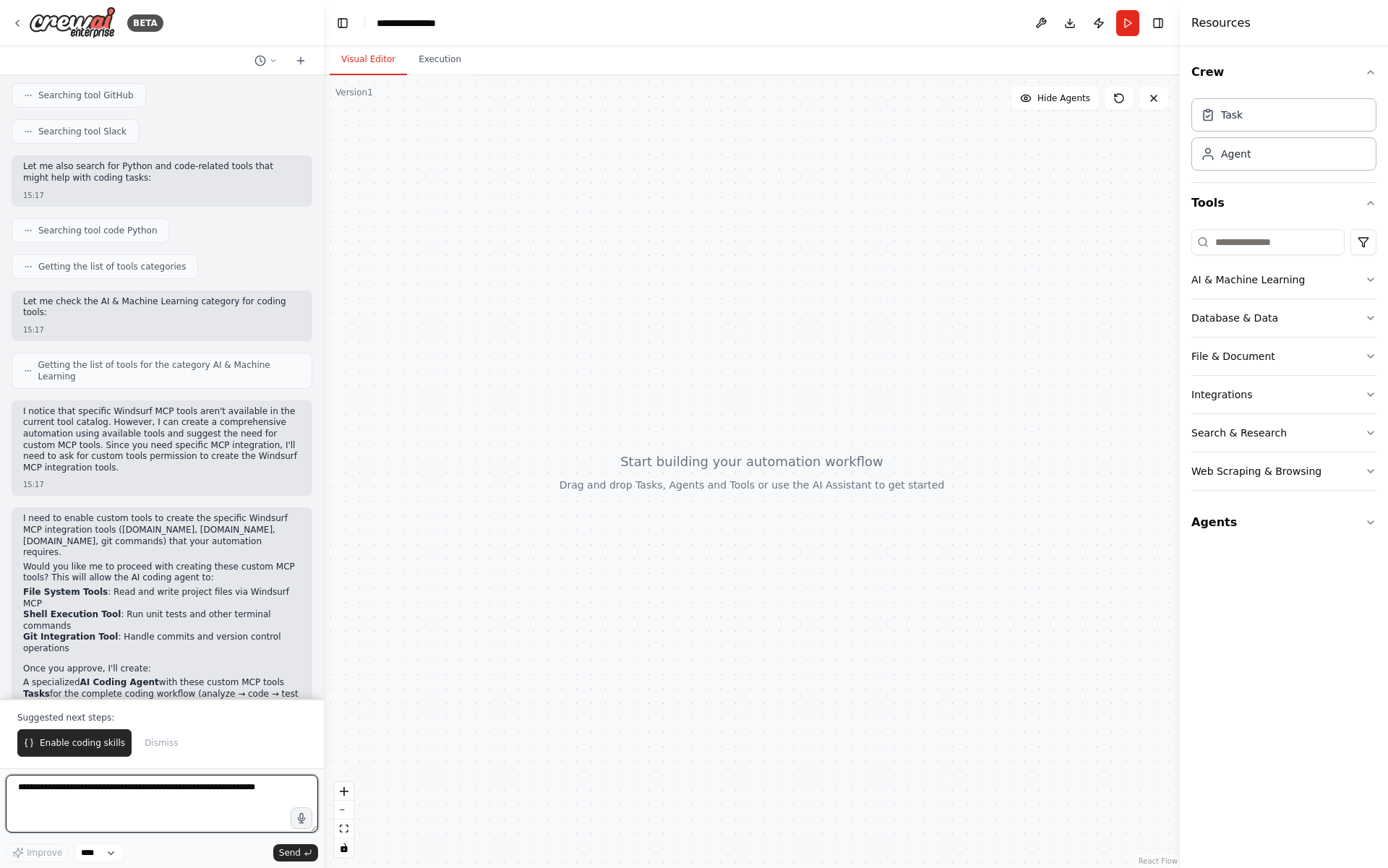
scroll to position [709, 0]
click at [72, 745] on span "Enable coding skills" at bounding box center [82, 743] width 85 height 12
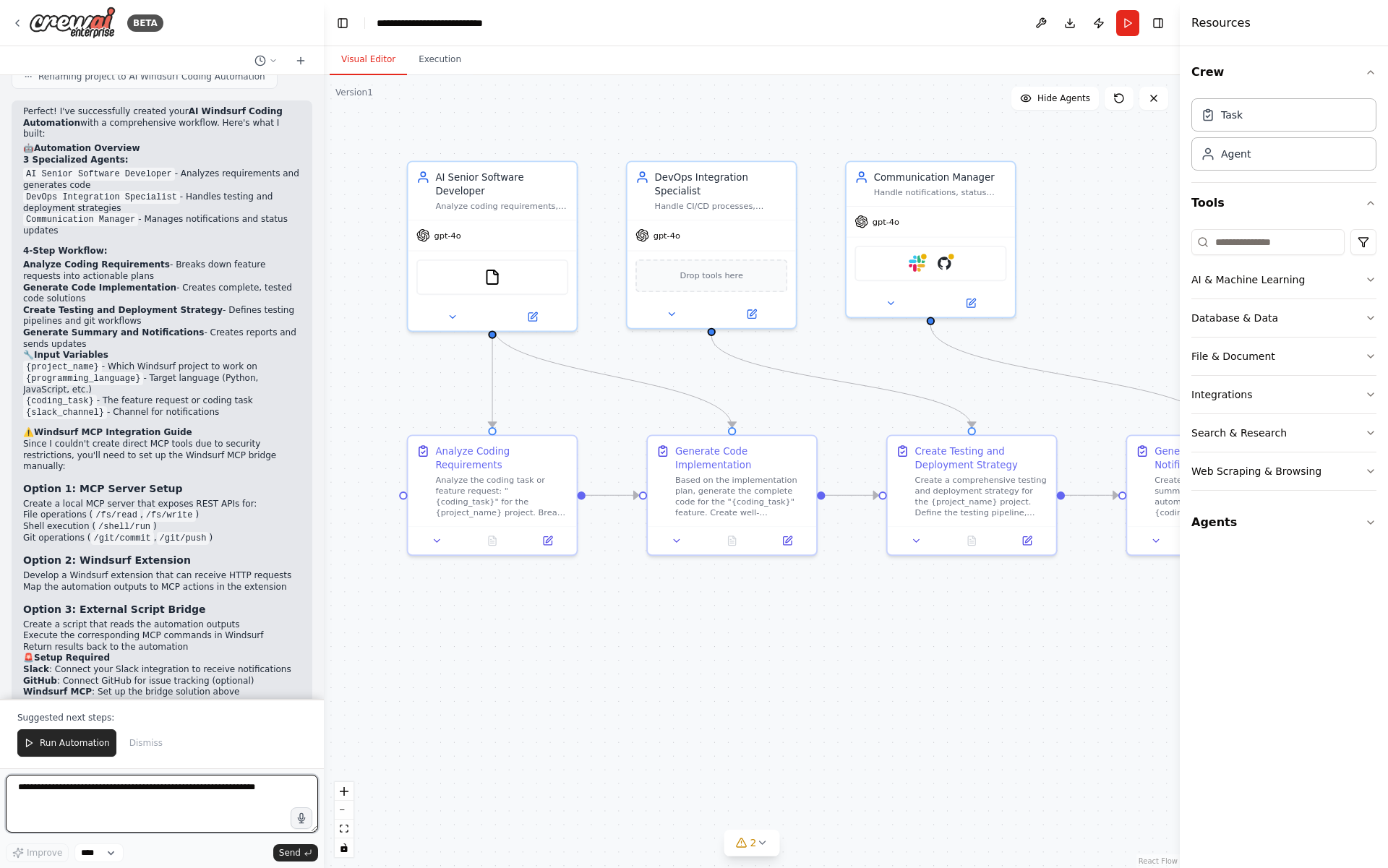
scroll to position [2961, 0]
drag, startPoint x: 89, startPoint y: 305, endPoint x: 196, endPoint y: 330, distance: 109.9
click at [195, 330] on div "Perfect! I've successfully created your AI Windsurf Coding Automation with a co…" at bounding box center [161, 407] width 277 height 601
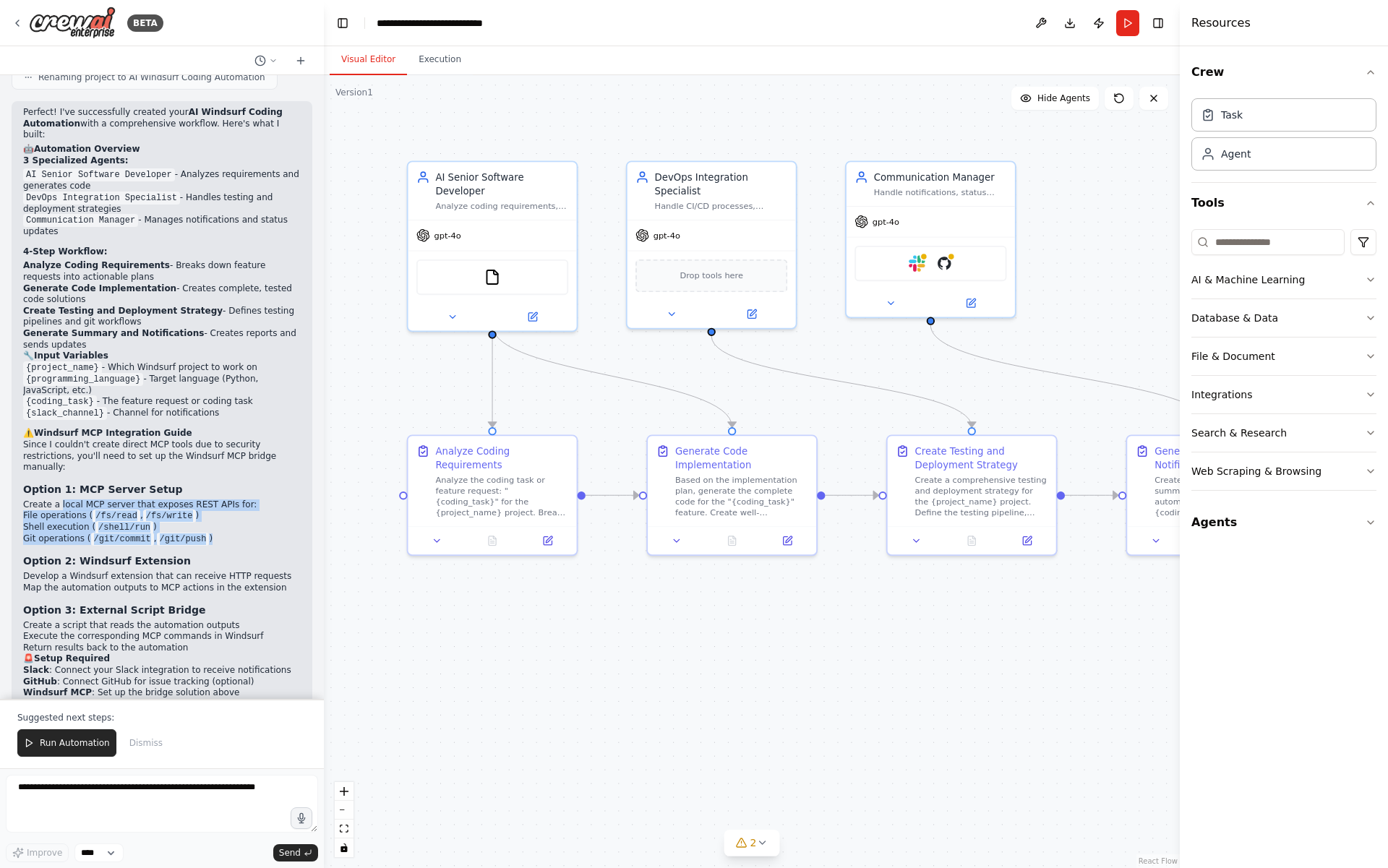
drag, startPoint x: 58, startPoint y: 359, endPoint x: 192, endPoint y: 406, distance: 142.0
click at [192, 406] on div "Perfect! I've successfully created your AI Windsurf Coding Automation with a co…" at bounding box center [161, 407] width 277 height 601
click at [452, 542] on button at bounding box center [436, 538] width 47 height 17
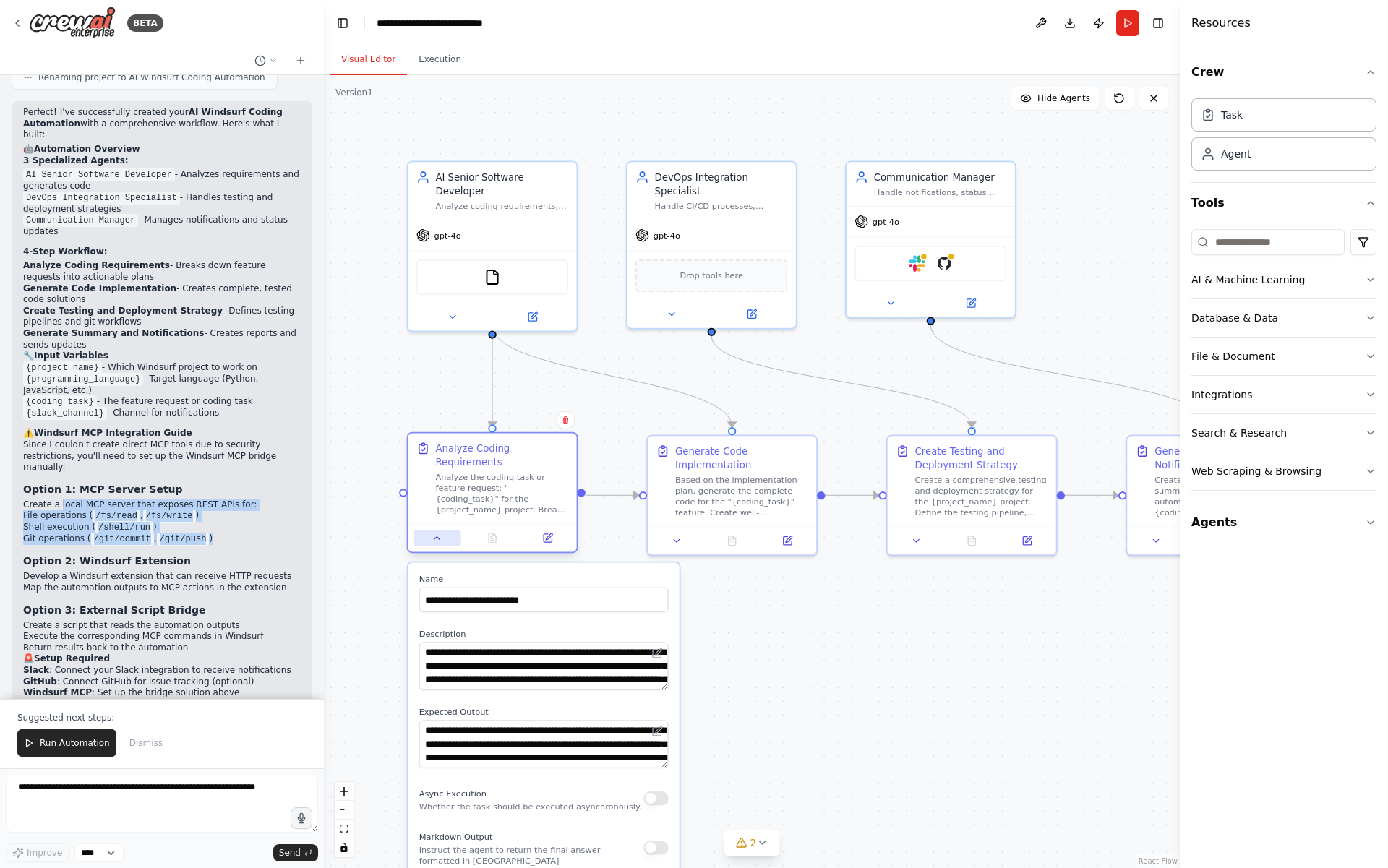
click at [452, 542] on button at bounding box center [436, 538] width 47 height 17
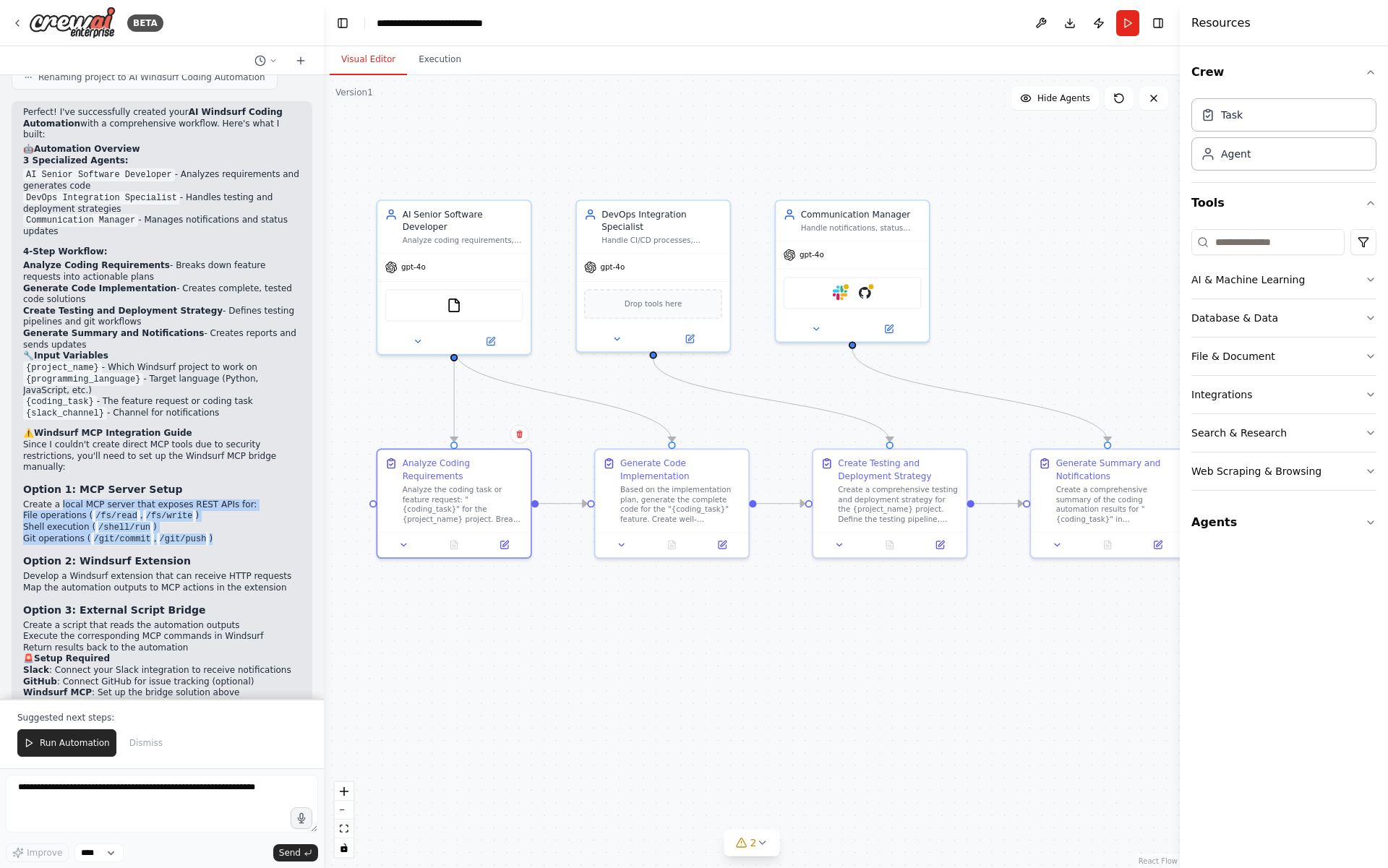
drag, startPoint x: 1076, startPoint y: 213, endPoint x: 1007, endPoint y: 254, distance: 80.3
click at [1007, 254] on div ".deletable-edge-delete-btn { width: 20px; height: 20px; border: 0px solid #ffff…" at bounding box center [752, 471] width 856 height 793
click at [1255, 394] on button "Integrations" at bounding box center [1284, 394] width 185 height 38
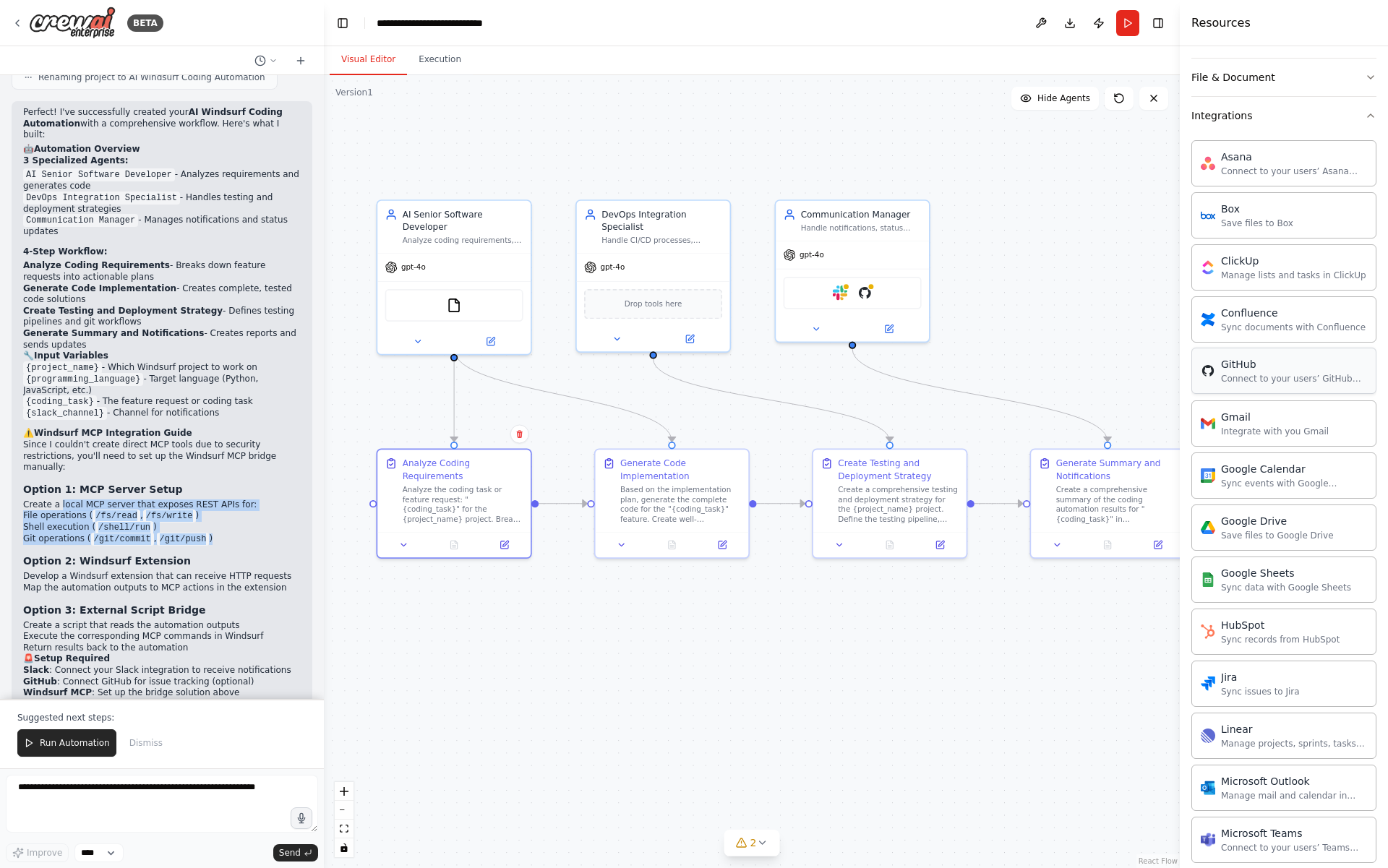
scroll to position [250, 0]
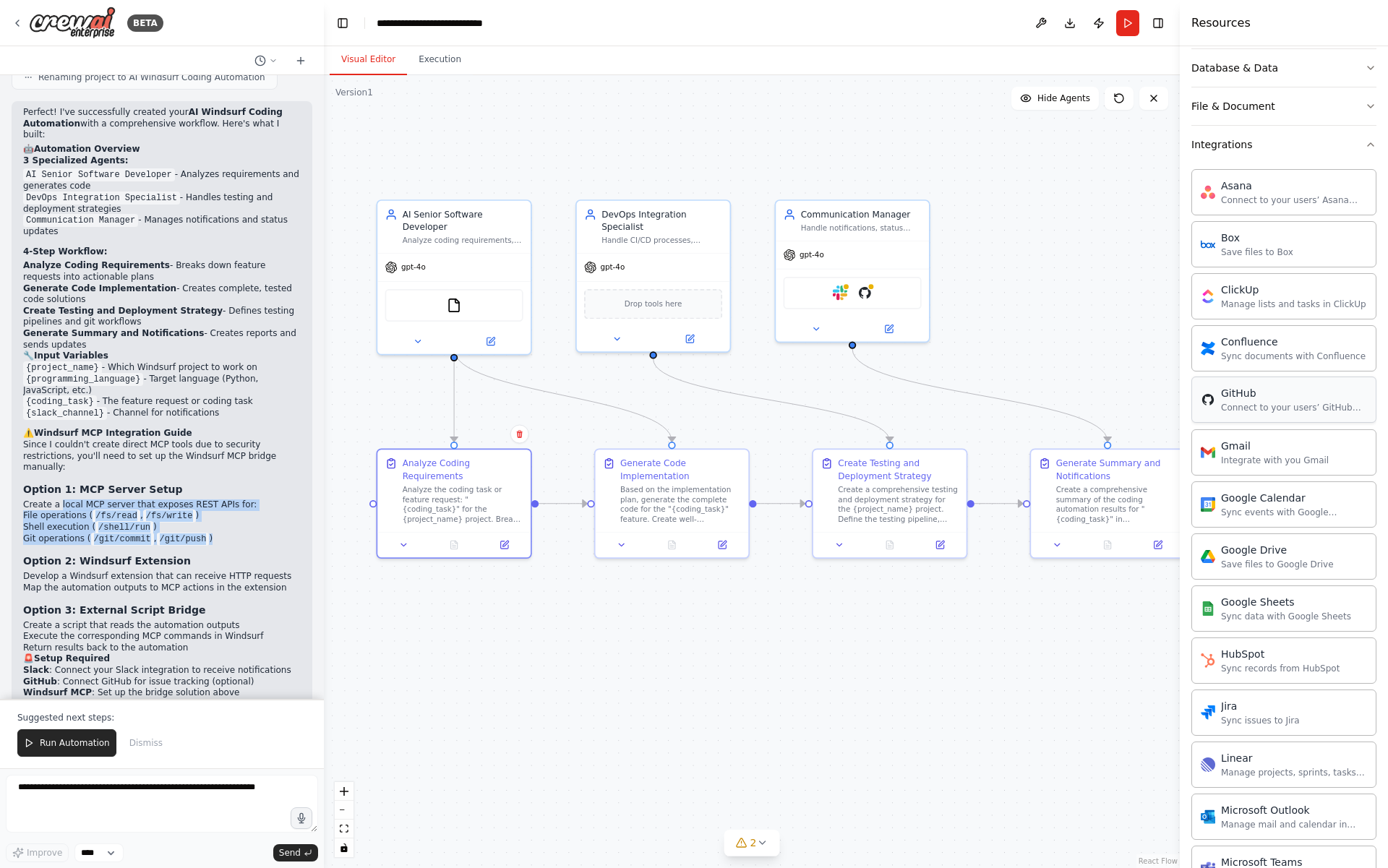
click at [1285, 419] on div "GitHub Connect to your users’ GitHub accounts" at bounding box center [1284, 399] width 185 height 47
click at [1279, 407] on div "Connect to your users’ GitHub accounts" at bounding box center [1293, 407] width 146 height 12
click at [38, 744] on button "Run Automation" at bounding box center [66, 743] width 99 height 28
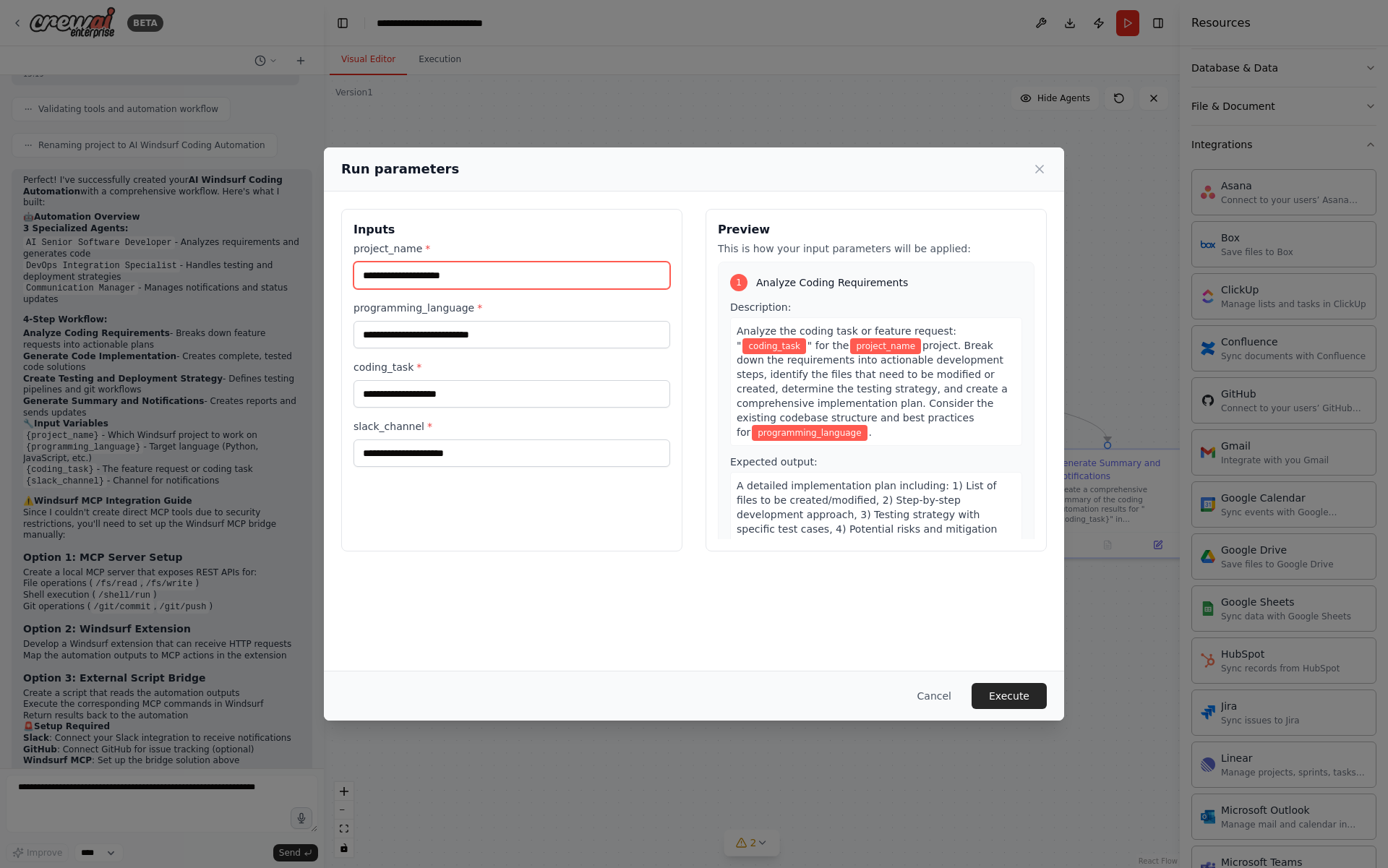
click at [414, 278] on input "project_name *" at bounding box center [511, 275] width 316 height 28
type input "*********"
click at [398, 334] on input "programming_language *" at bounding box center [511, 334] width 316 height 28
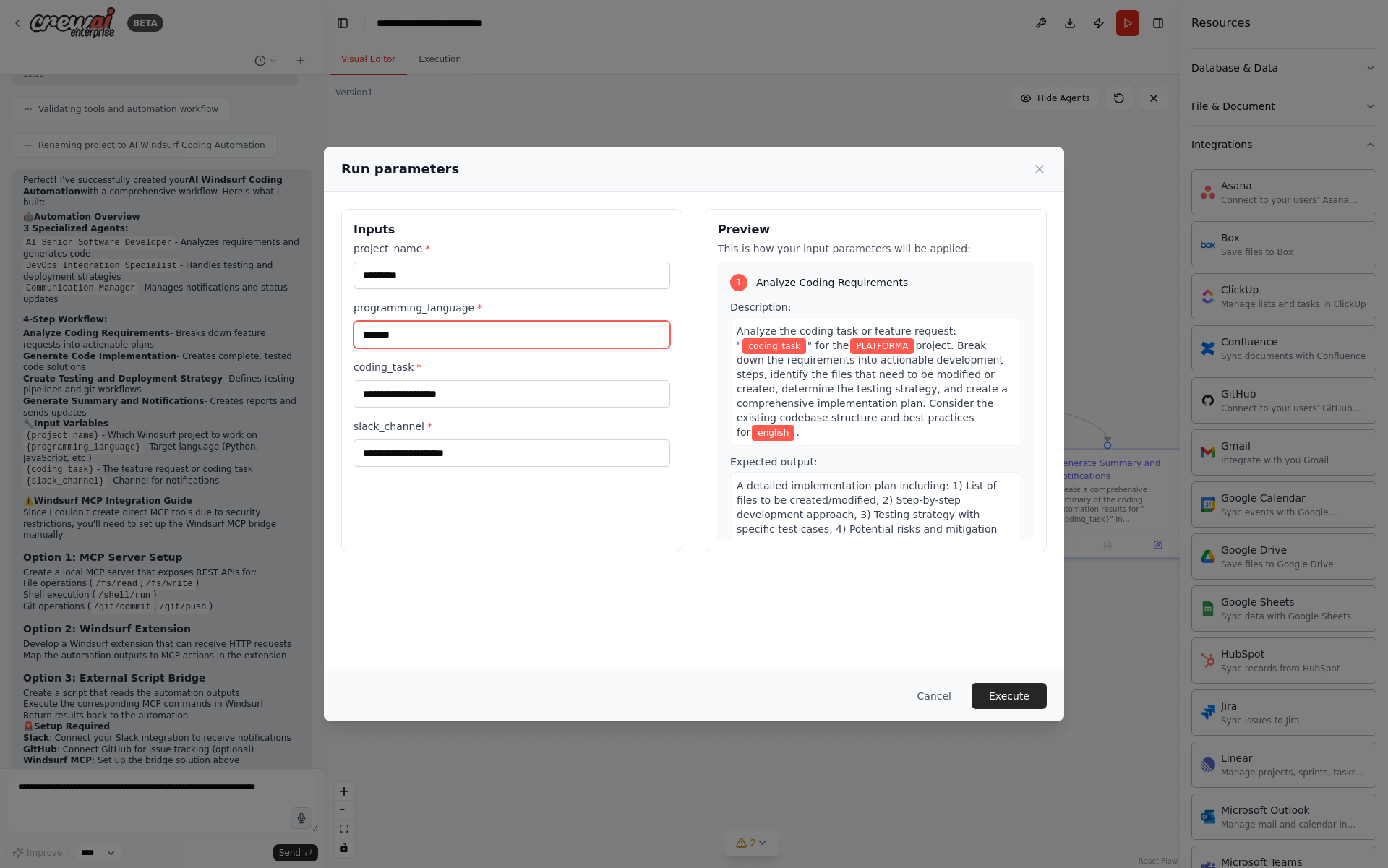
type input "*******"
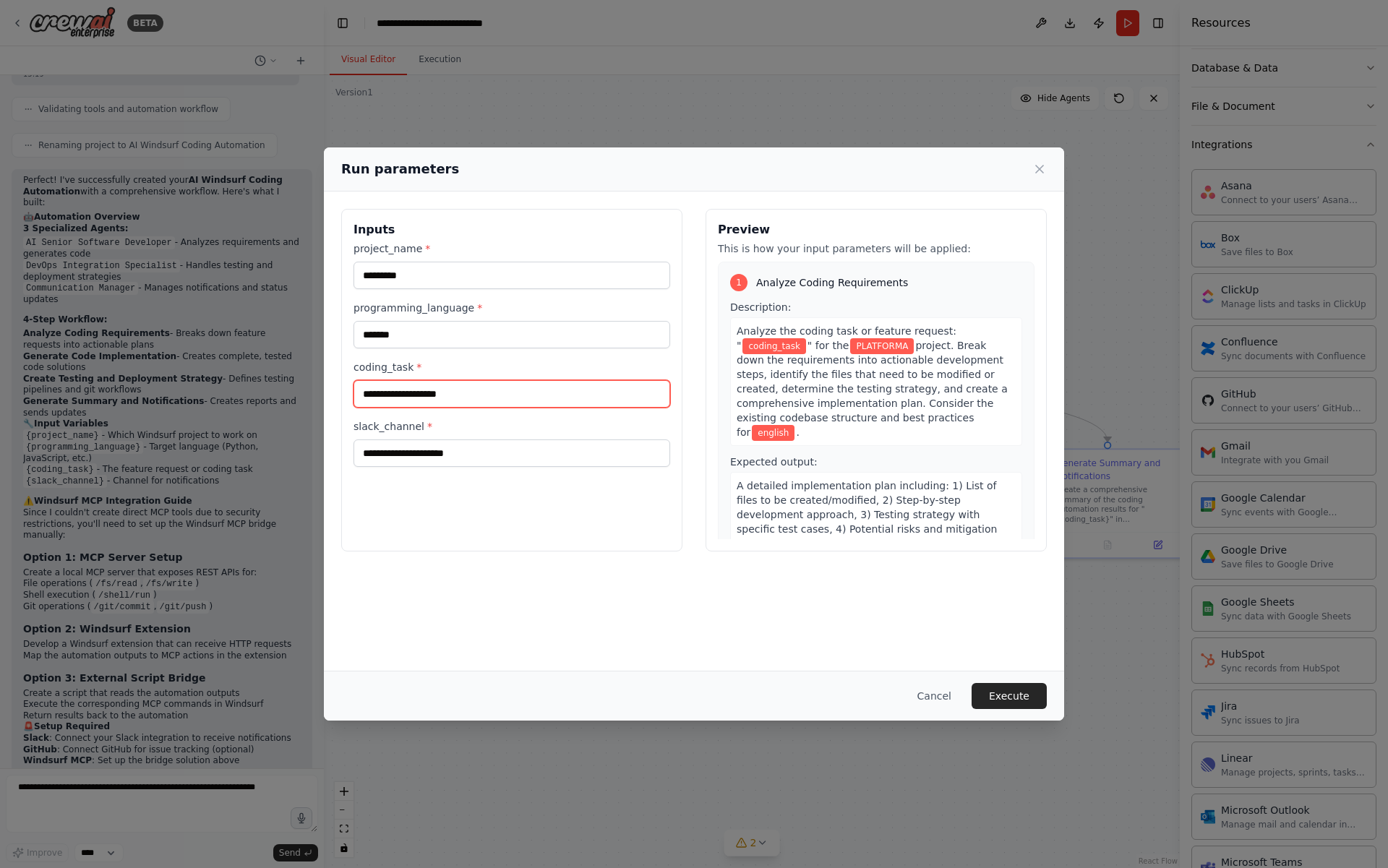
click at [381, 403] on input "coding_task *" at bounding box center [511, 394] width 316 height 28
click at [477, 305] on span "*" at bounding box center [479, 308] width 5 height 12
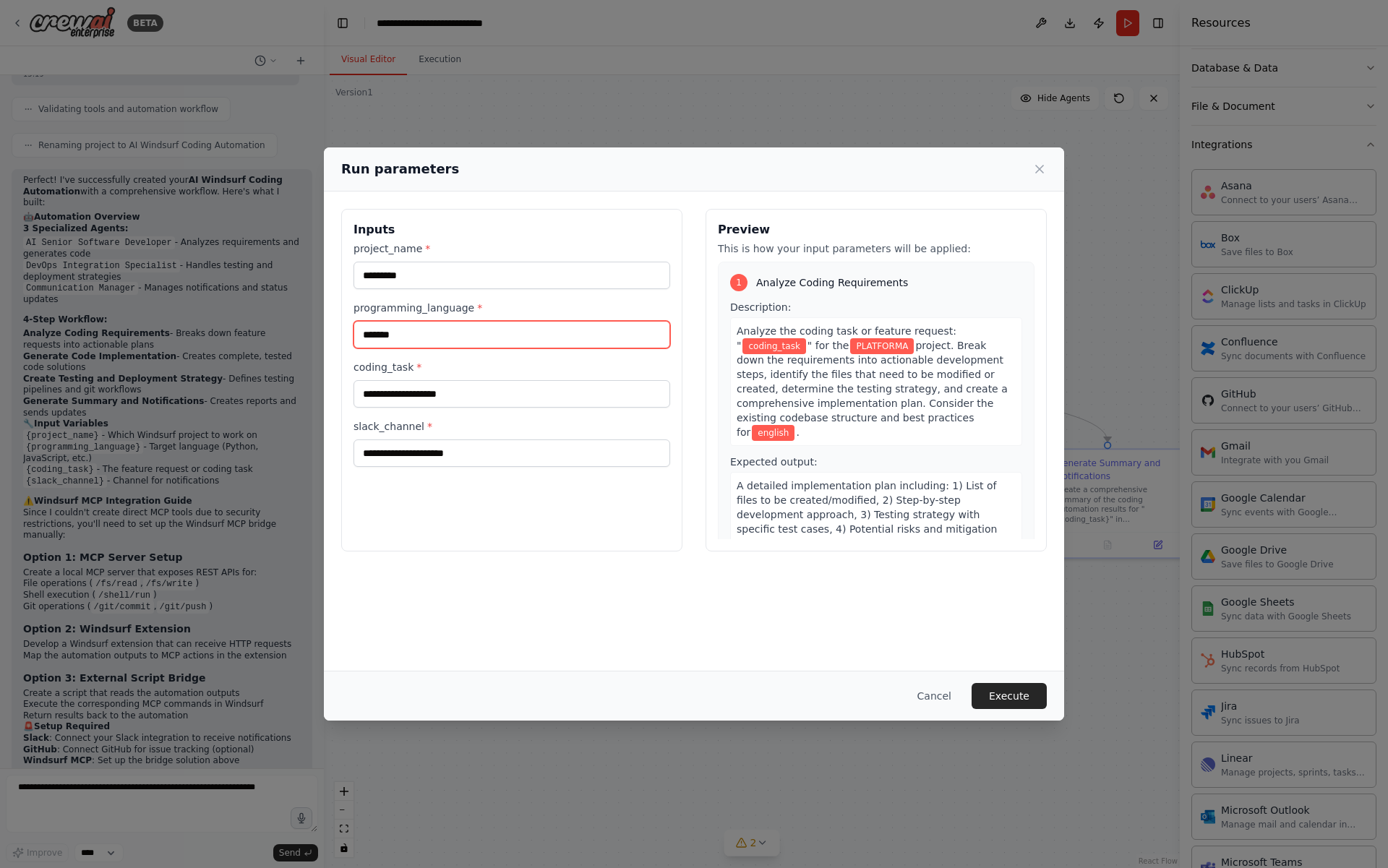
click at [471, 321] on input "*******" at bounding box center [511, 334] width 316 height 28
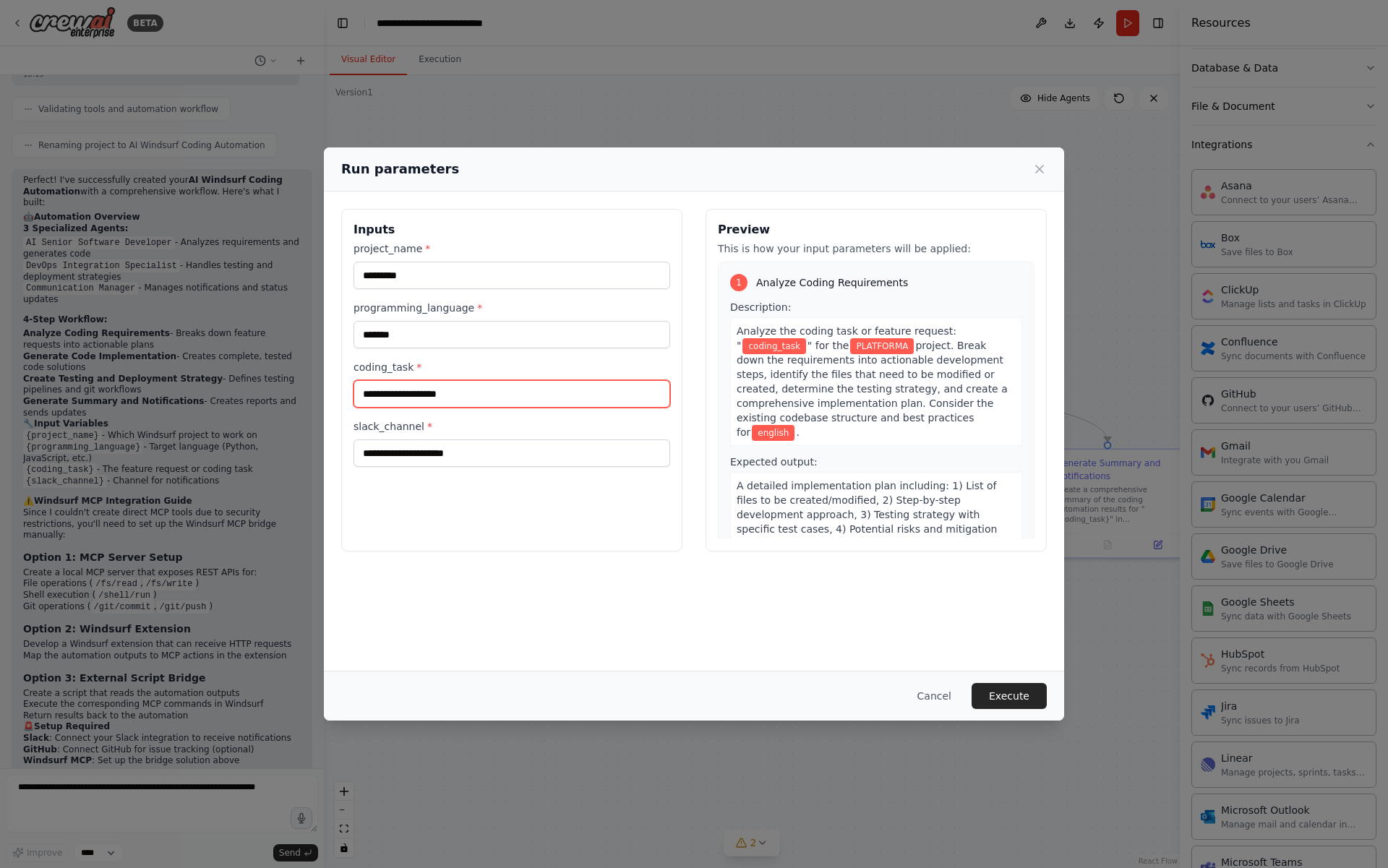
click at [450, 389] on input "coding_task *" at bounding box center [511, 394] width 316 height 28
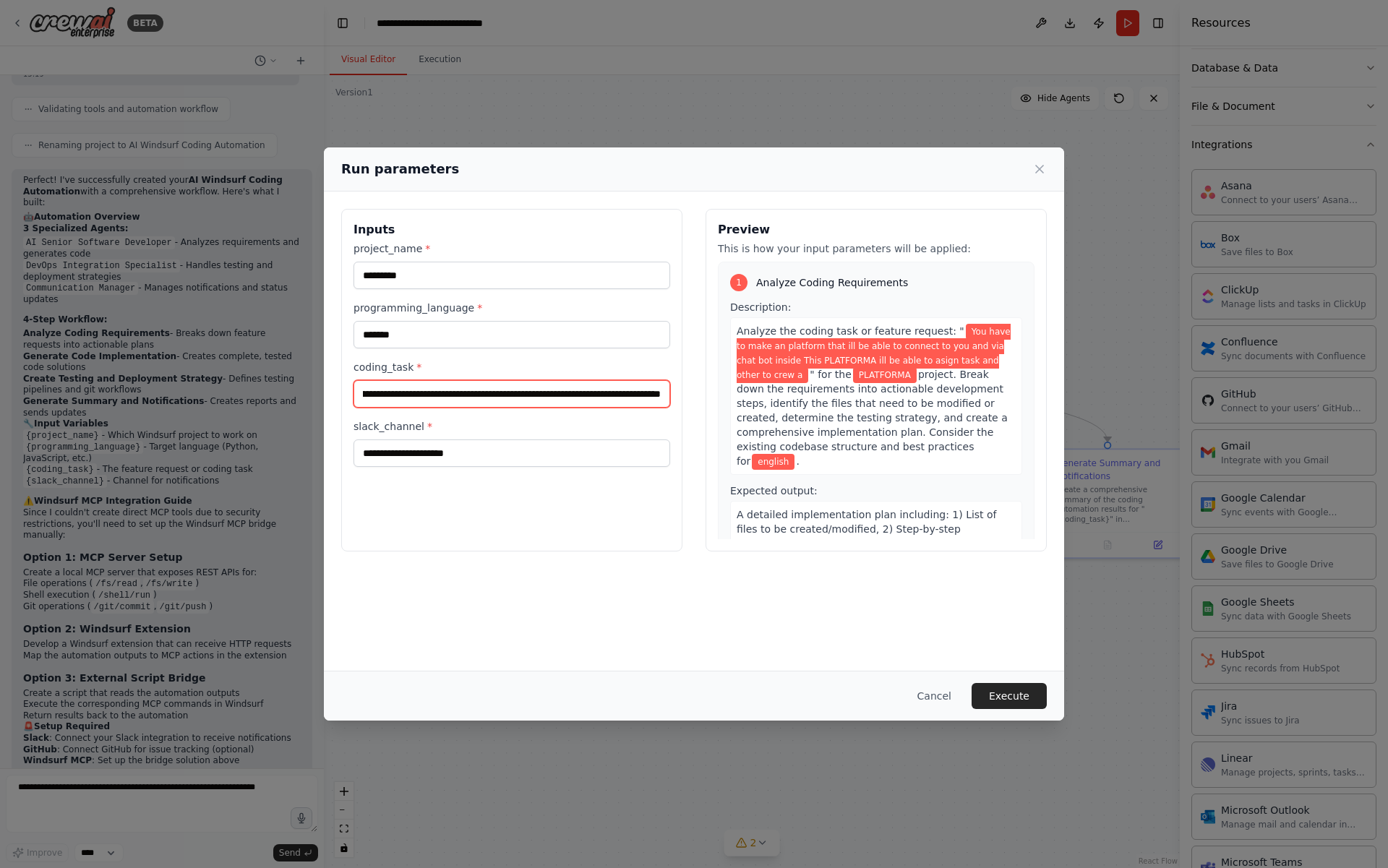
scroll to position [0, 392]
type input "**********"
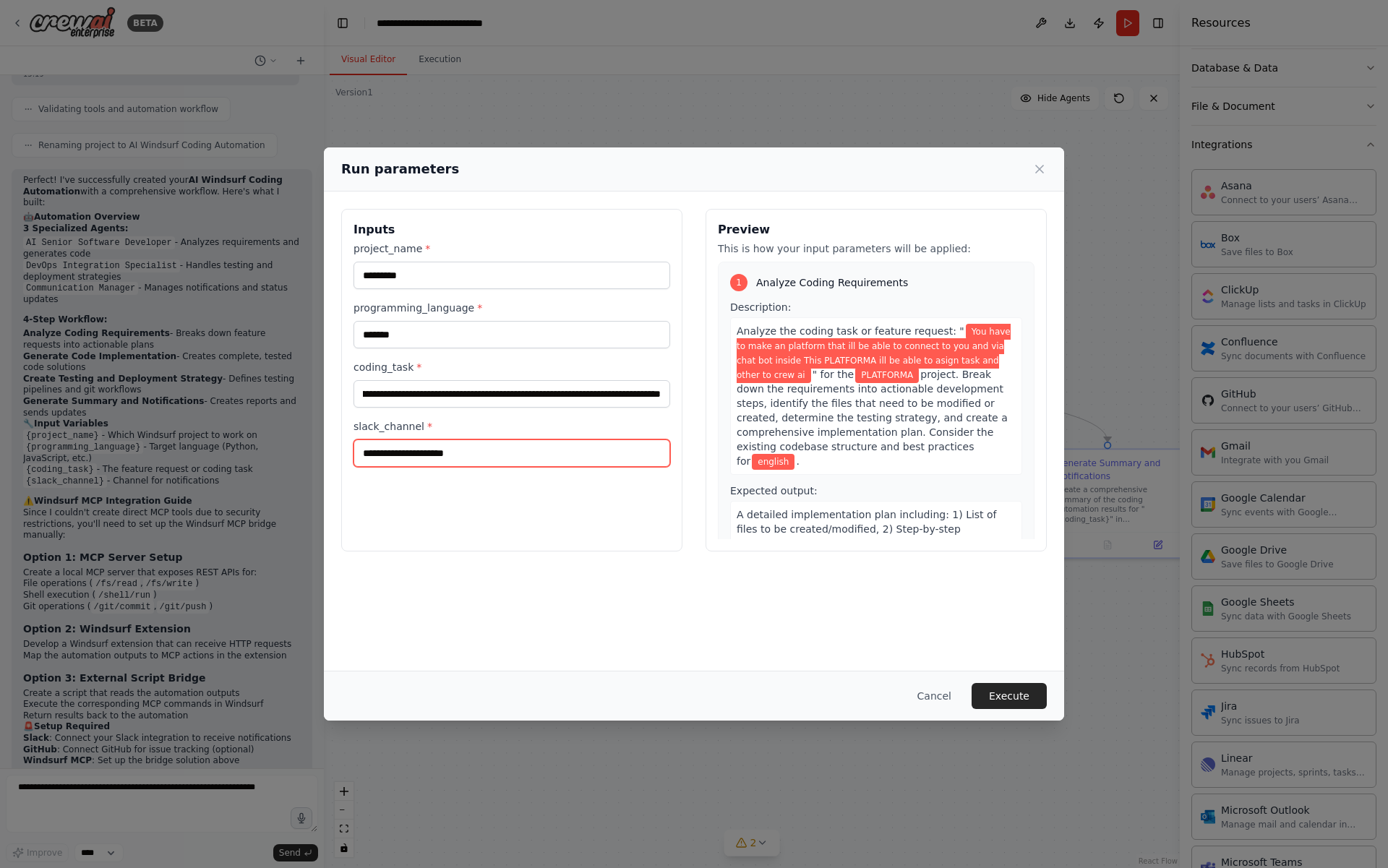
scroll to position [0, 0]
click at [425, 453] on input "slack_channel *" at bounding box center [511, 453] width 316 height 28
click at [1013, 688] on button "Execute" at bounding box center [1009, 696] width 75 height 26
click at [554, 443] on input "slack_channel *" at bounding box center [511, 453] width 316 height 28
click at [623, 468] on div "slack_channel * This field is required" at bounding box center [511, 453] width 316 height 68
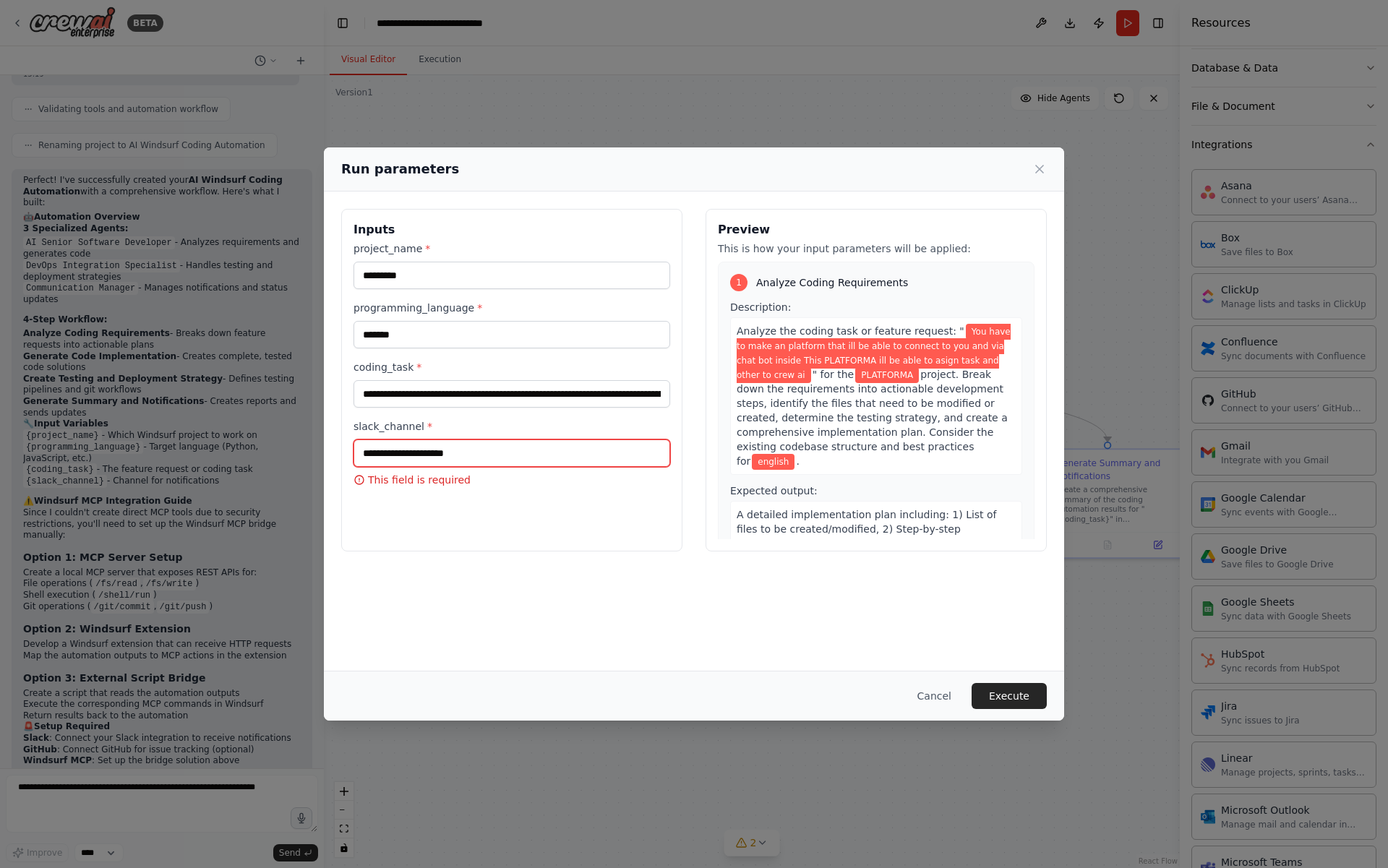
click at [624, 458] on input "slack_channel *" at bounding box center [511, 453] width 316 height 28
paste input "**********"
type input "**********"
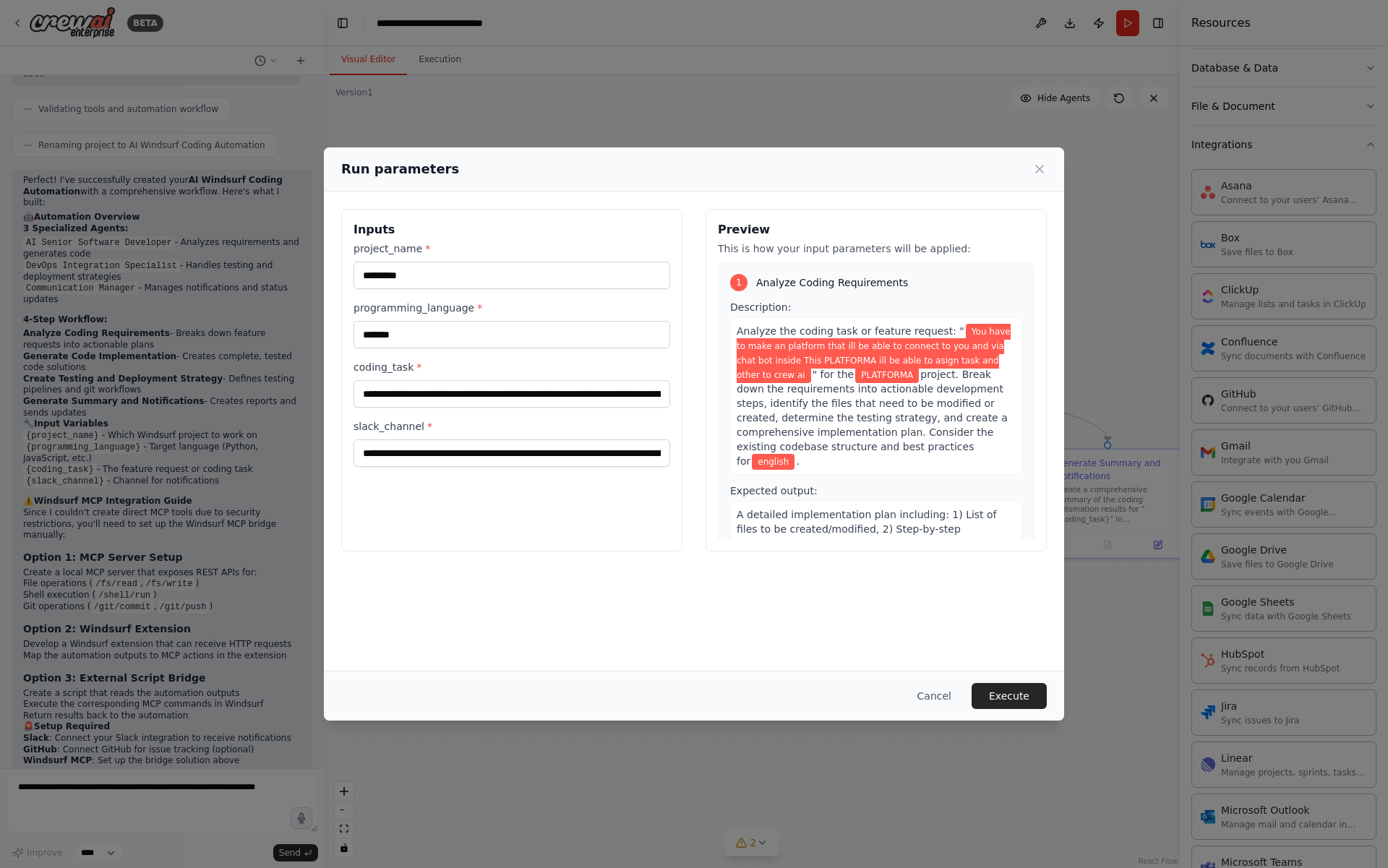
click at [1031, 715] on div "Cancel Execute" at bounding box center [694, 695] width 740 height 50
click at [1036, 700] on button "Execute" at bounding box center [1009, 696] width 75 height 26
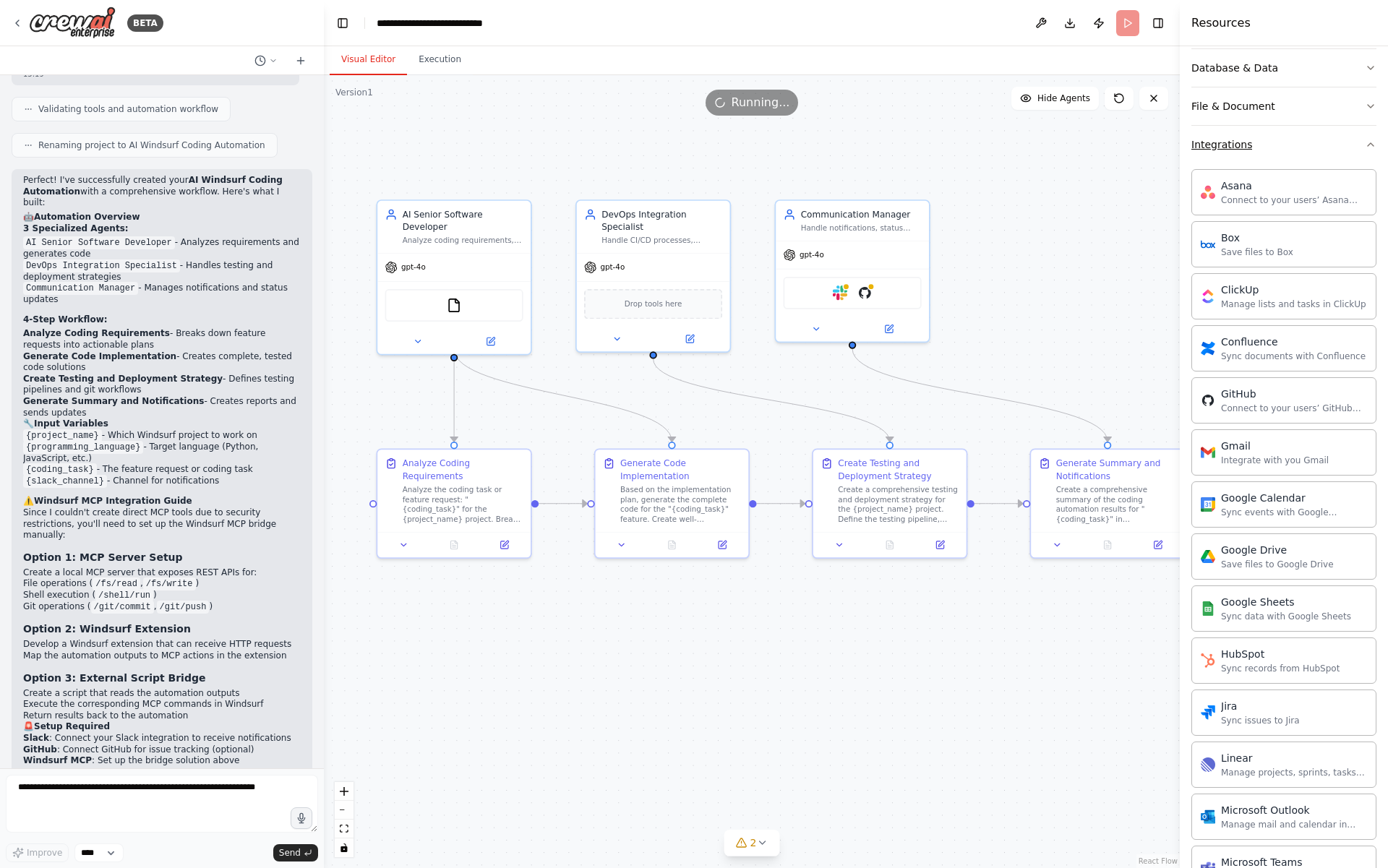
click at [1307, 149] on button "Integrations" at bounding box center [1284, 145] width 185 height 38
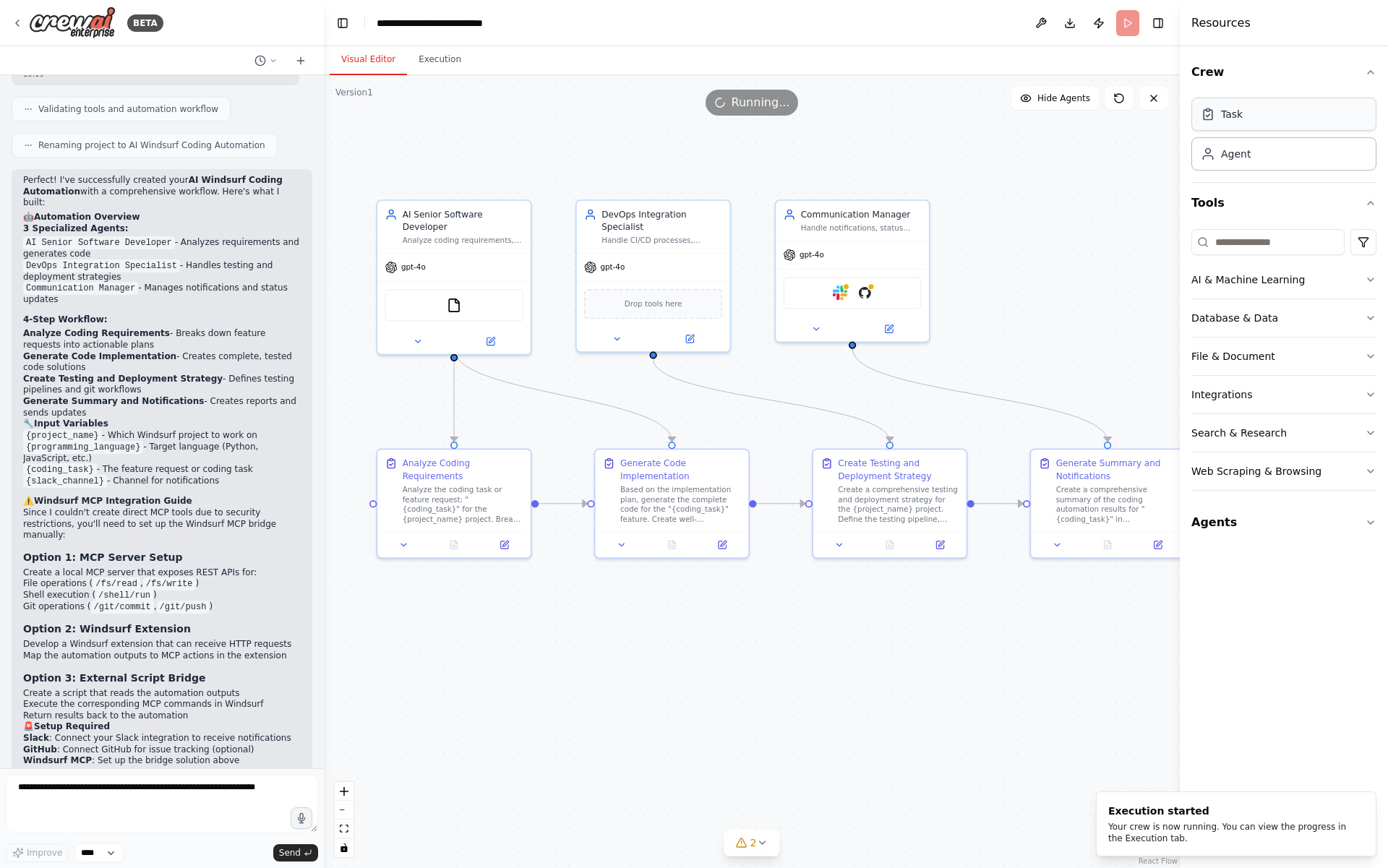
click at [1306, 117] on div "Task" at bounding box center [1284, 114] width 185 height 33
click at [1371, 198] on icon "button" at bounding box center [1370, 203] width 12 height 12
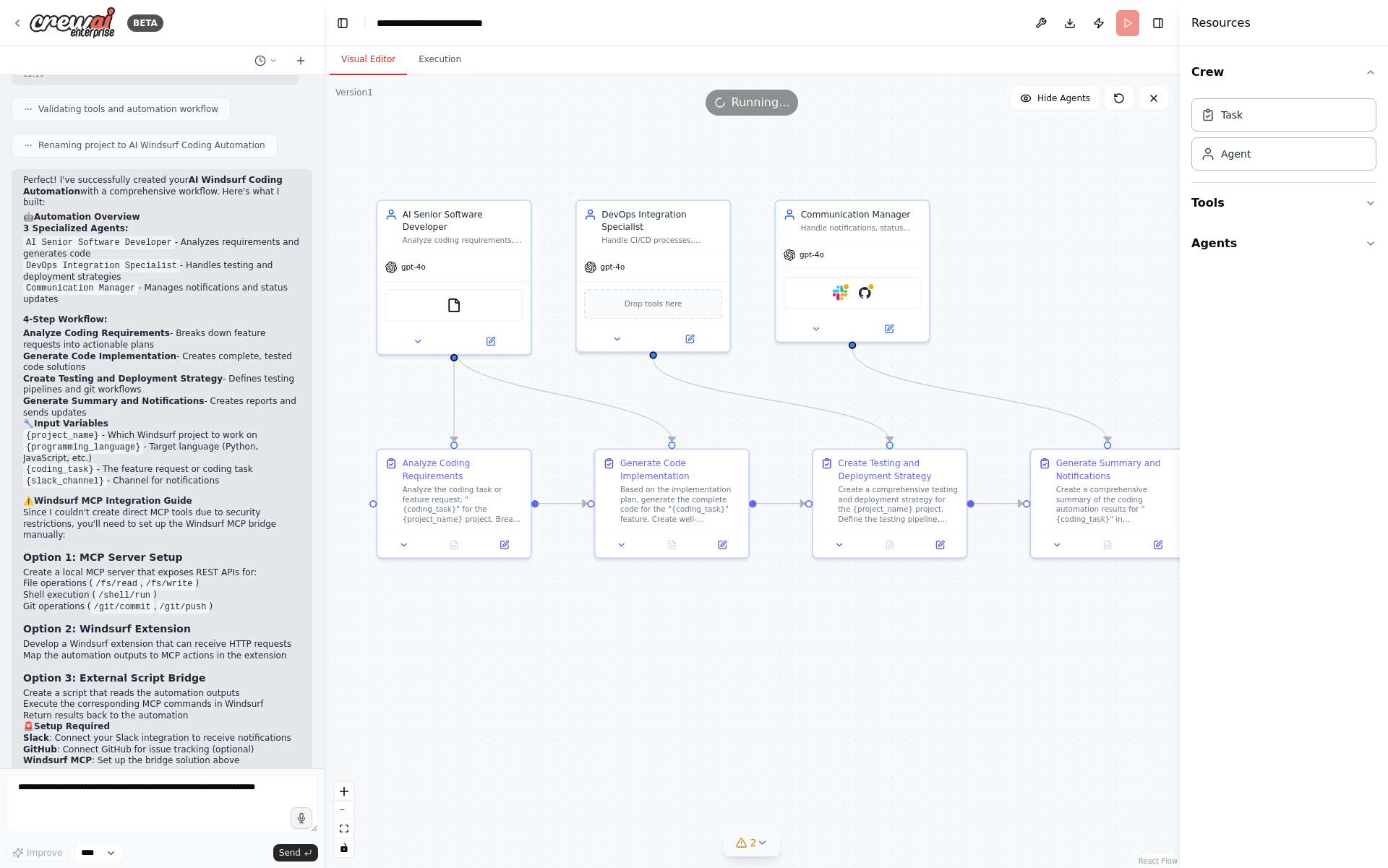
click at [760, 848] on icon at bounding box center [761, 843] width 12 height 12
click at [1255, 216] on button "Tools" at bounding box center [1284, 202] width 185 height 40
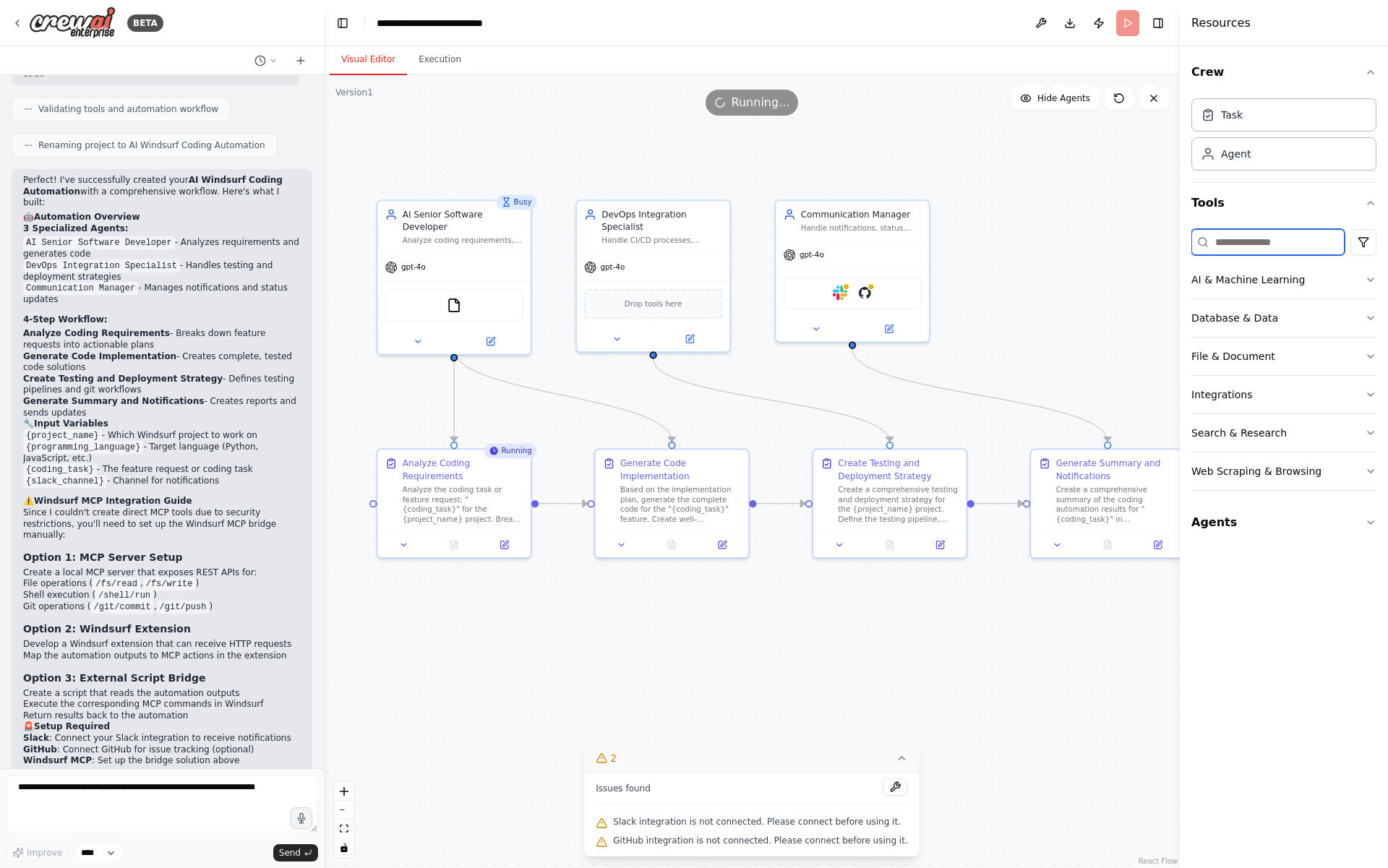
click at [1265, 235] on input at bounding box center [1268, 242] width 153 height 26
type input "***"
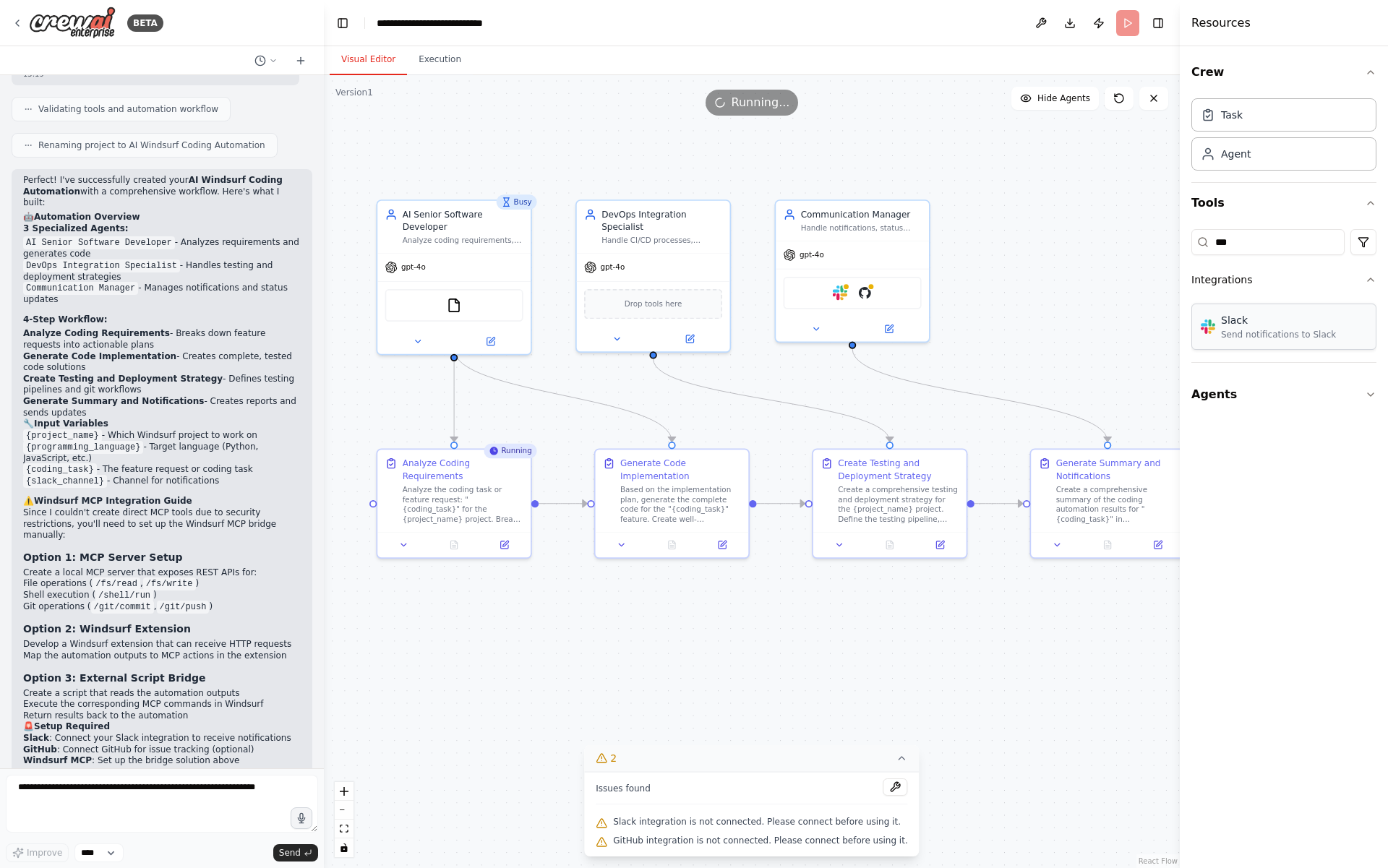
click at [1269, 332] on div "Send notifications to Slack" at bounding box center [1277, 334] width 115 height 12
click at [1314, 326] on div "Slack" at bounding box center [1277, 320] width 115 height 14
click at [821, 332] on button at bounding box center [815, 326] width 70 height 15
click at [883, 789] on button at bounding box center [895, 787] width 25 height 17
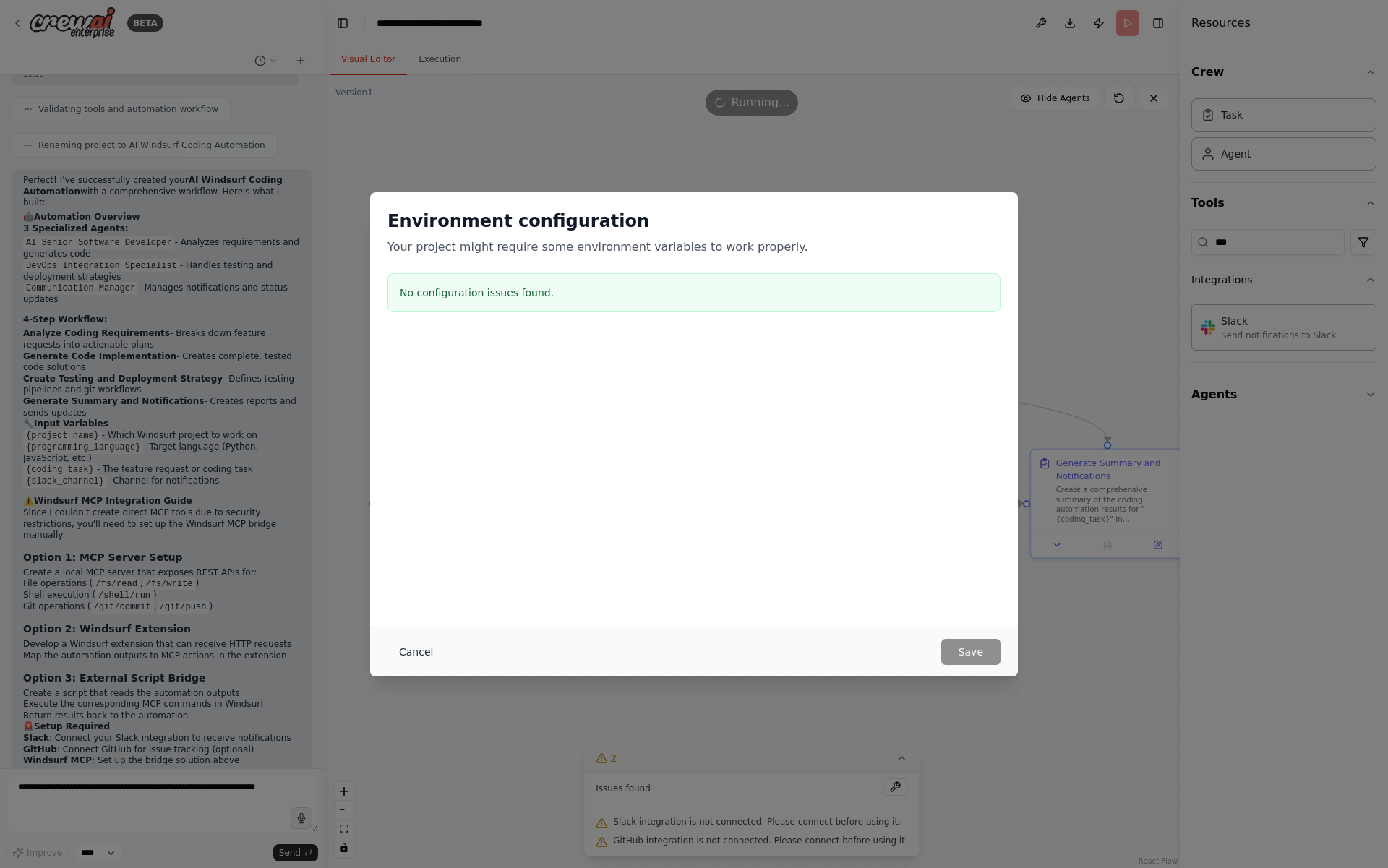
click at [407, 651] on button "Cancel" at bounding box center [416, 651] width 57 height 26
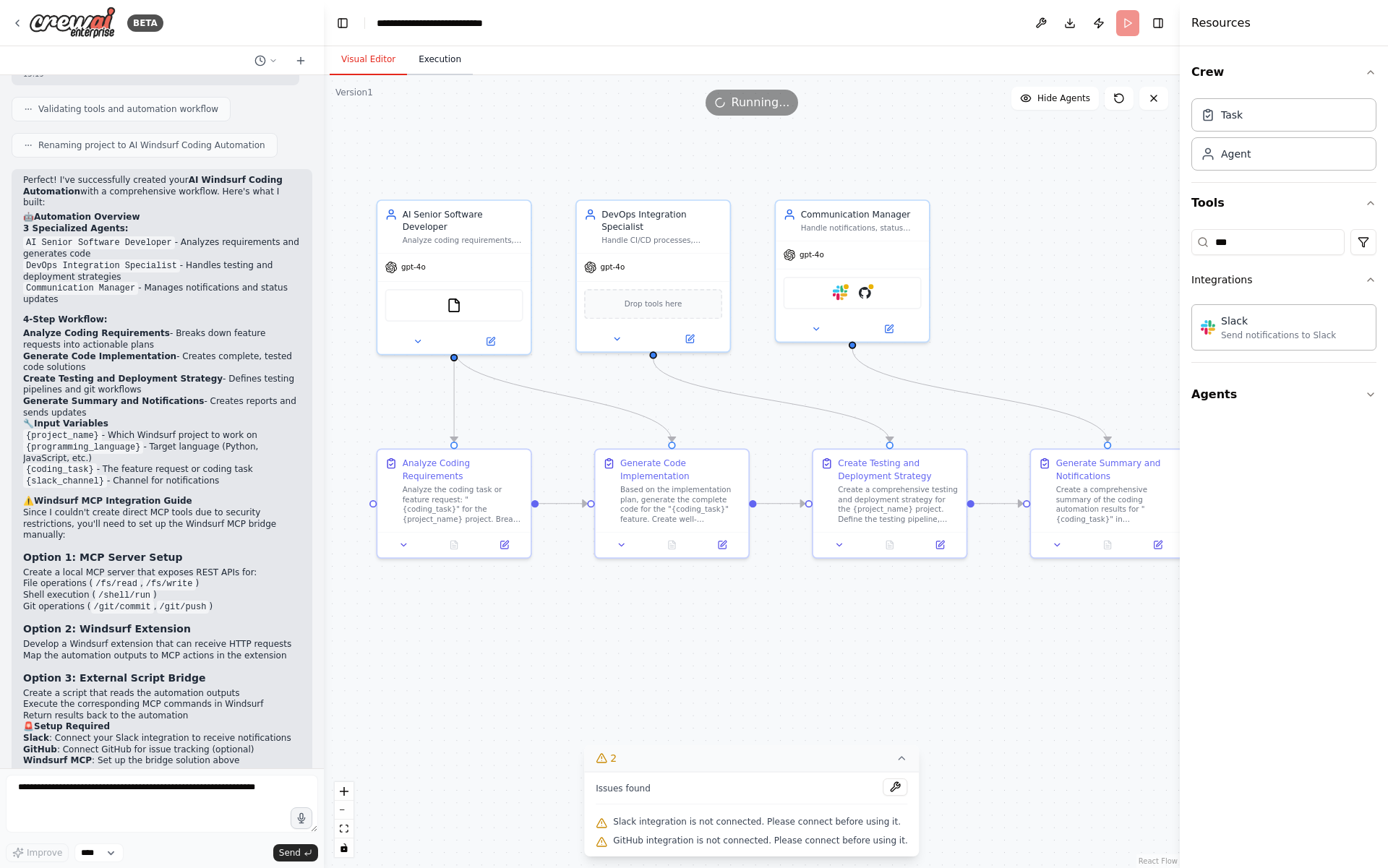
click at [450, 55] on button "Execution" at bounding box center [439, 60] width 66 height 30
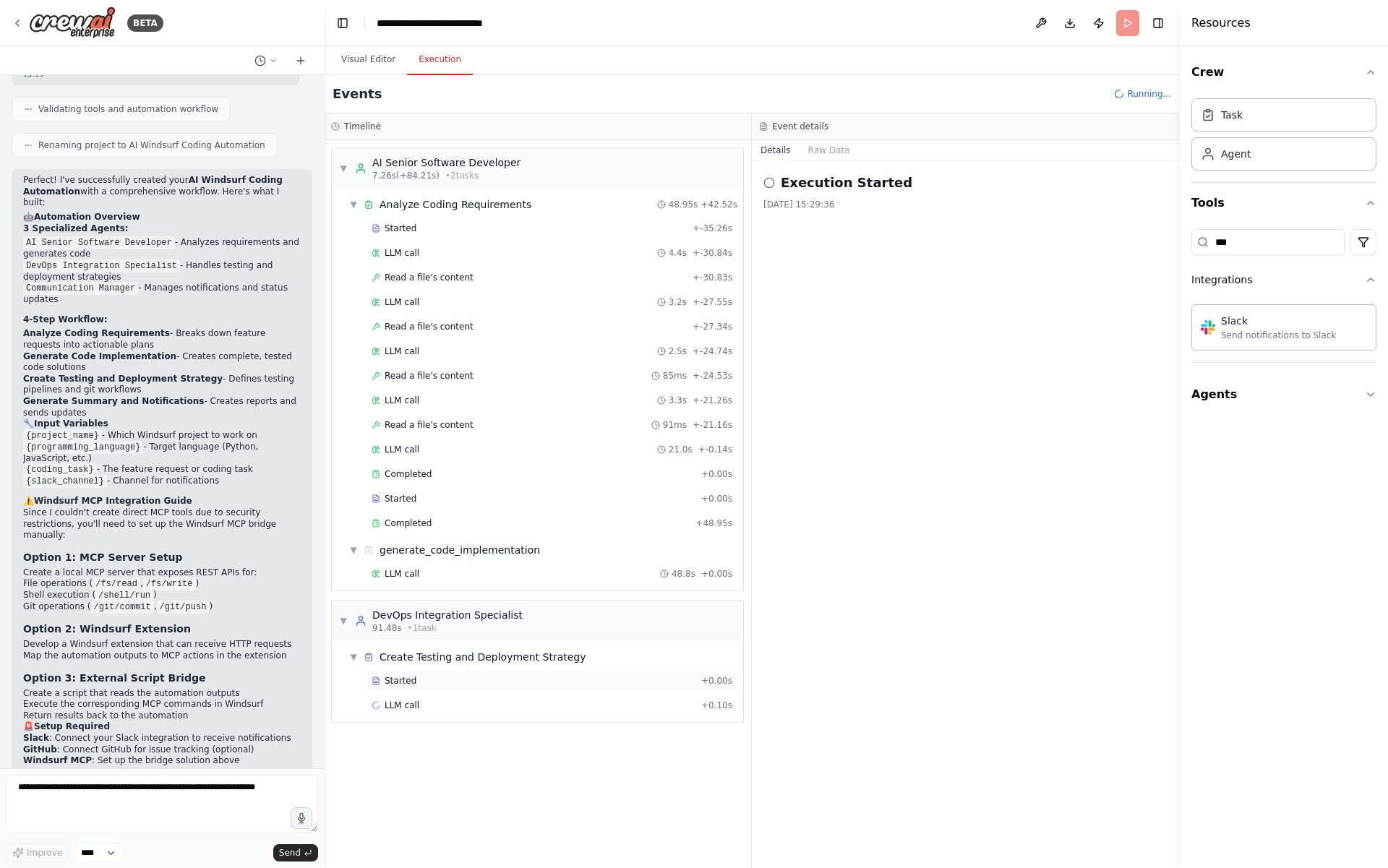
click at [409, 679] on span "Started" at bounding box center [400, 681] width 32 height 12
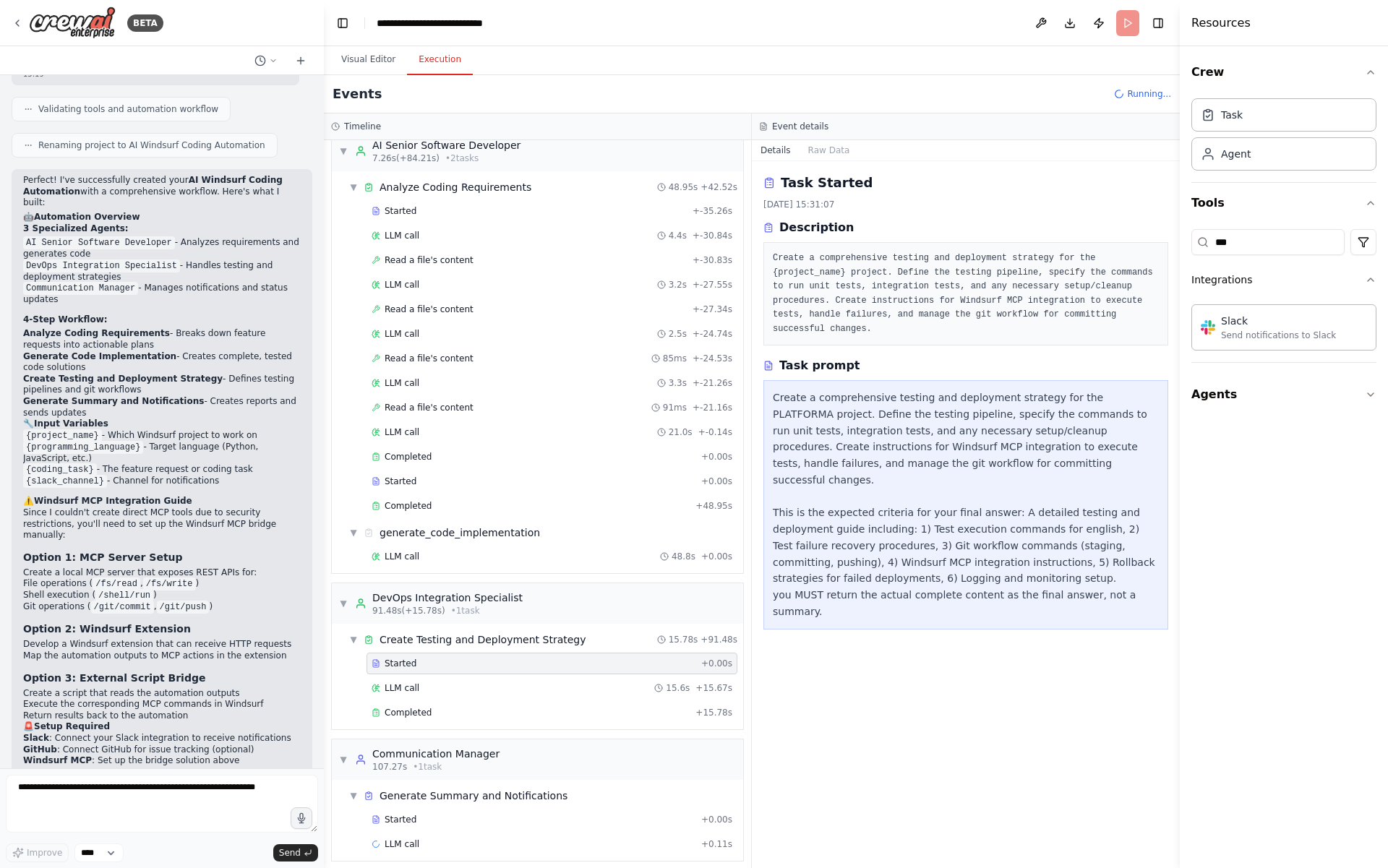
scroll to position [27, 0]
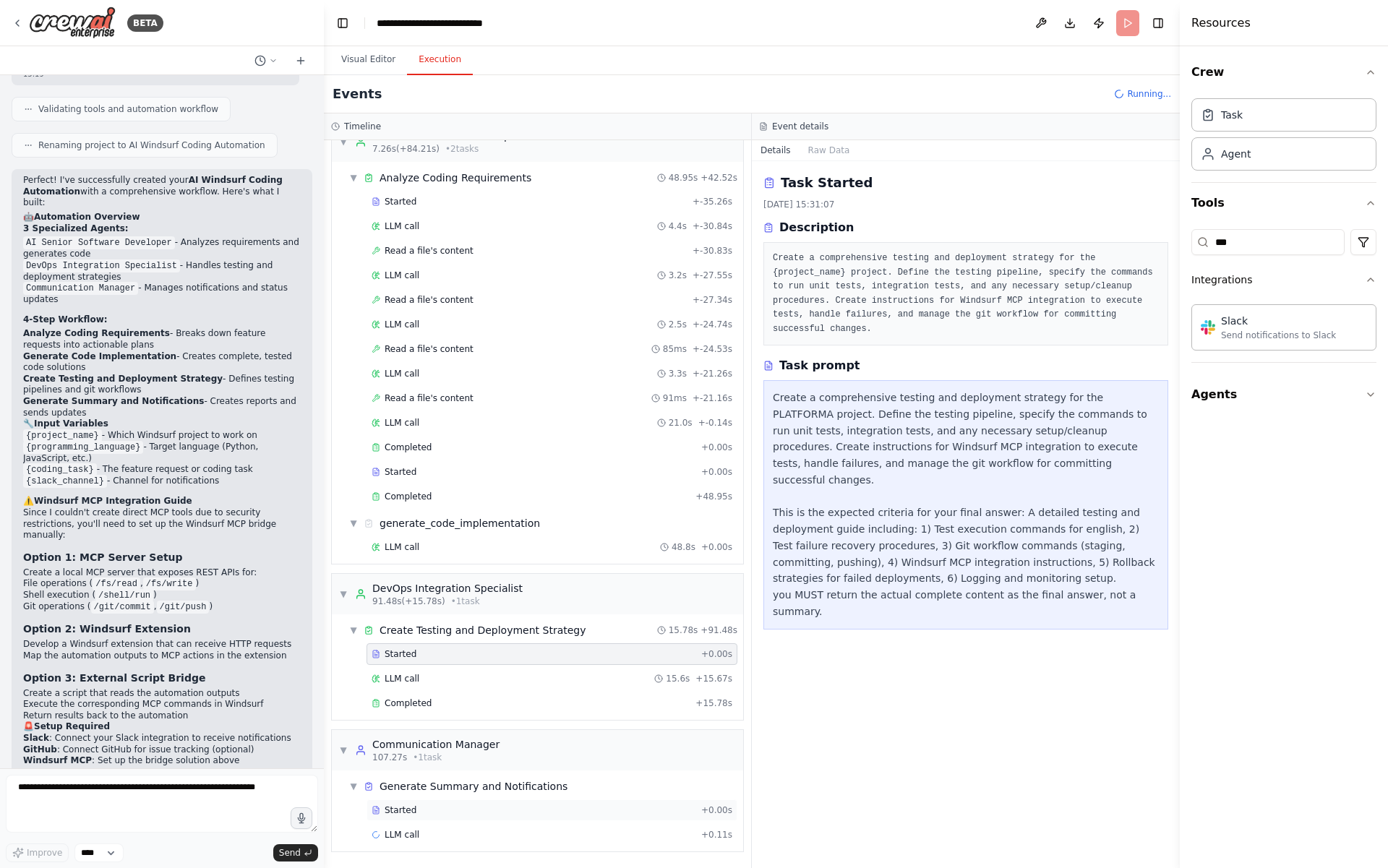
click at [396, 807] on span "Started" at bounding box center [400, 810] width 32 height 12
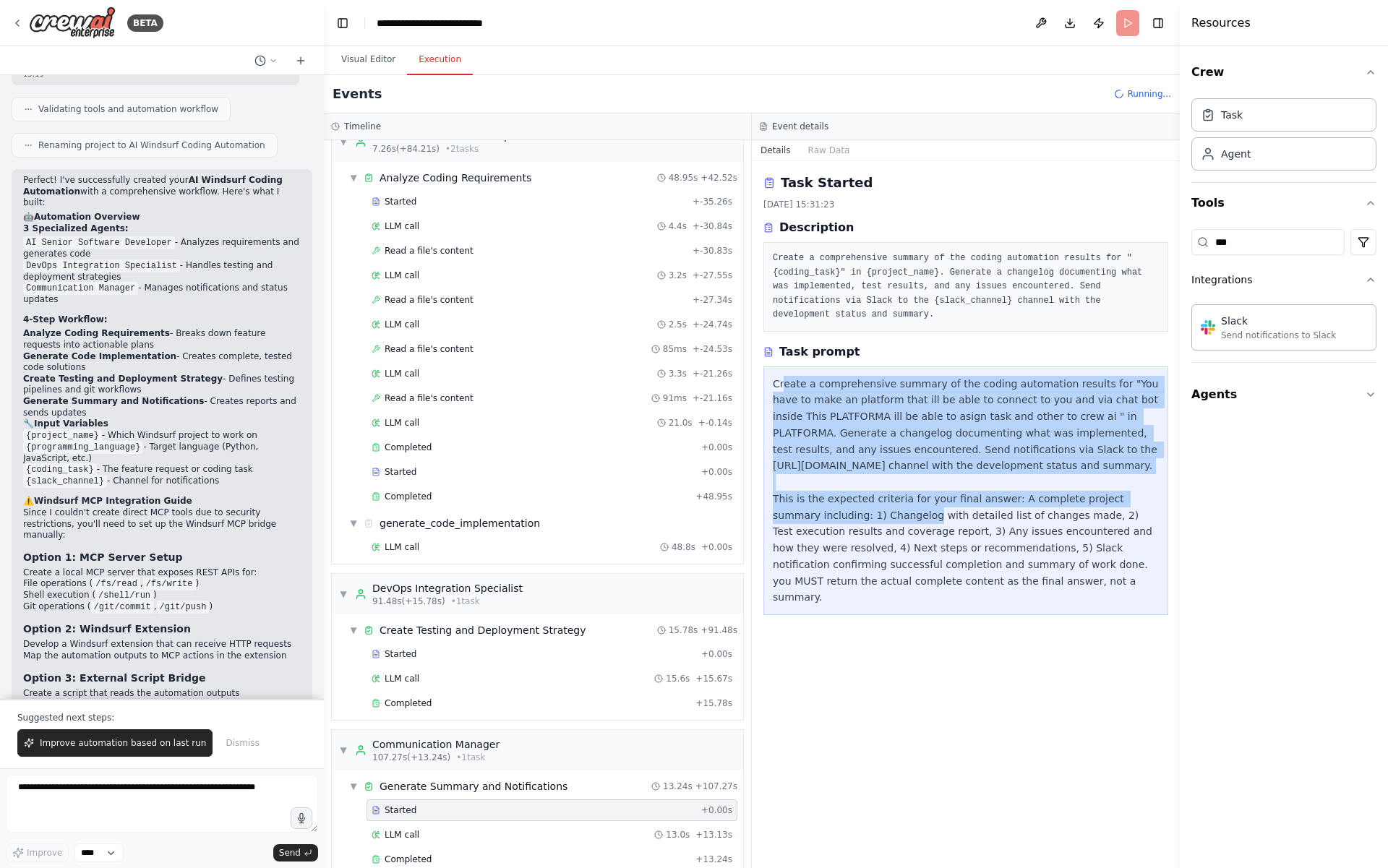
scroll to position [2961, 0]
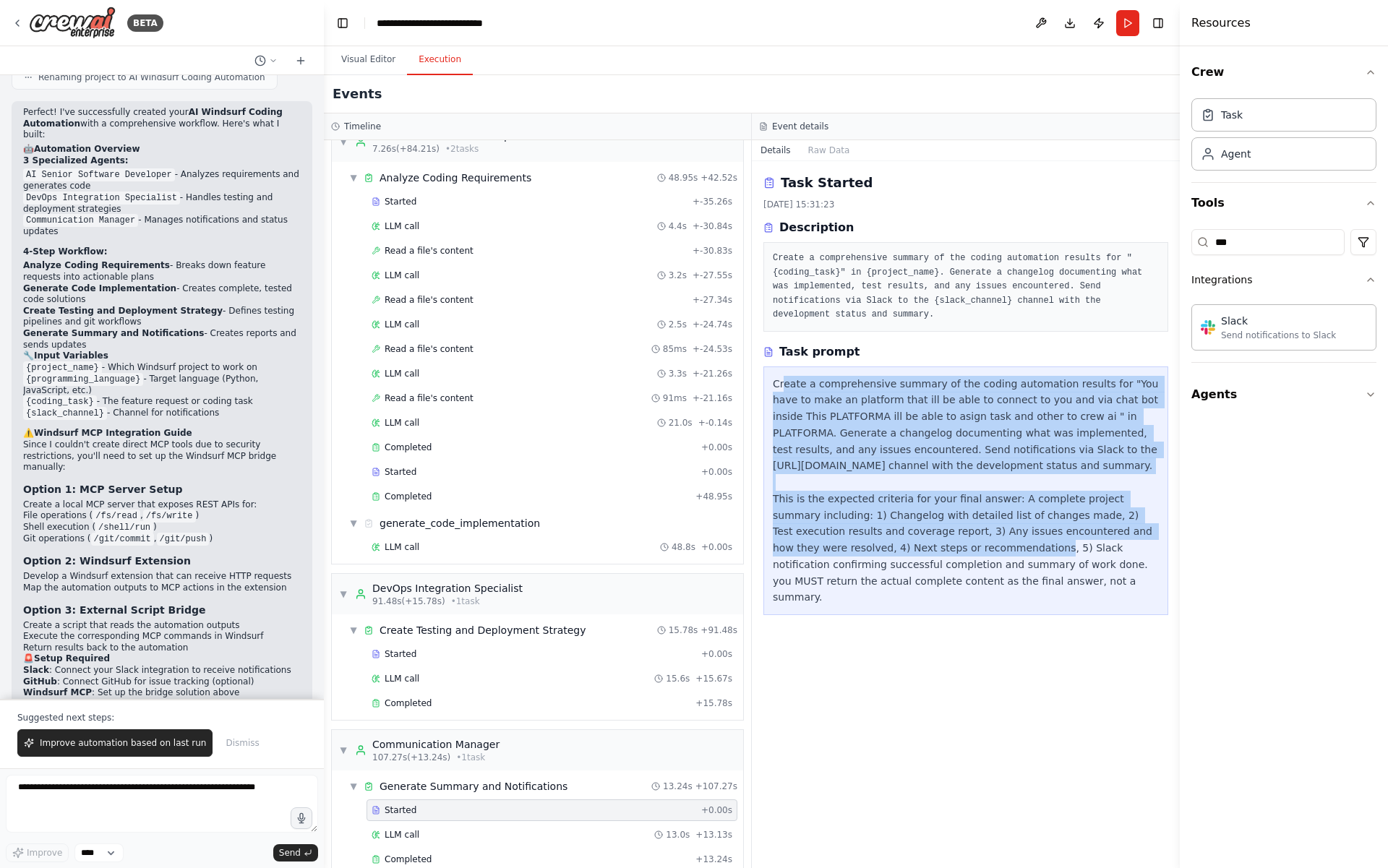
drag, startPoint x: 786, startPoint y: 384, endPoint x: 996, endPoint y: 553, distance: 269.6
click at [996, 553] on div "Create a comprehensive summary of the coding automation results for "You have t…" at bounding box center [965, 491] width 386 height 231
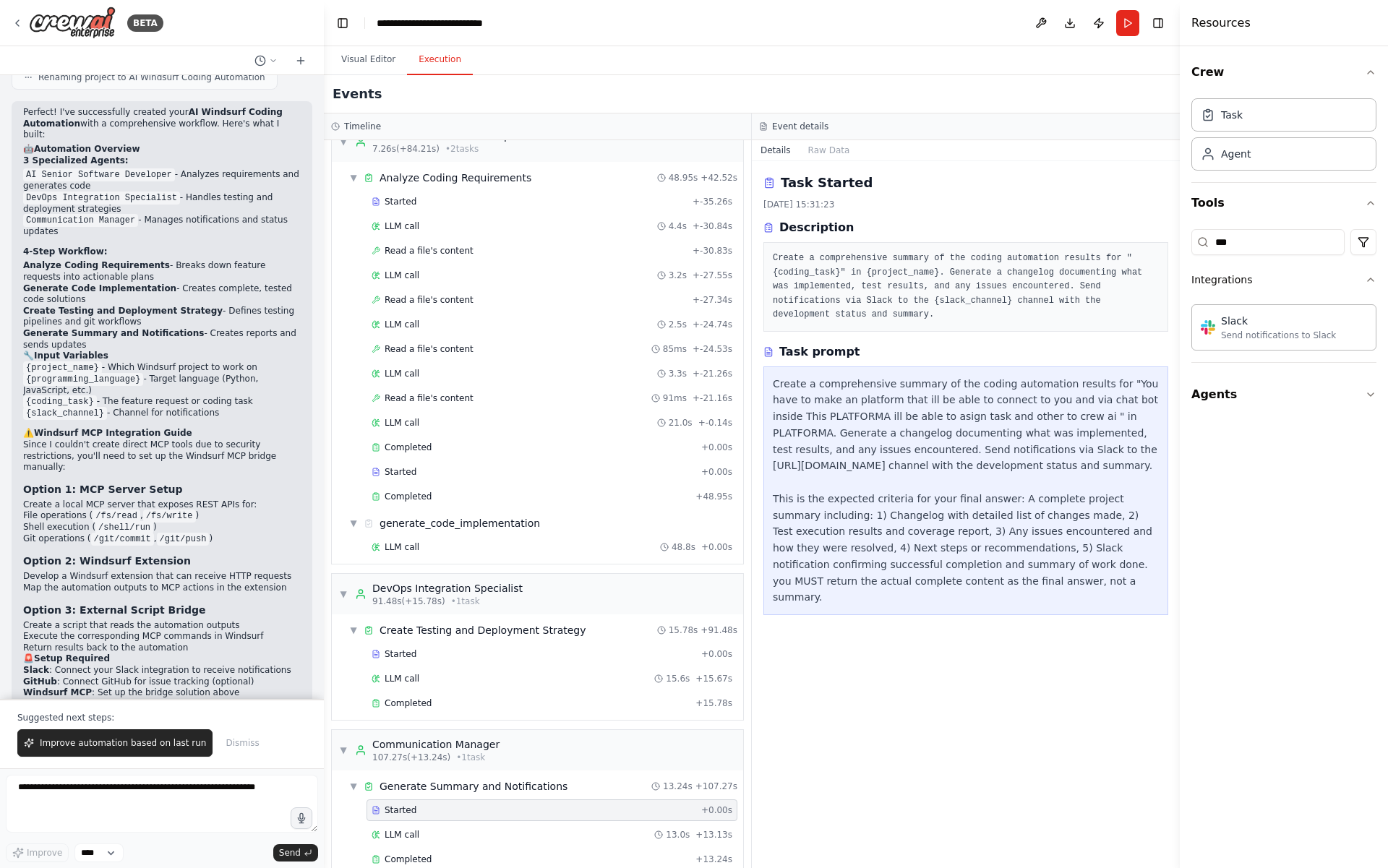
click at [986, 636] on div "Task Started 18.09.2025, 15:31:23 Description Create a comprehensive summary of…" at bounding box center [965, 515] width 428 height 707
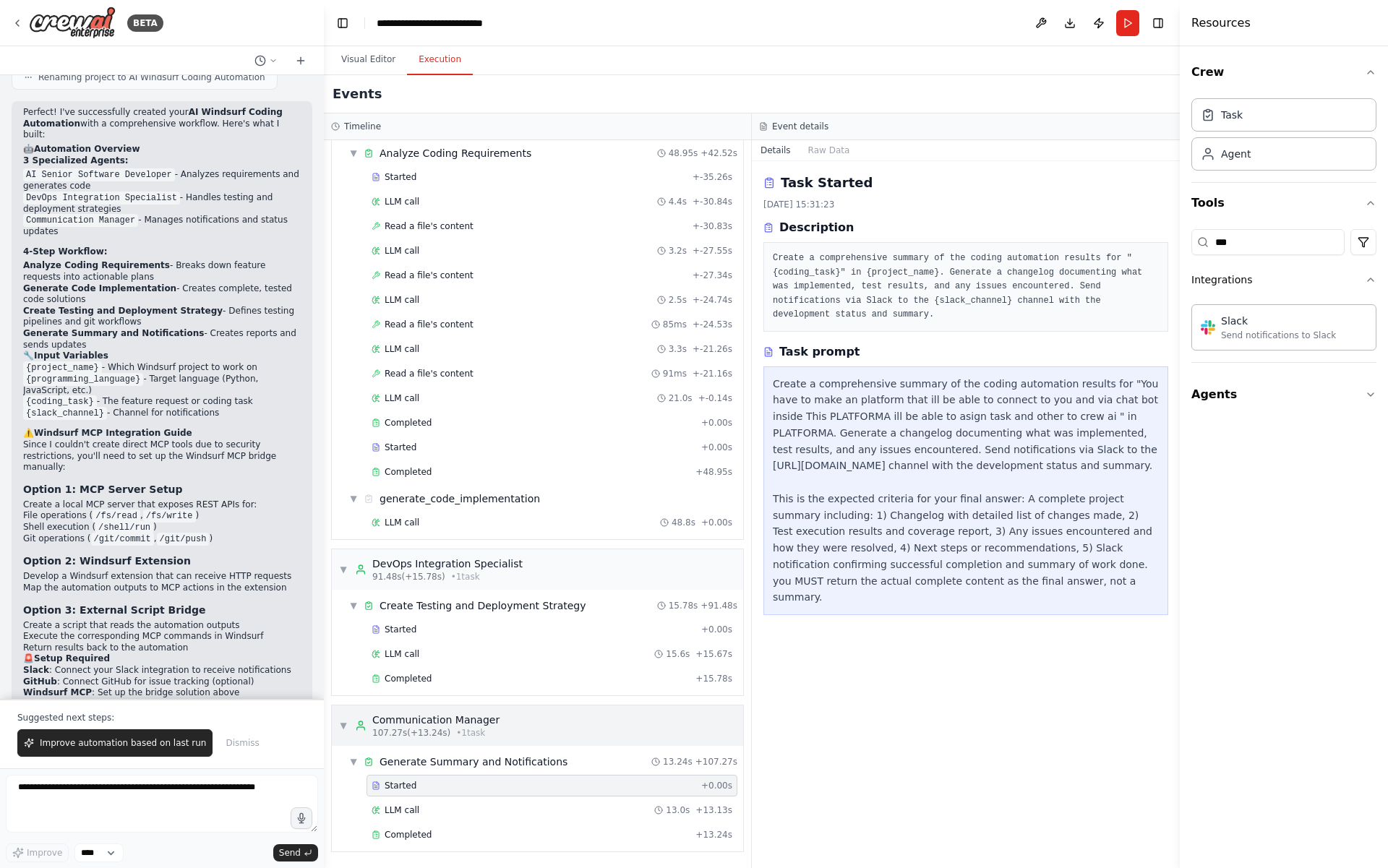
click at [341, 718] on div "▼ Communication Manager 107.27s (+13.24s) • 1 task" at bounding box center [419, 726] width 160 height 26
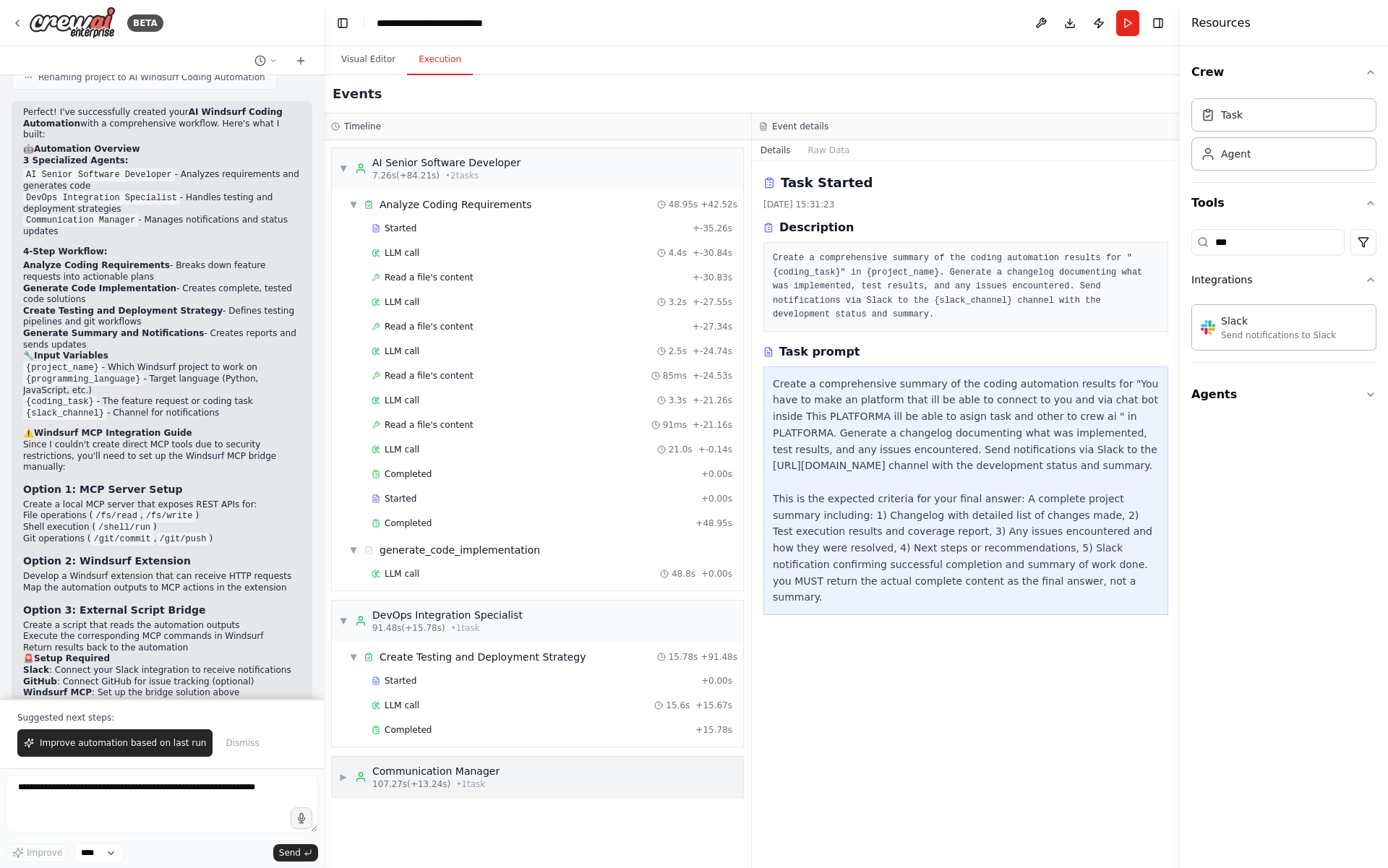
click at [378, 764] on div "Communication Manager" at bounding box center [436, 771] width 127 height 14
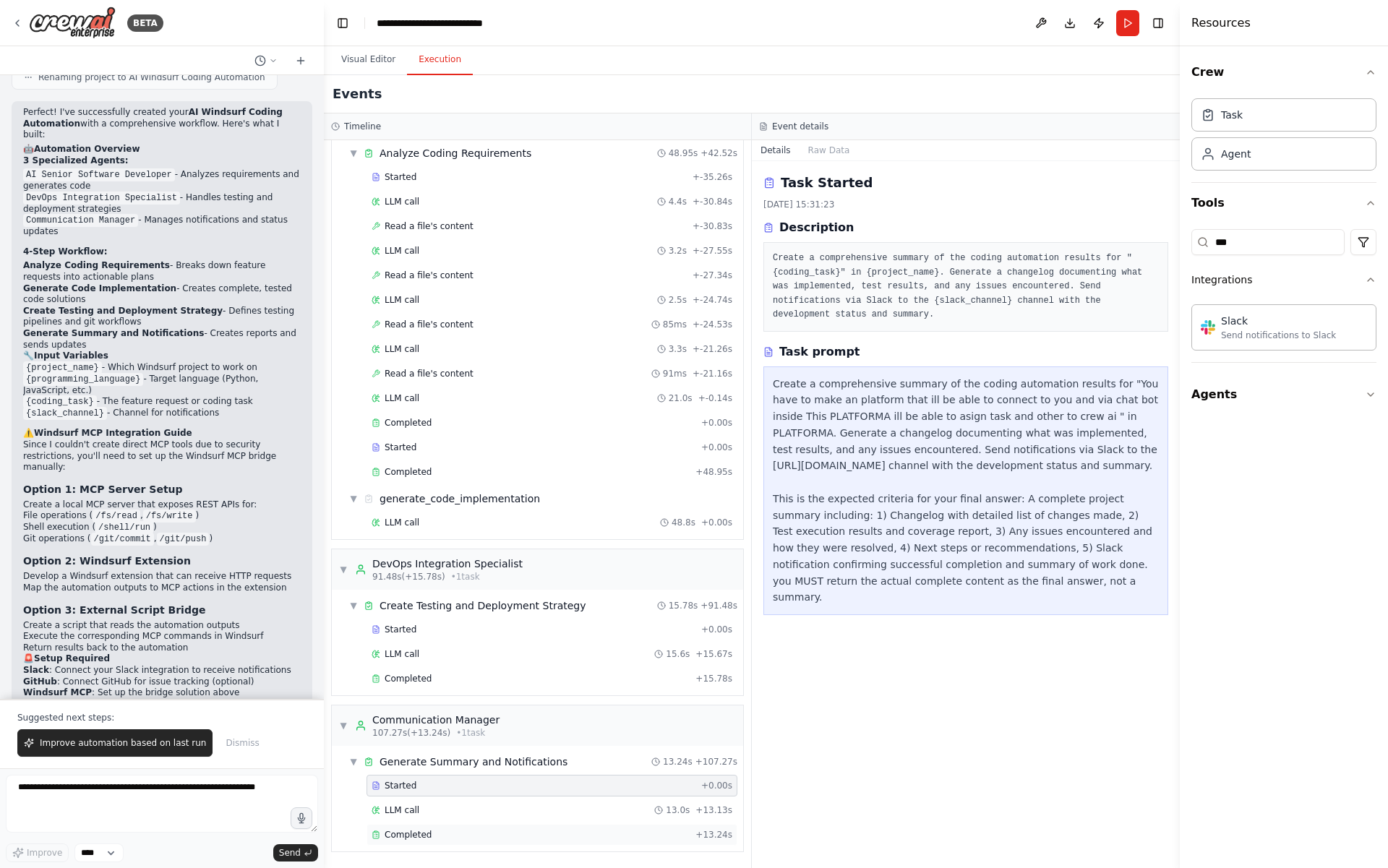
click at [393, 834] on span "Completed" at bounding box center [407, 835] width 47 height 12
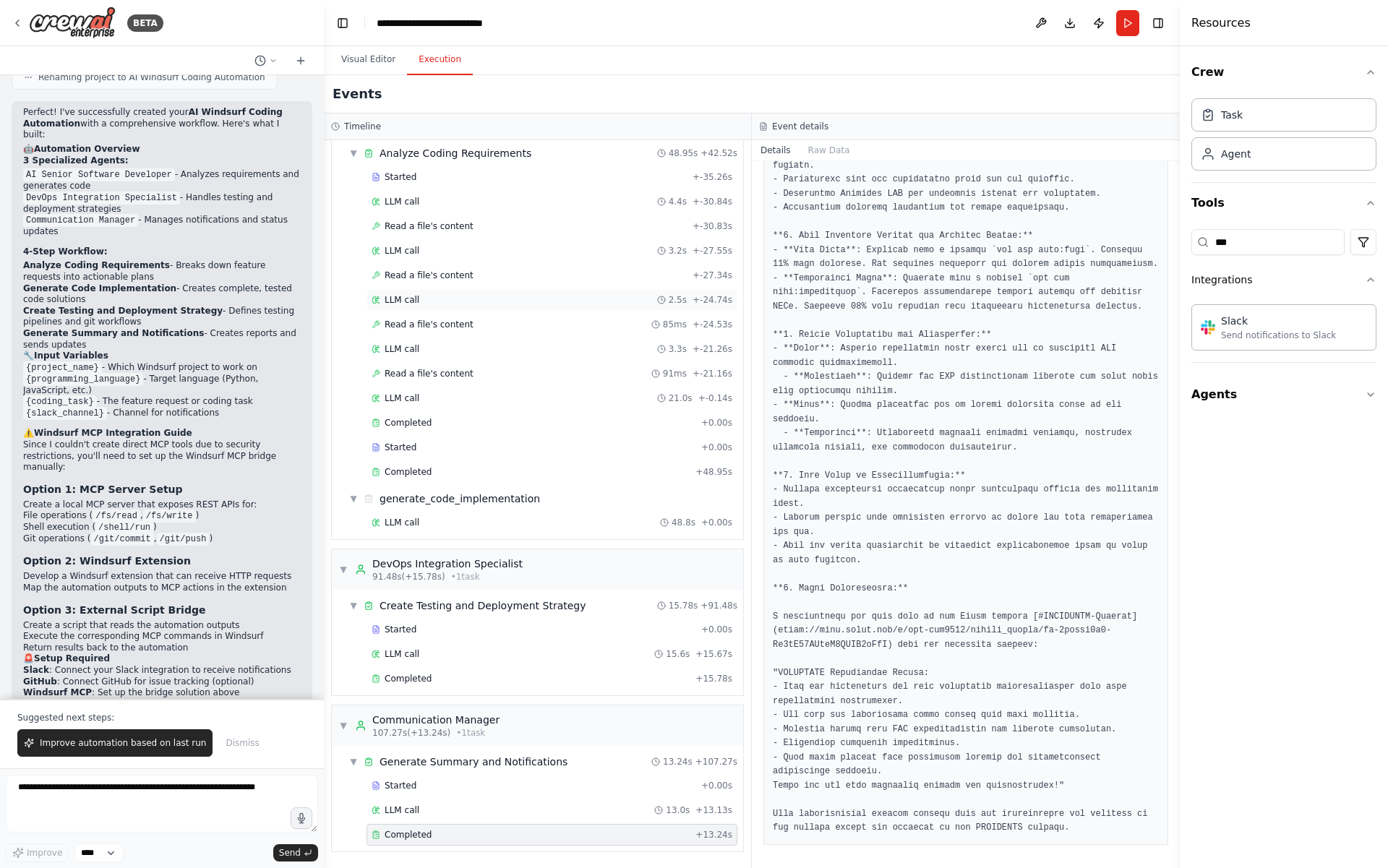
scroll to position [0, 0]
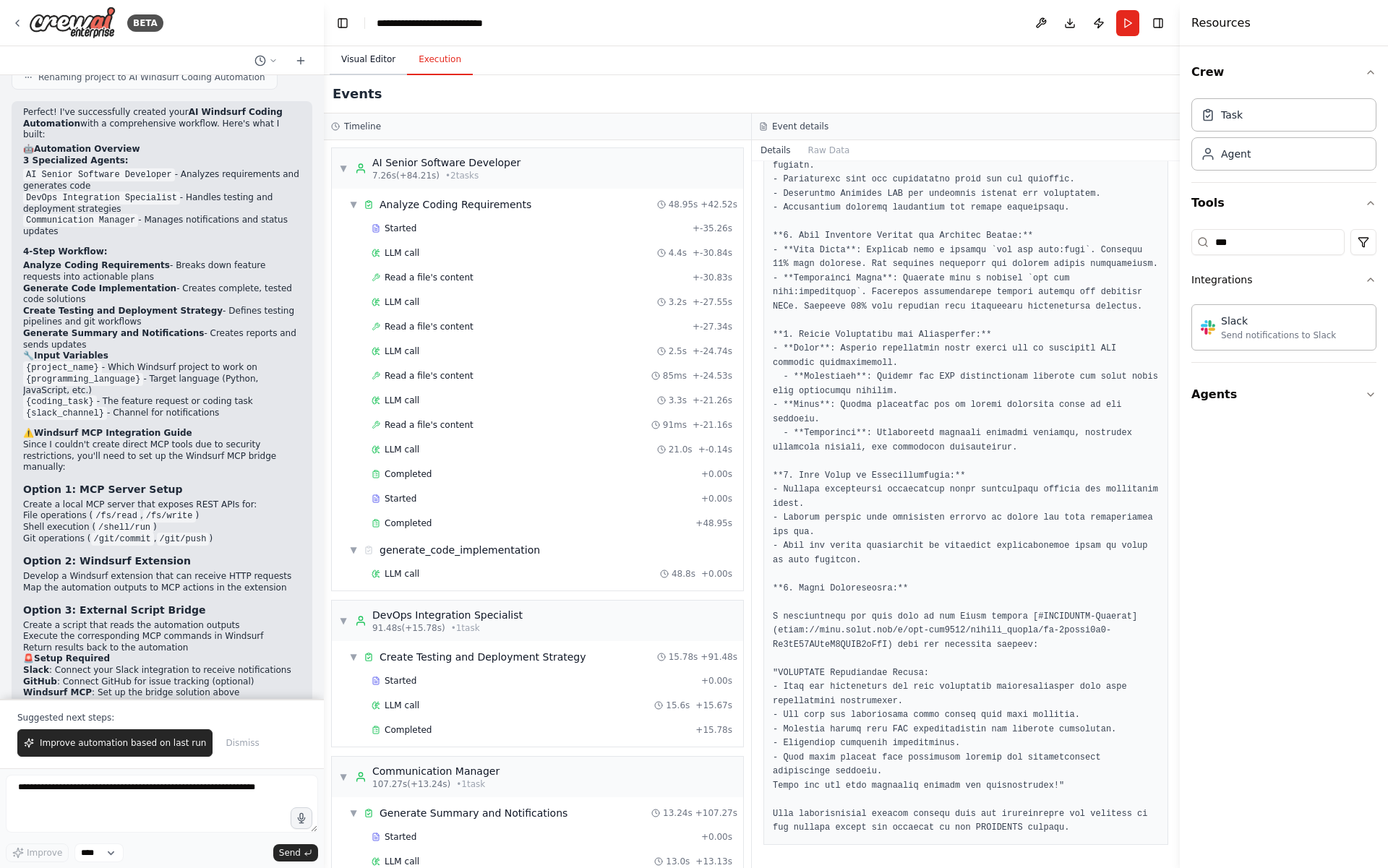
click at [365, 47] on button "Visual Editor" at bounding box center [368, 60] width 77 height 30
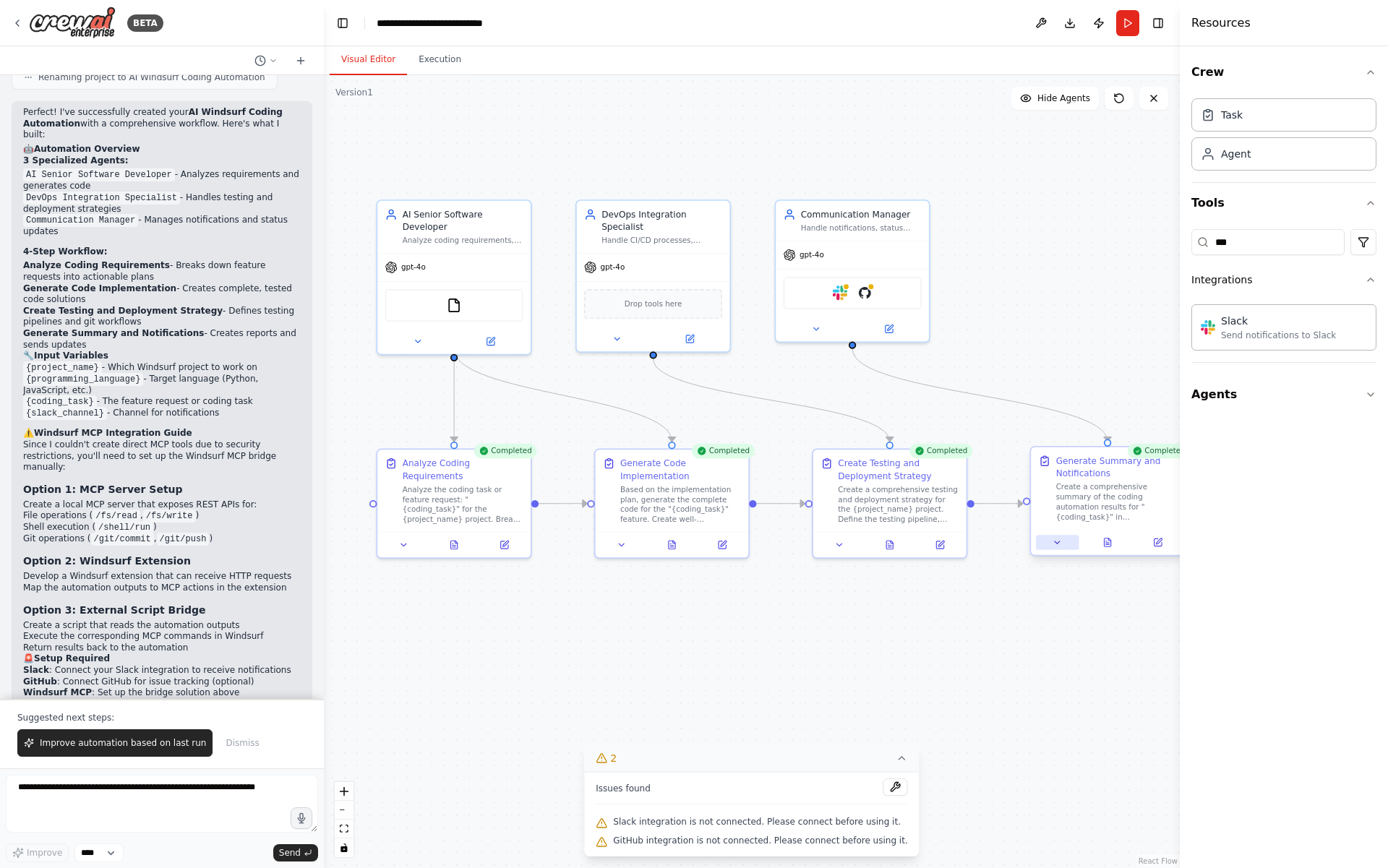
click at [1058, 542] on icon at bounding box center [1057, 542] width 5 height 2
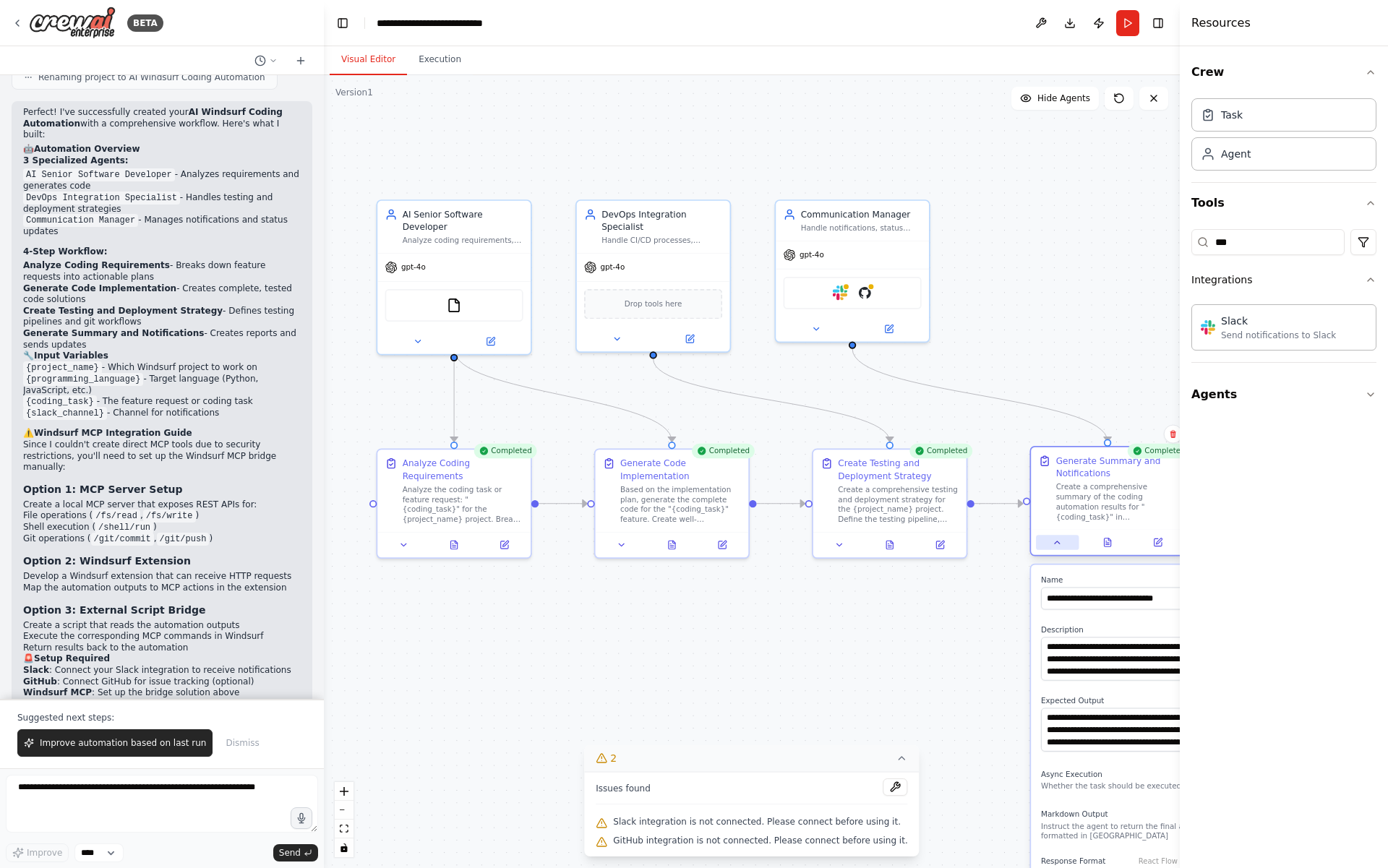
click at [1058, 542] on icon at bounding box center [1057, 542] width 5 height 2
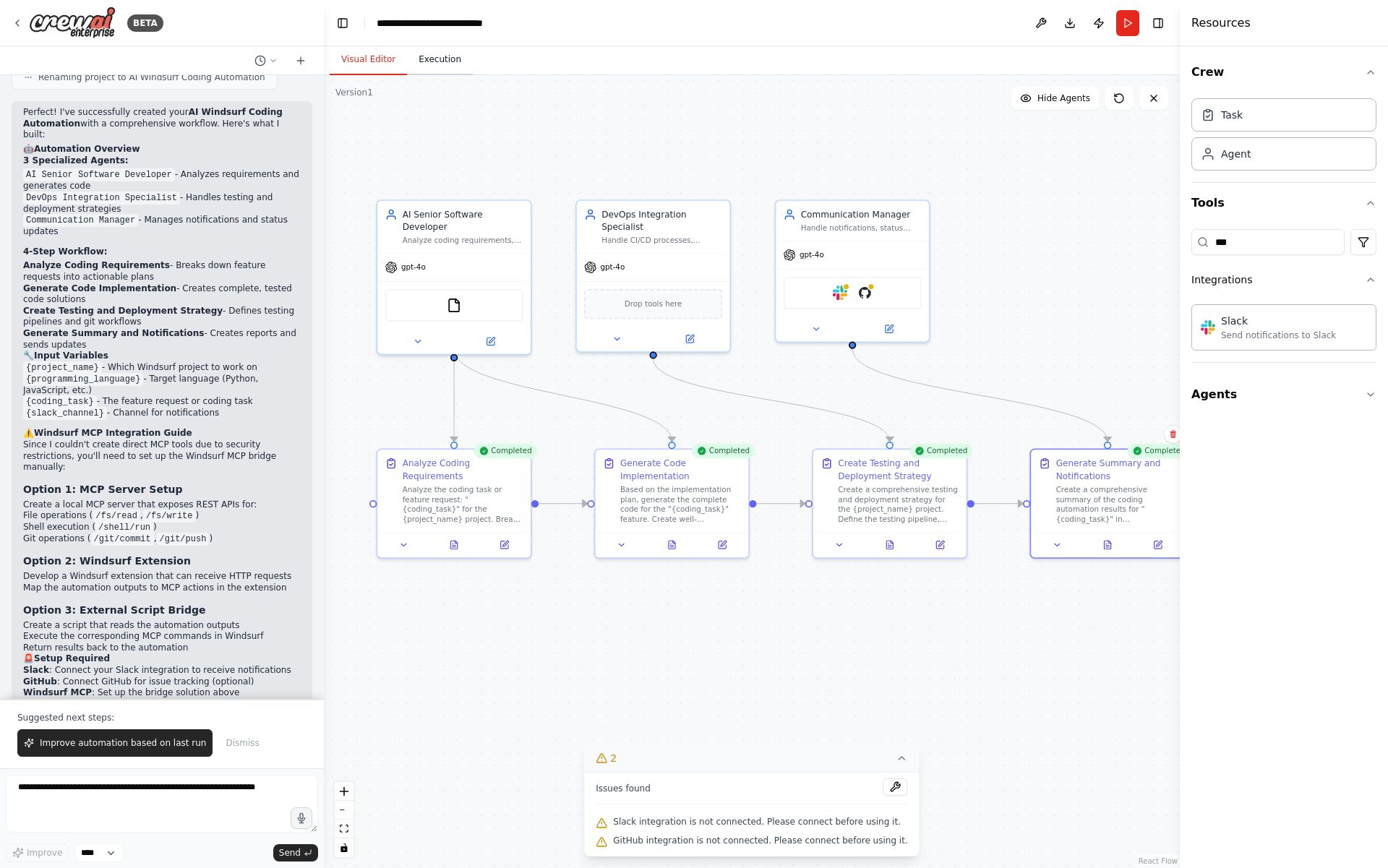
click at [442, 63] on button "Execution" at bounding box center [439, 60] width 66 height 30
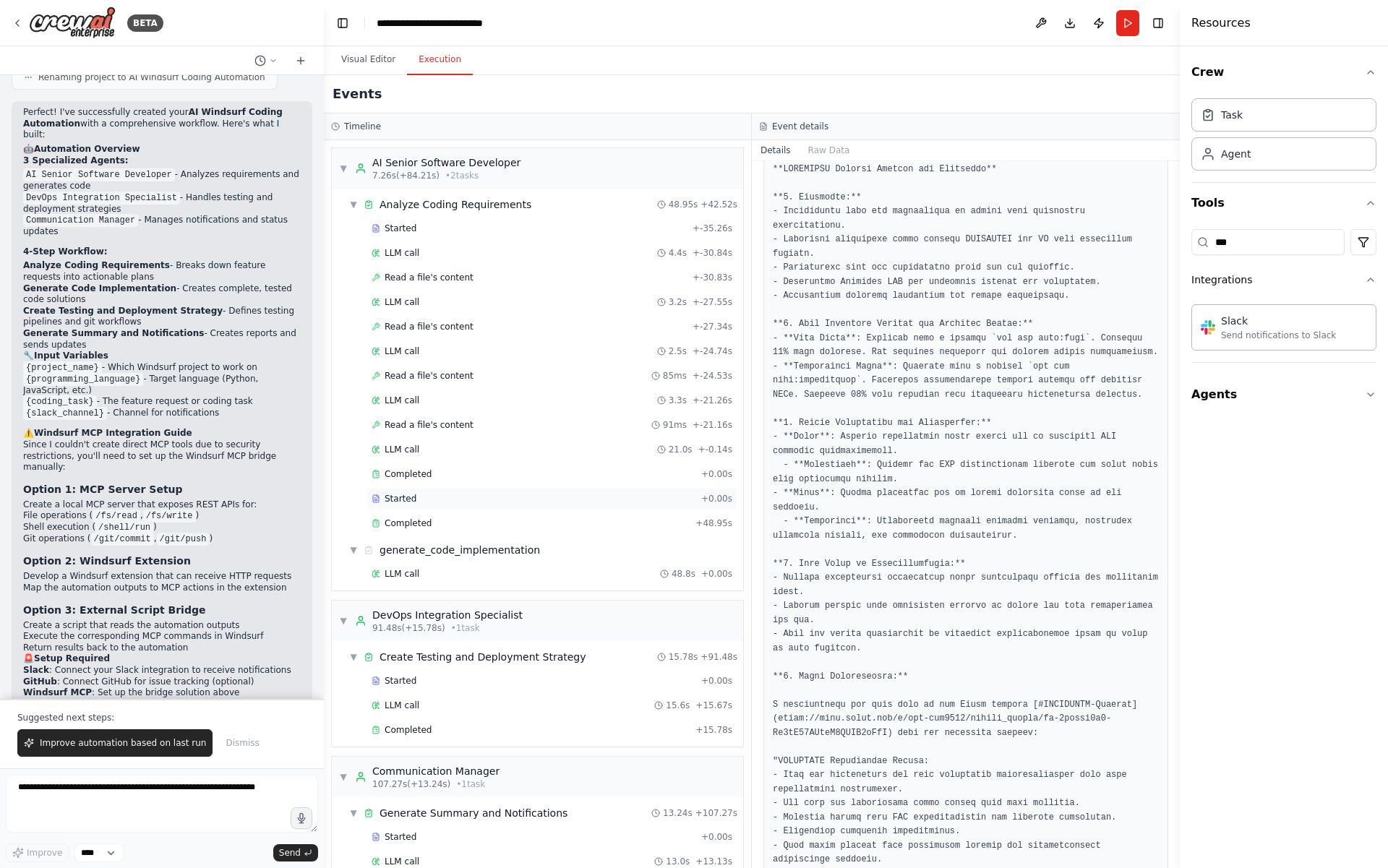
scroll to position [51, 0]
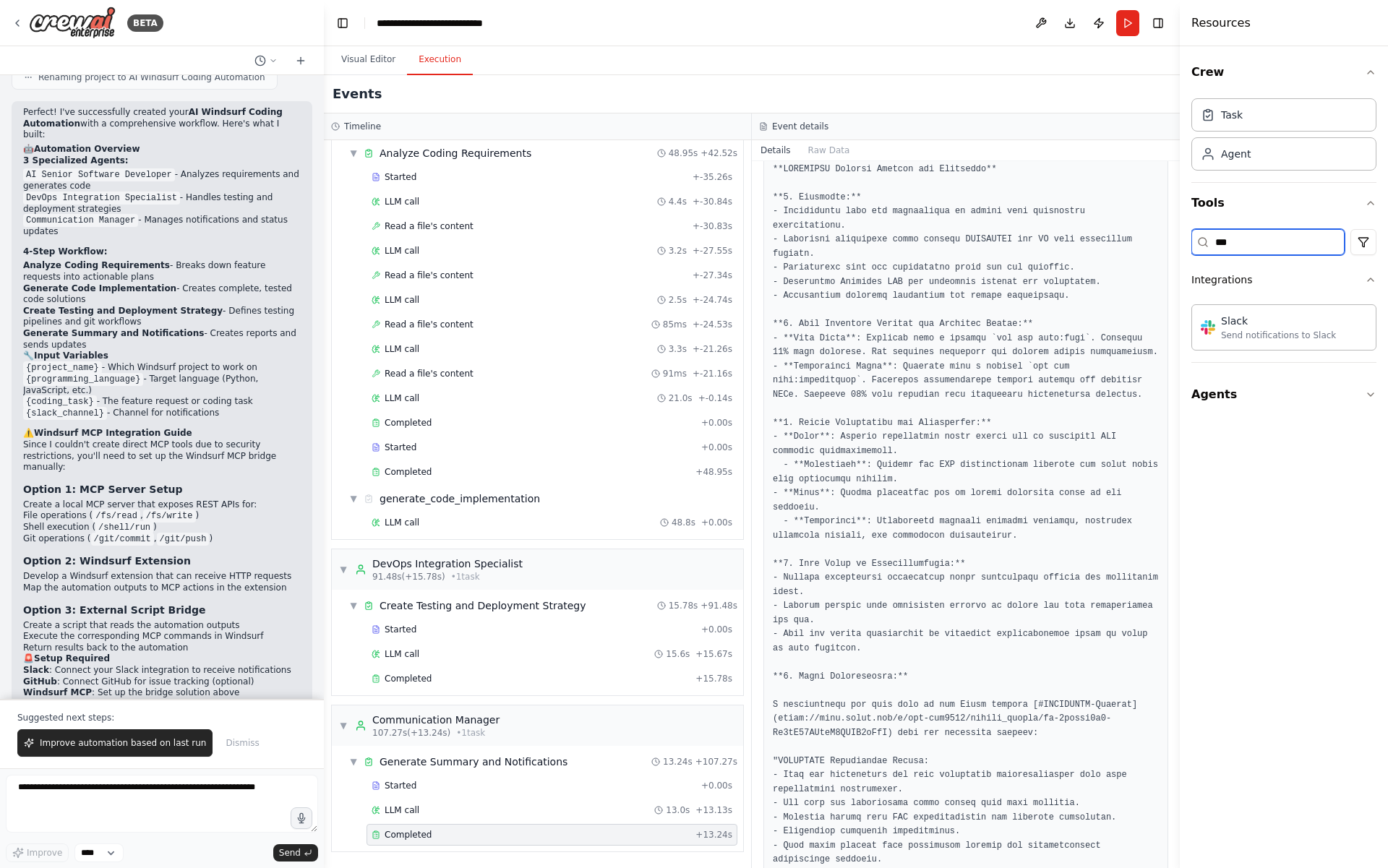
click at [1326, 243] on input "***" at bounding box center [1268, 242] width 153 height 26
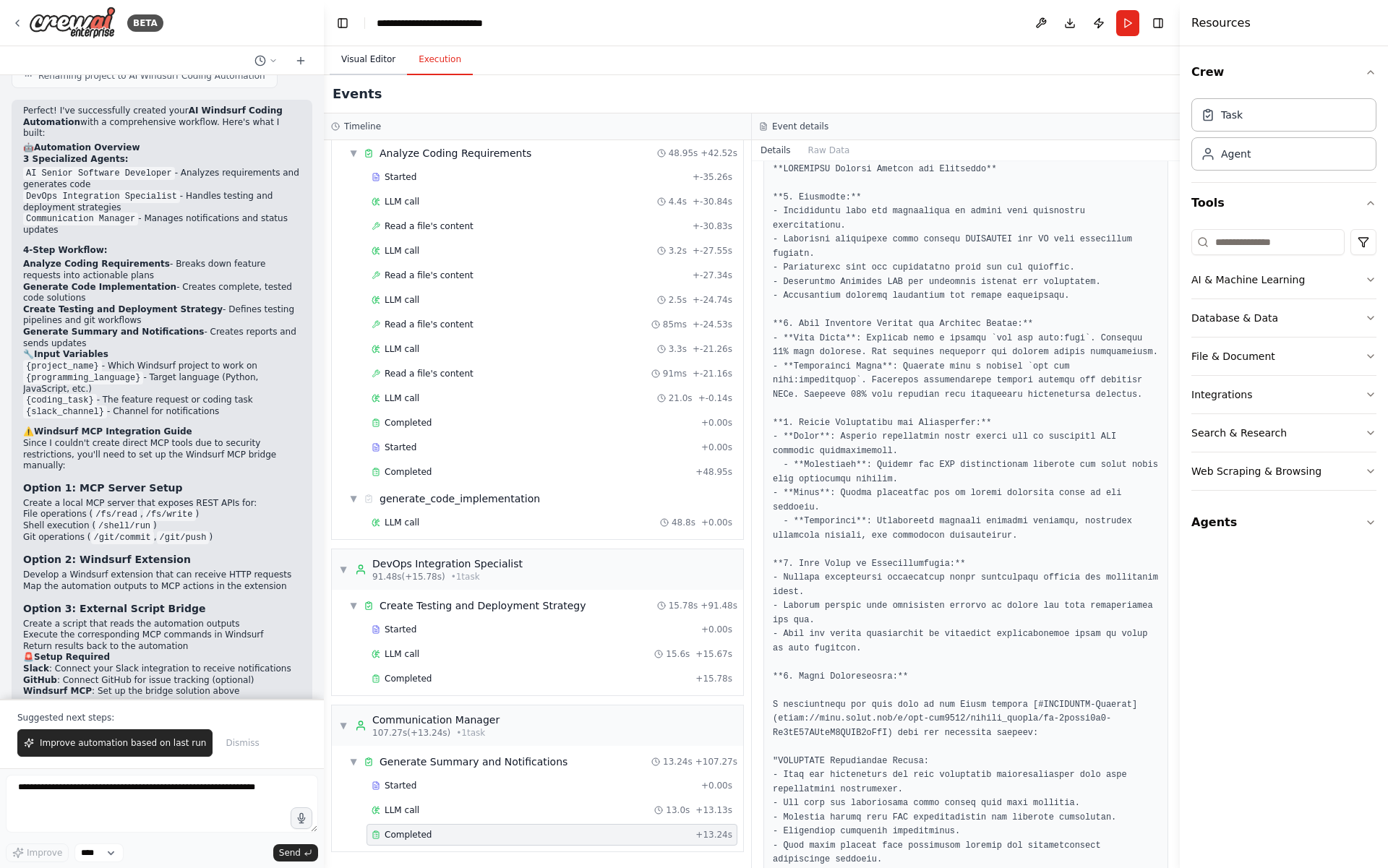
click at [369, 72] on button "Visual Editor" at bounding box center [368, 60] width 77 height 30
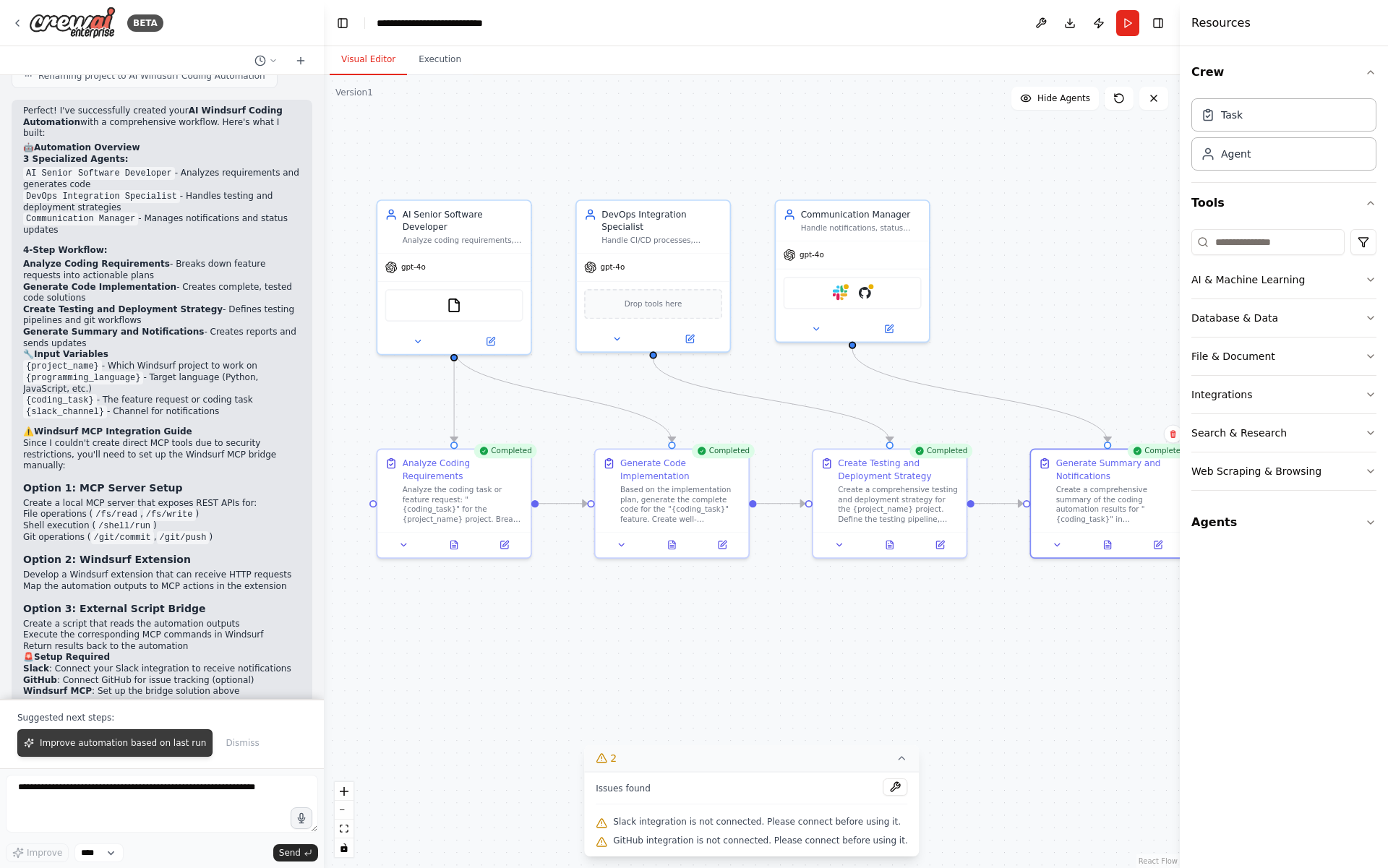
click at [106, 746] on span "Improve automation based on last run" at bounding box center [123, 743] width 166 height 12
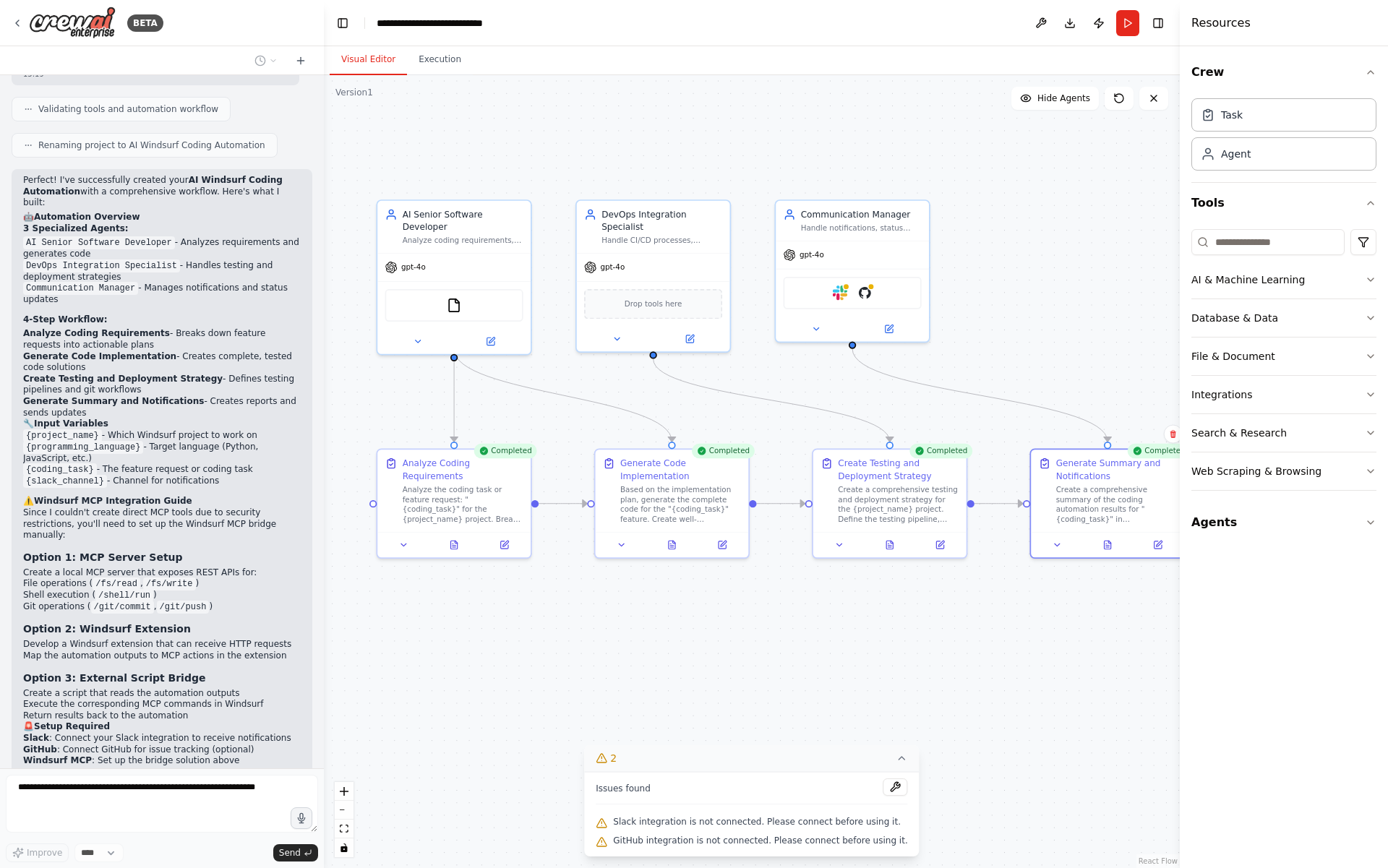
scroll to position [2931, 0]
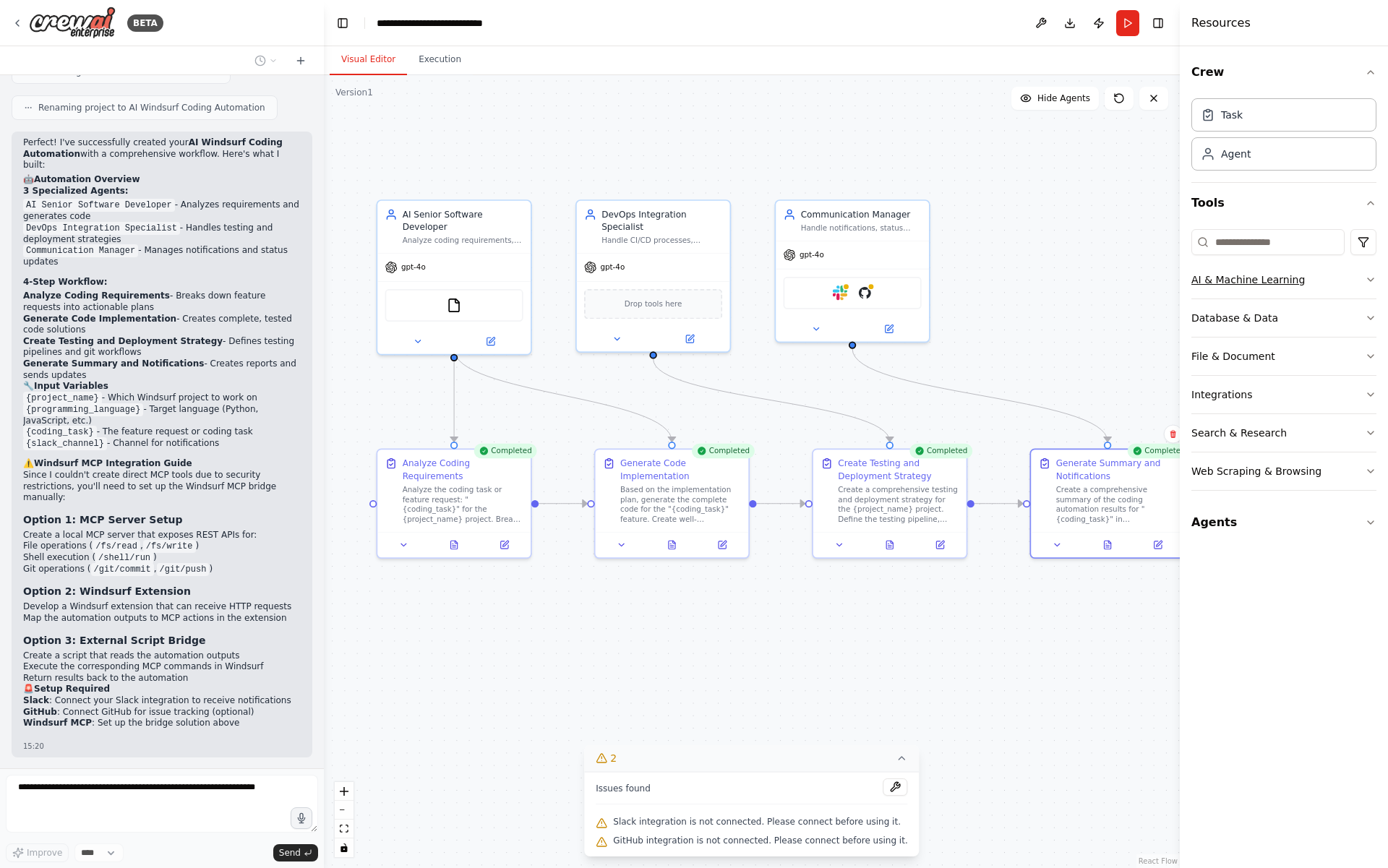
click at [1363, 286] on button "AI & Machine Learning" at bounding box center [1284, 280] width 185 height 38
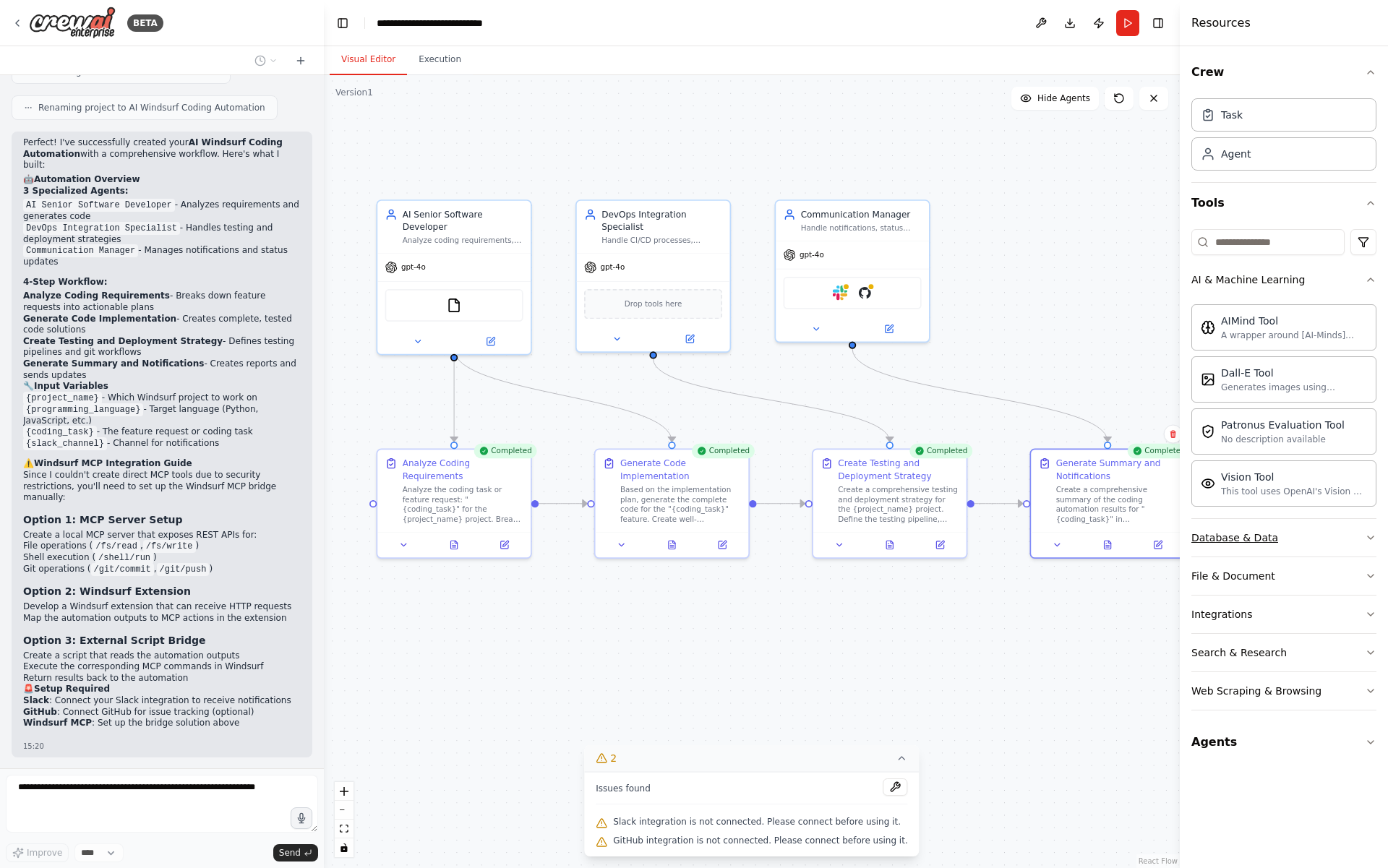
click at [1310, 537] on button "Database & Data" at bounding box center [1284, 538] width 185 height 38
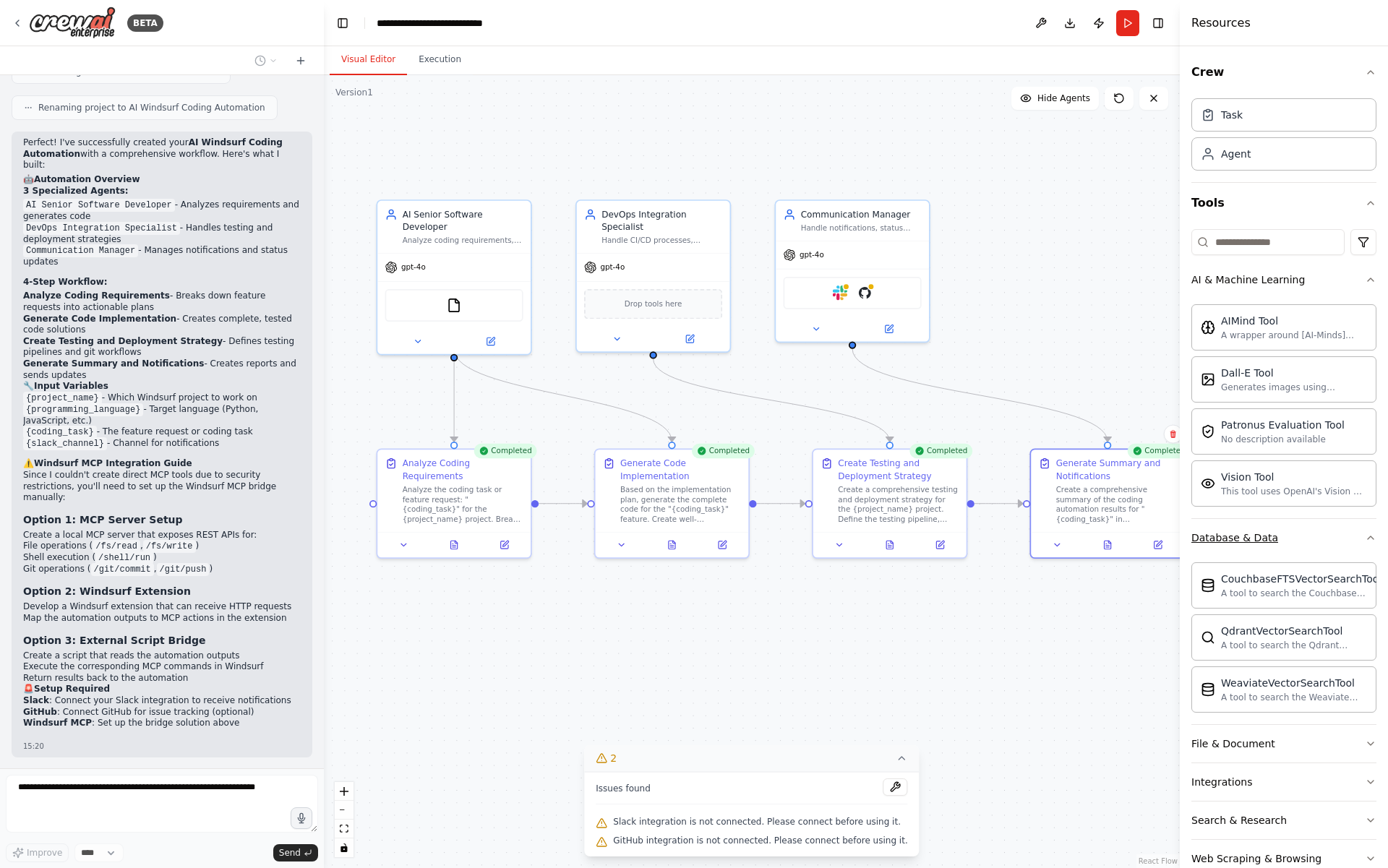
click at [1310, 537] on button "Database & Data" at bounding box center [1284, 538] width 185 height 38
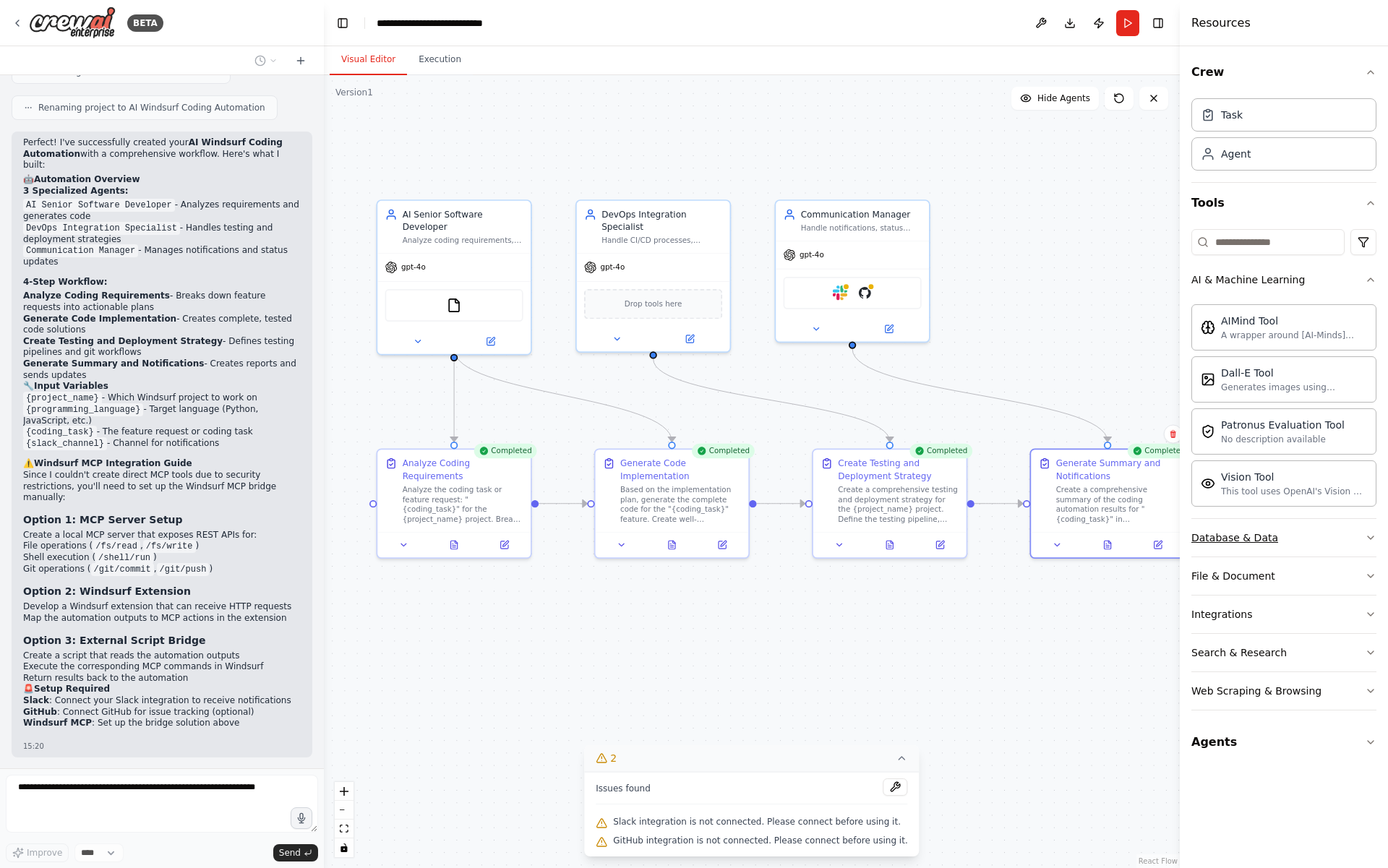
click at [1310, 537] on button "Database & Data" at bounding box center [1284, 538] width 185 height 38
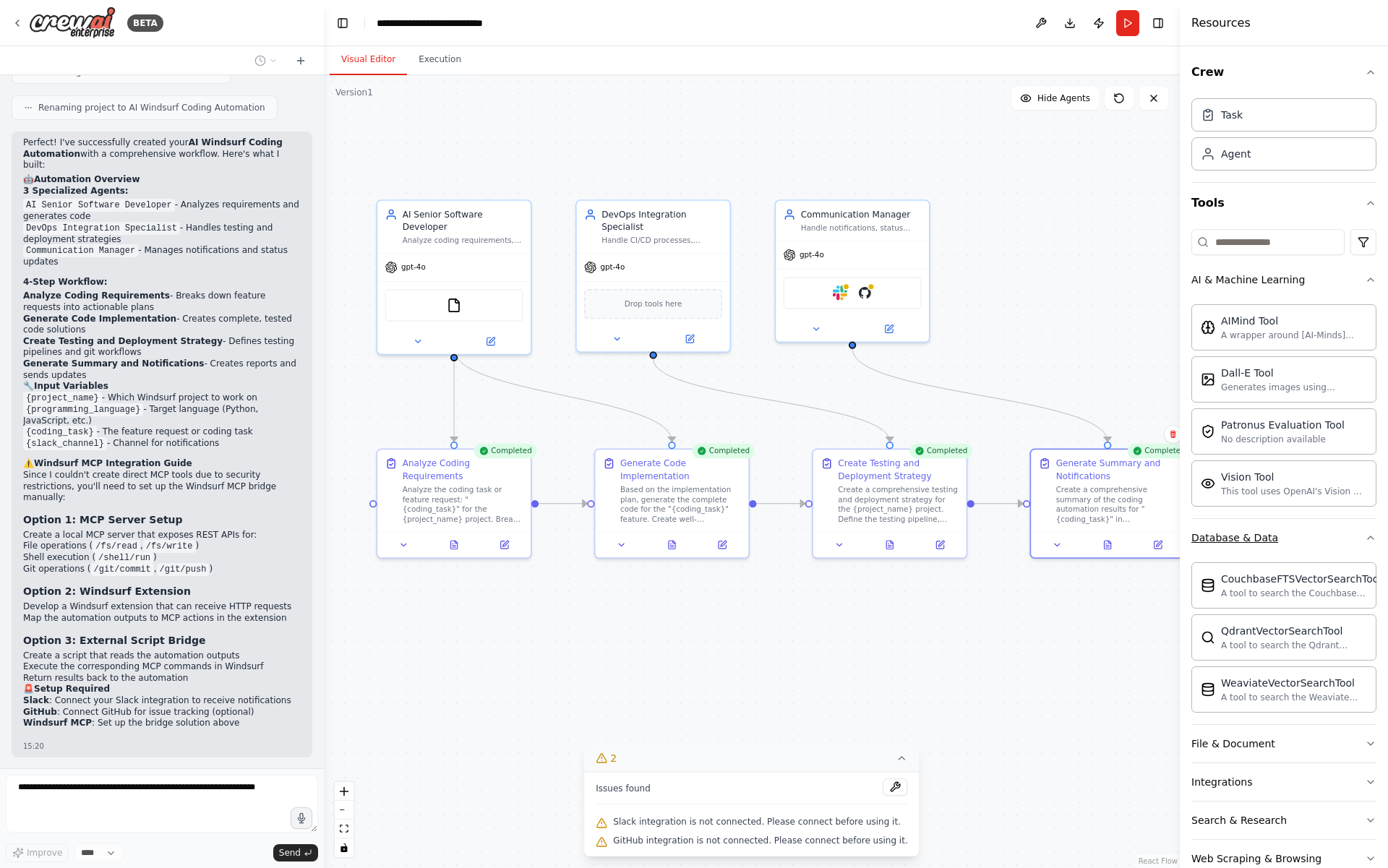
click at [1310, 537] on button "Database & Data" at bounding box center [1284, 538] width 185 height 38
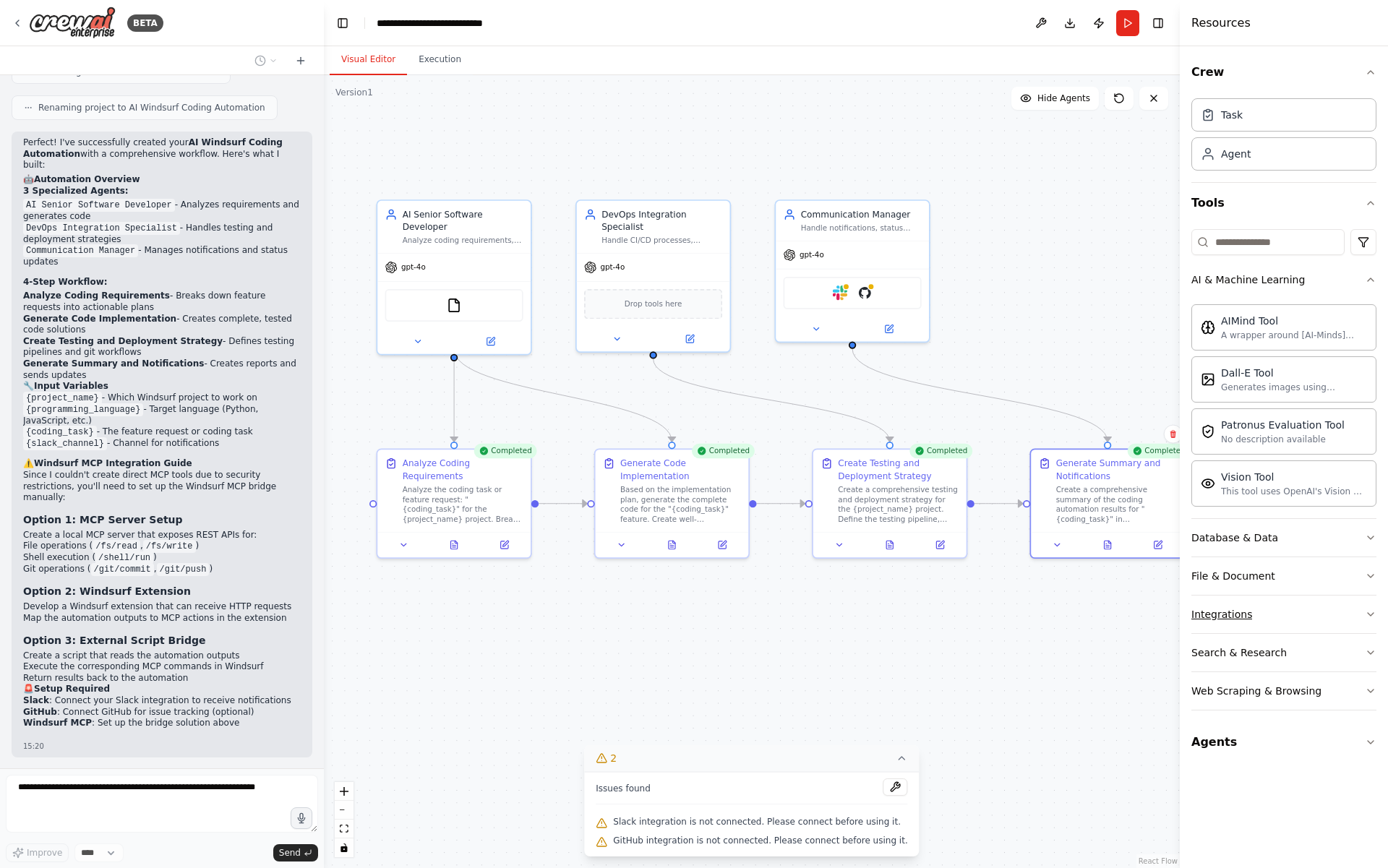
click at [1254, 595] on button "Integrations" at bounding box center [1284, 614] width 185 height 38
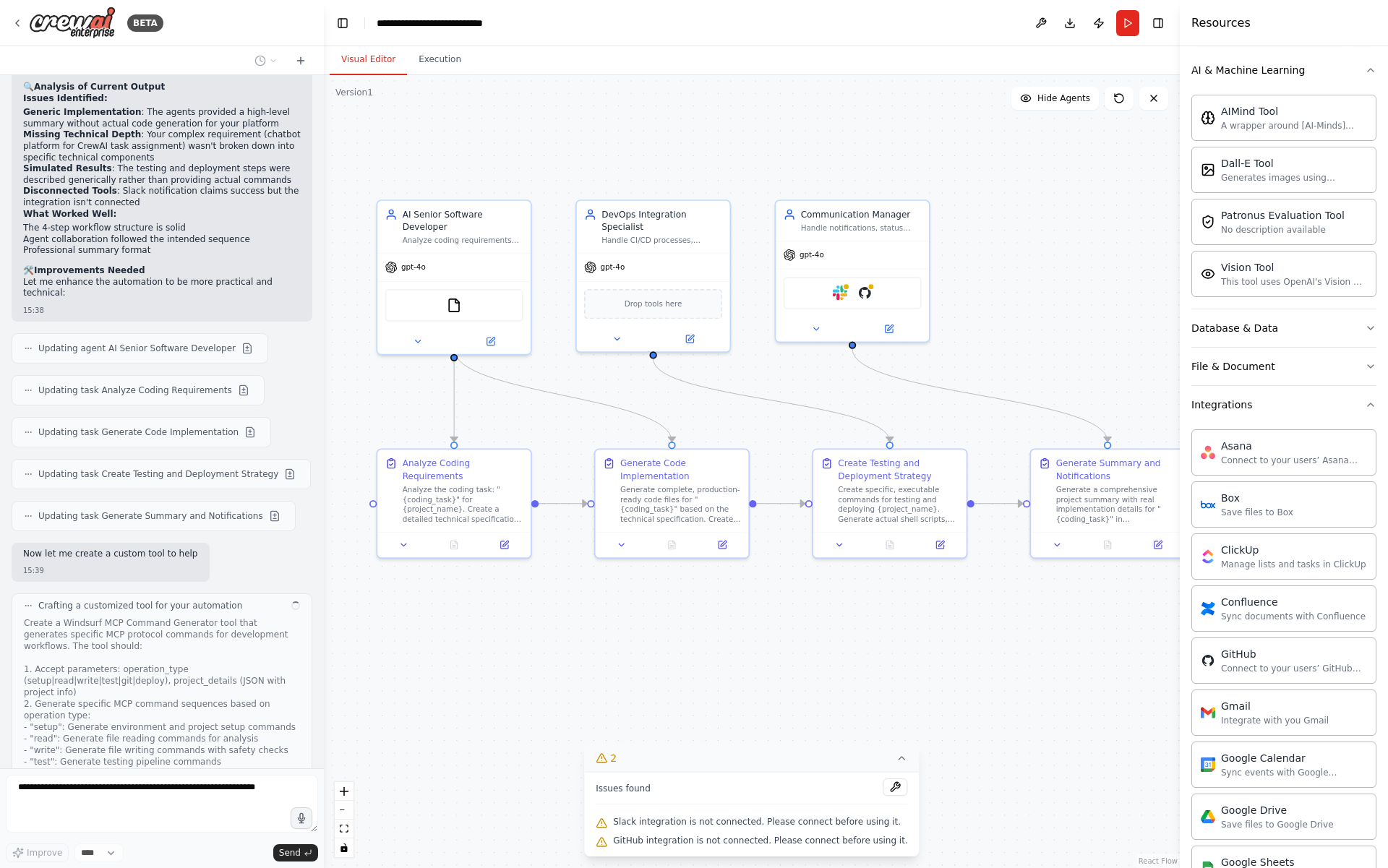
scroll to position [3808, 0]
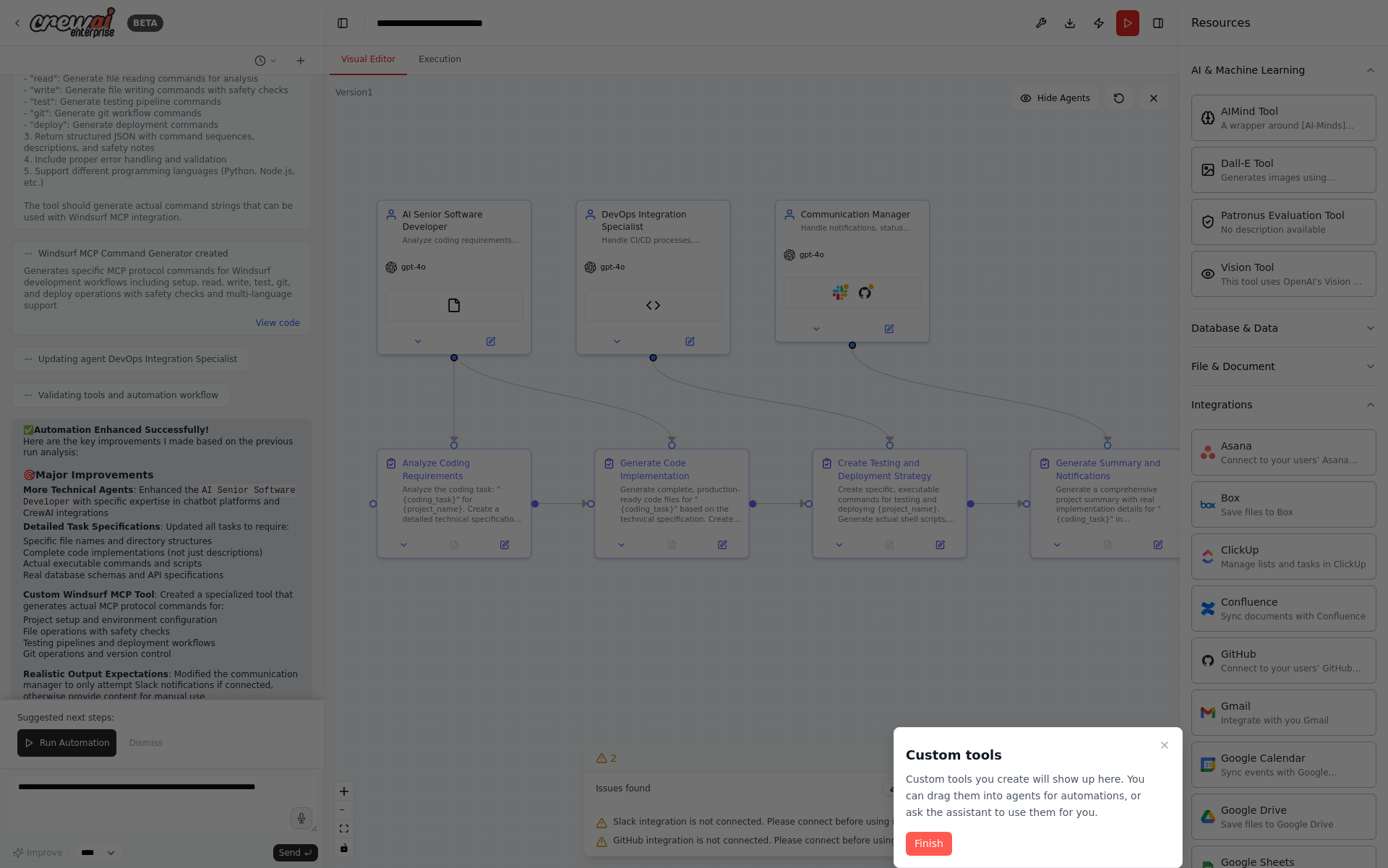
click at [528, 638] on div at bounding box center [694, 434] width 1388 height 868
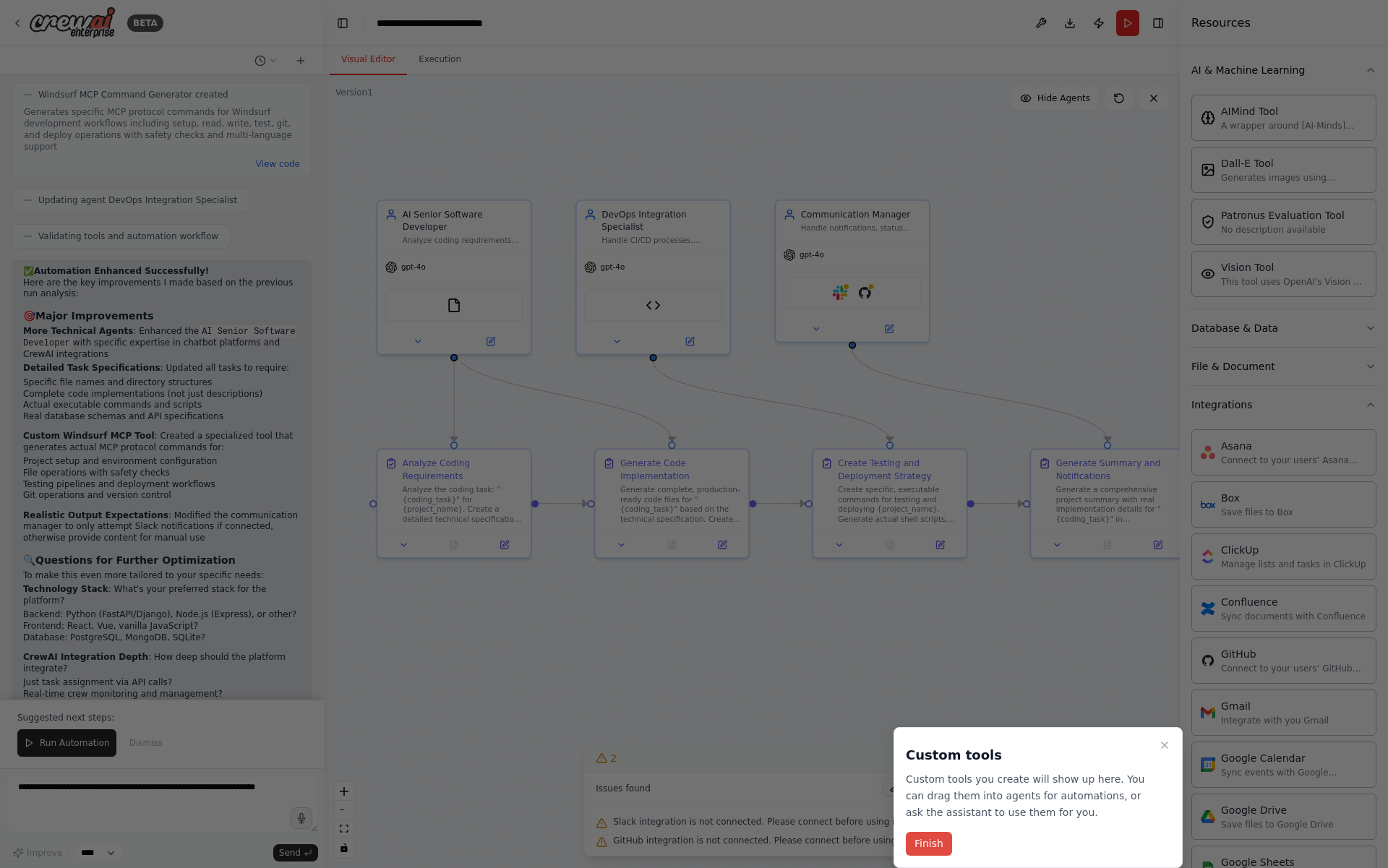
scroll to position [4650, 0]
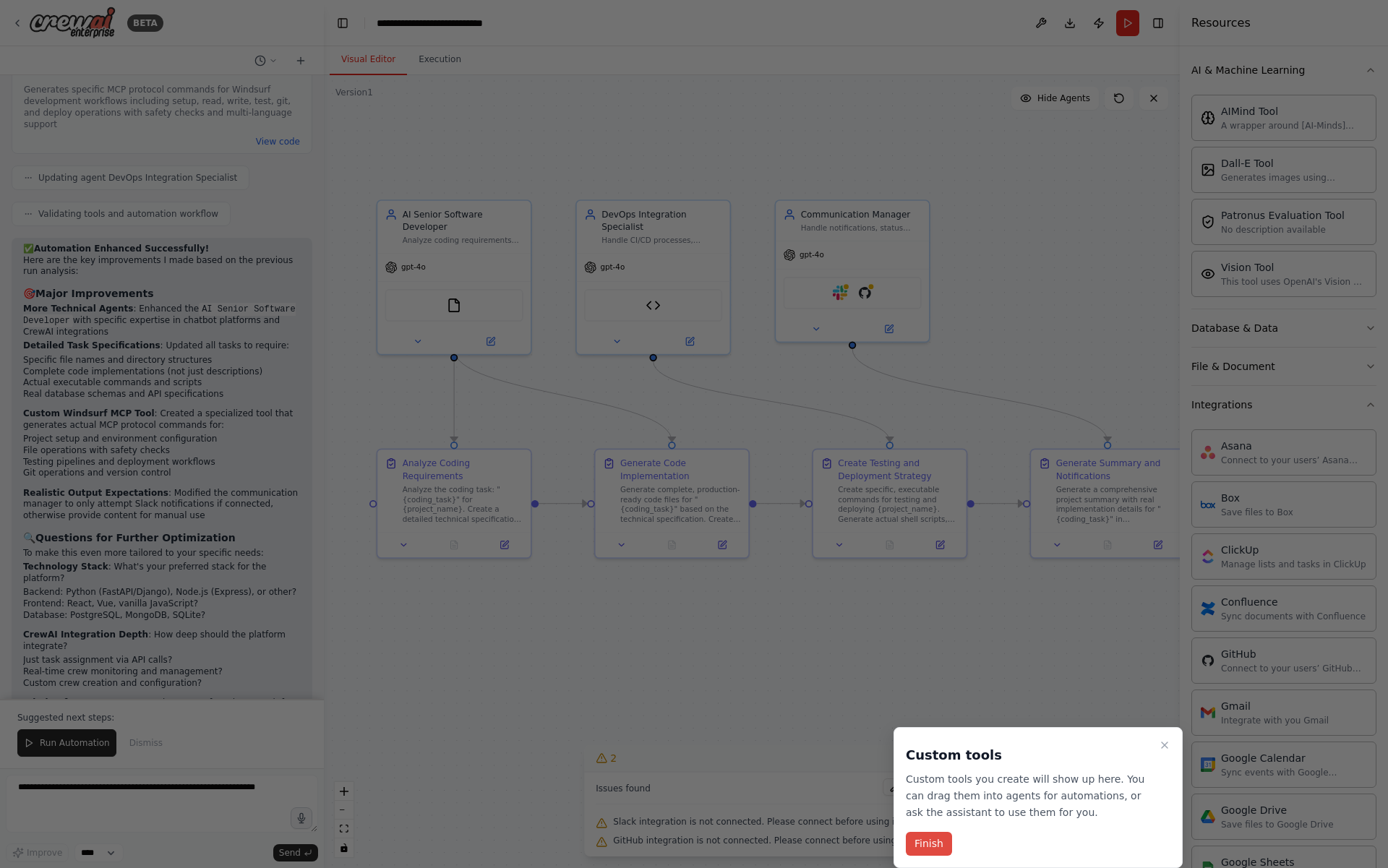
click at [924, 840] on button "Finish" at bounding box center [929, 843] width 47 height 24
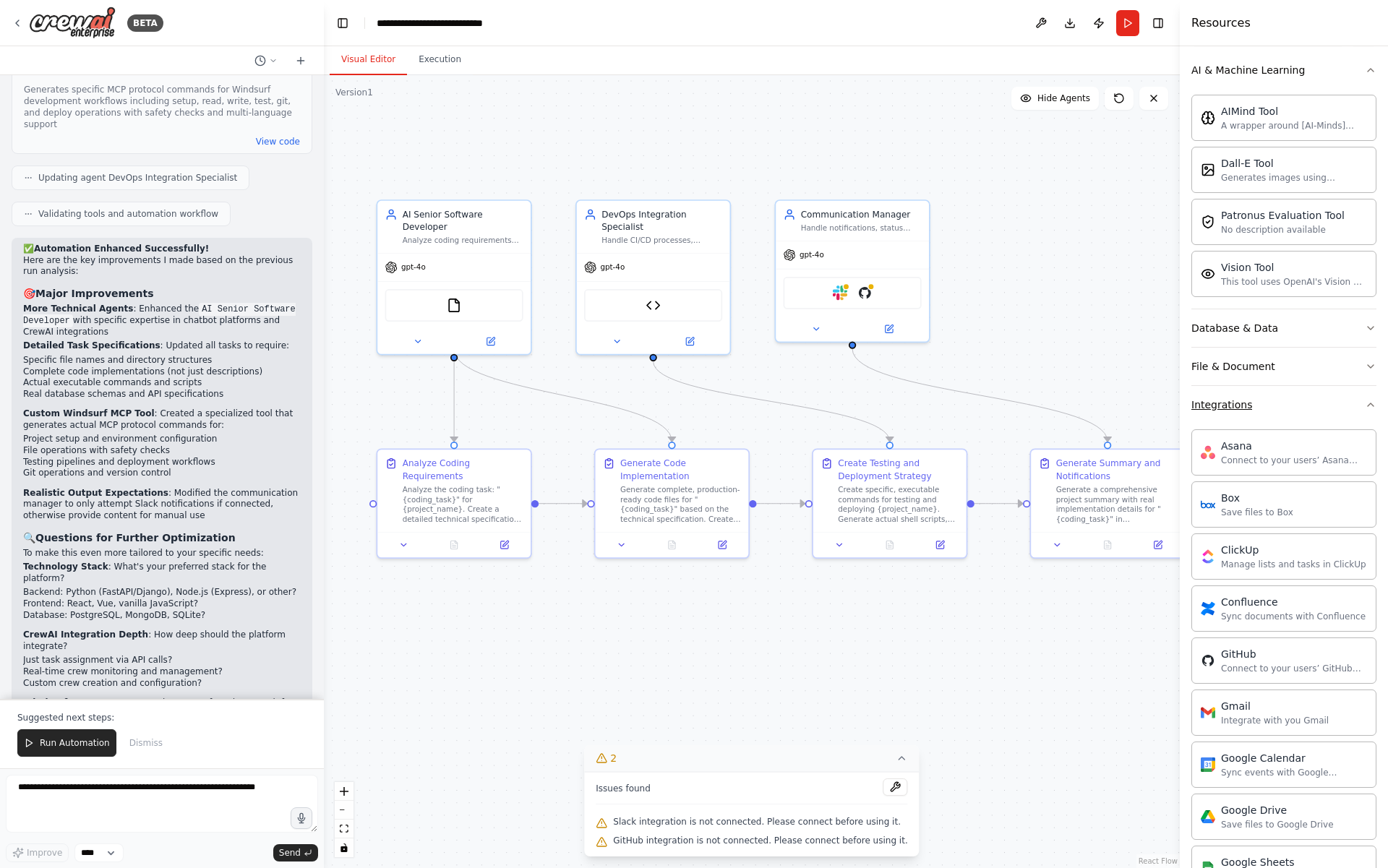
click at [1235, 409] on div "Integrations" at bounding box center [1221, 405] width 61 height 14
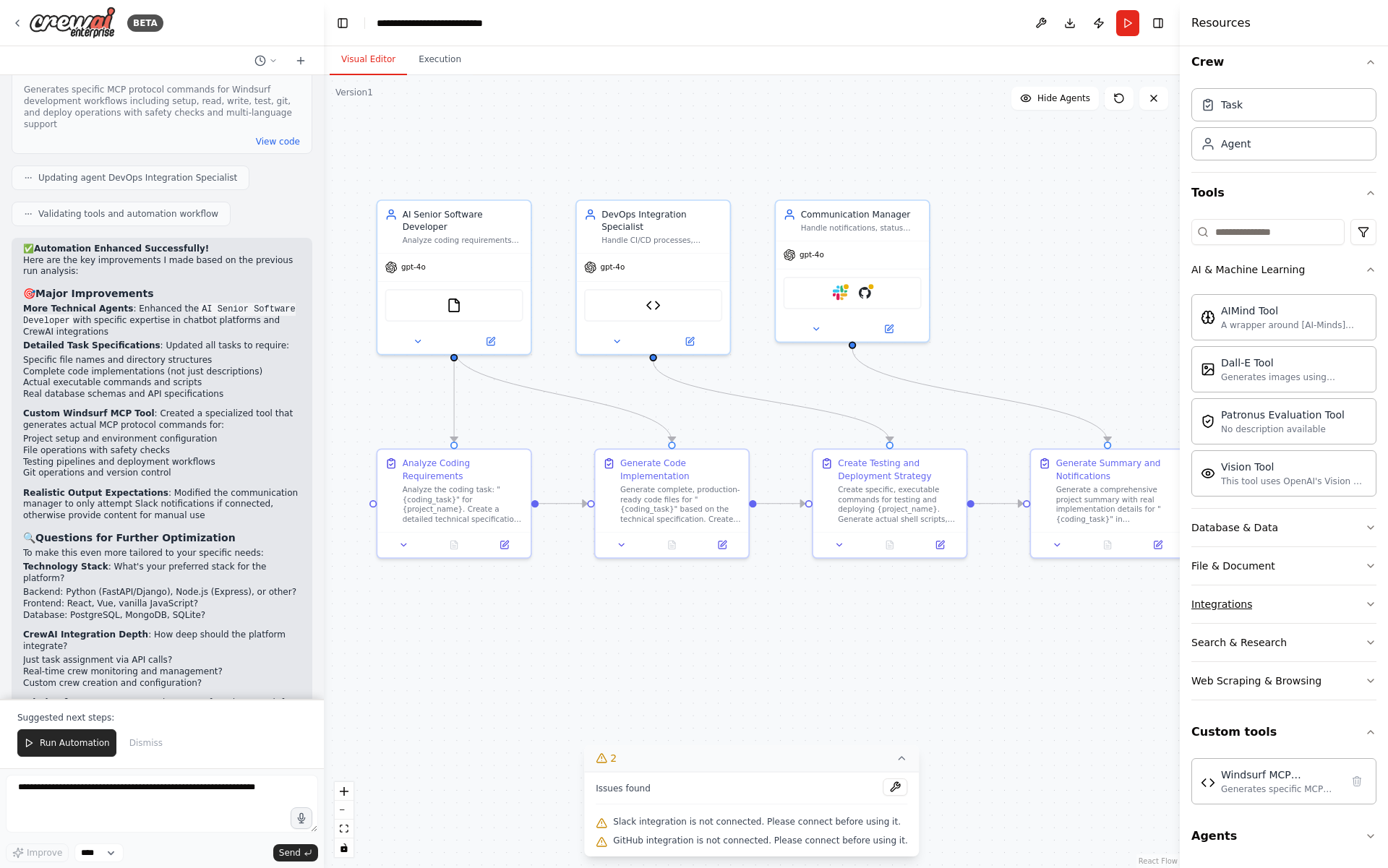
scroll to position [10, 0]
click at [1250, 783] on div "Generates specific MCP protocol commands for Windsurf development workflows inc…" at bounding box center [1281, 788] width 120 height 12
click at [1260, 774] on div "Windsurf MCP Command Generator" at bounding box center [1281, 774] width 120 height 14
click at [1213, 789] on img at bounding box center [1208, 782] width 14 height 14
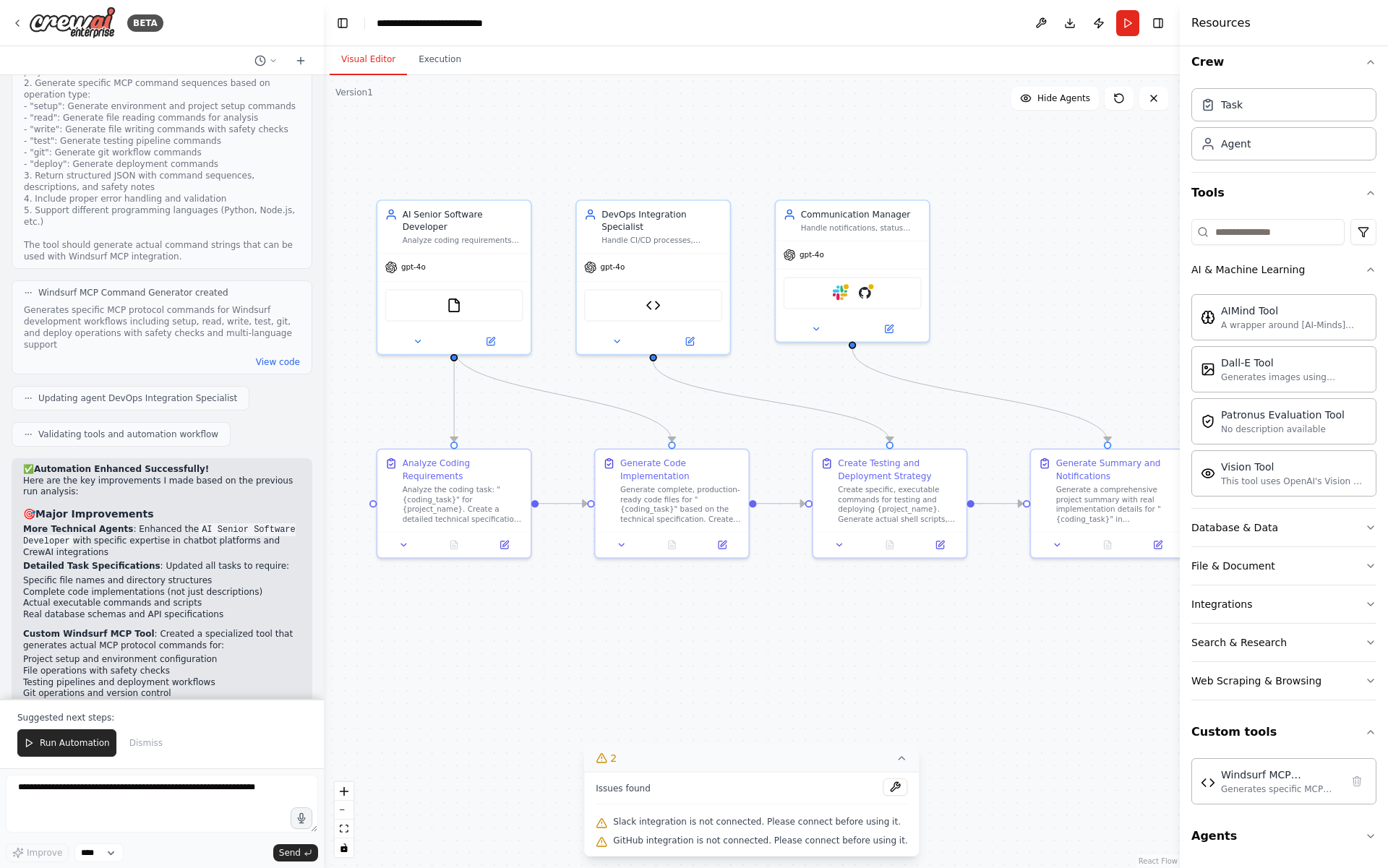
scroll to position [4417, 0]
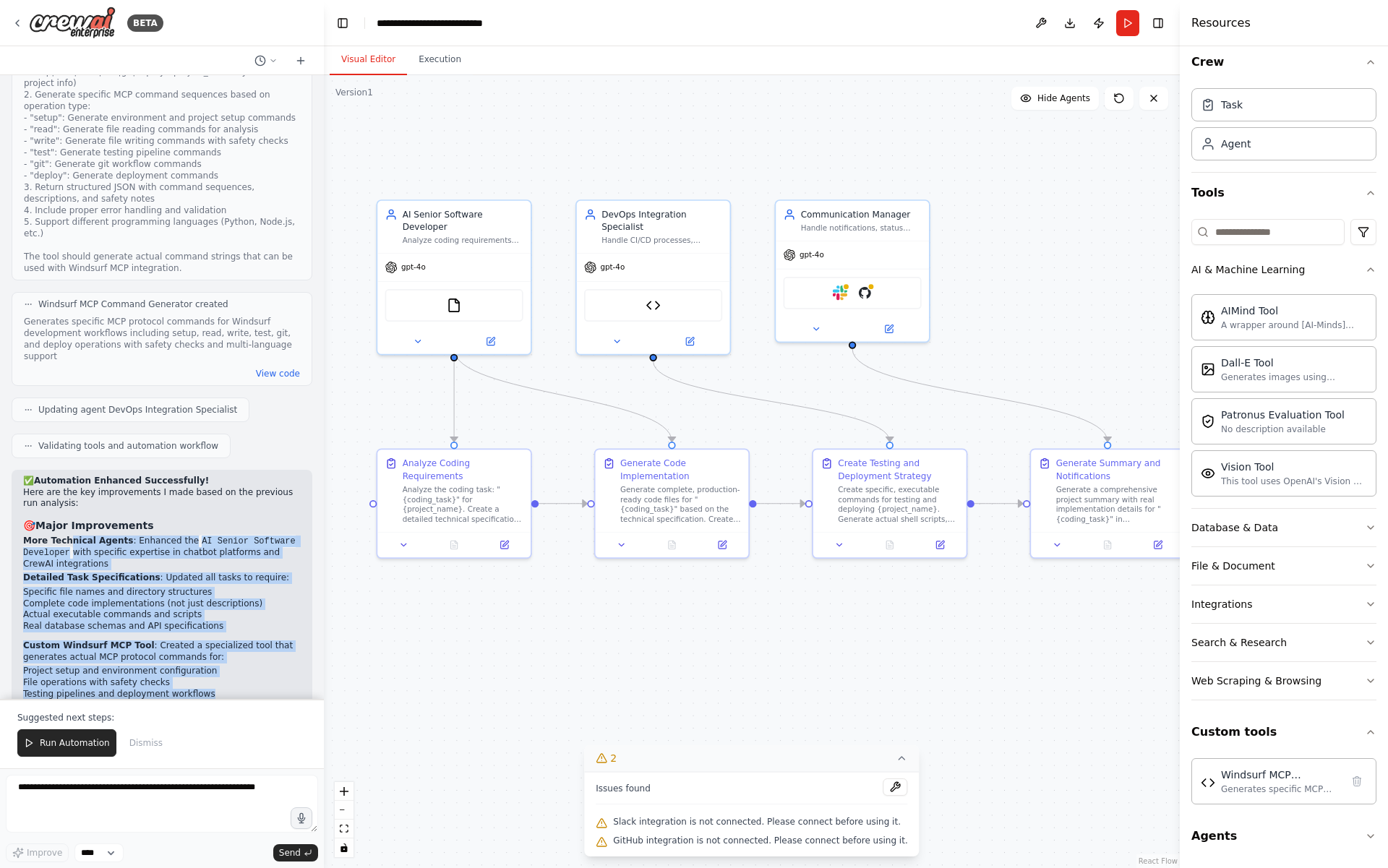
drag, startPoint x: 67, startPoint y: 360, endPoint x: 232, endPoint y: 511, distance: 223.7
click at [232, 536] on ol "More Technical Agents : Enhanced the AI Senior Software Developer with specific…" at bounding box center [161, 645] width 277 height 218
click at [232, 689] on li "Testing pipelines and deployment workflows" at bounding box center [161, 694] width 277 height 12
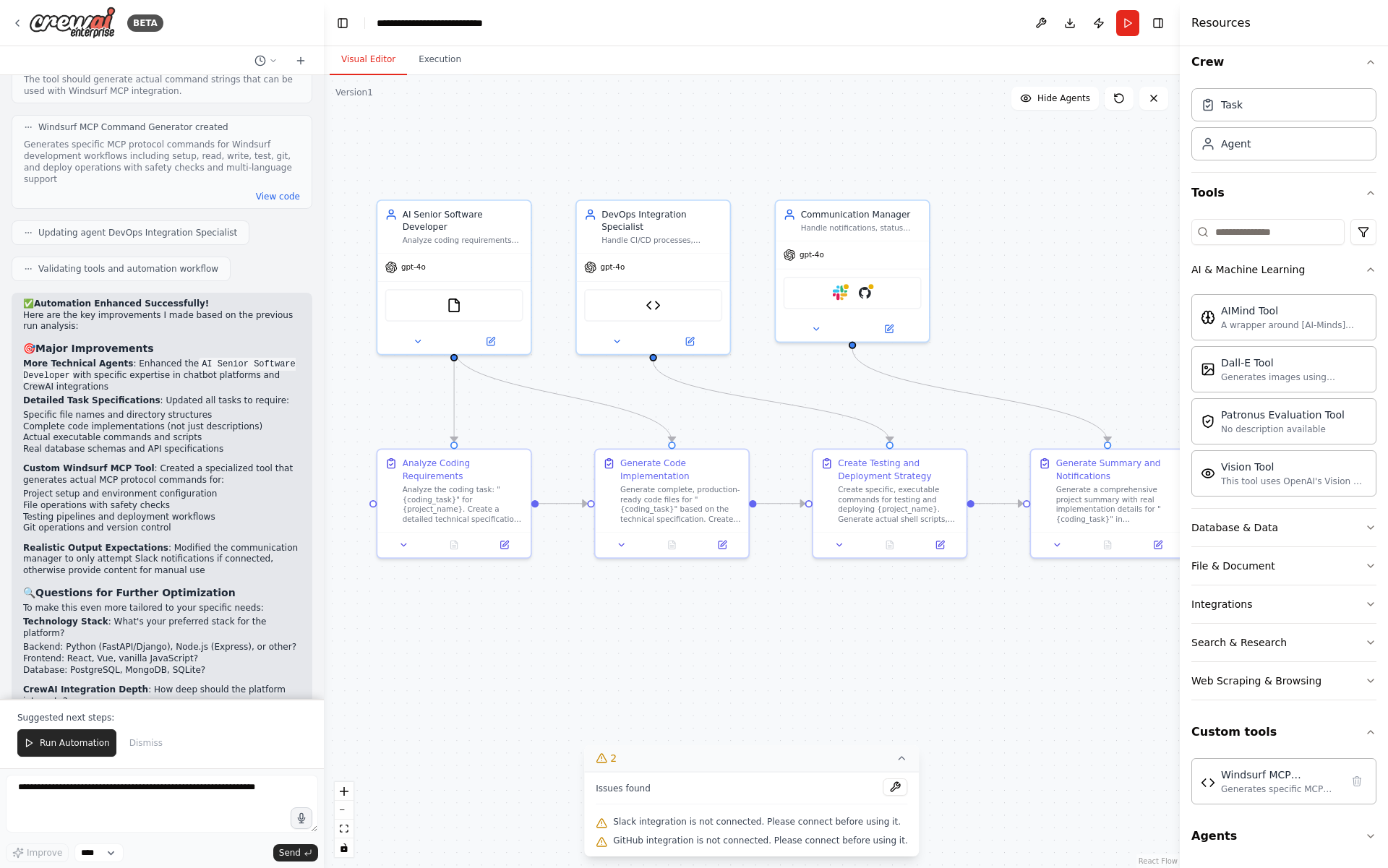
scroll to position [4596, 0]
click at [1216, 780] on div "Windsurf MCP Command Generator Generates specific MCP protocol commands for Win…" at bounding box center [1284, 780] width 166 height 28
click at [1203, 784] on img at bounding box center [1208, 782] width 14 height 14
click at [1258, 782] on div "Windsurf MCP Command Generator Generates specific MCP protocol commands for Win…" at bounding box center [1281, 780] width 120 height 28
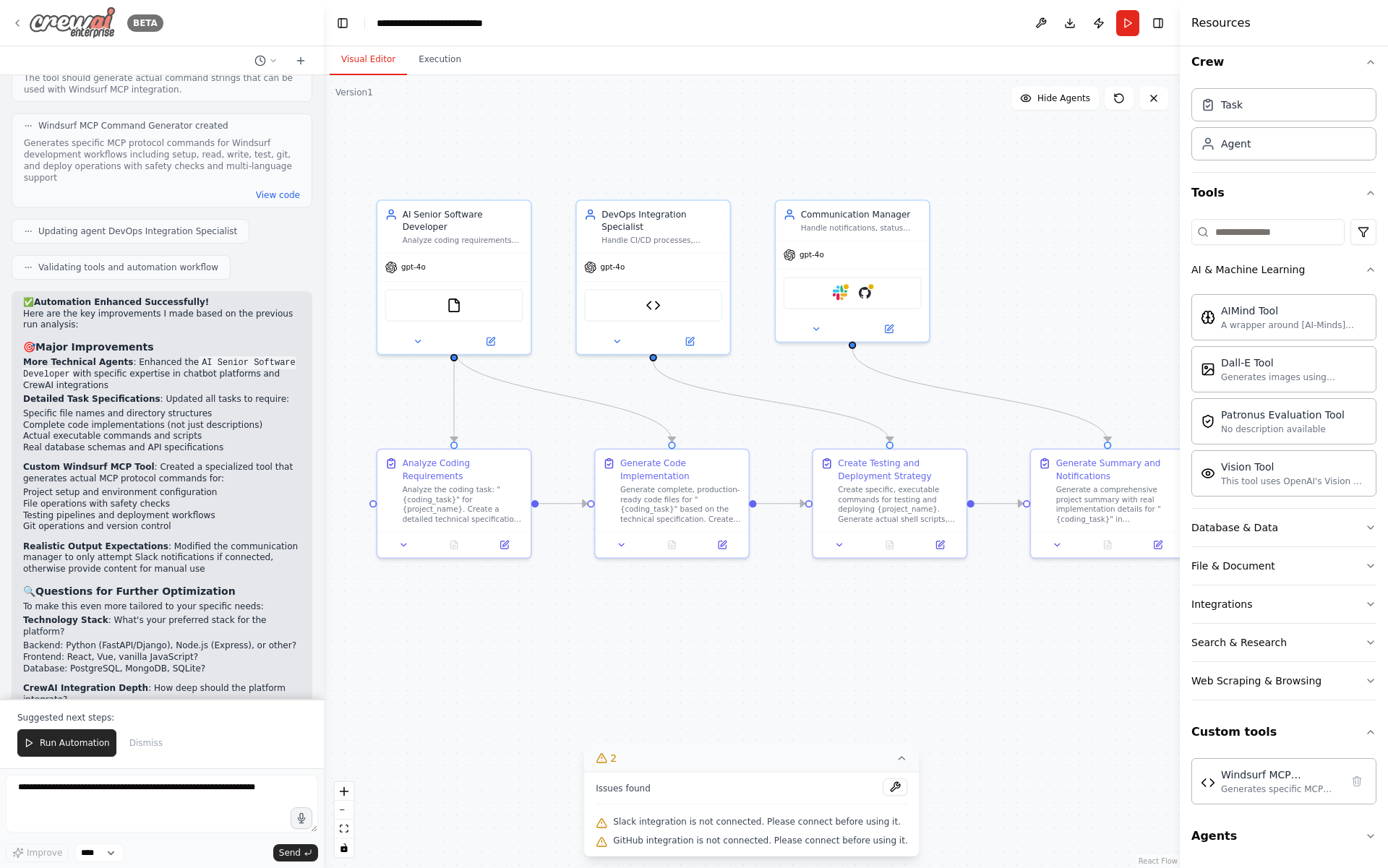
click at [17, 22] on icon at bounding box center [17, 23] width 12 height 12
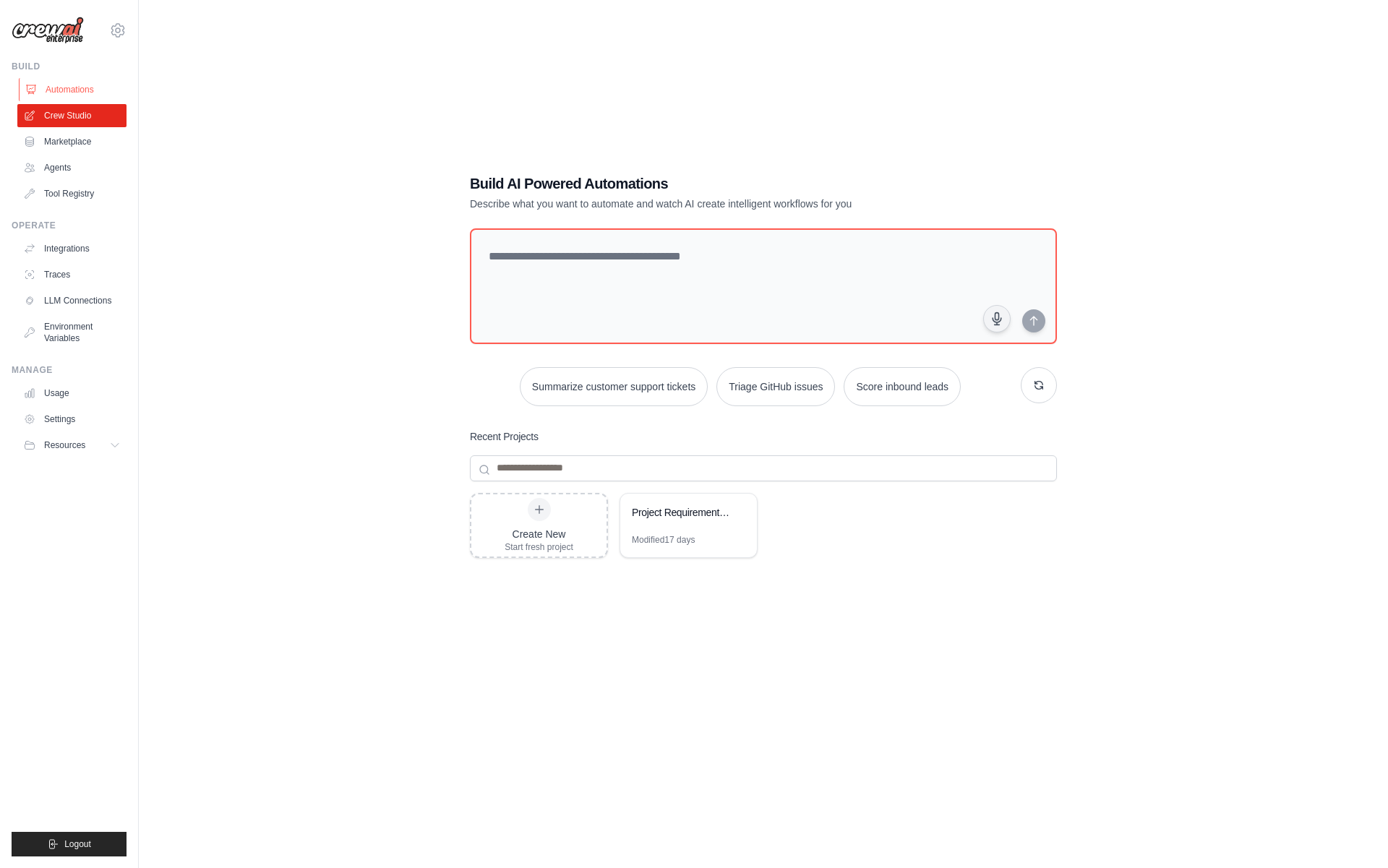
click at [77, 78] on link "Automations" at bounding box center [74, 89] width 109 height 23
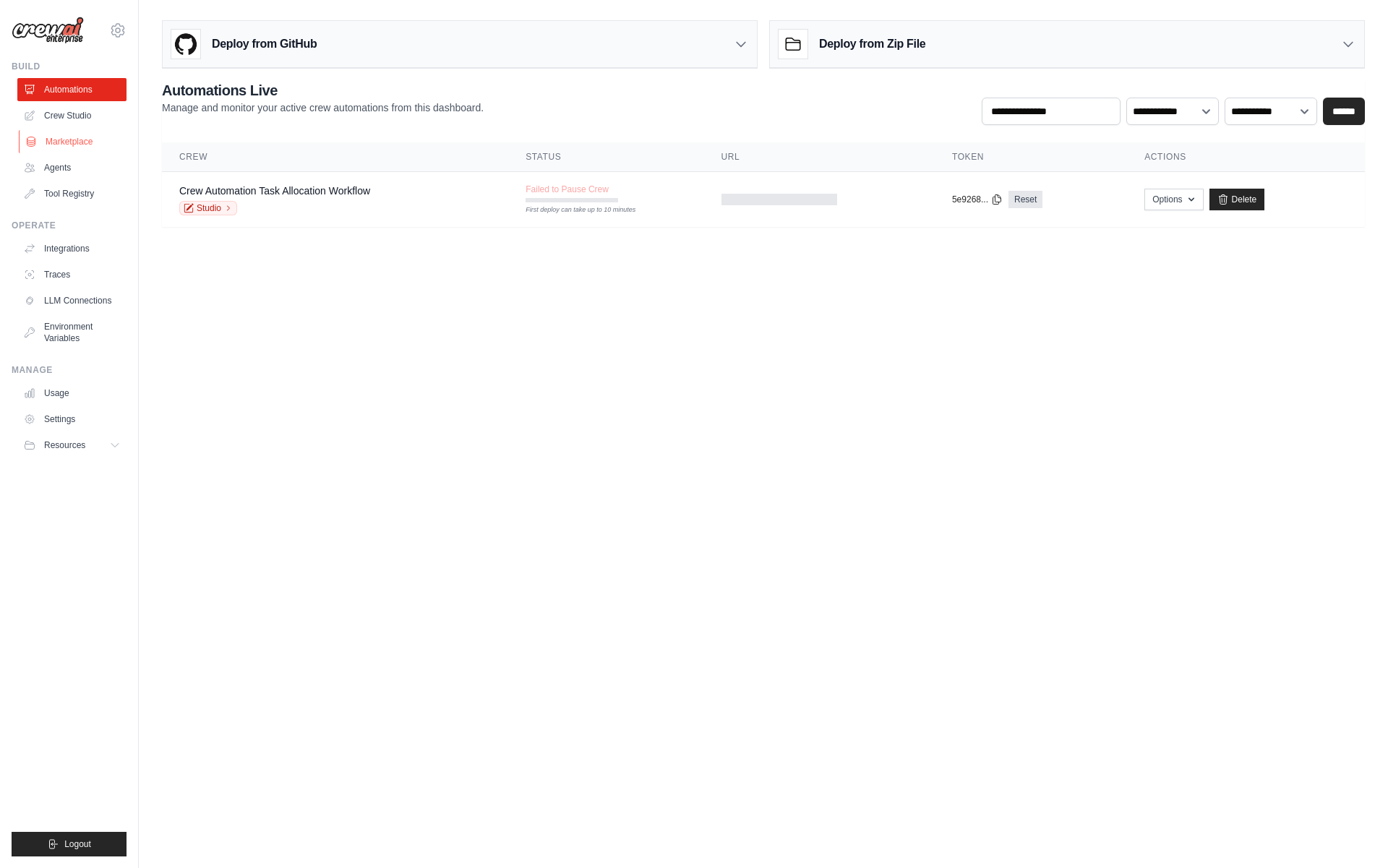
click at [88, 144] on link "Marketplace" at bounding box center [74, 142] width 109 height 23
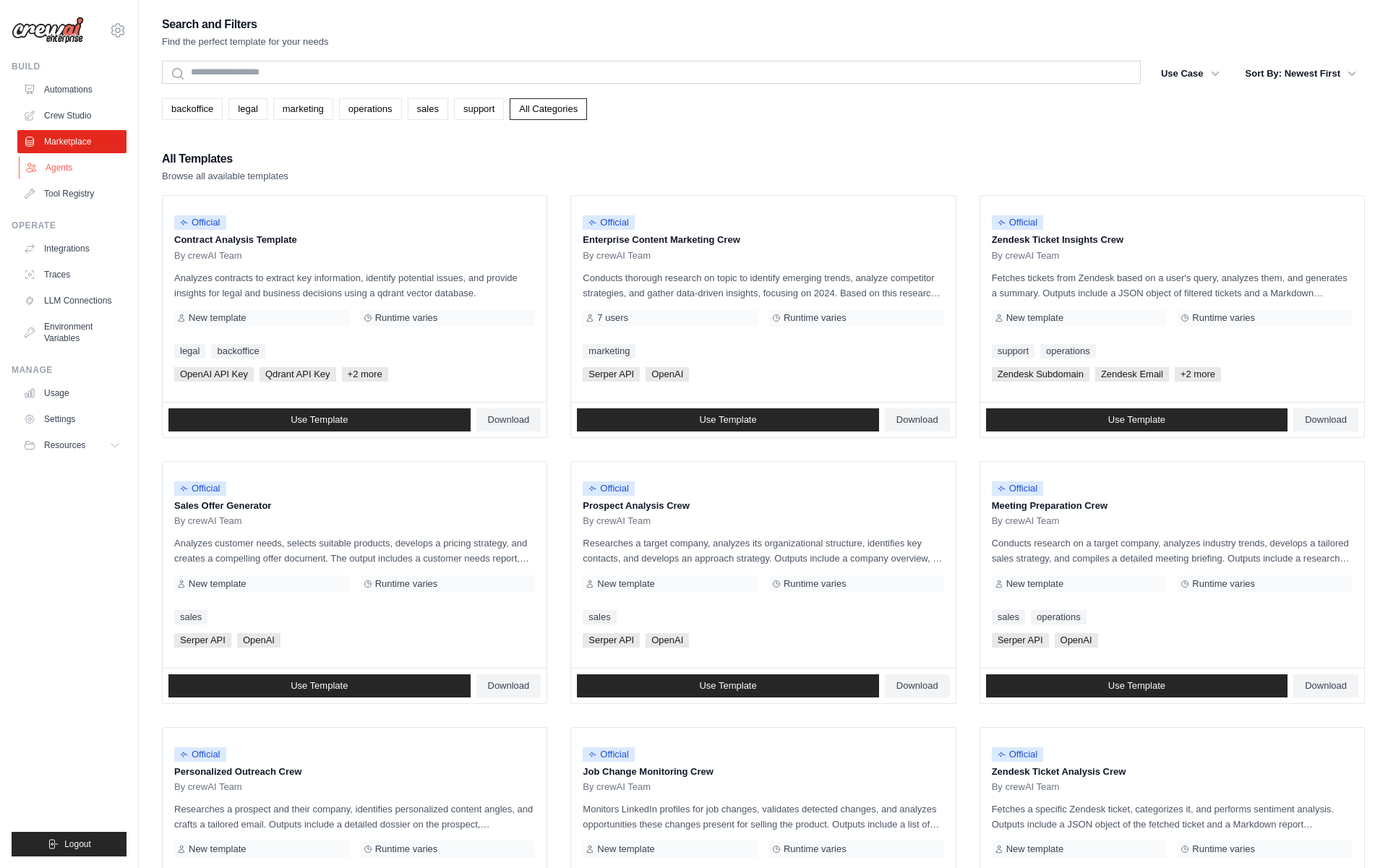
click at [80, 159] on link "Agents" at bounding box center [74, 167] width 109 height 23
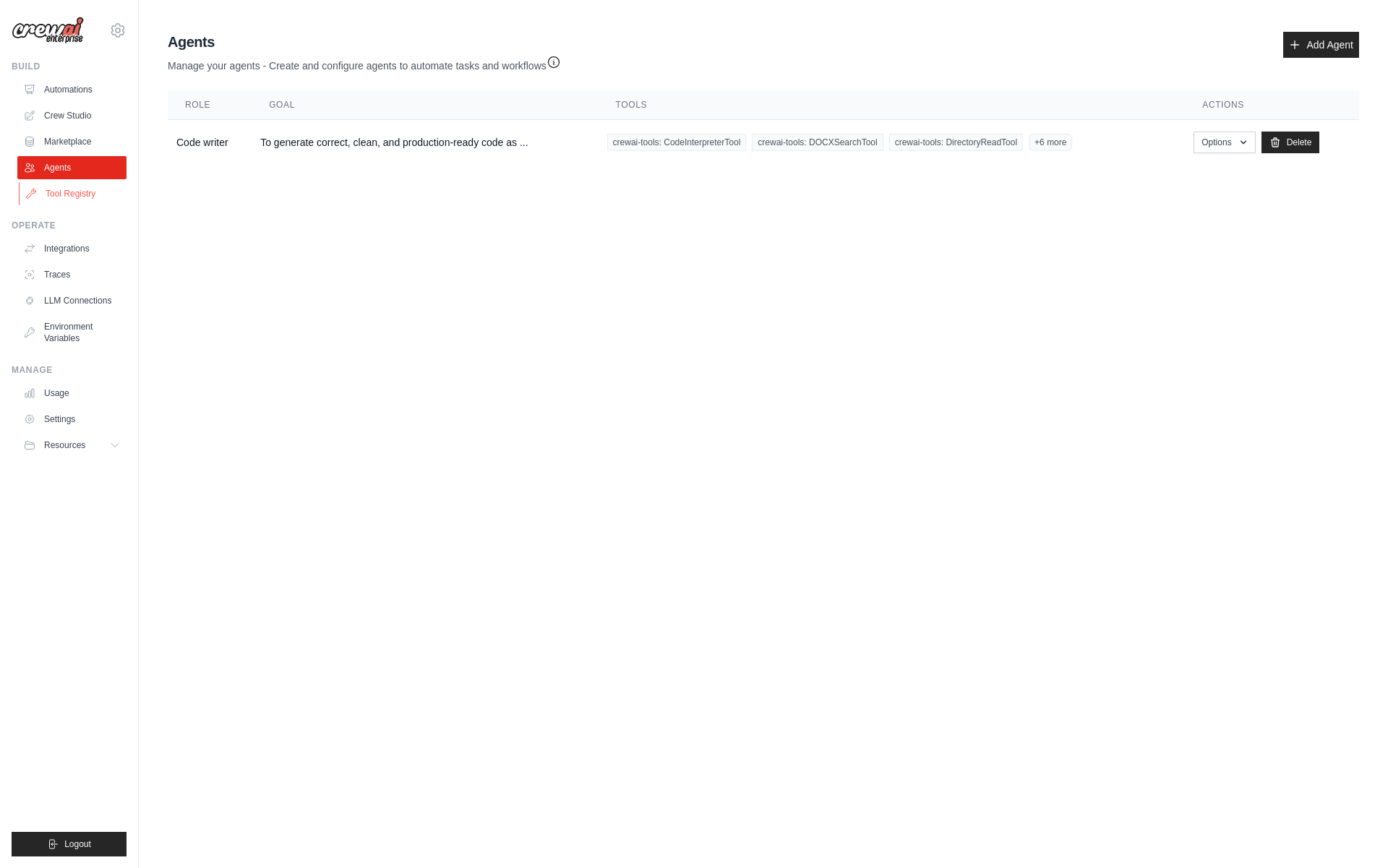
click at [70, 194] on link "Tool Registry" at bounding box center [74, 193] width 109 height 23
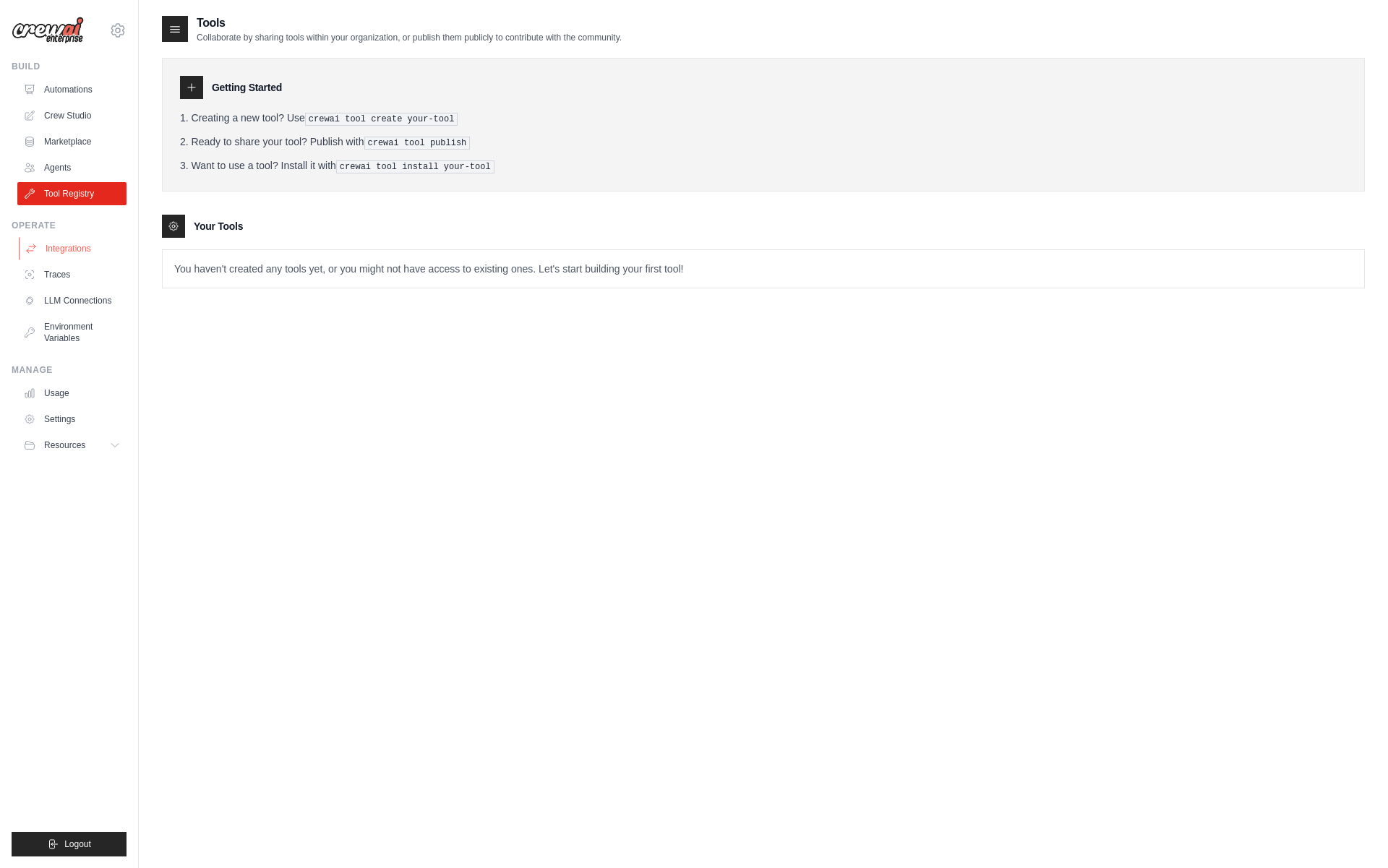
click at [71, 246] on link "Integrations" at bounding box center [74, 248] width 109 height 23
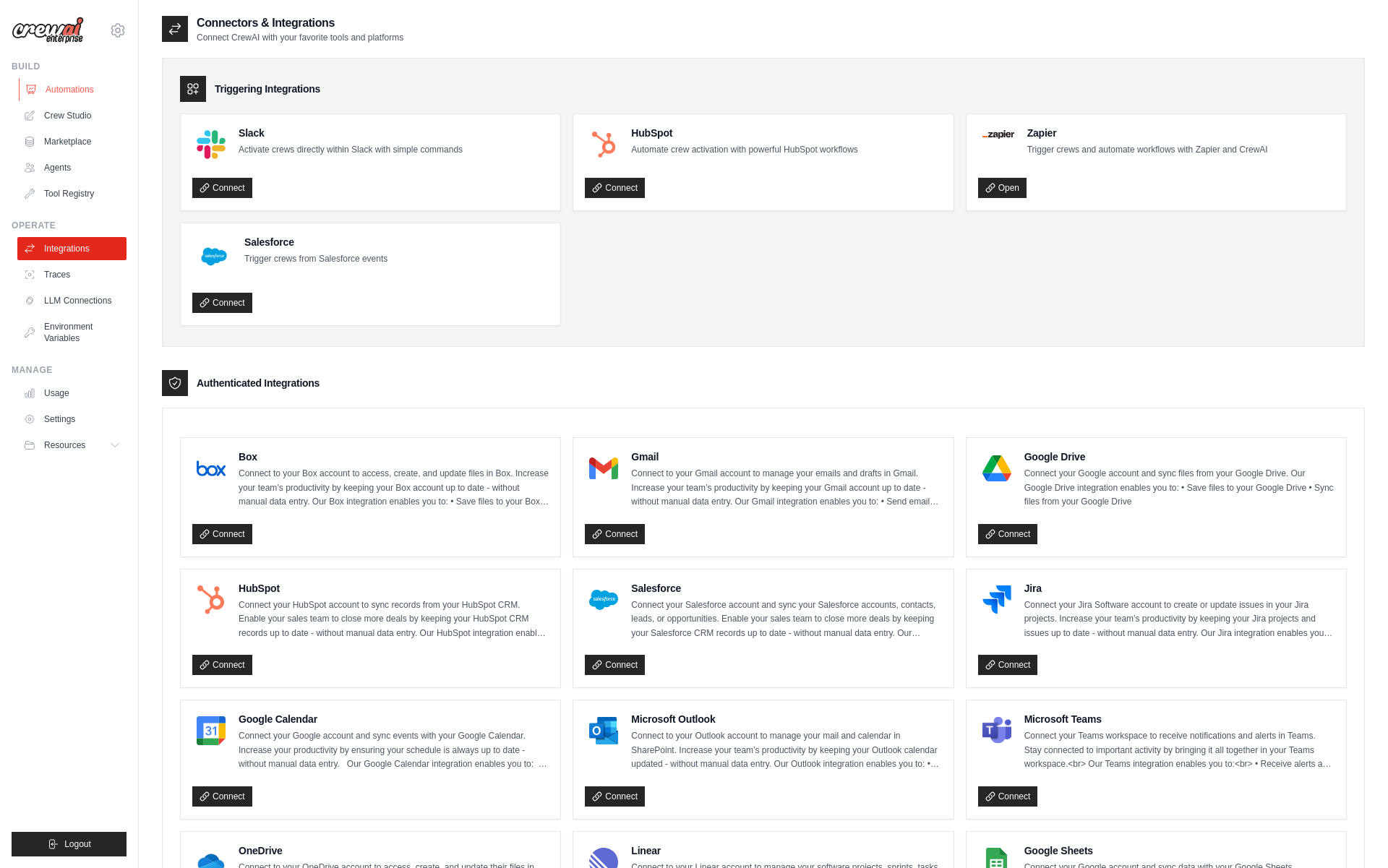
click at [75, 93] on link "Automations" at bounding box center [74, 89] width 109 height 23
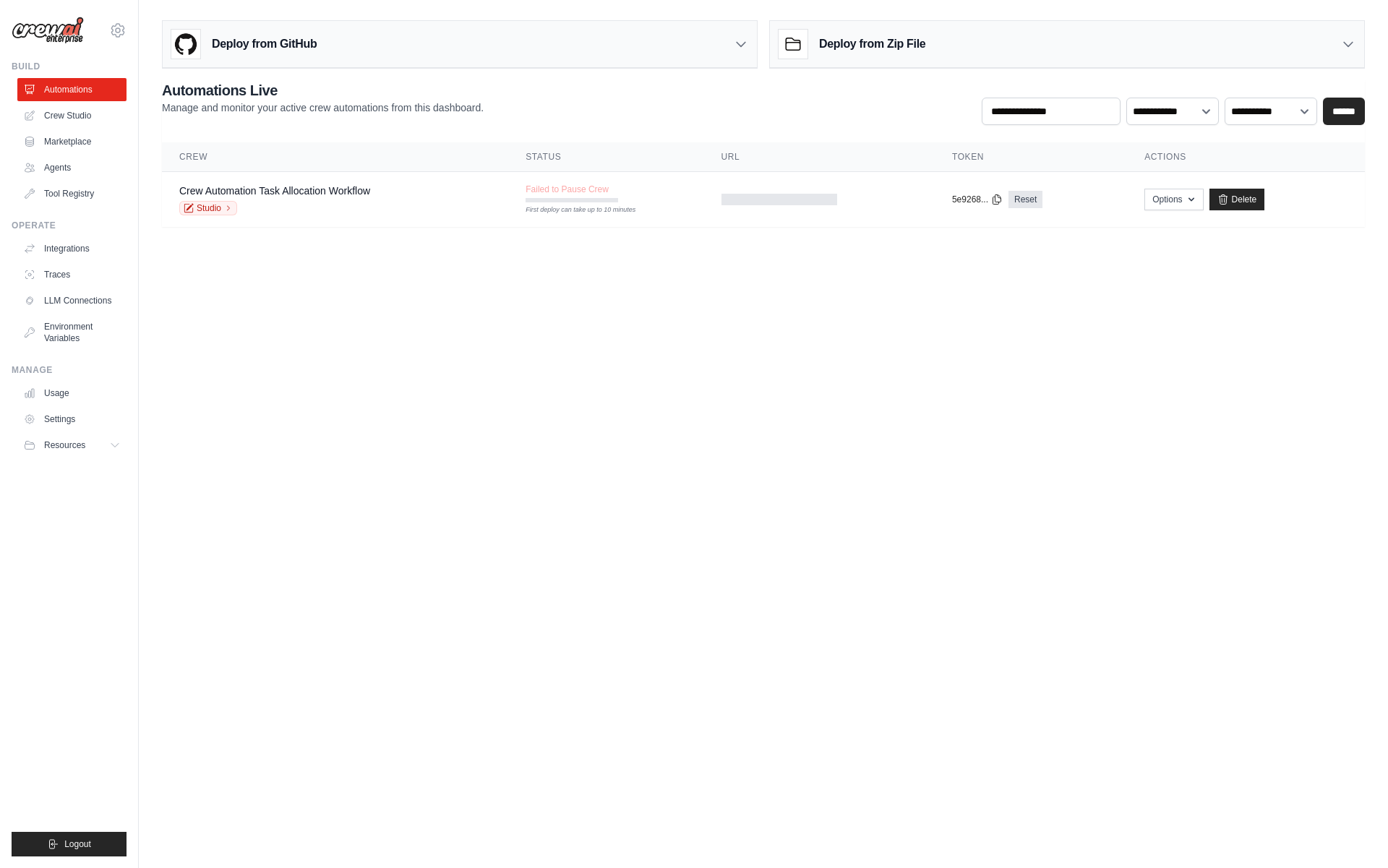
click at [481, 51] on div "Deploy from GitHub" at bounding box center [460, 44] width 594 height 47
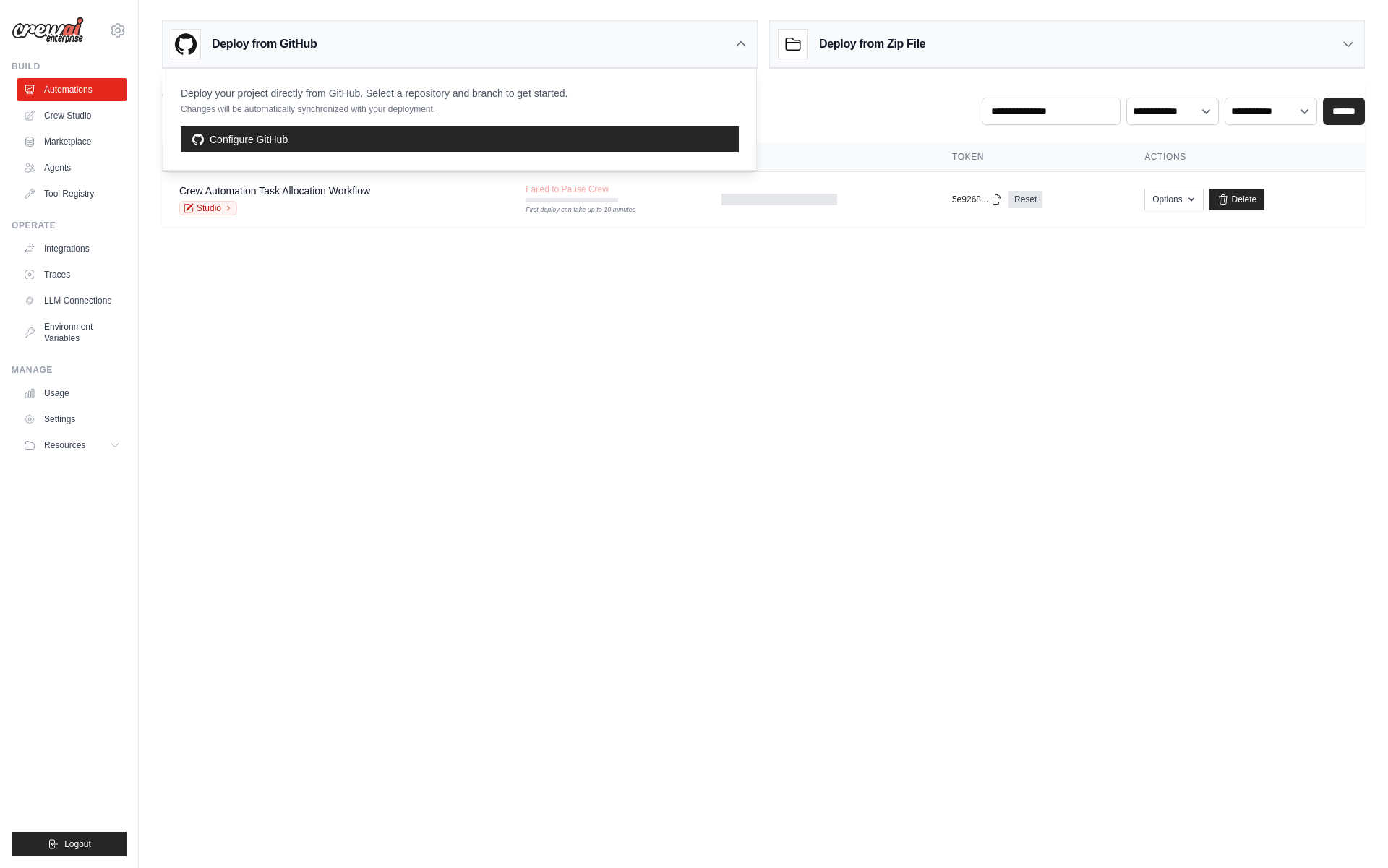
click at [481, 51] on div "Deploy from GitHub" at bounding box center [460, 44] width 594 height 47
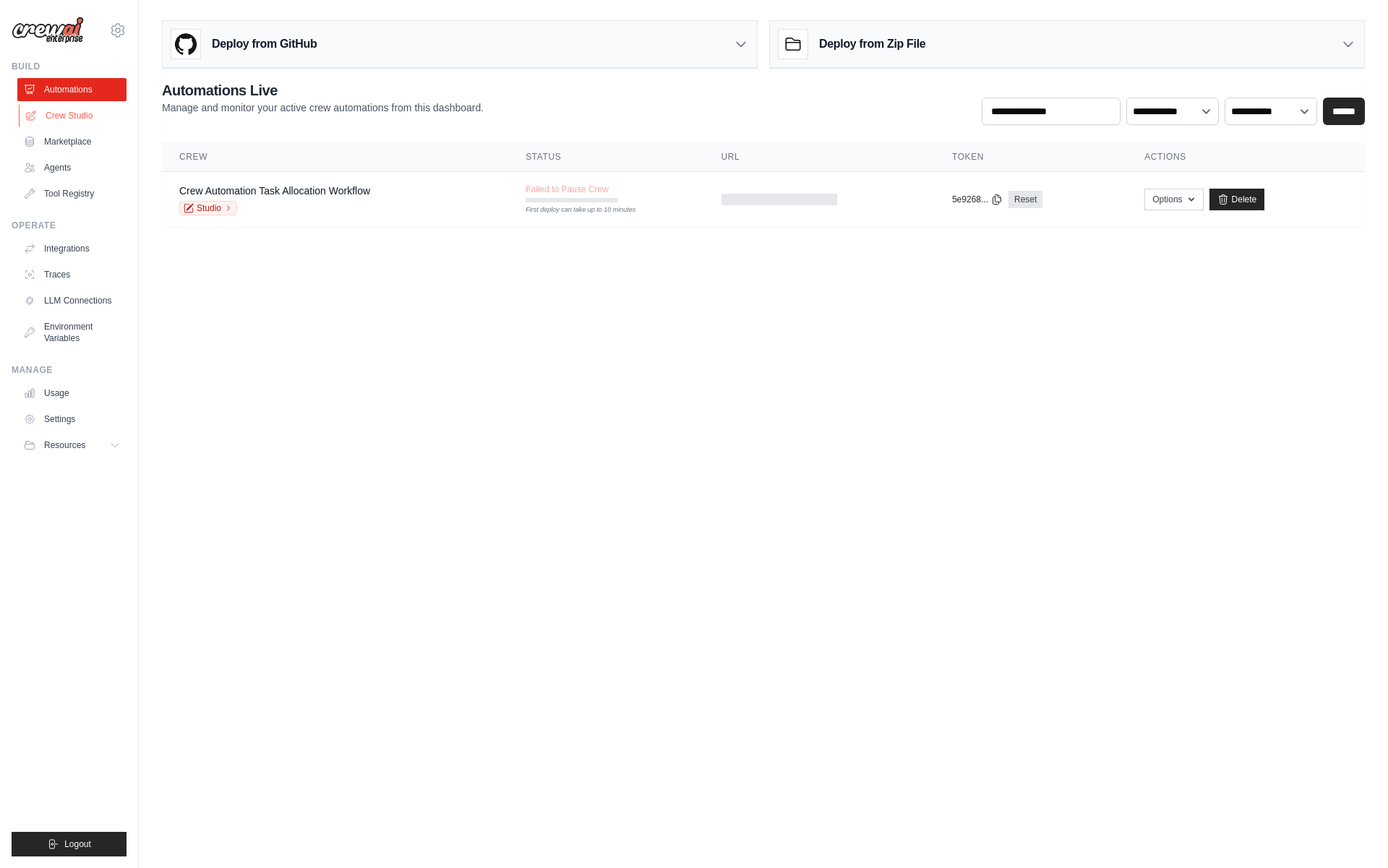
click at [94, 114] on link "Crew Studio" at bounding box center [74, 115] width 109 height 23
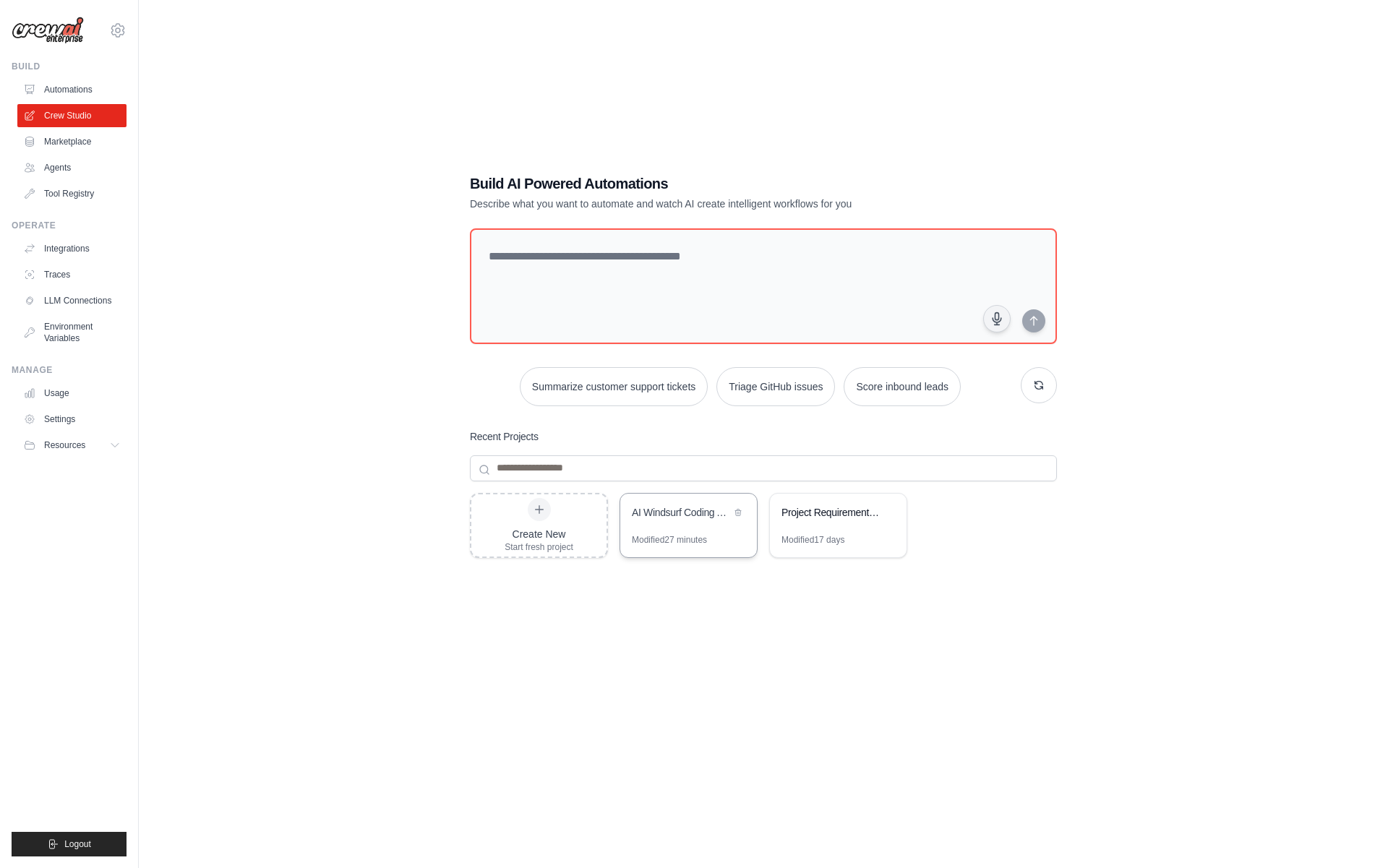
click at [704, 530] on div "AI Windsurf Coding Automation" at bounding box center [688, 513] width 137 height 40
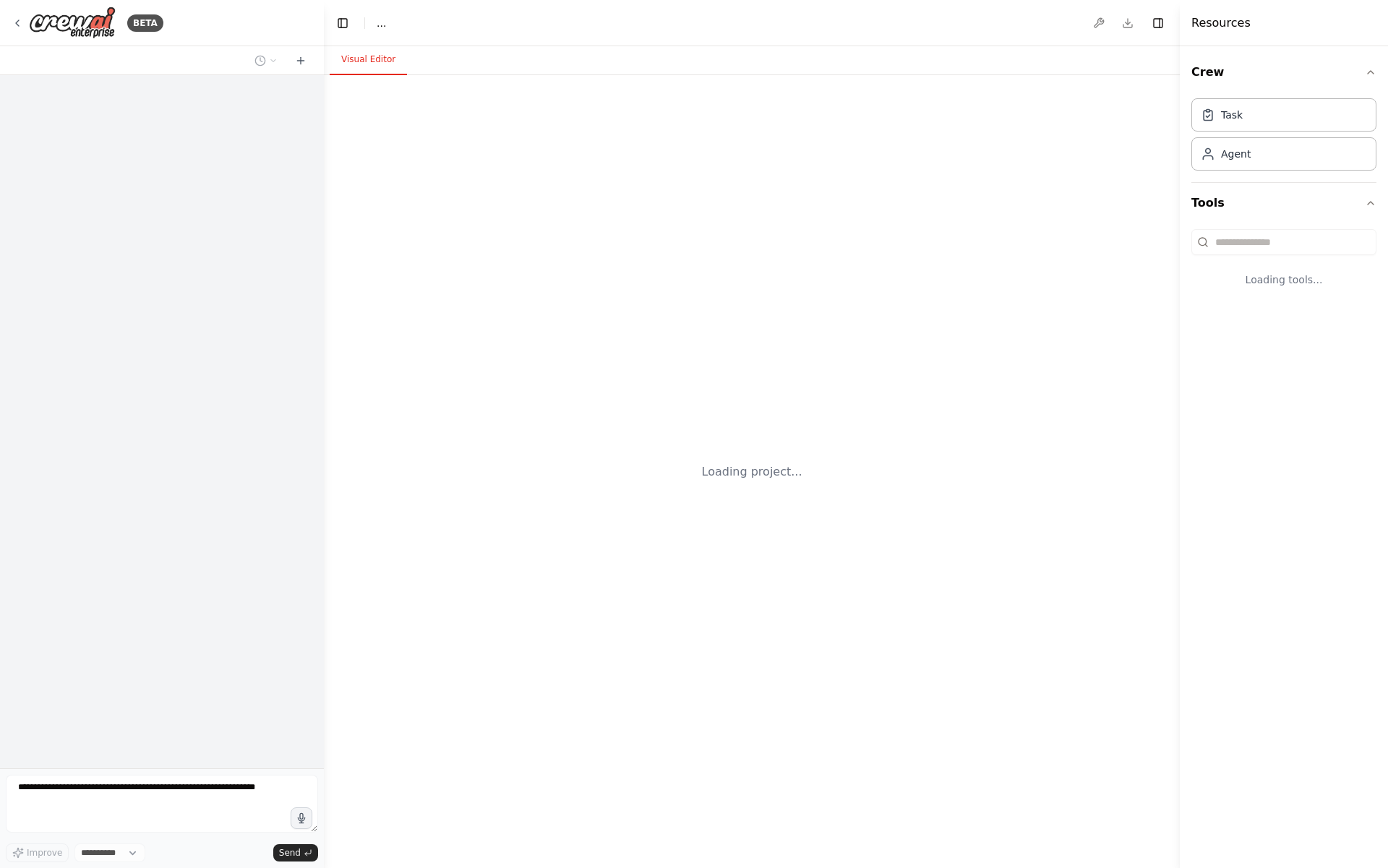
select select "****"
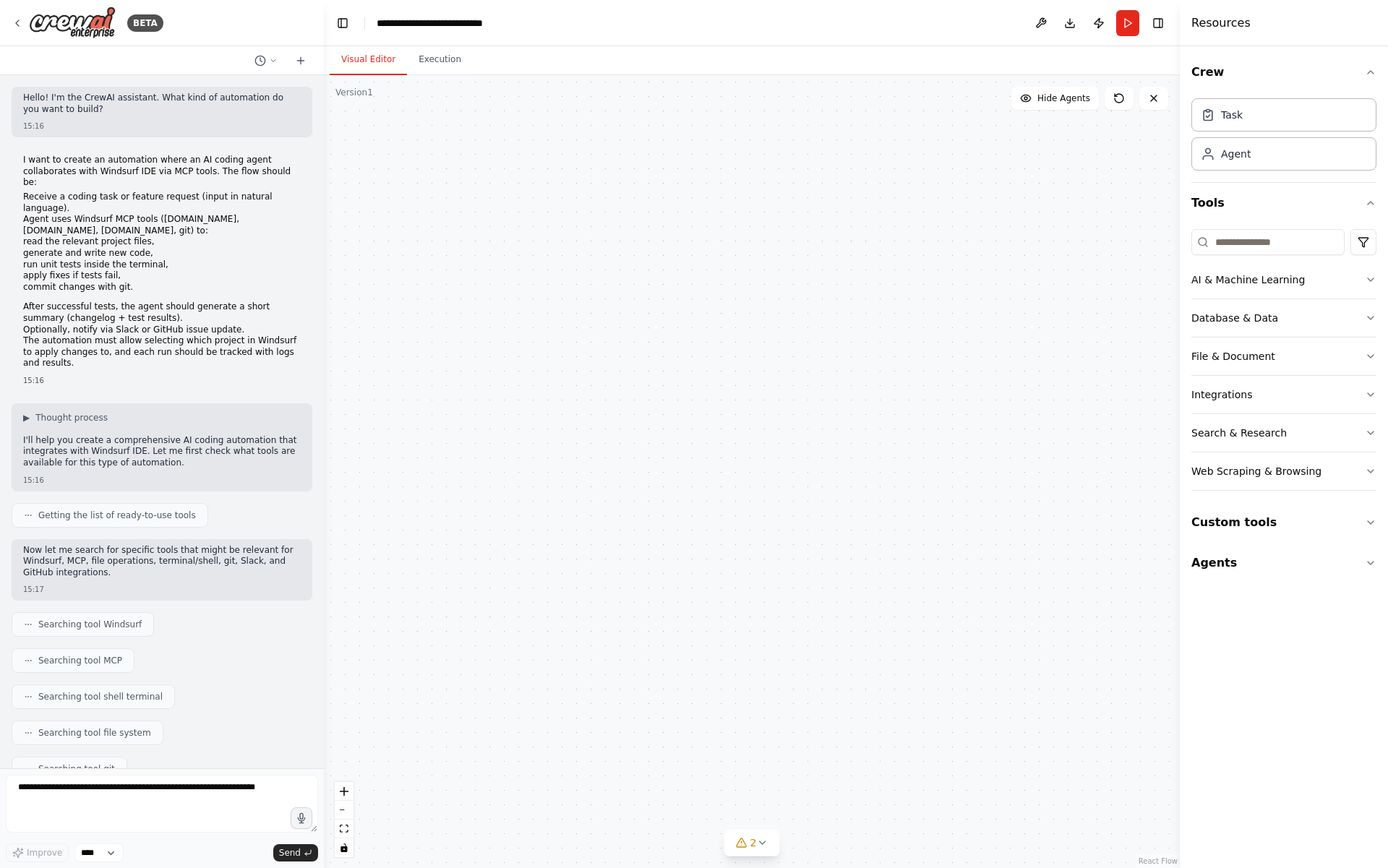
scroll to position [4580, 0]
